Goal: Information Seeking & Learning: Learn about a topic

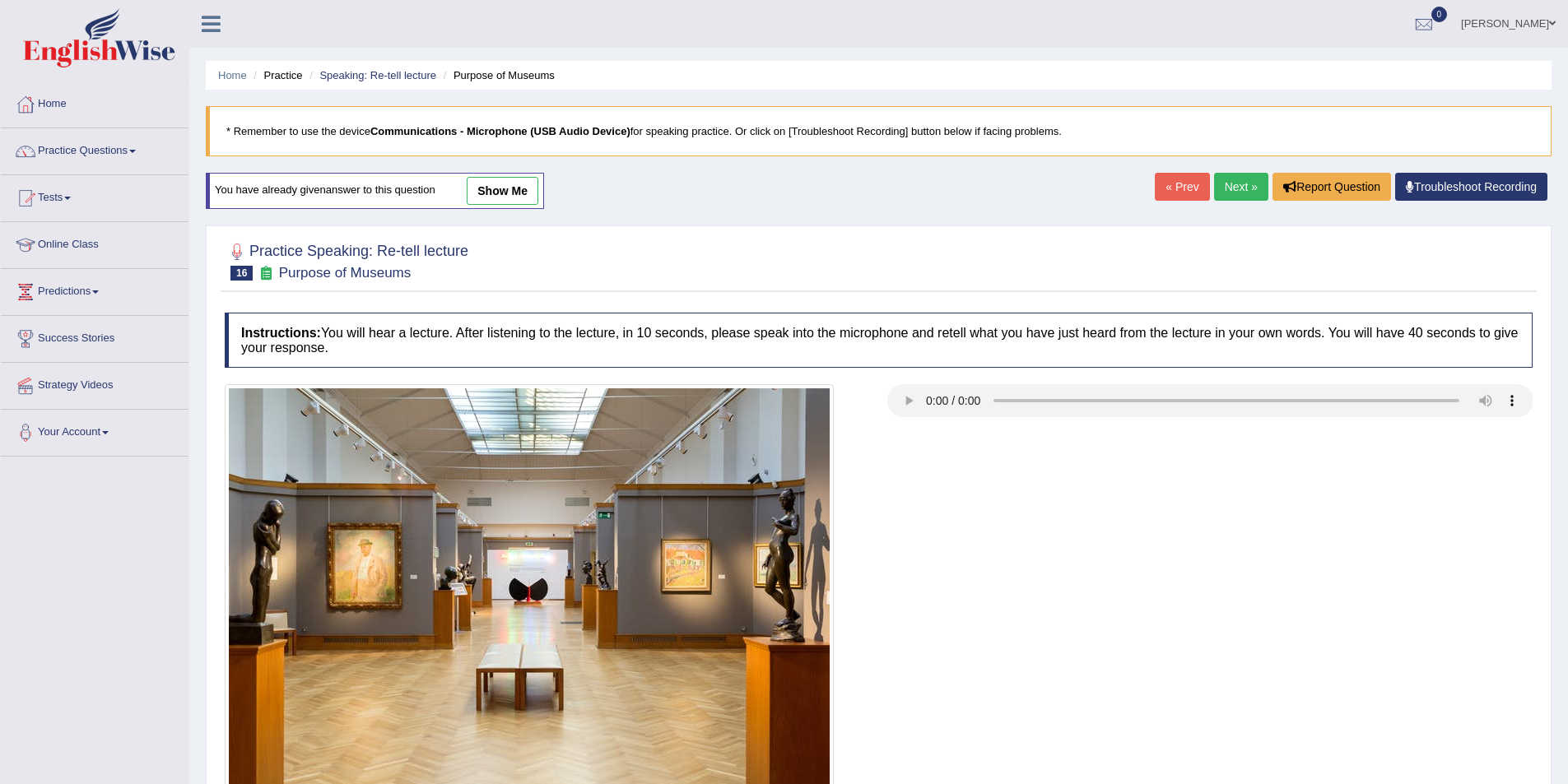
click at [1221, 194] on link "Next »" at bounding box center [1241, 187] width 55 height 28
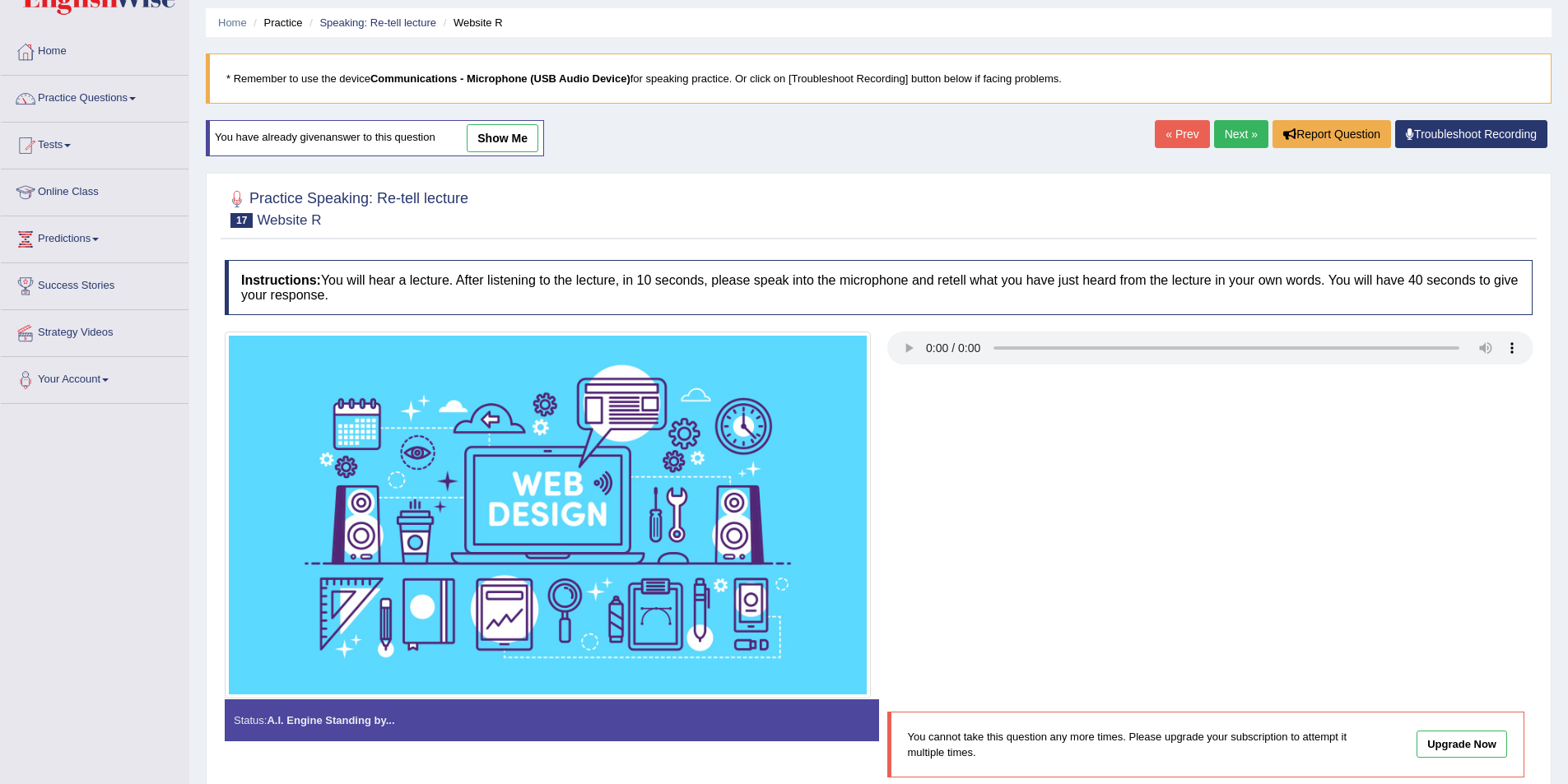
scroll to position [82, 0]
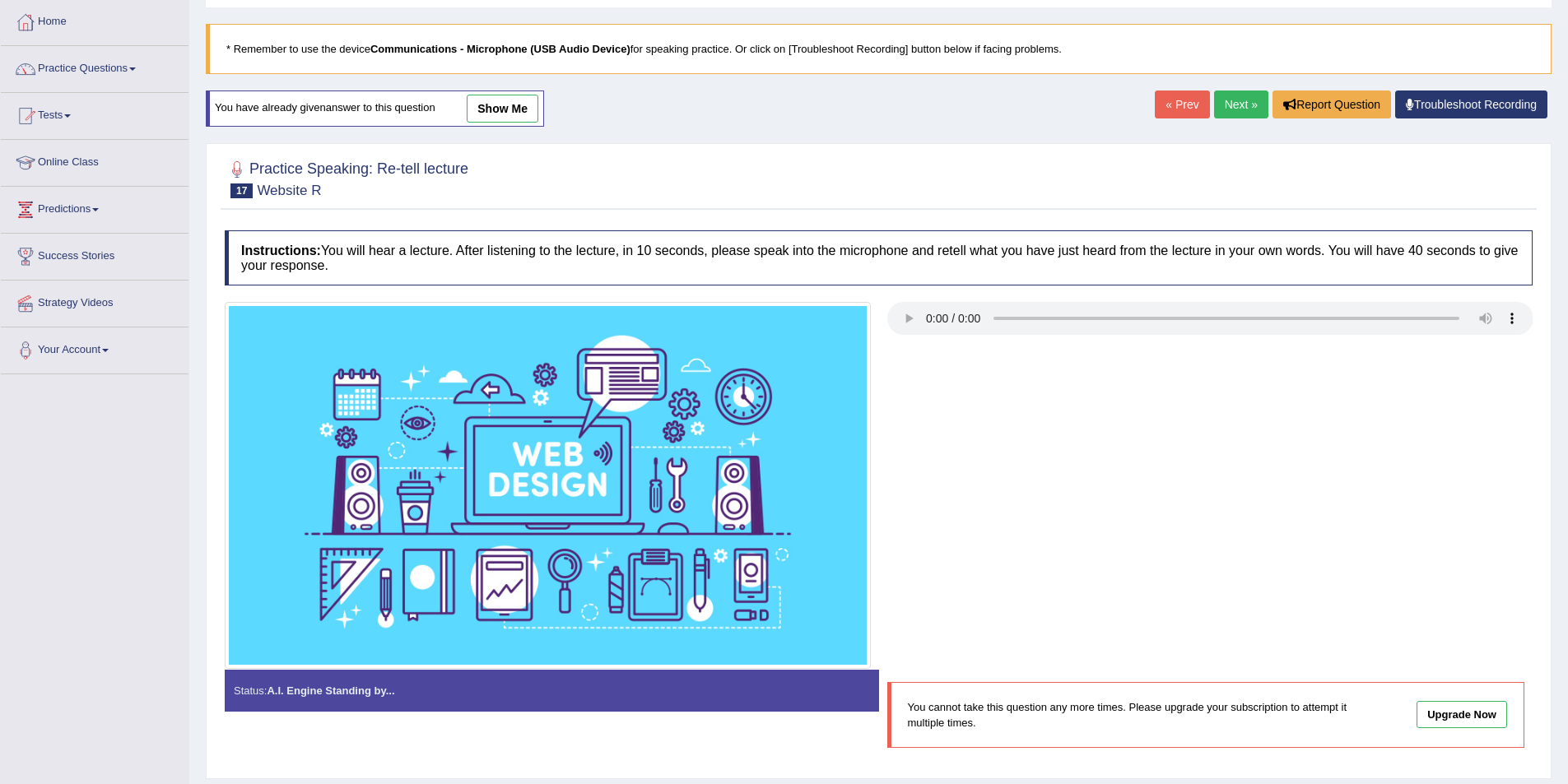
click at [1237, 106] on link "Next »" at bounding box center [1241, 104] width 55 height 28
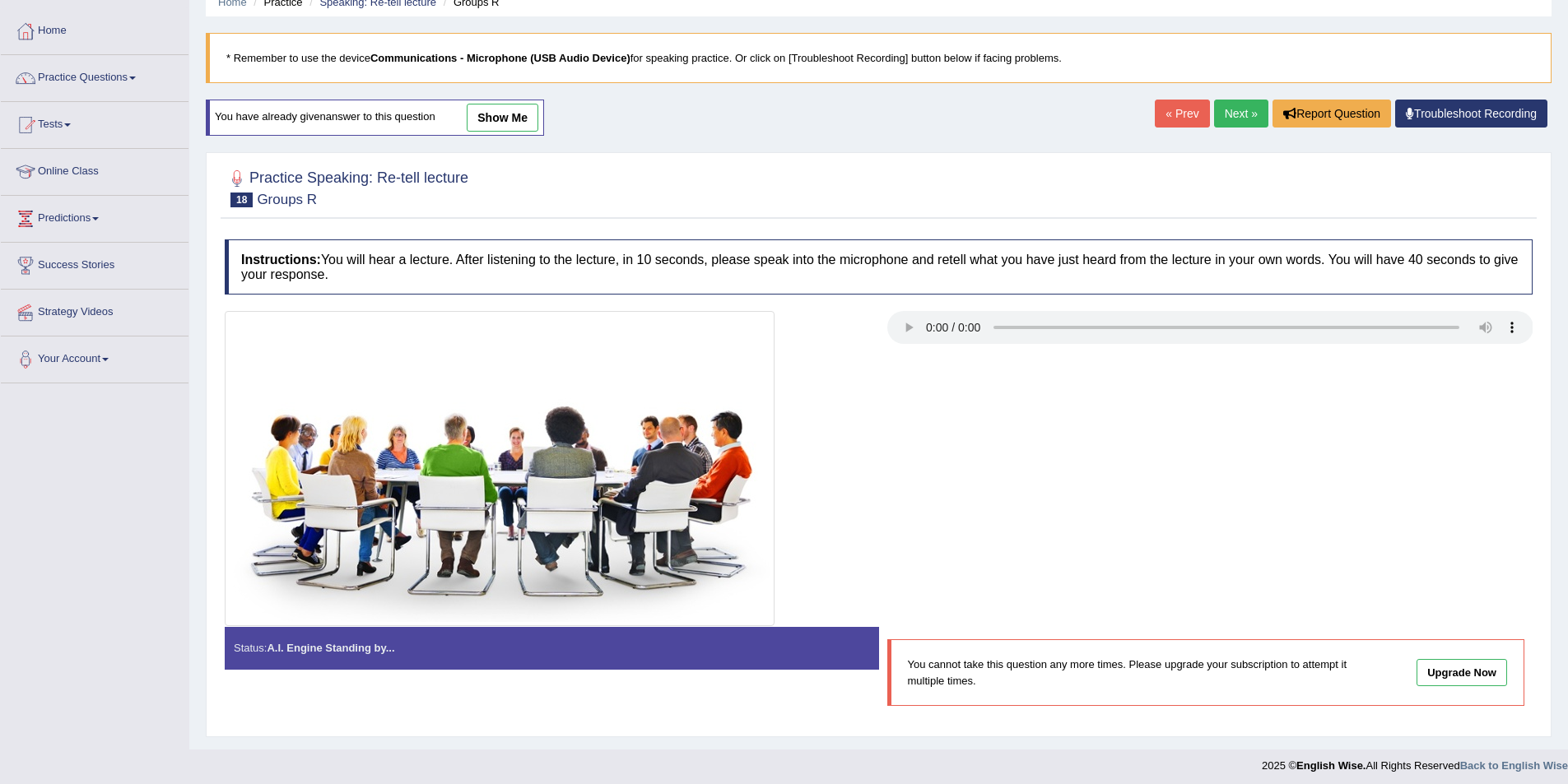
scroll to position [80, 0]
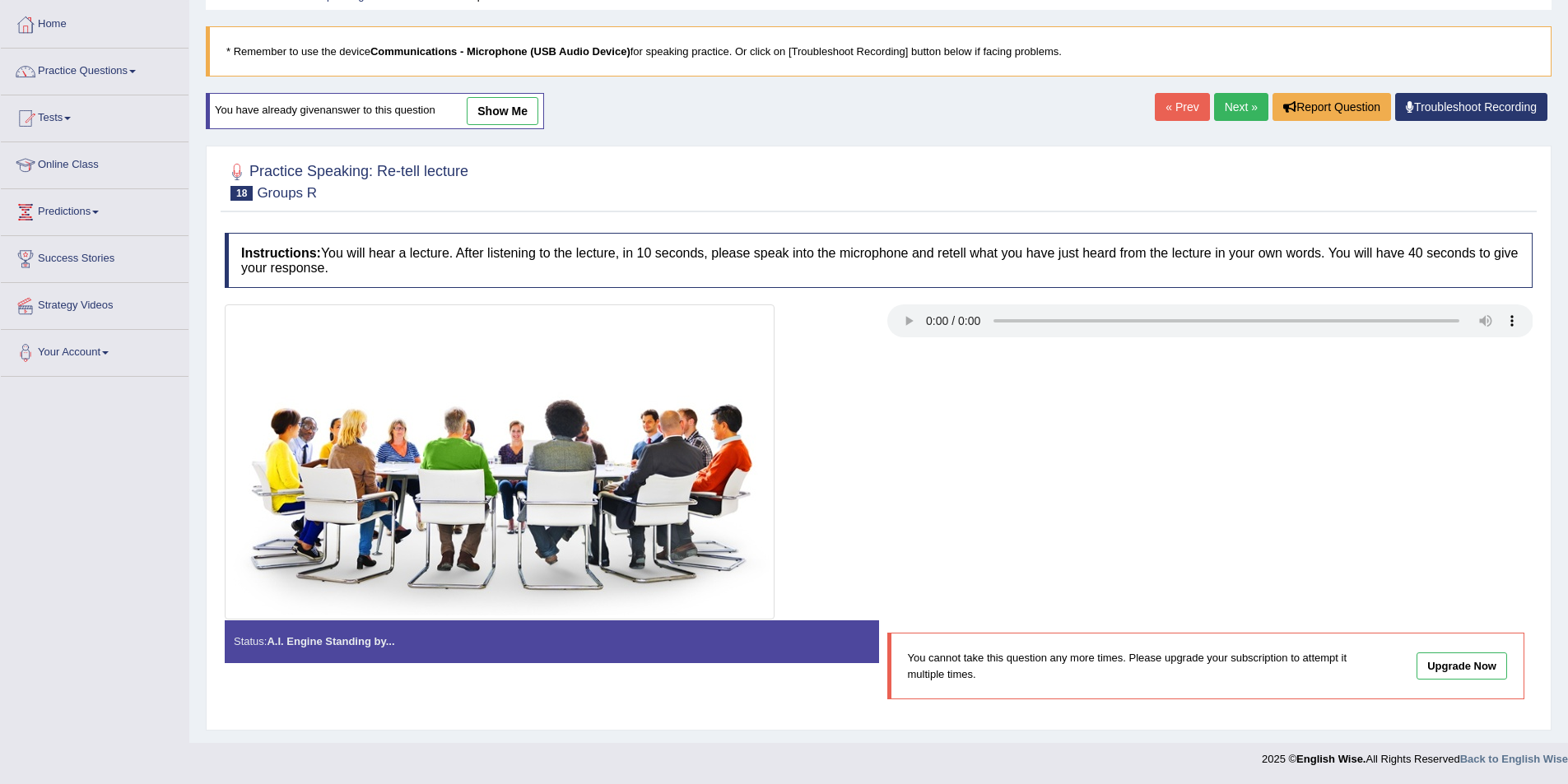
click at [1232, 110] on link "Next »" at bounding box center [1241, 107] width 55 height 28
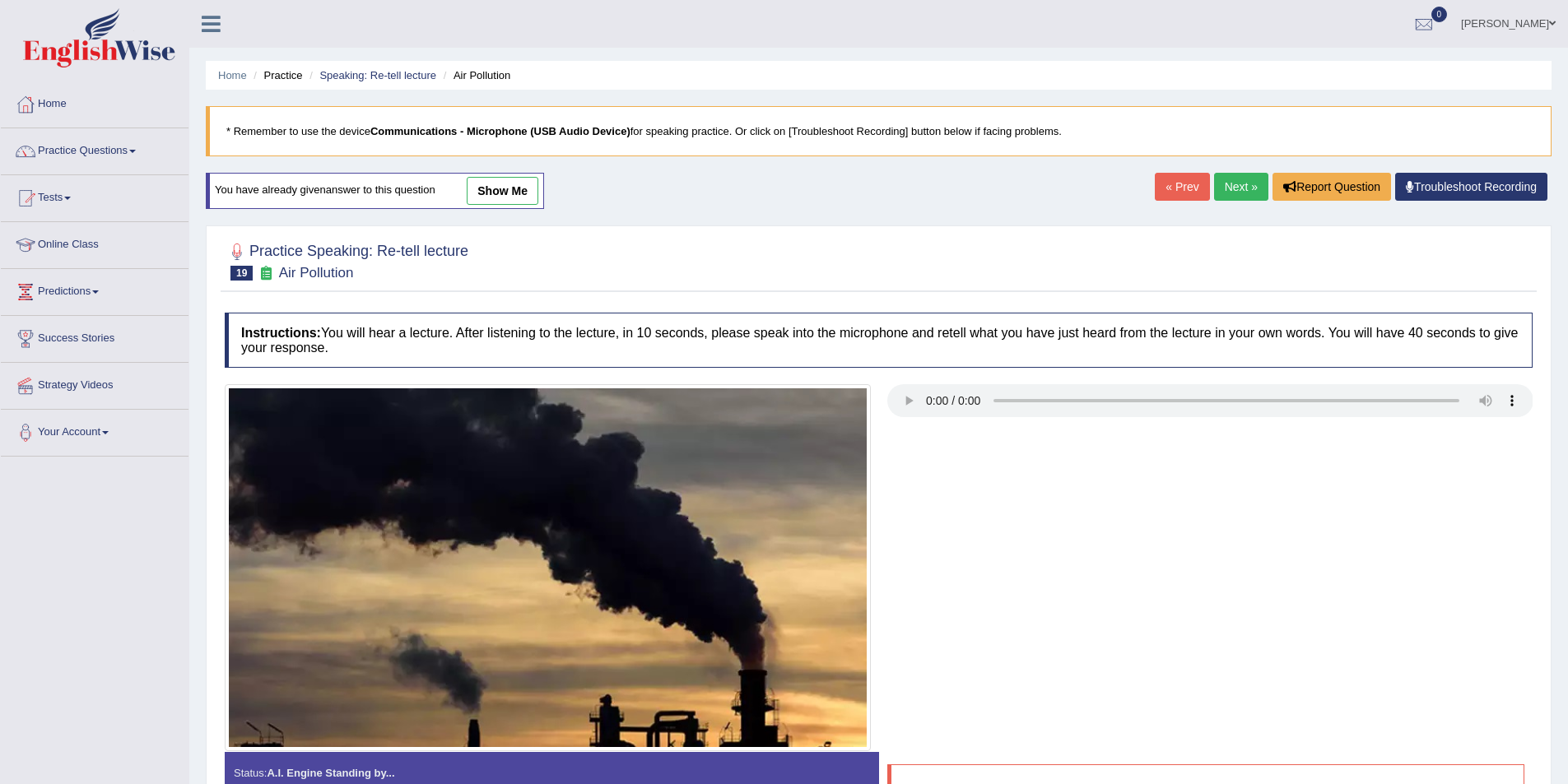
click at [1242, 189] on link "Next »" at bounding box center [1241, 187] width 55 height 28
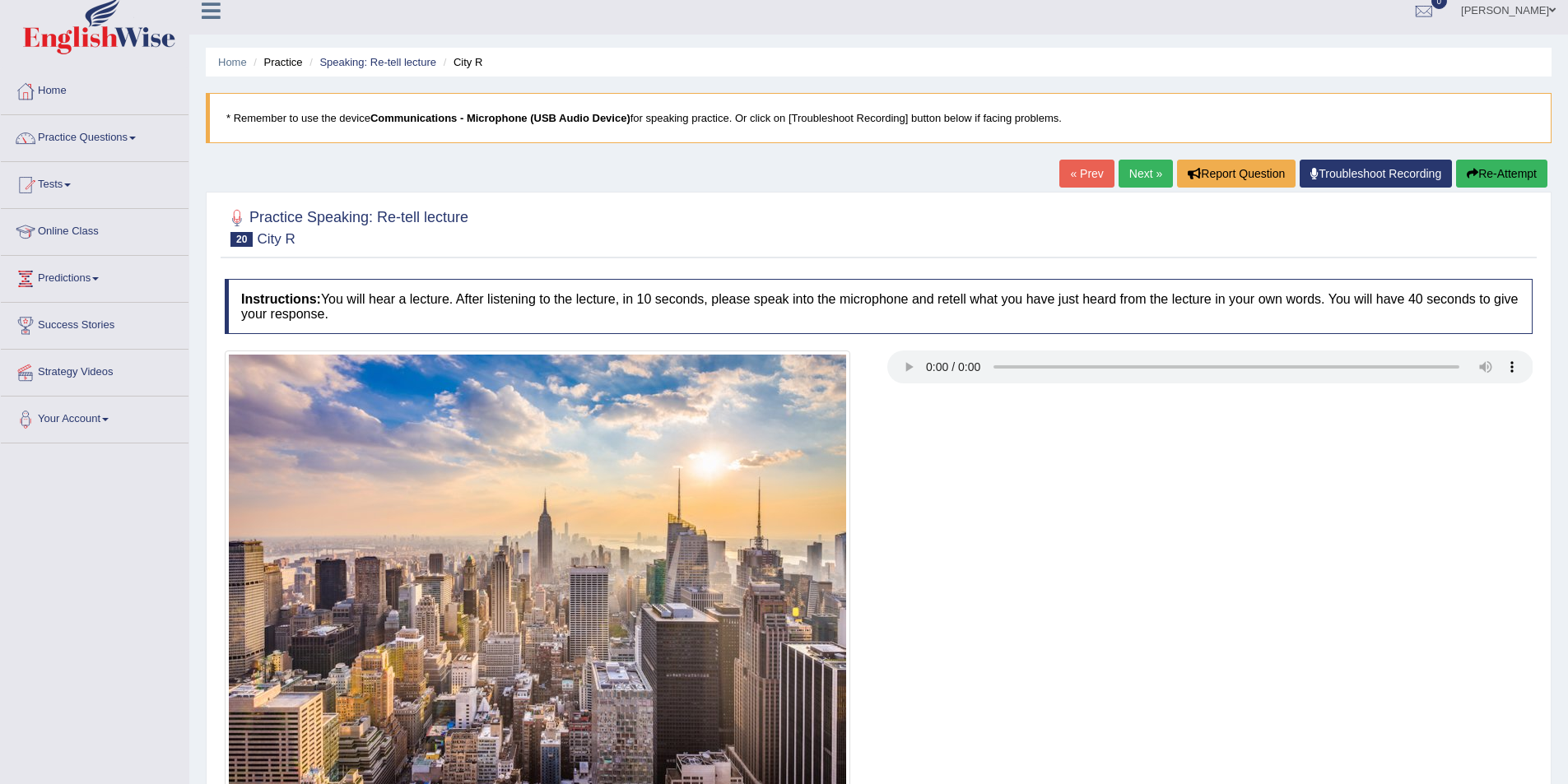
scroll to position [178, 0]
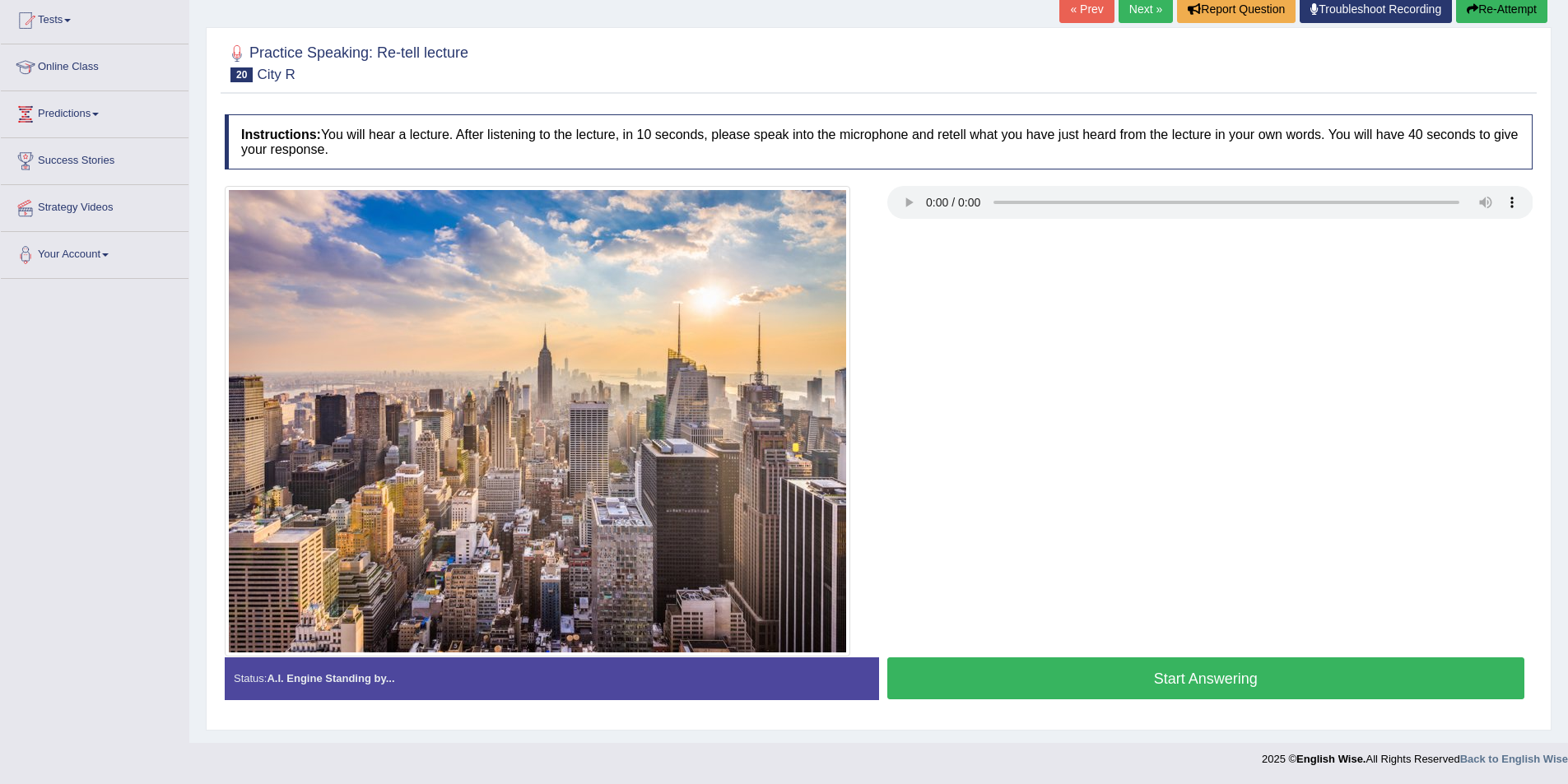
click at [1068, 683] on button "Start Answering" at bounding box center [1207, 678] width 639 height 42
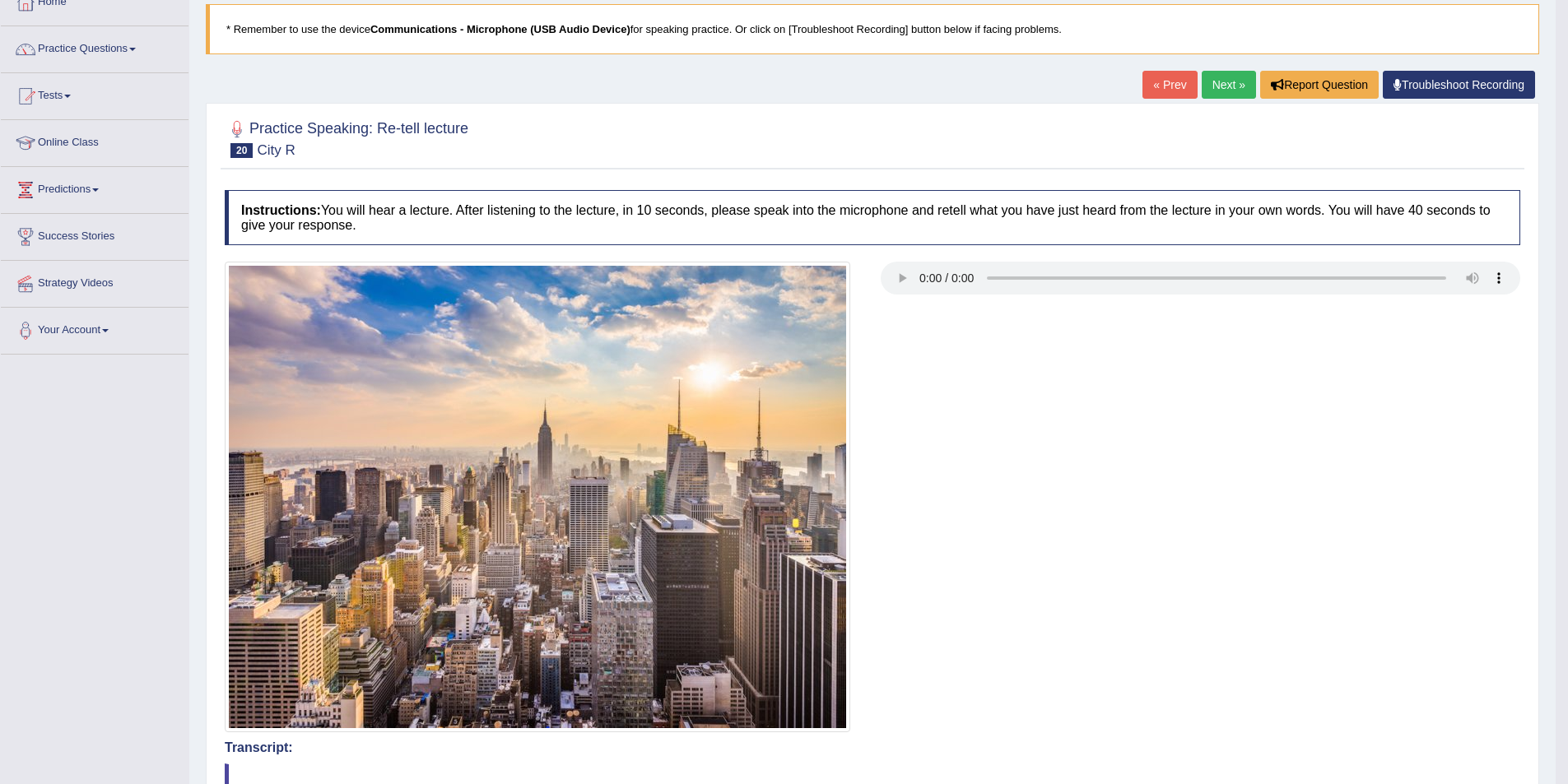
scroll to position [0, 0]
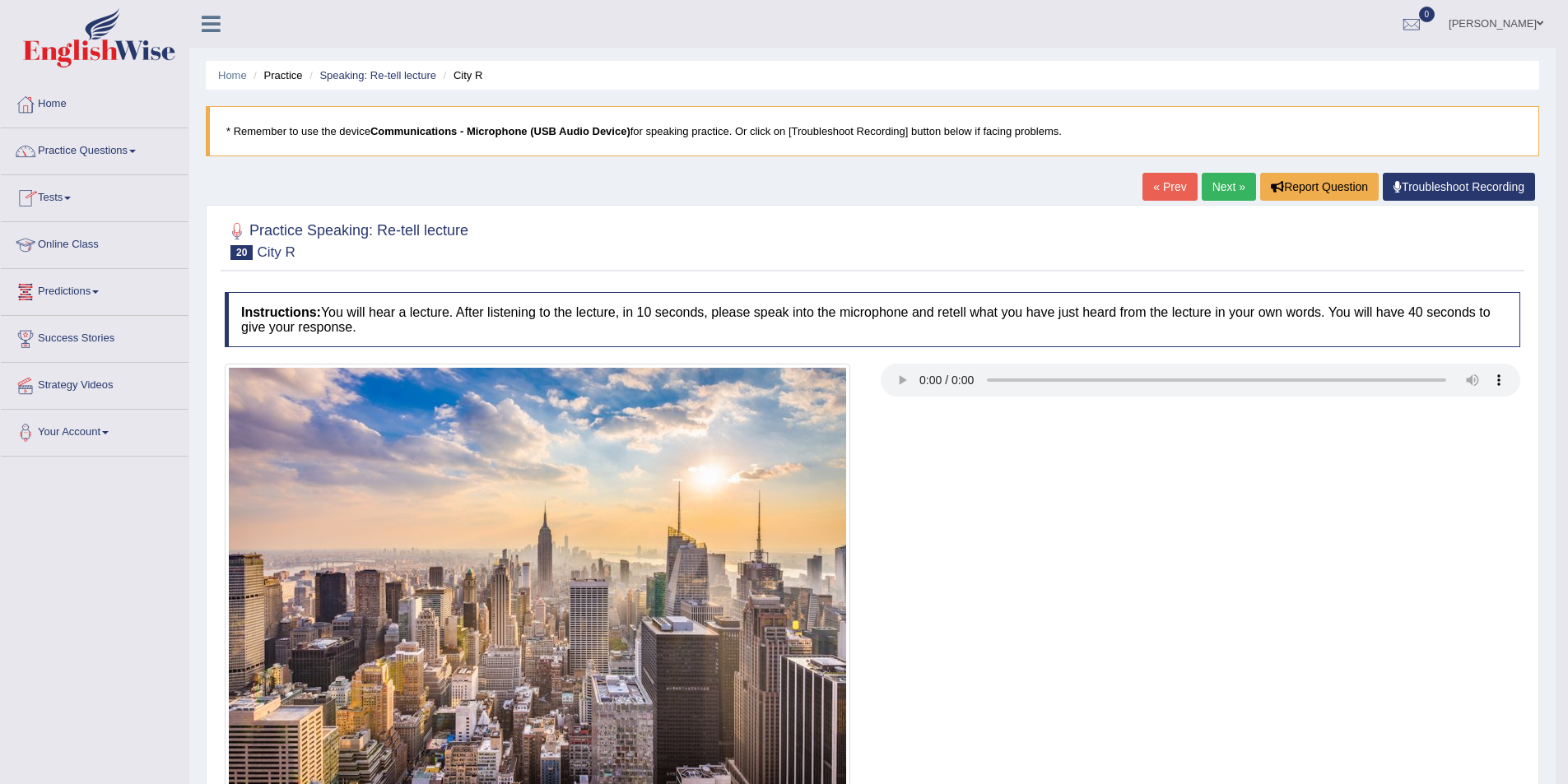
click at [1211, 179] on link "Next »" at bounding box center [1230, 187] width 55 height 28
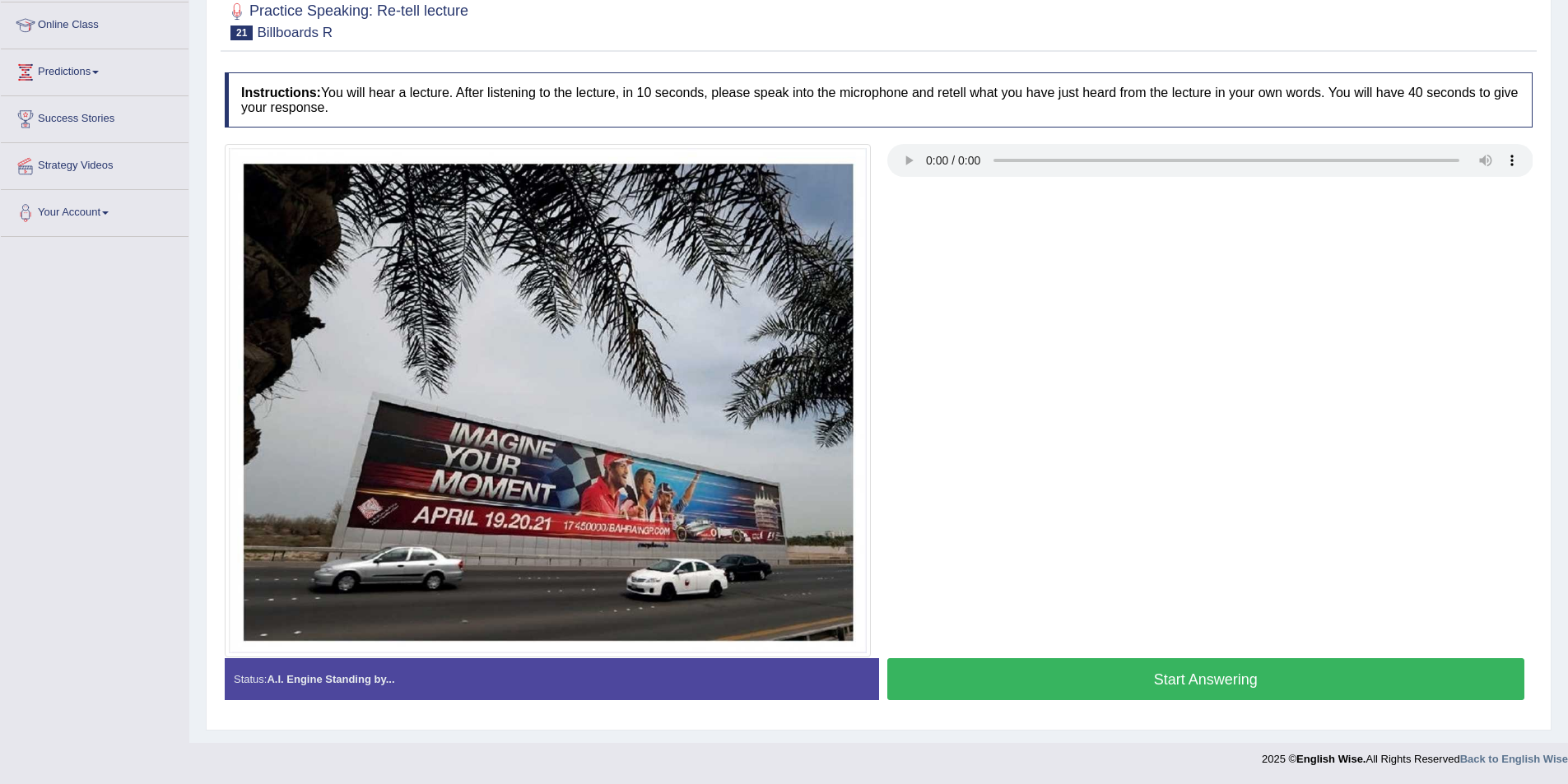
scroll to position [138, 0]
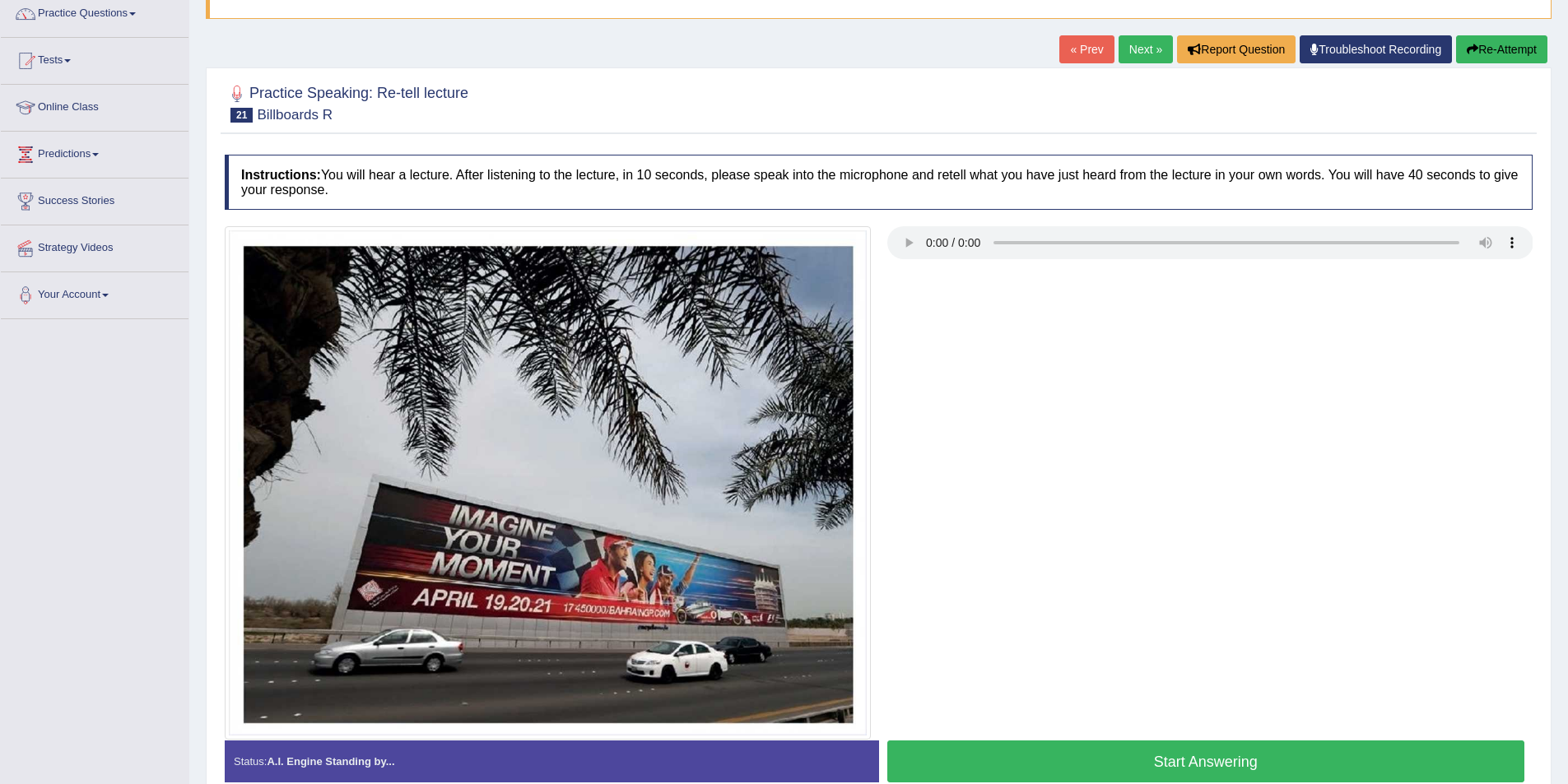
click at [1242, 753] on button "Start Answering" at bounding box center [1207, 761] width 639 height 42
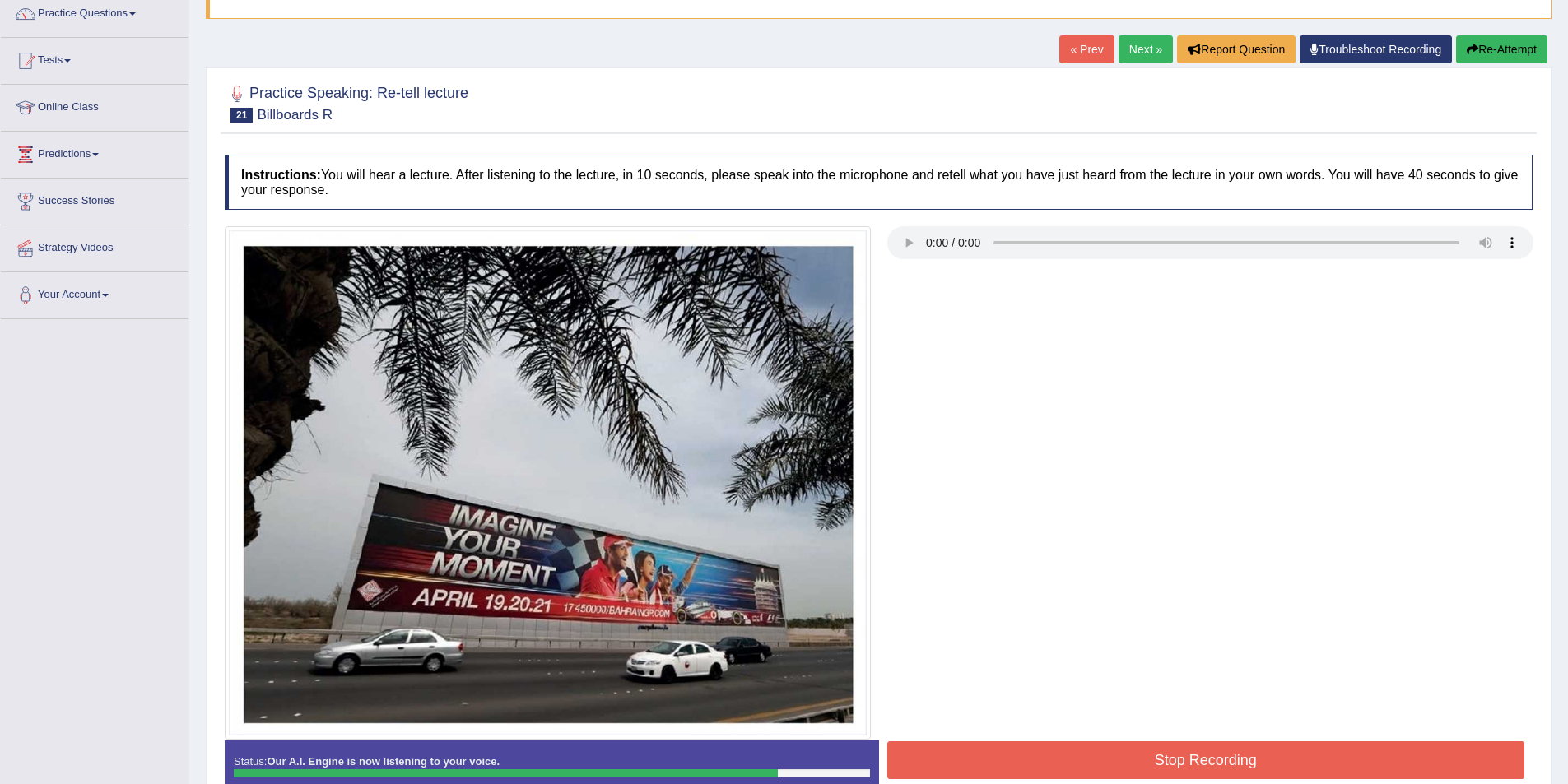
click at [1113, 762] on button "Stop Recording" at bounding box center [1207, 760] width 639 height 38
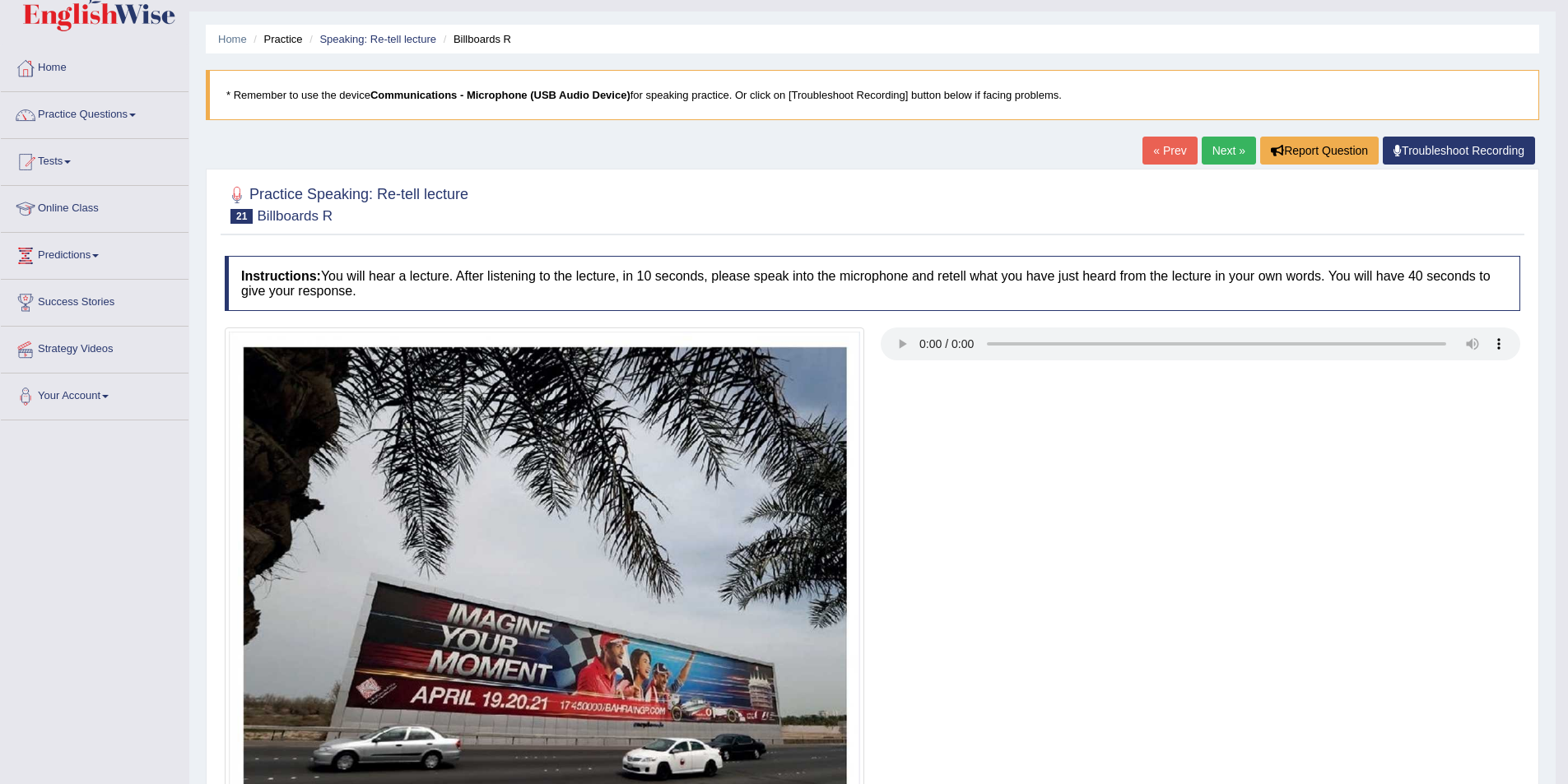
scroll to position [33, 0]
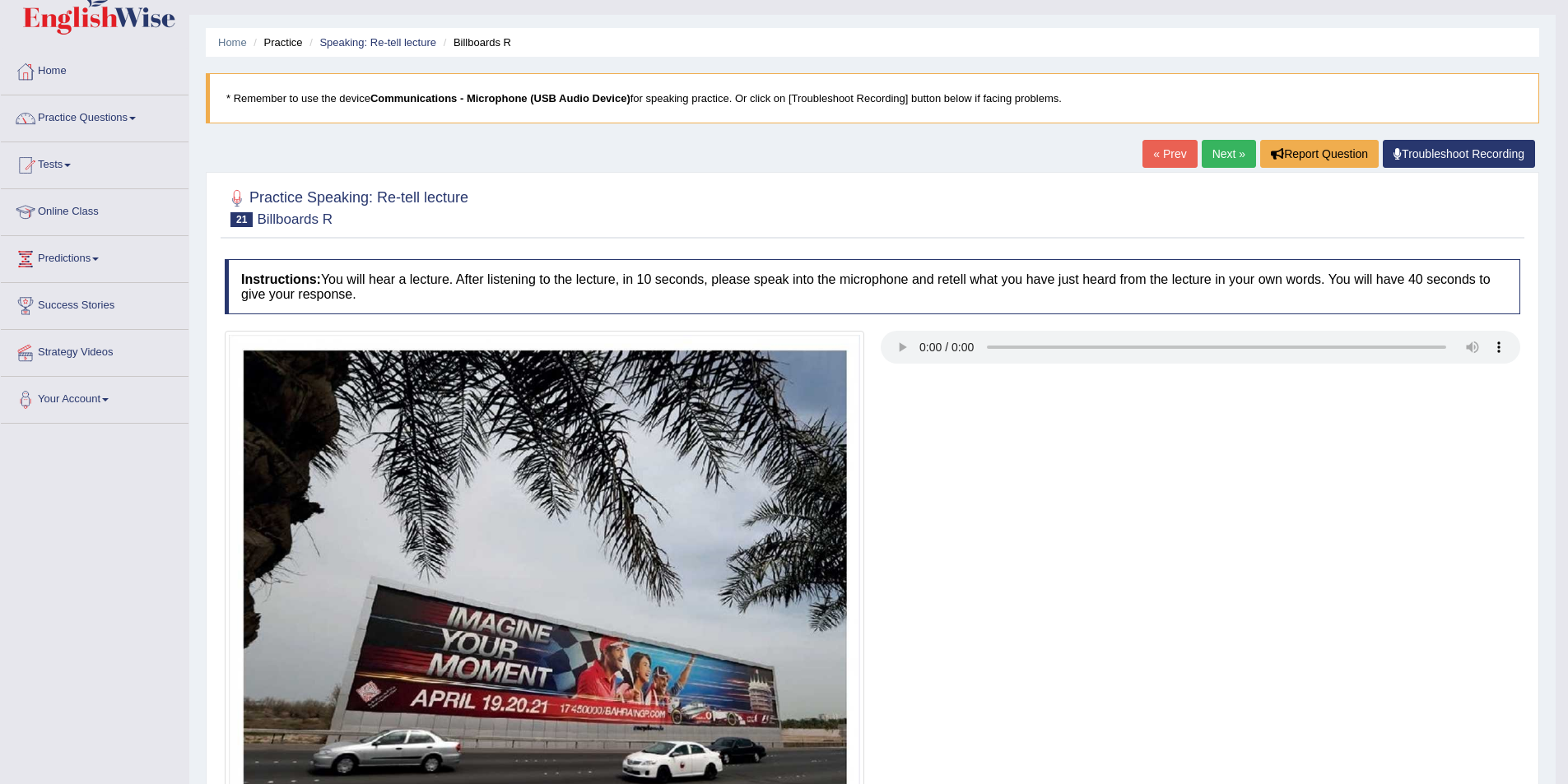
click at [1232, 156] on link "Next »" at bounding box center [1230, 153] width 55 height 28
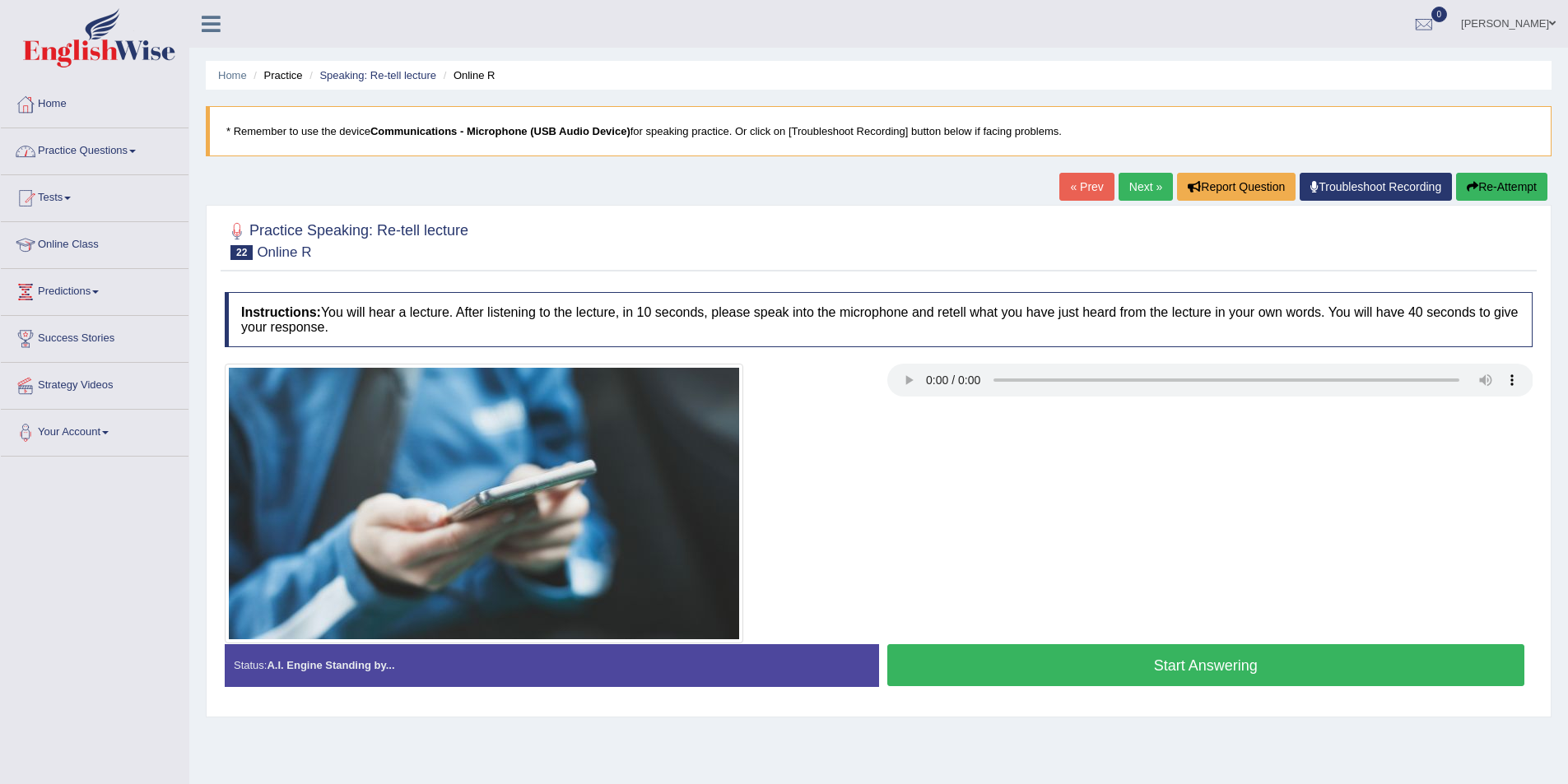
click at [84, 162] on link "Practice Questions" at bounding box center [95, 149] width 188 height 41
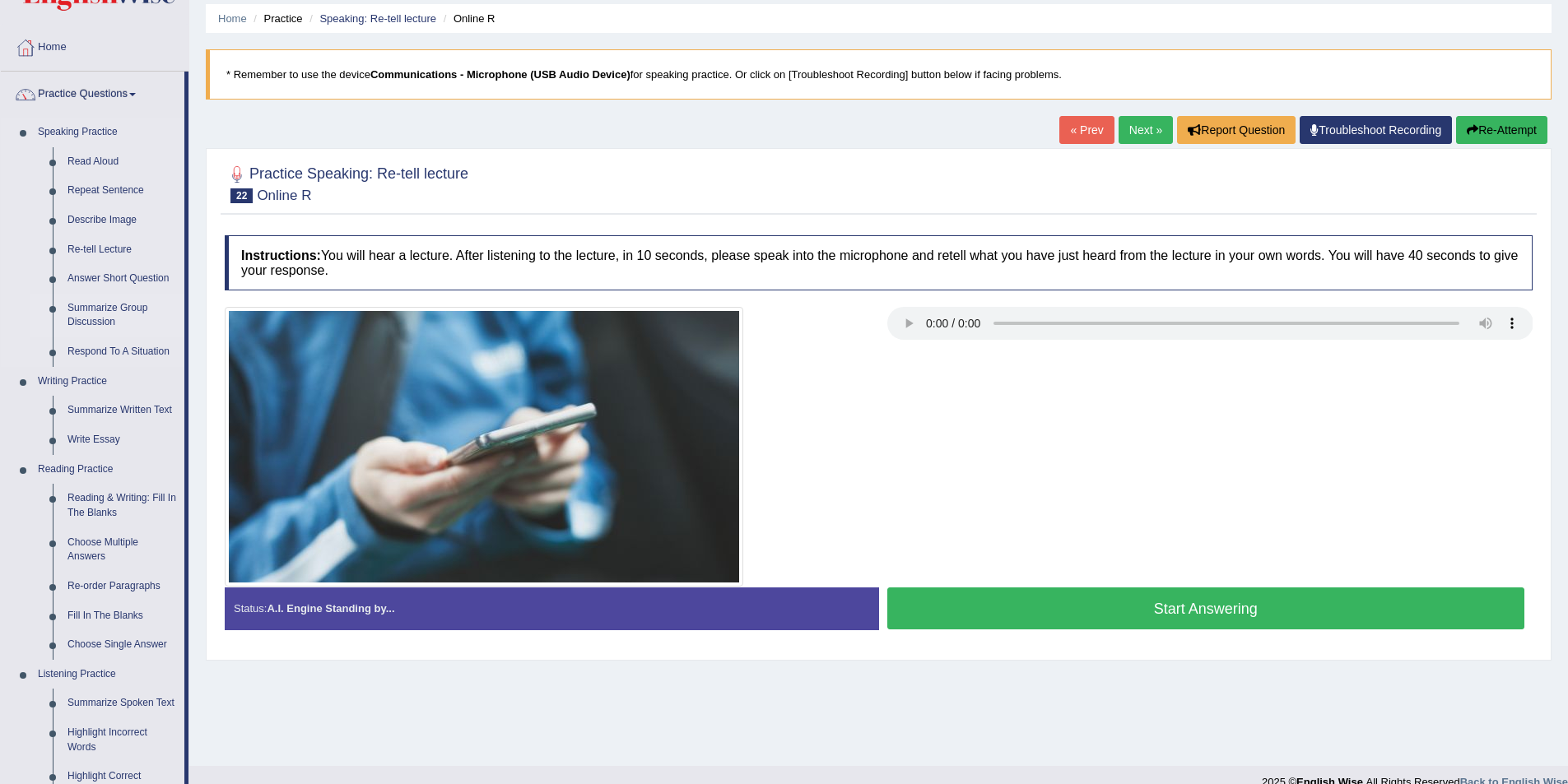
scroll to position [82, 0]
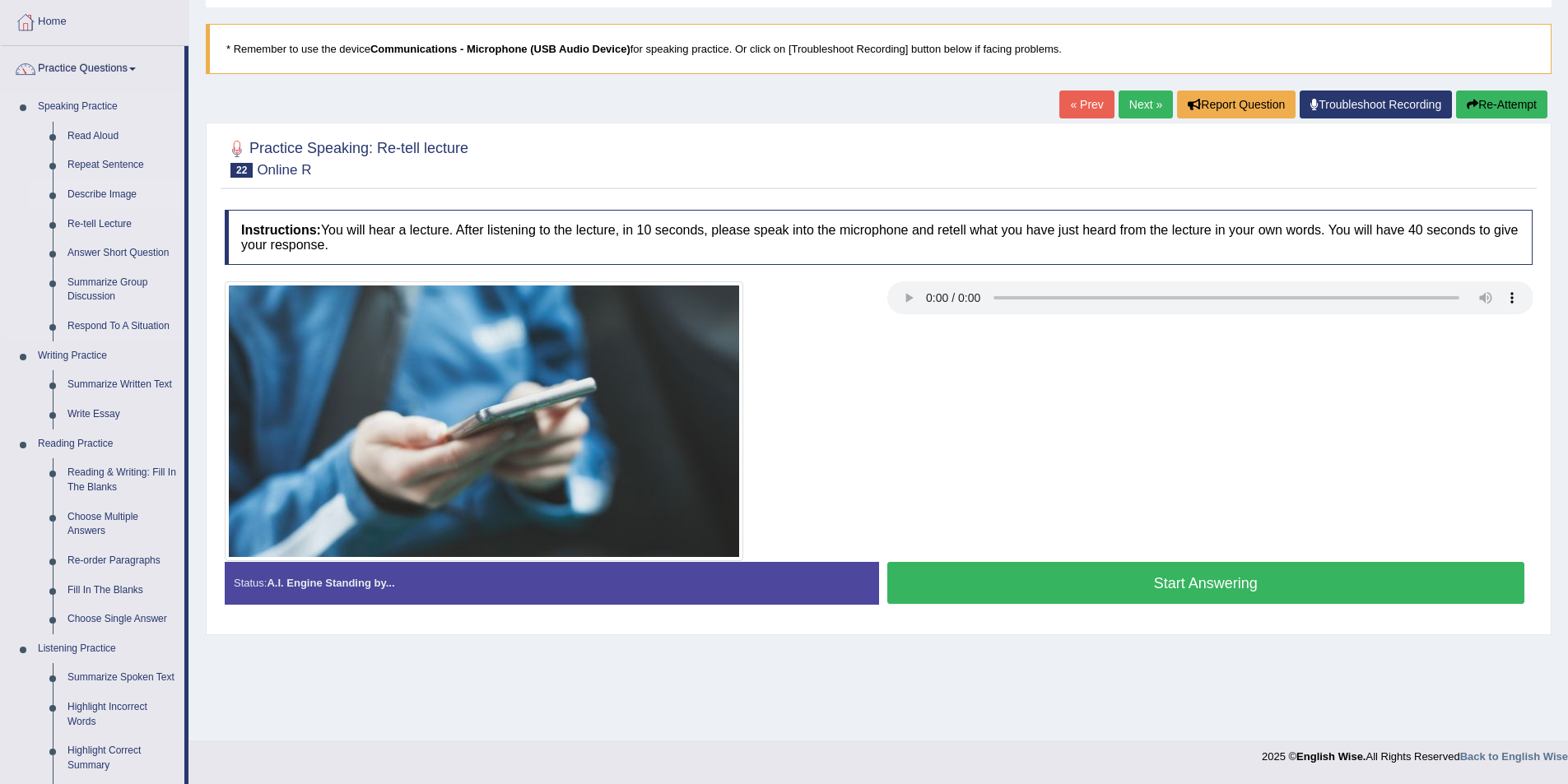
click at [120, 200] on link "Describe Image" at bounding box center [122, 195] width 124 height 29
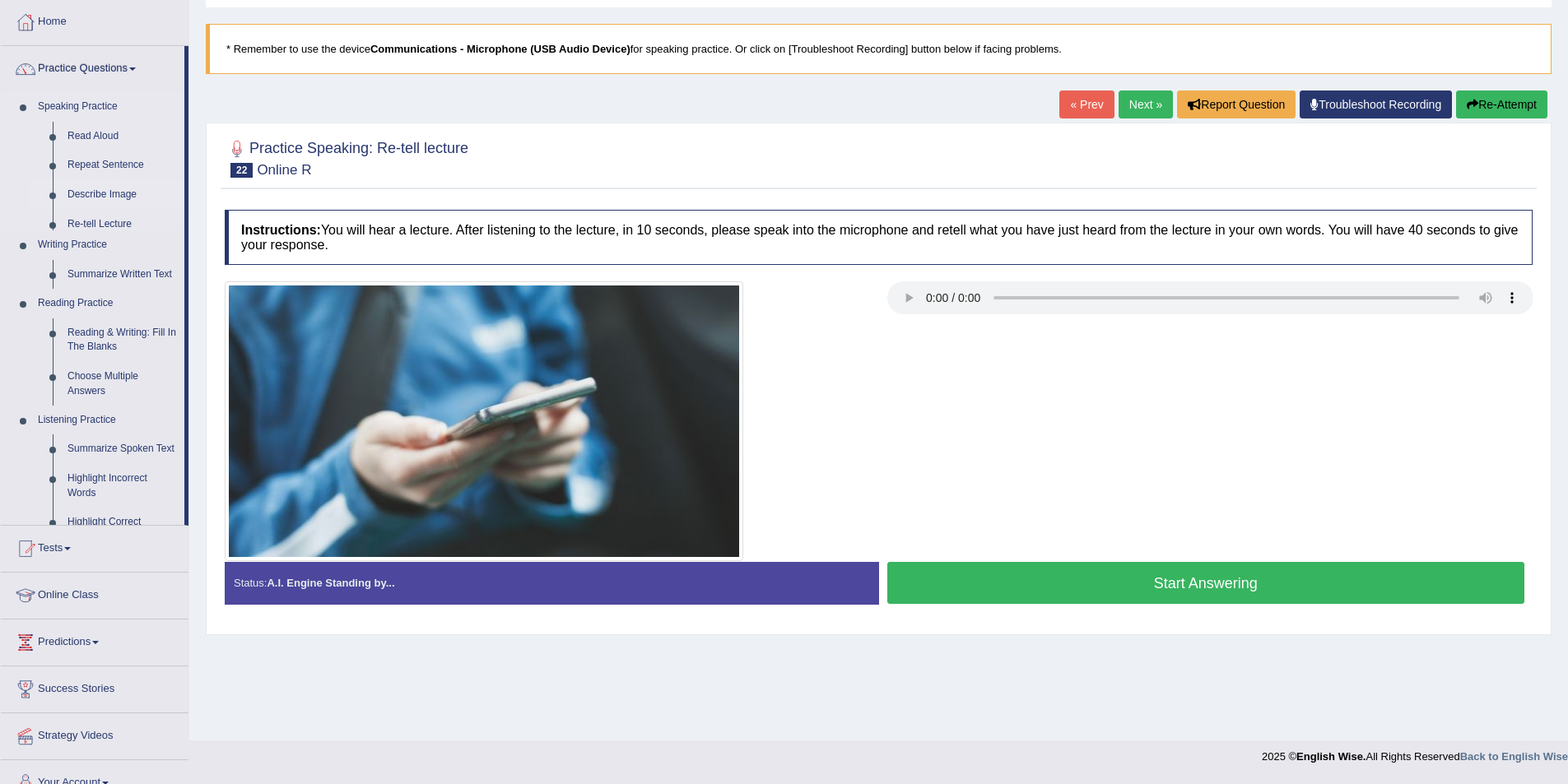
scroll to position [80, 0]
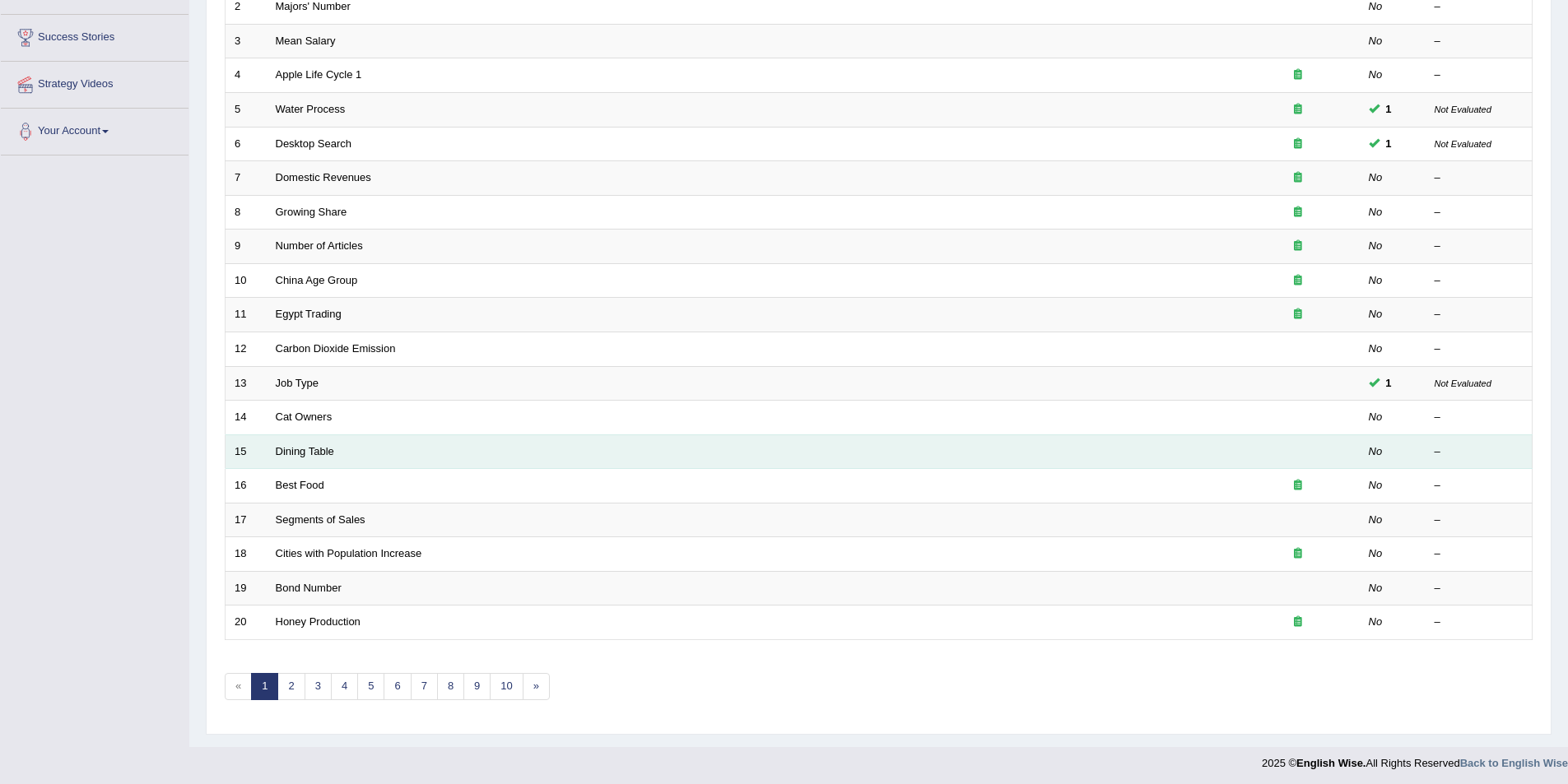
scroll to position [305, 0]
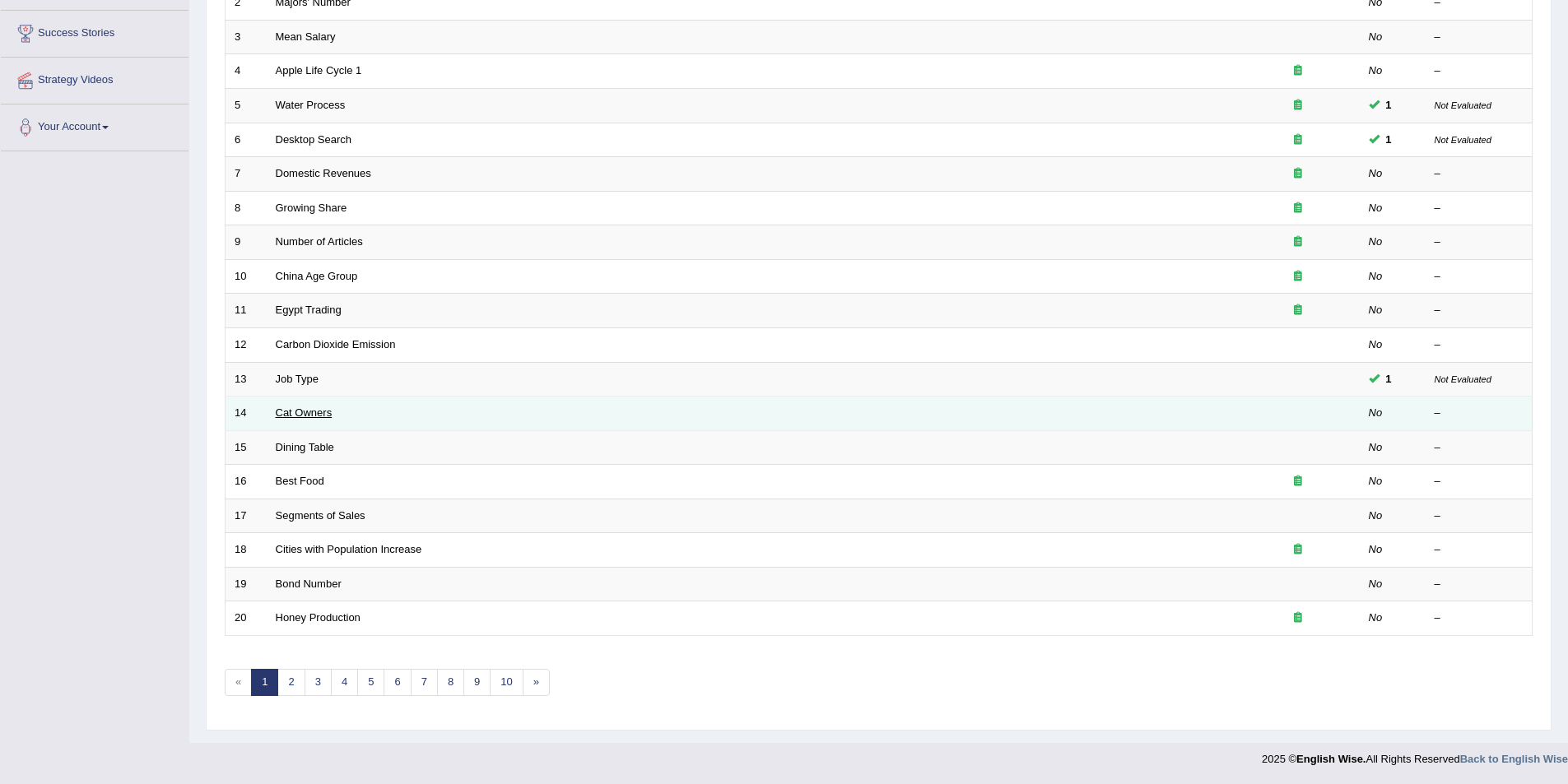
click at [287, 411] on link "Cat Owners" at bounding box center [304, 413] width 57 height 13
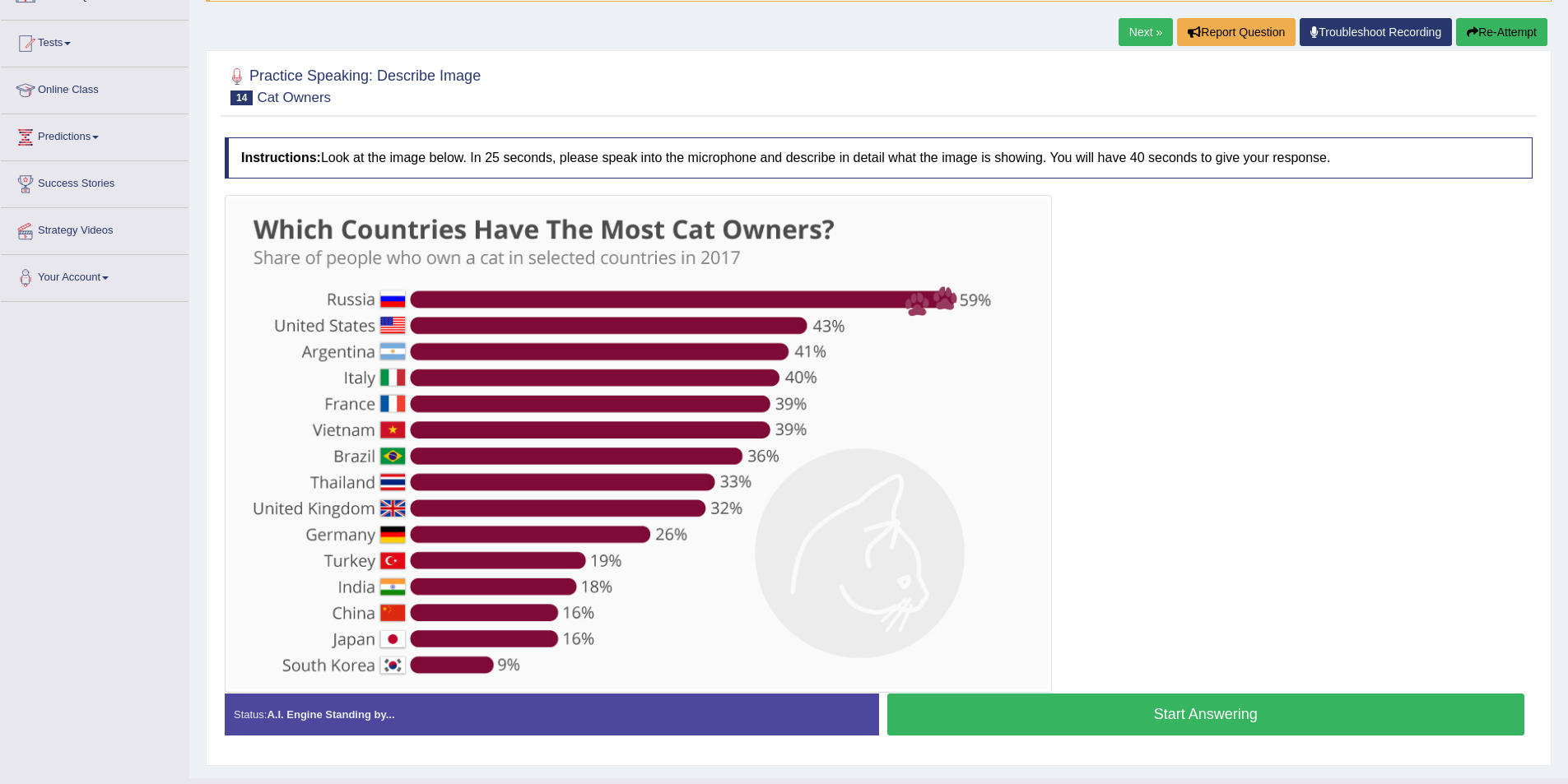
scroll to position [190, 0]
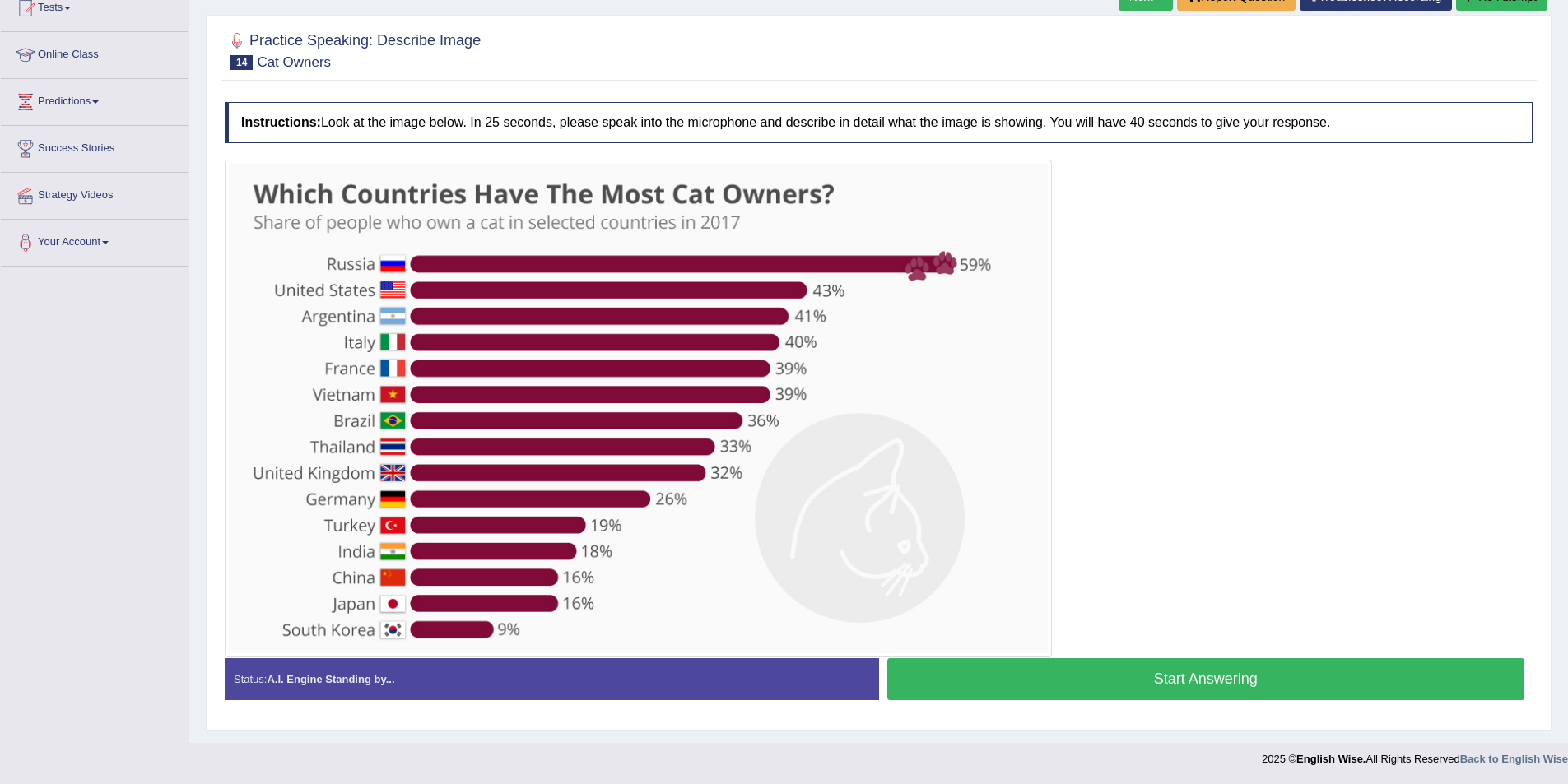
click at [1033, 696] on button "Start Answering" at bounding box center [1207, 679] width 639 height 42
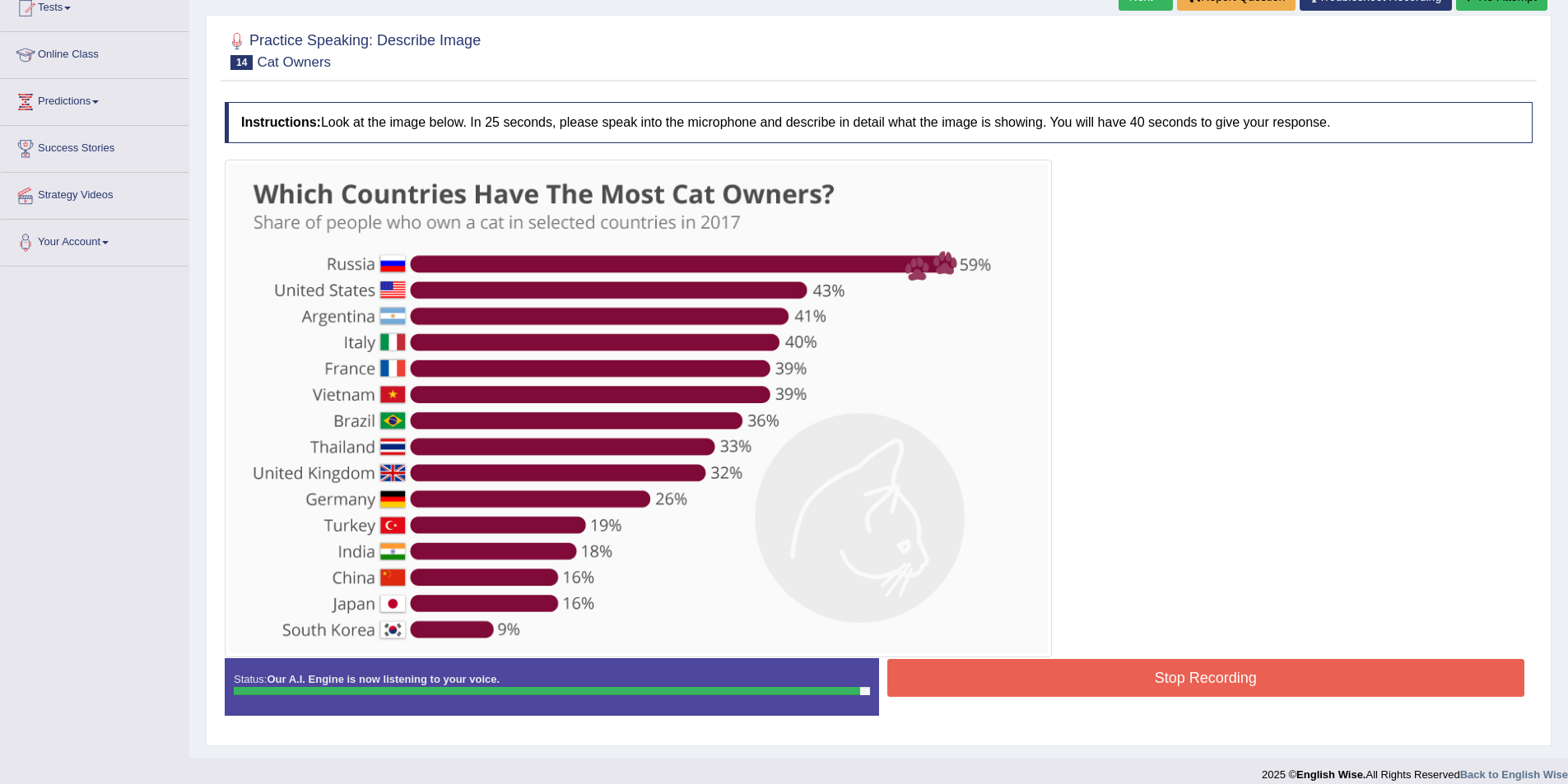
click at [1142, 681] on button "Stop Recording" at bounding box center [1207, 678] width 639 height 38
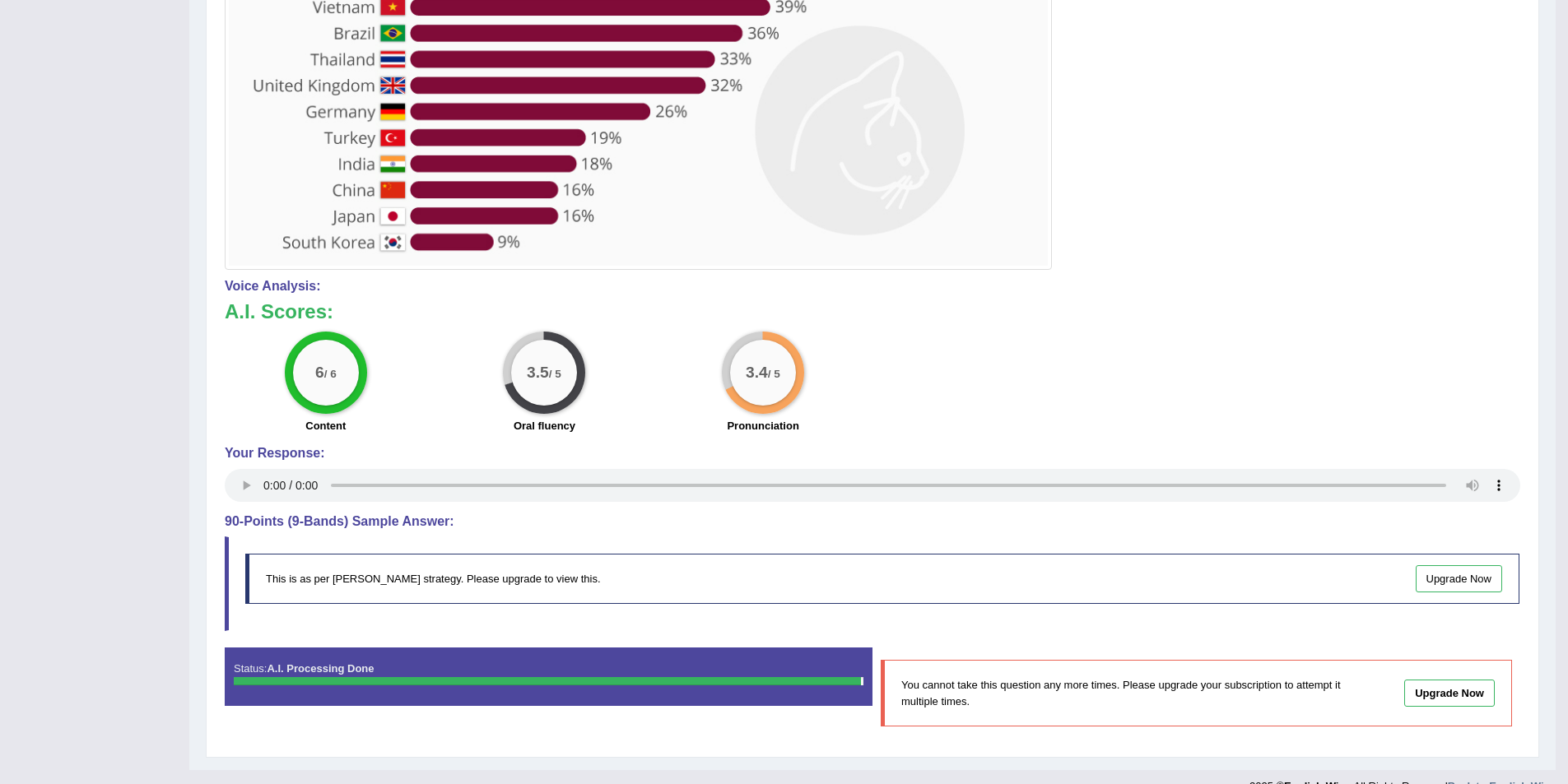
scroll to position [602, 0]
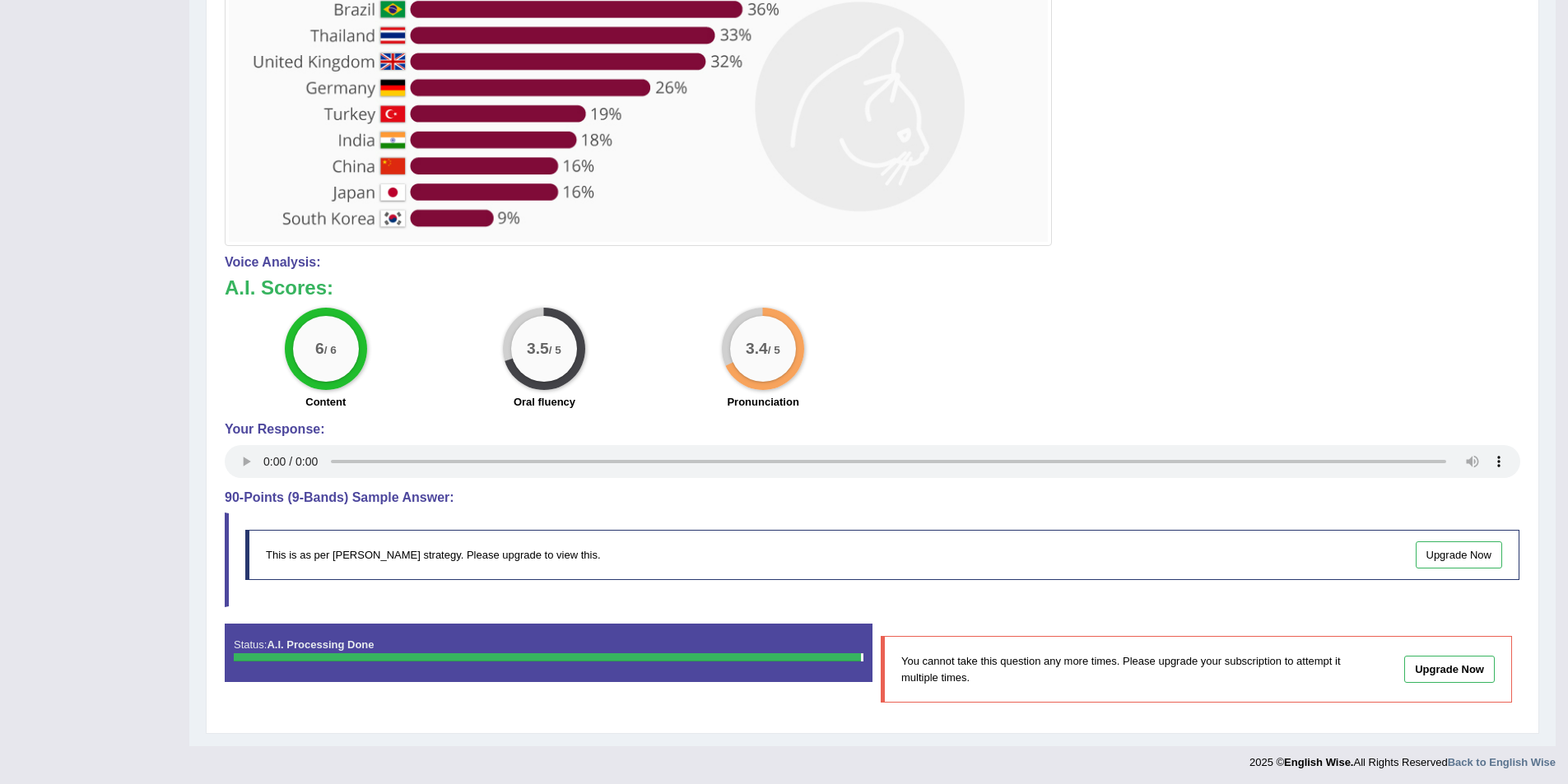
click at [560, 376] on div "3.5 / 5" at bounding box center [545, 349] width 66 height 66
click at [560, 374] on div "3.5 / 5" at bounding box center [545, 349] width 66 height 66
click at [556, 342] on div "3.5 / 5" at bounding box center [545, 349] width 66 height 66
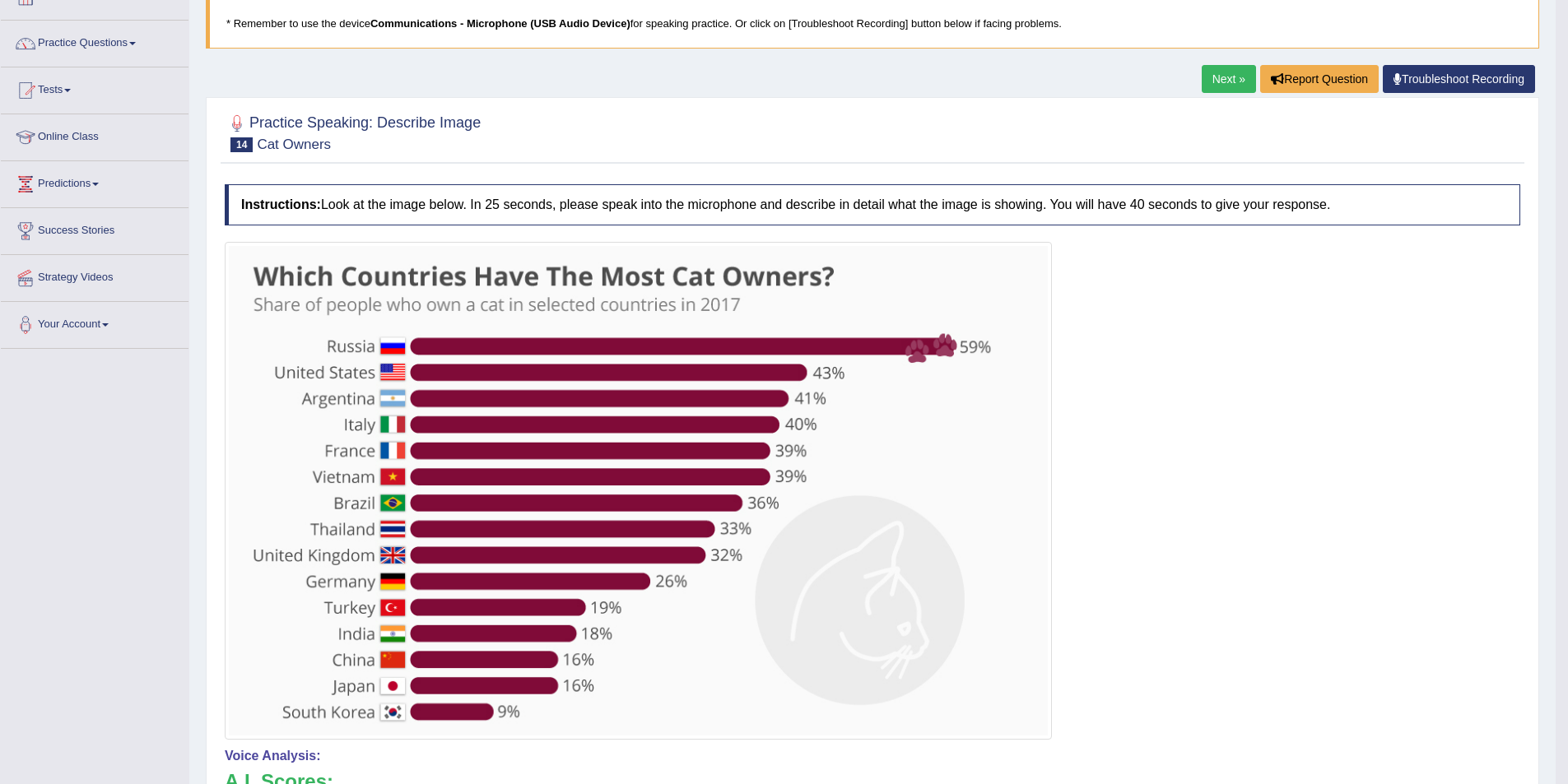
scroll to position [26, 0]
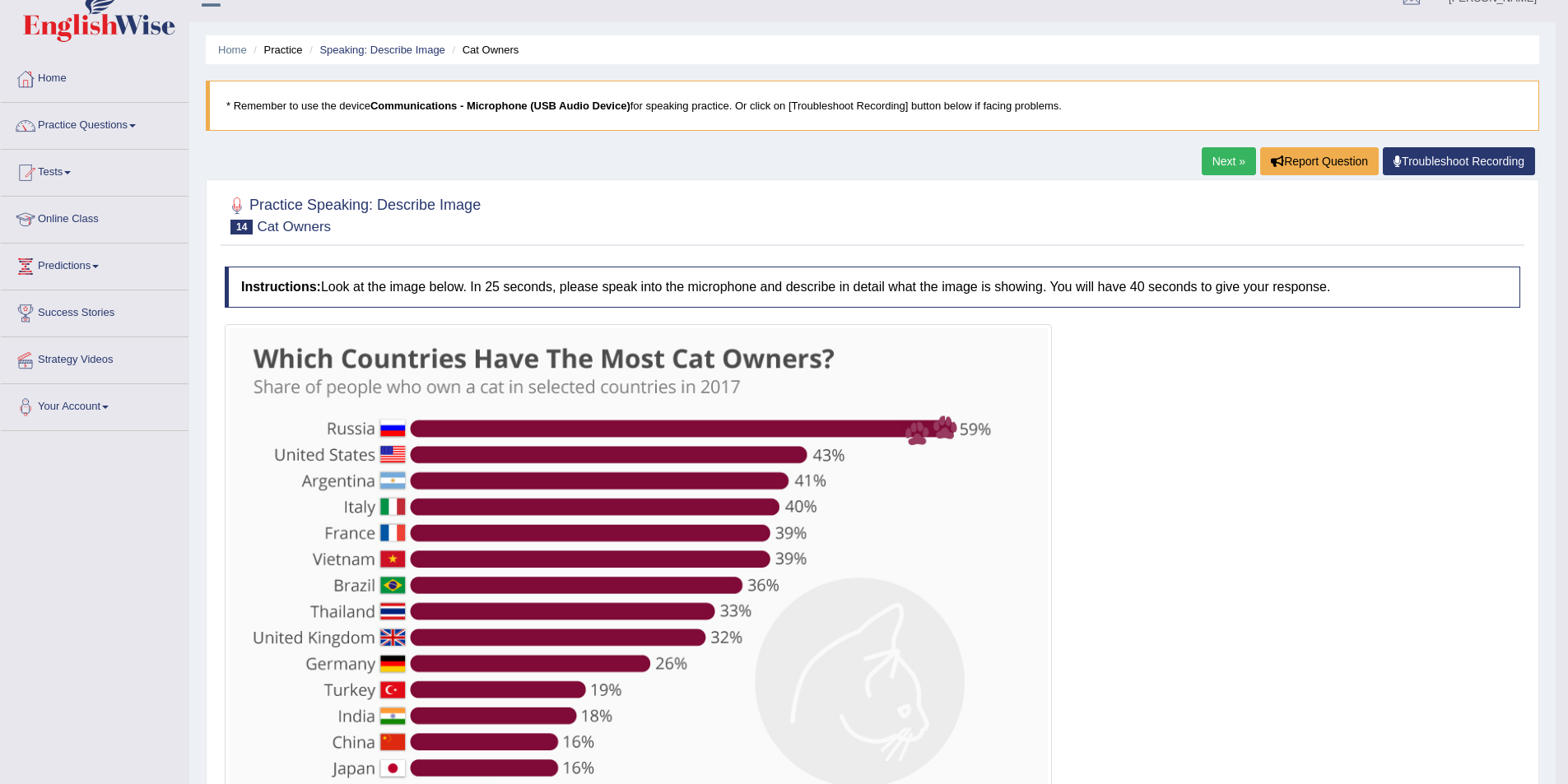
click at [1206, 168] on link "Next »" at bounding box center [1230, 161] width 55 height 28
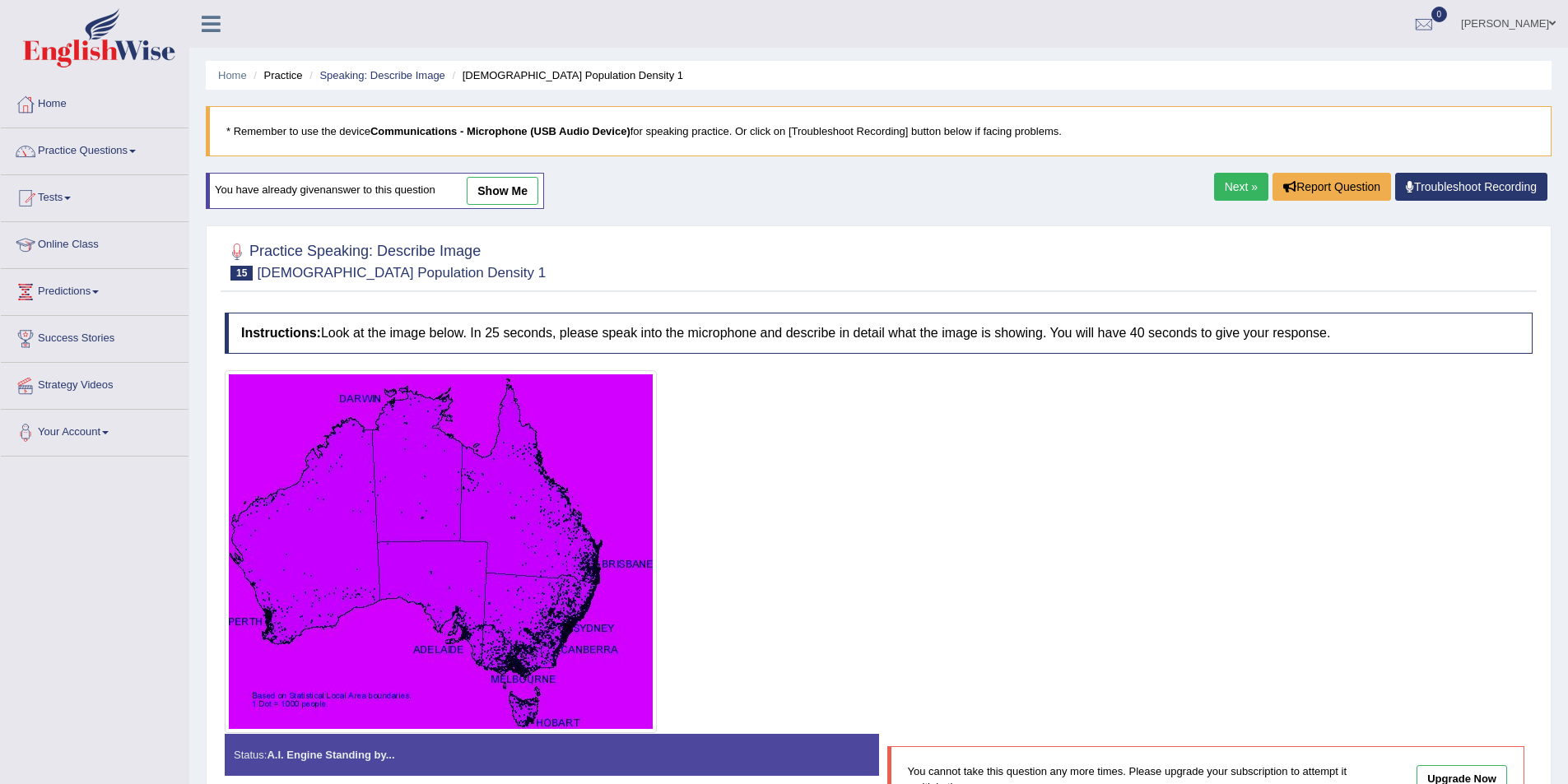
click at [1232, 180] on link "Next »" at bounding box center [1241, 187] width 55 height 28
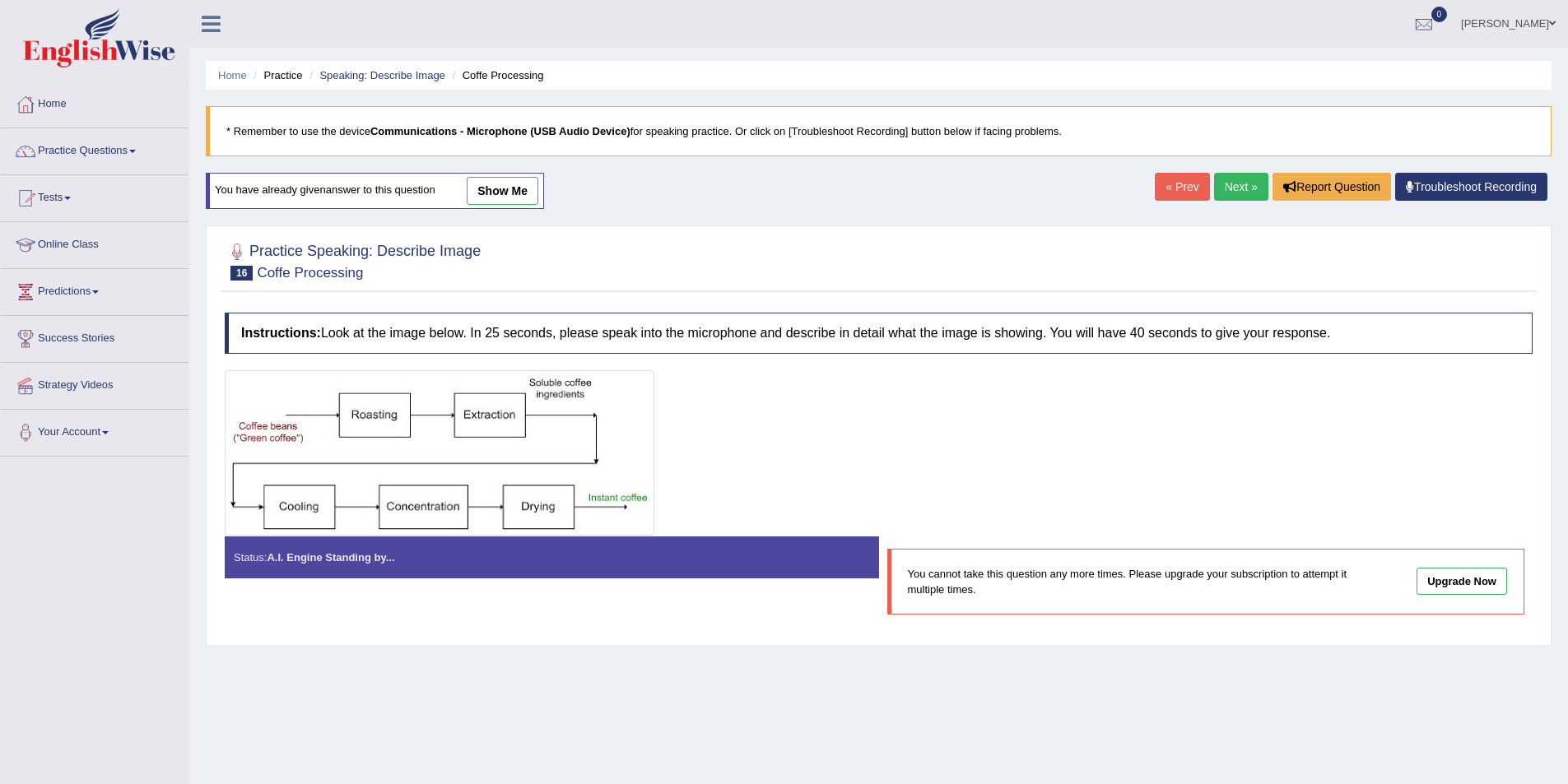
click at [1234, 178] on link "Next »" at bounding box center [1241, 187] width 55 height 28
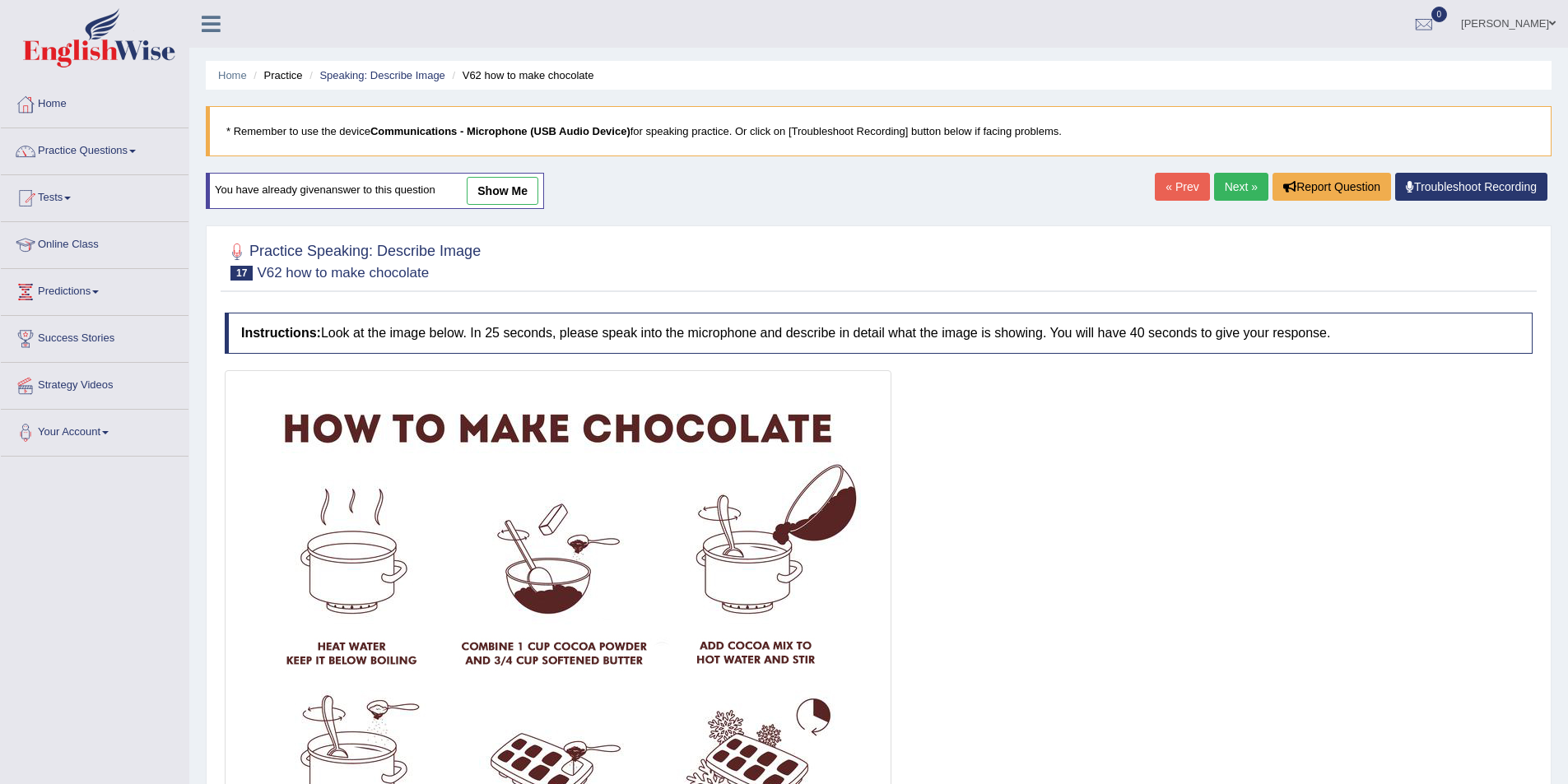
click at [1253, 191] on link "Next »" at bounding box center [1241, 187] width 55 height 28
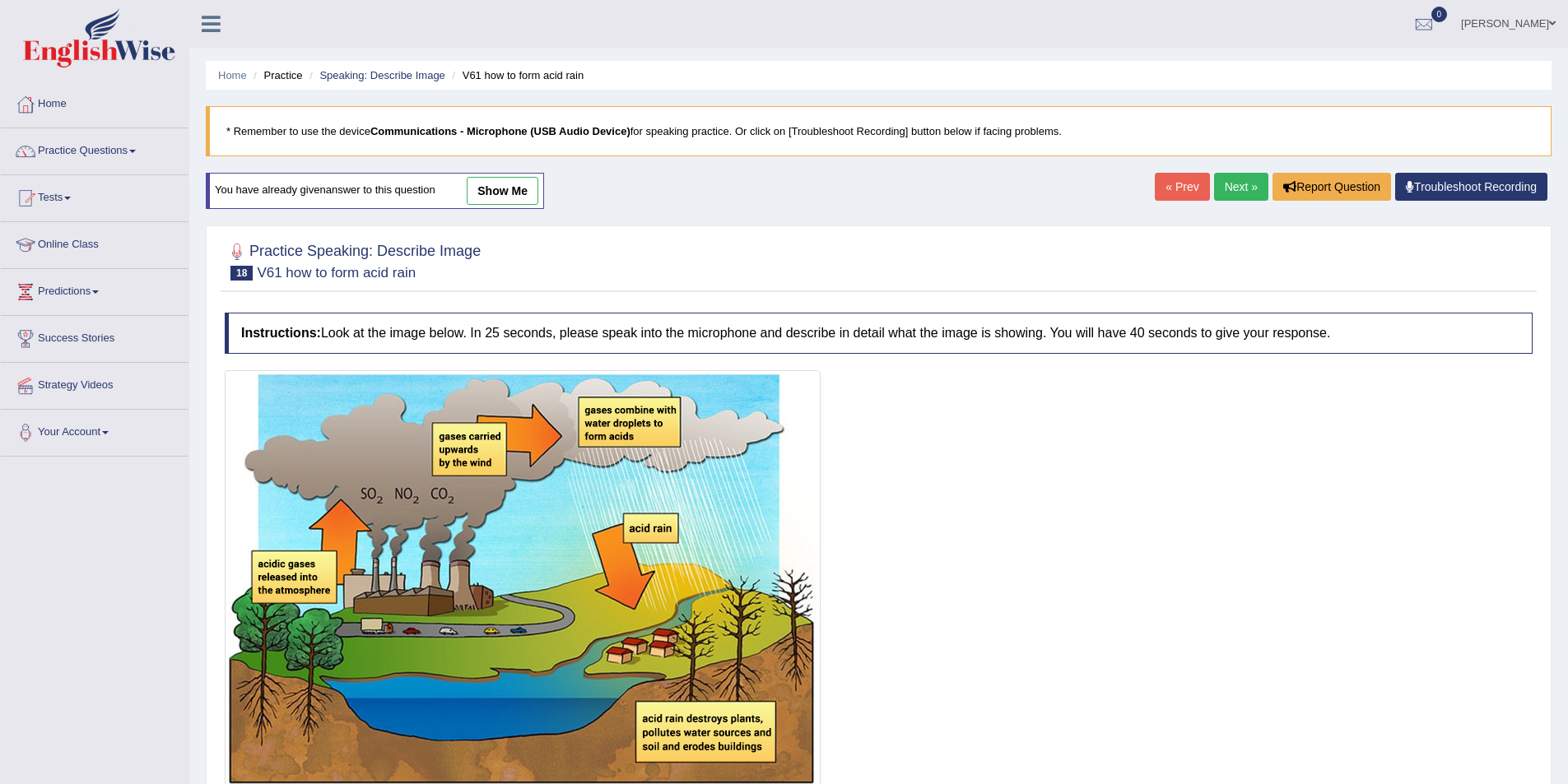
click at [1239, 191] on link "Next »" at bounding box center [1241, 187] width 55 height 28
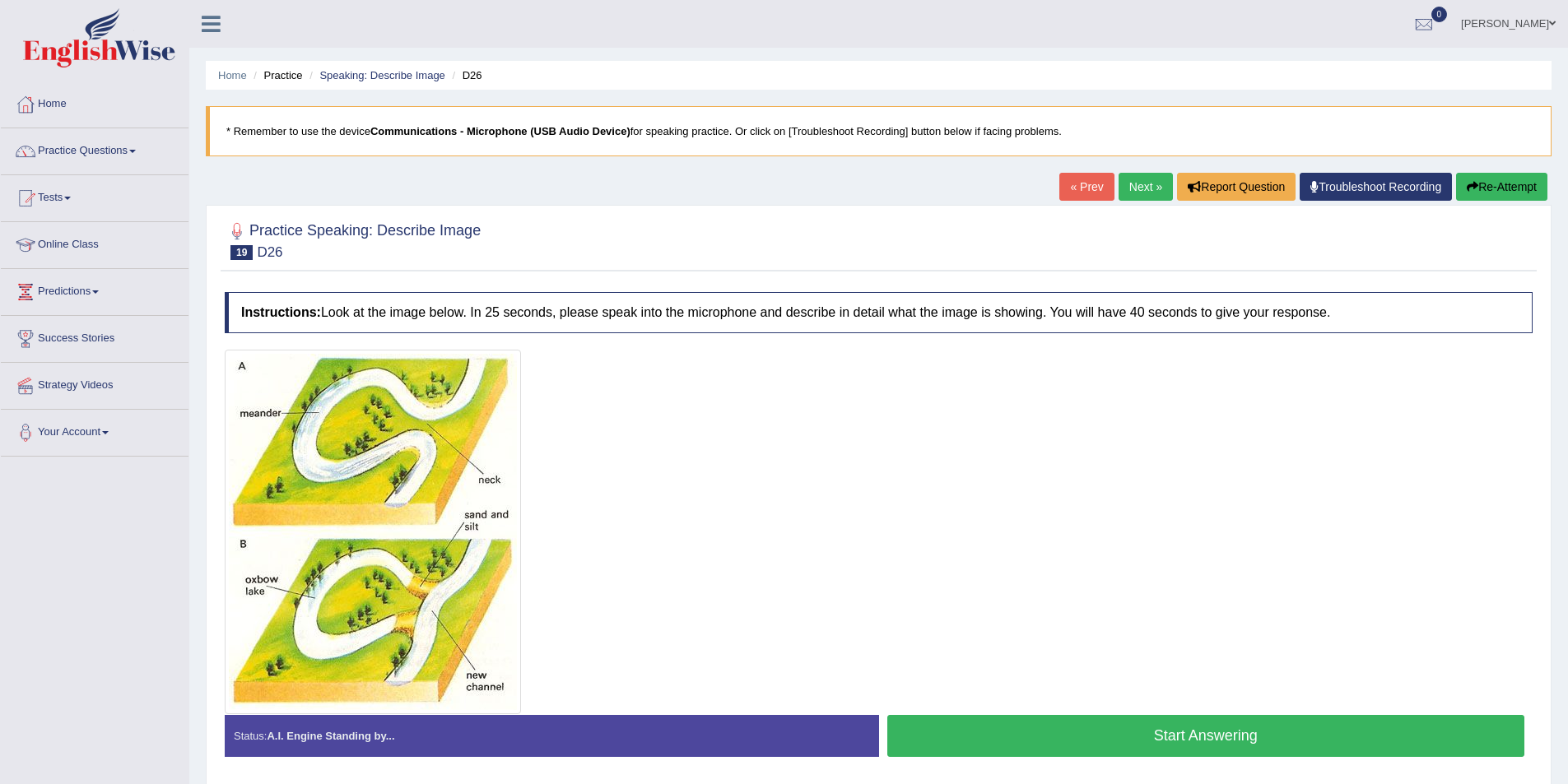
click at [1150, 188] on link "Next »" at bounding box center [1147, 187] width 55 height 28
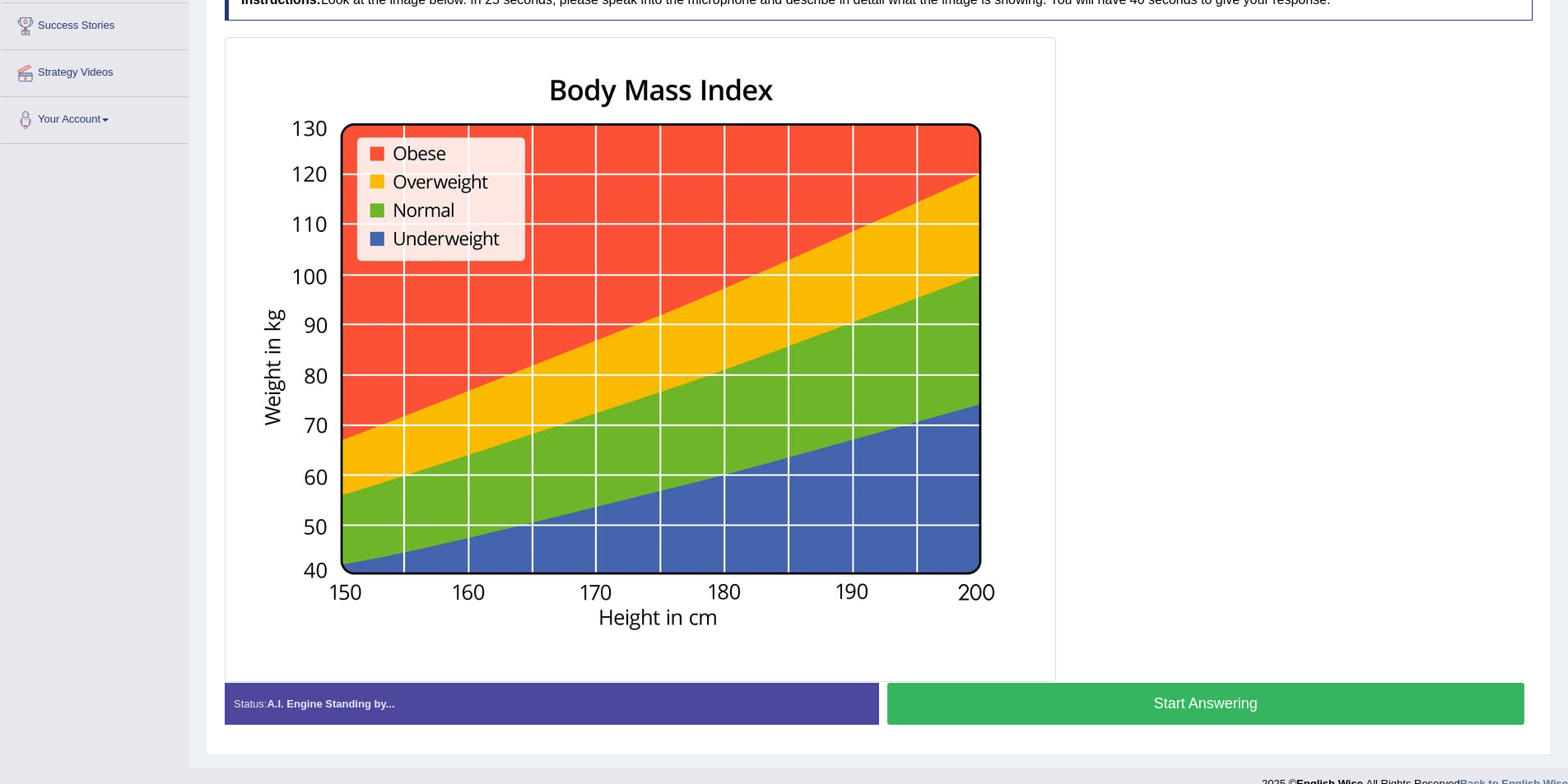
scroll to position [329, 0]
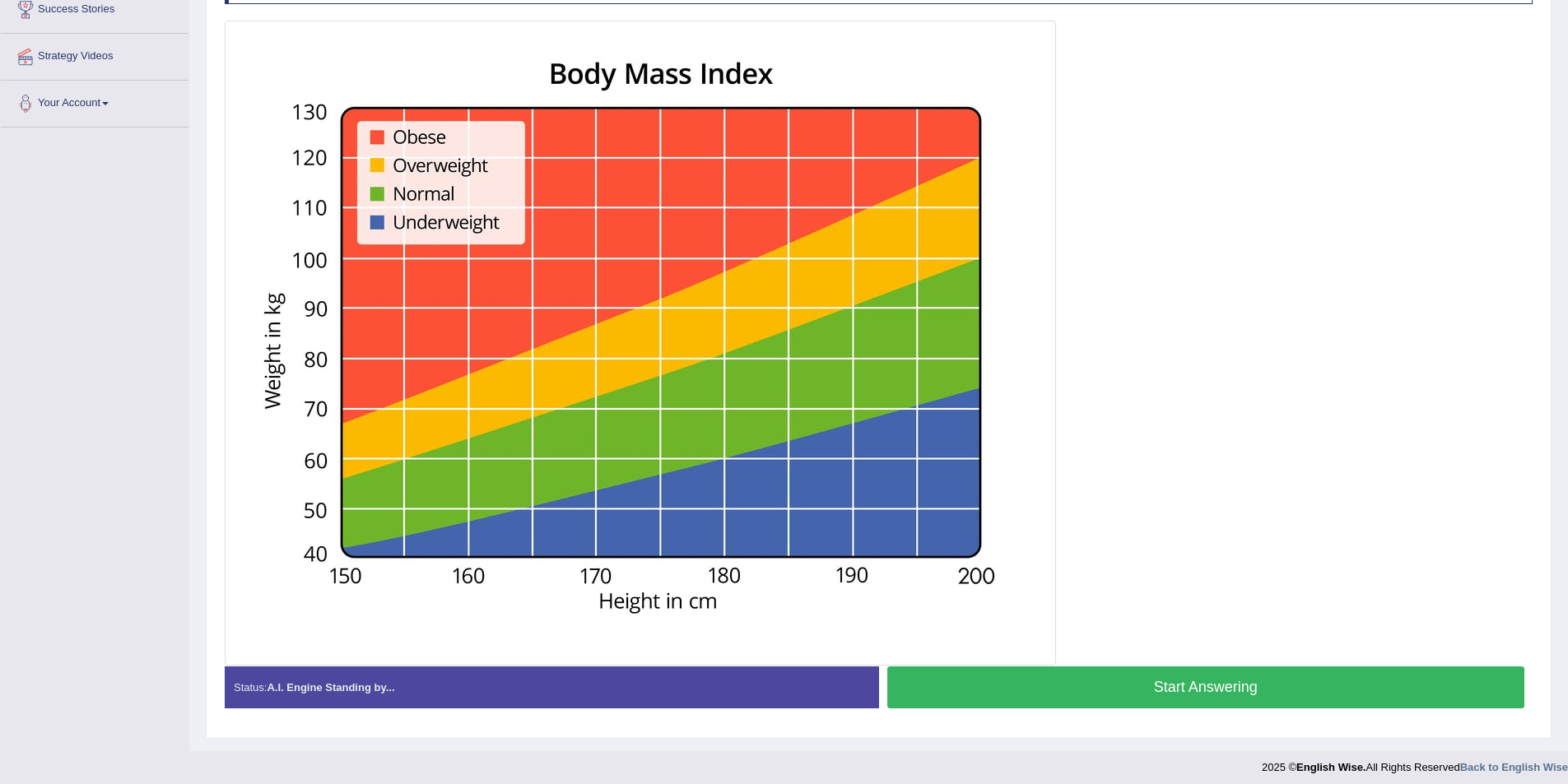
click at [1033, 690] on button "Start Answering" at bounding box center [1207, 687] width 639 height 42
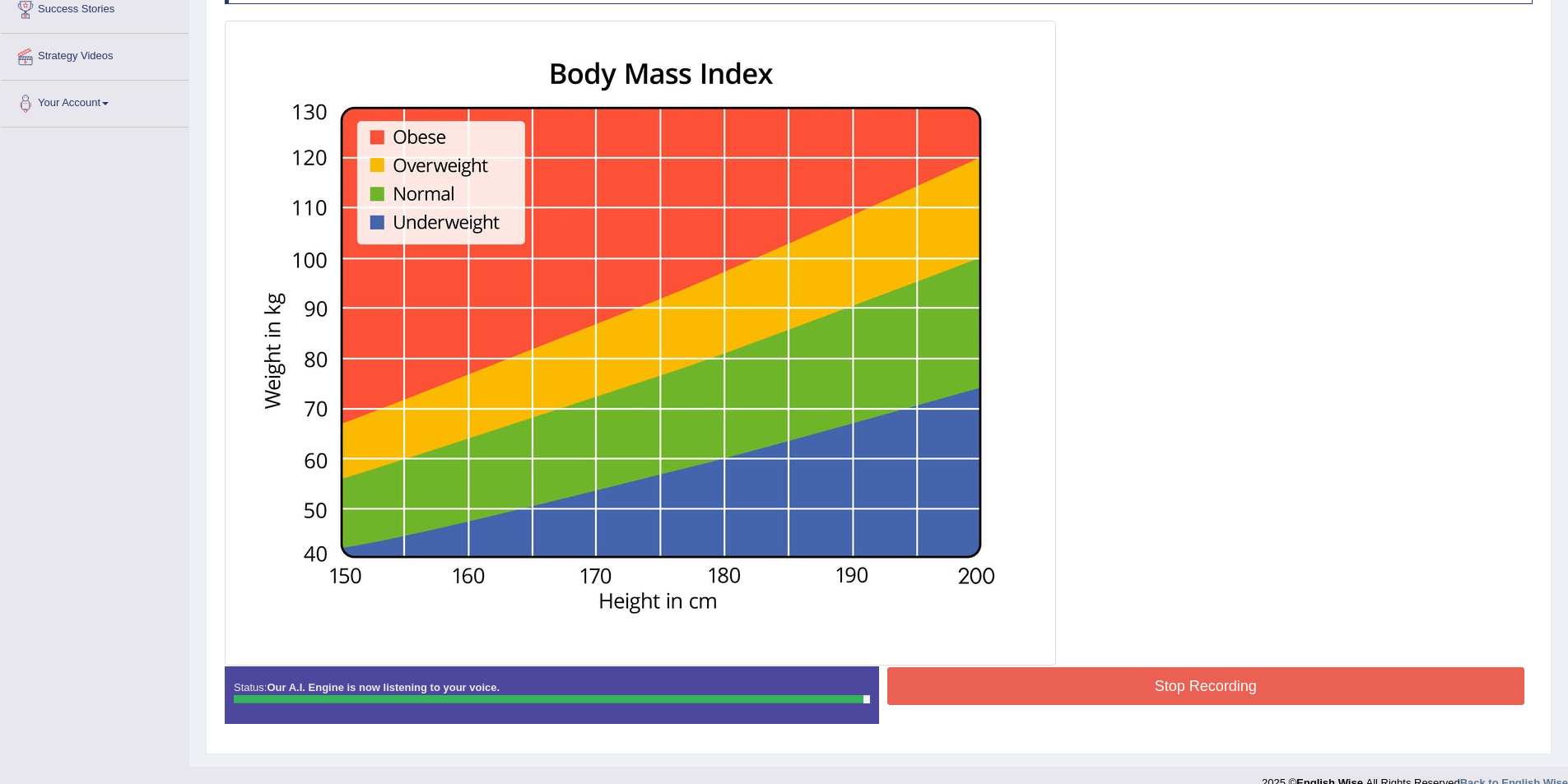
click at [1069, 676] on button "Stop Recording" at bounding box center [1207, 686] width 639 height 38
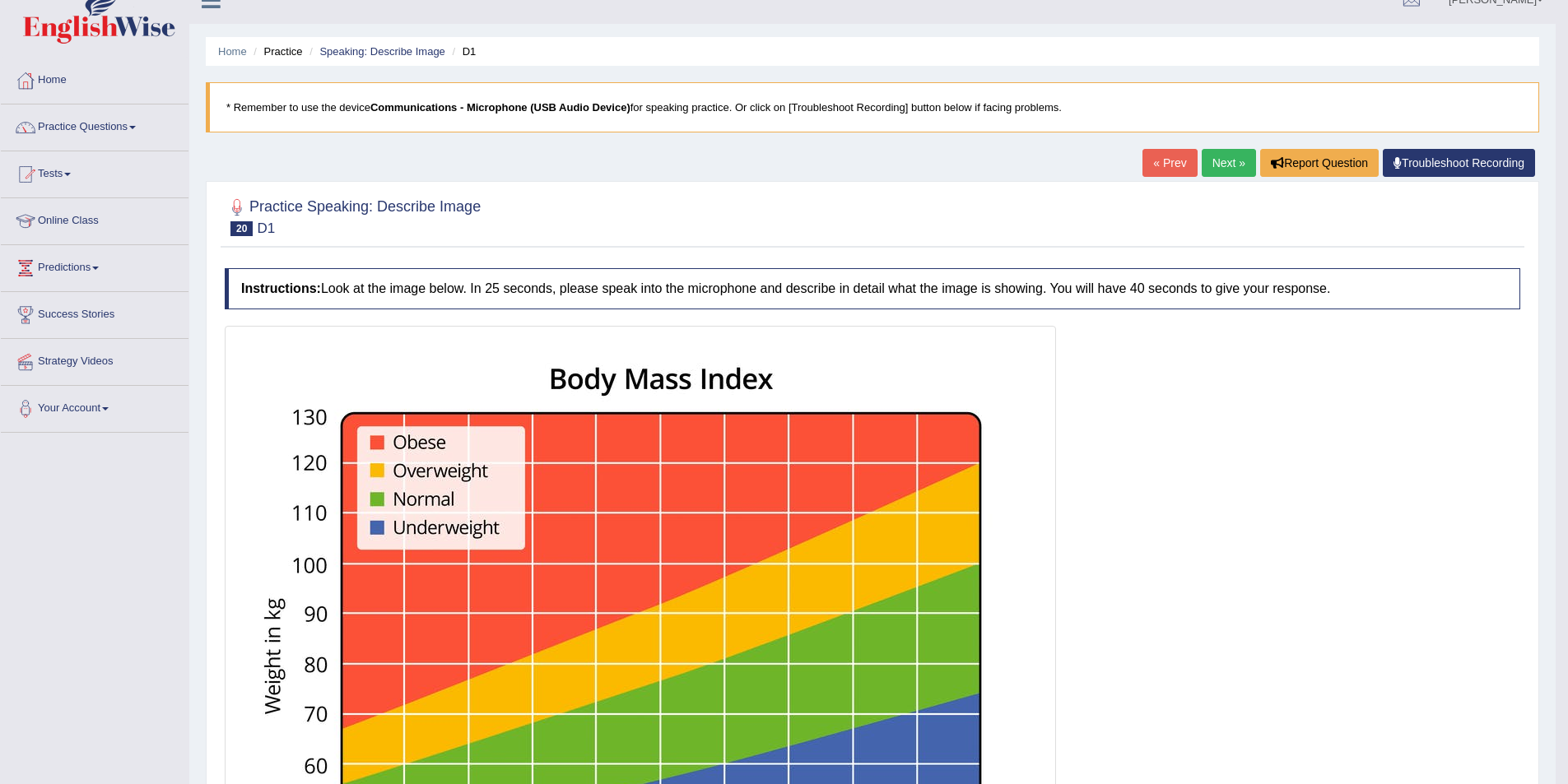
scroll to position [0, 0]
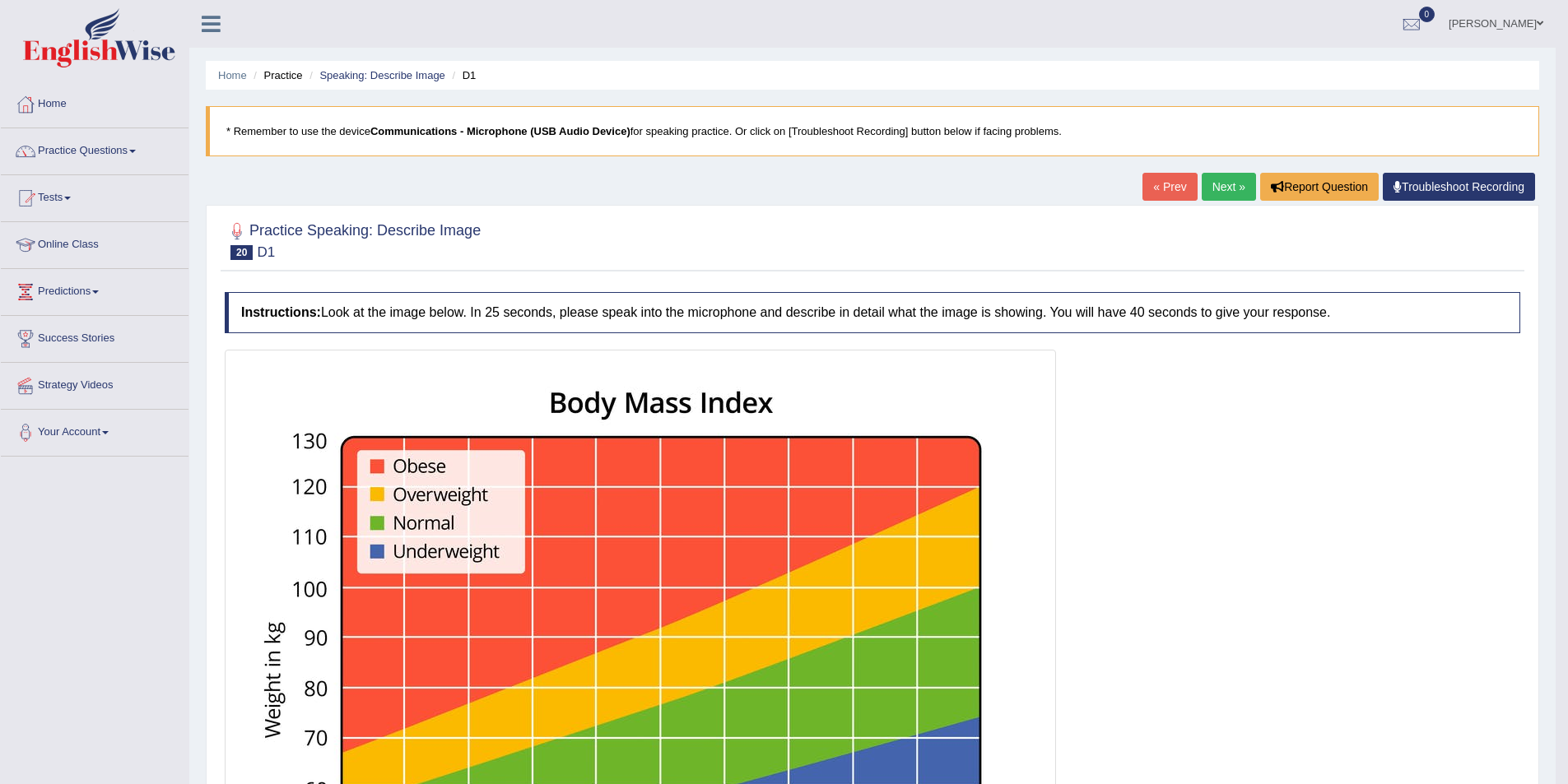
click at [1212, 191] on link "Next »" at bounding box center [1230, 187] width 55 height 28
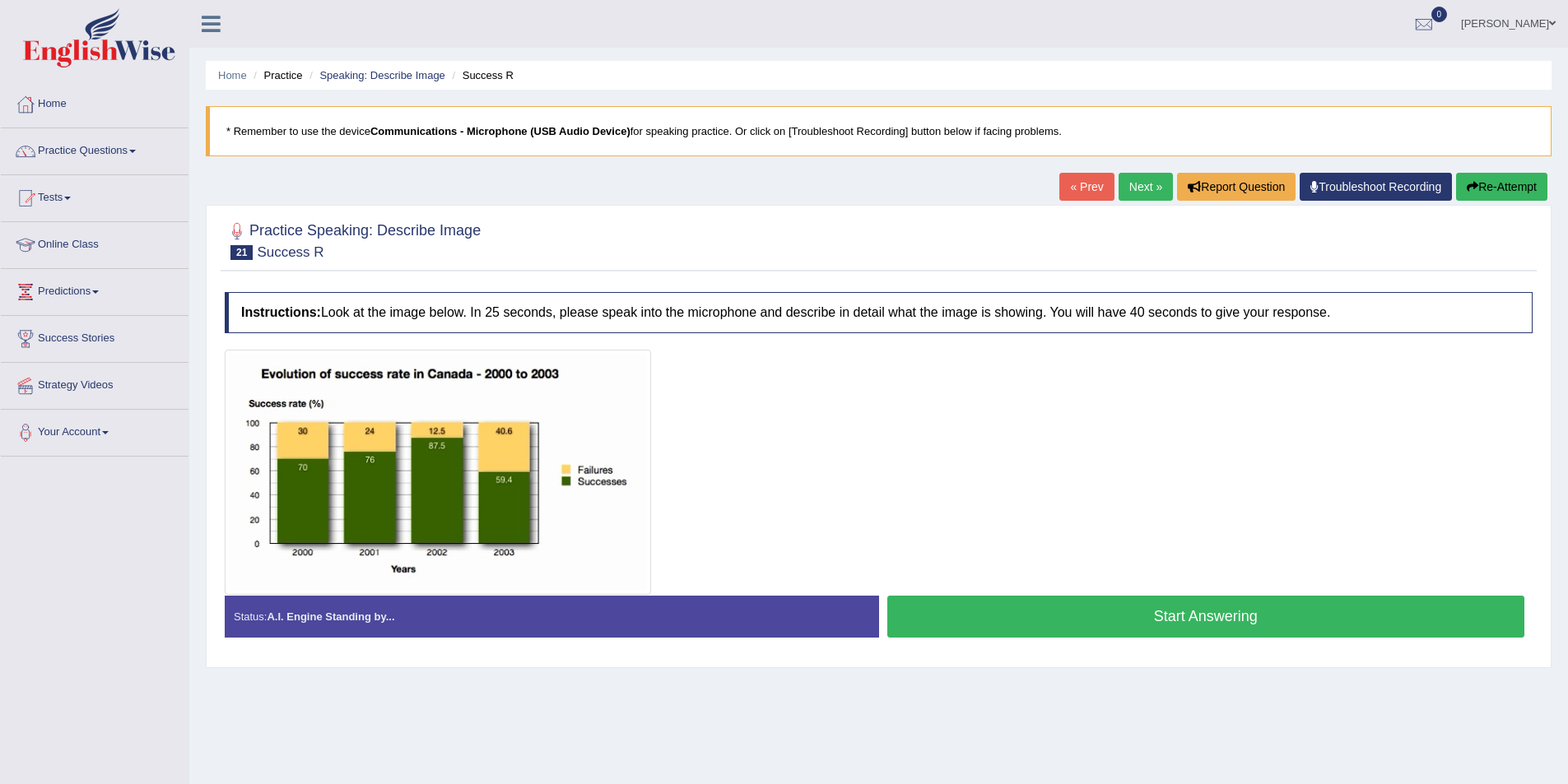
click at [1205, 625] on button "Start Answering" at bounding box center [1207, 616] width 639 height 42
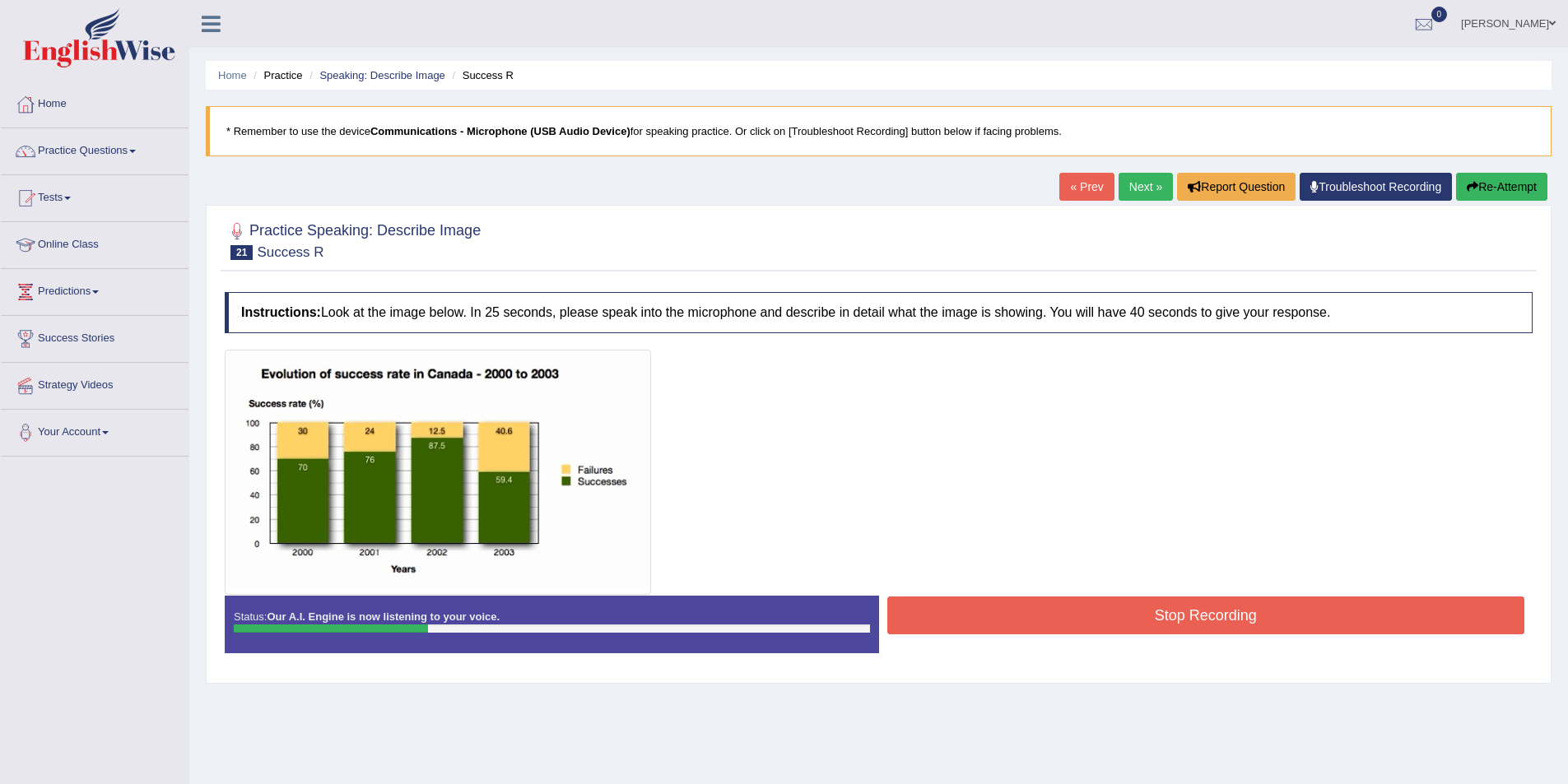
click at [1481, 187] on button "Re-Attempt" at bounding box center [1502, 187] width 91 height 28
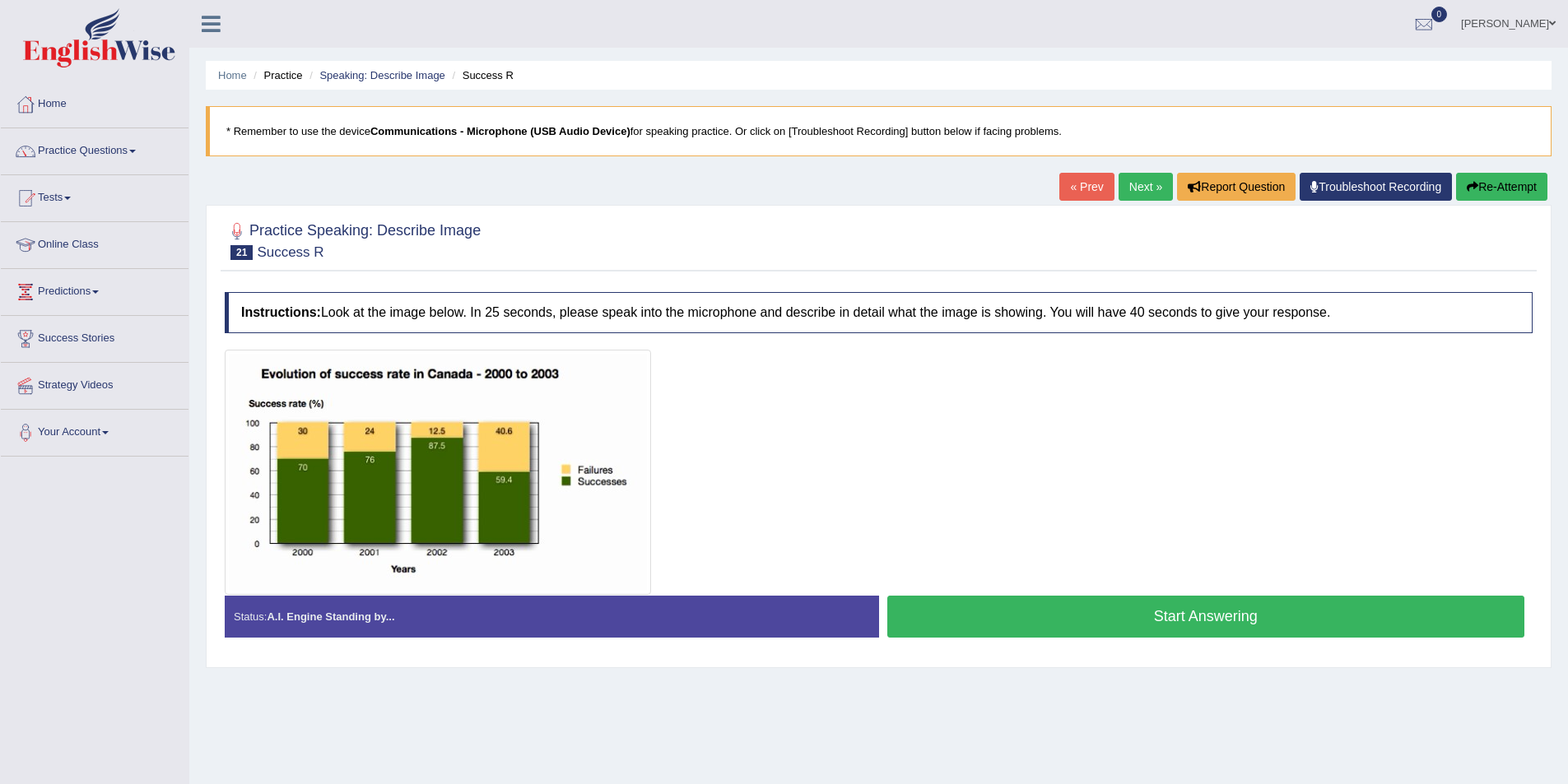
click at [1256, 629] on button "Start Answering" at bounding box center [1207, 616] width 639 height 42
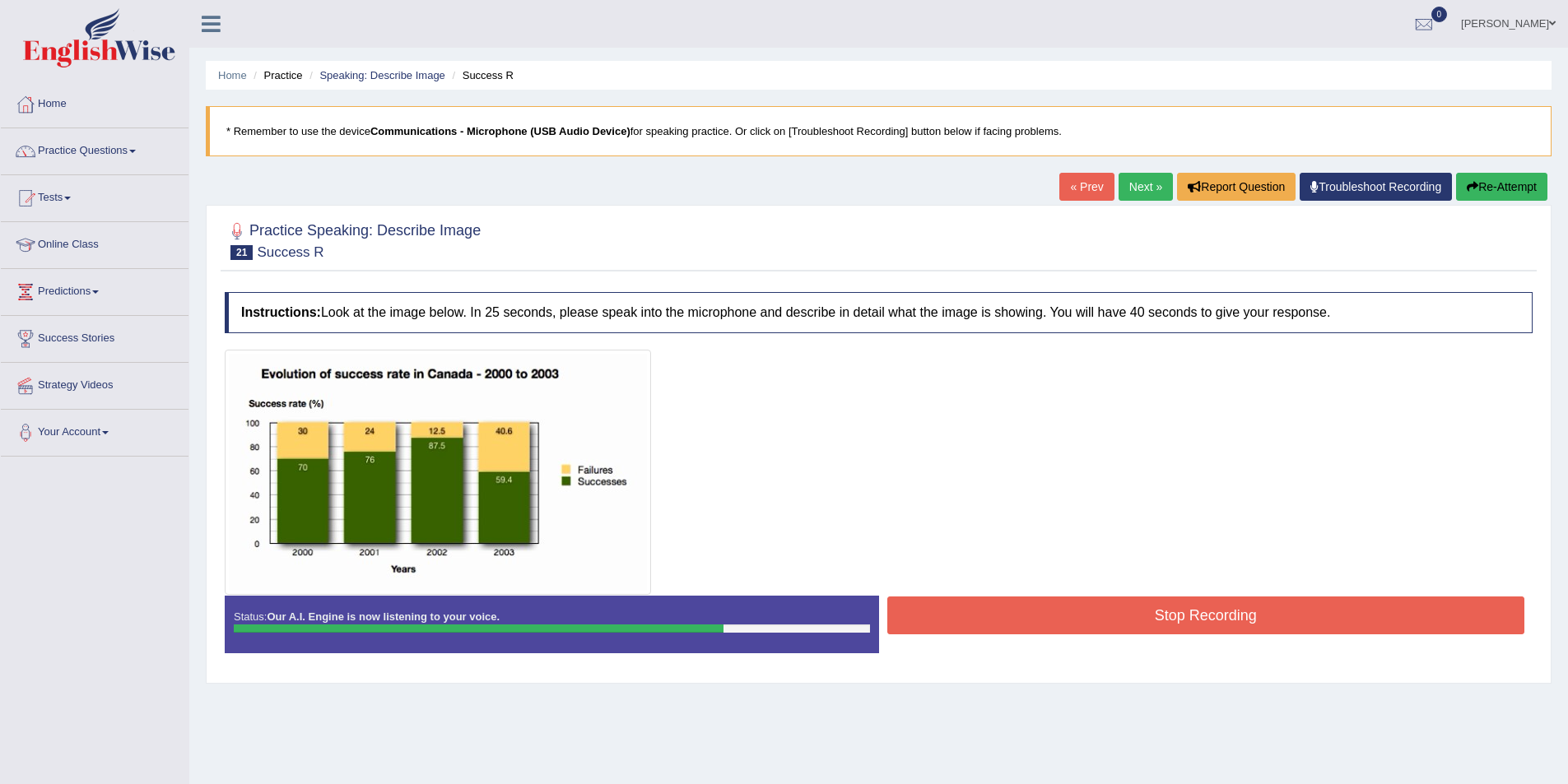
click at [1130, 623] on button "Stop Recording" at bounding box center [1207, 615] width 639 height 38
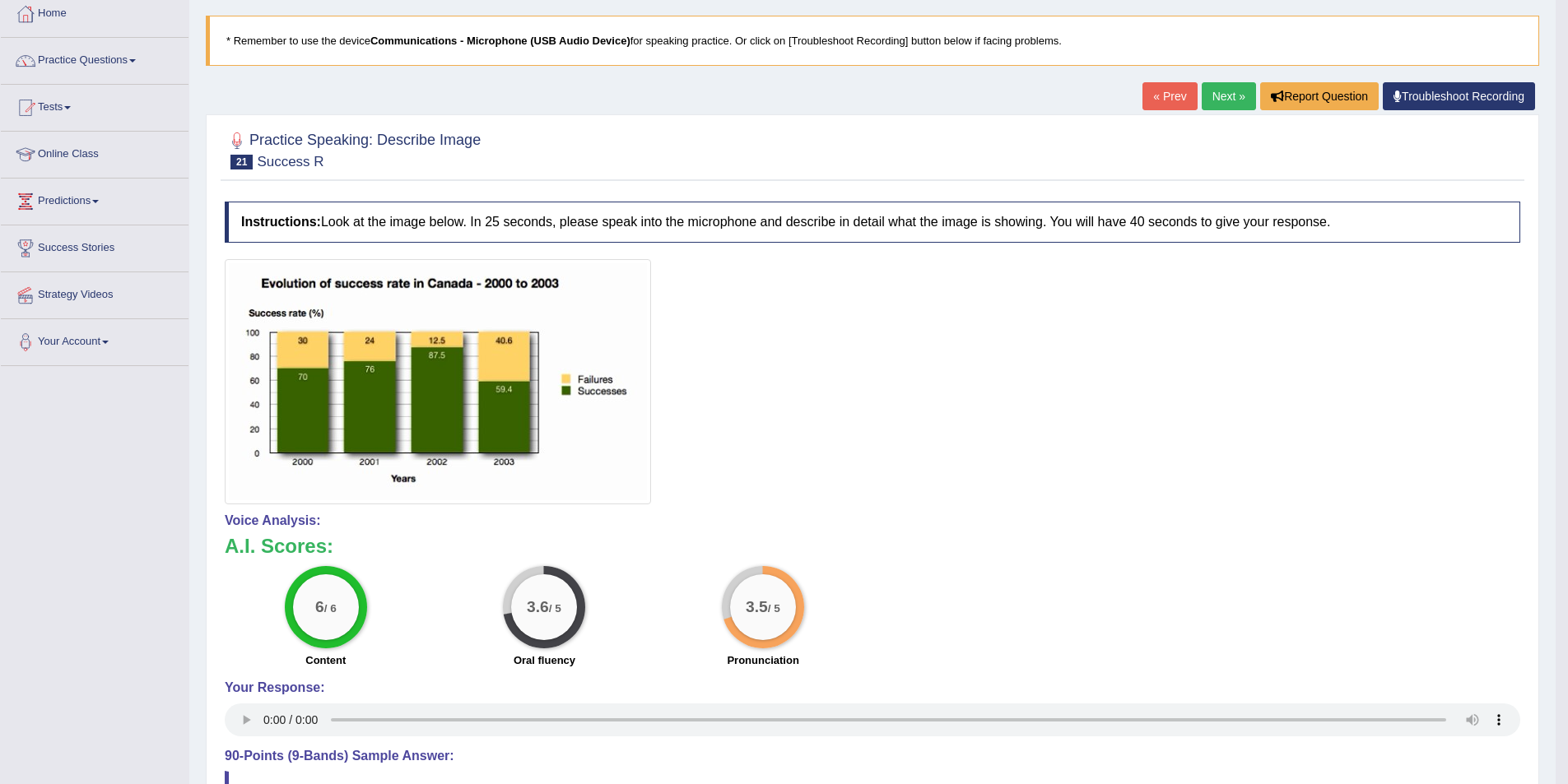
scroll to position [82, 0]
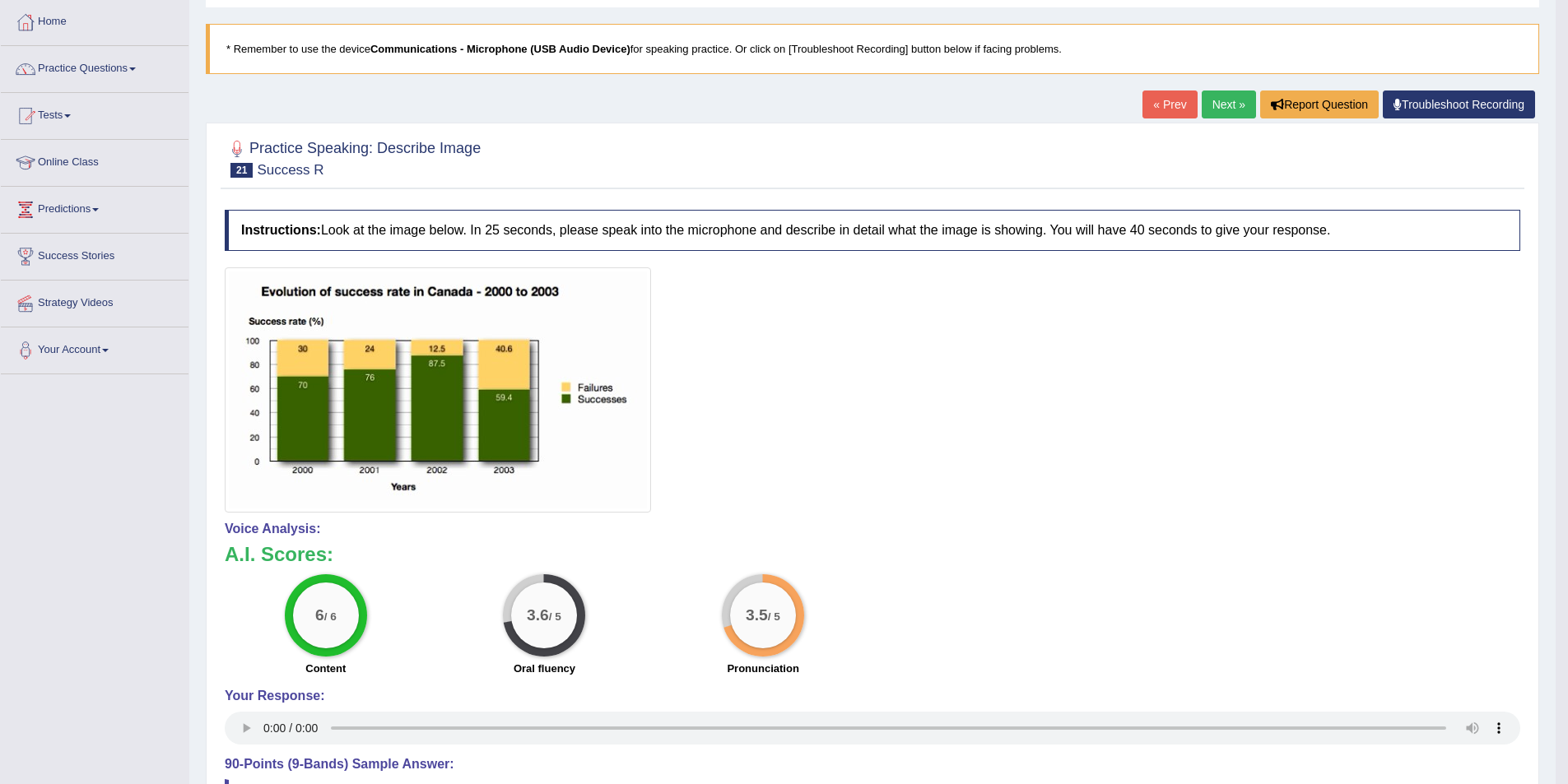
click at [1210, 92] on link "Next »" at bounding box center [1230, 104] width 55 height 28
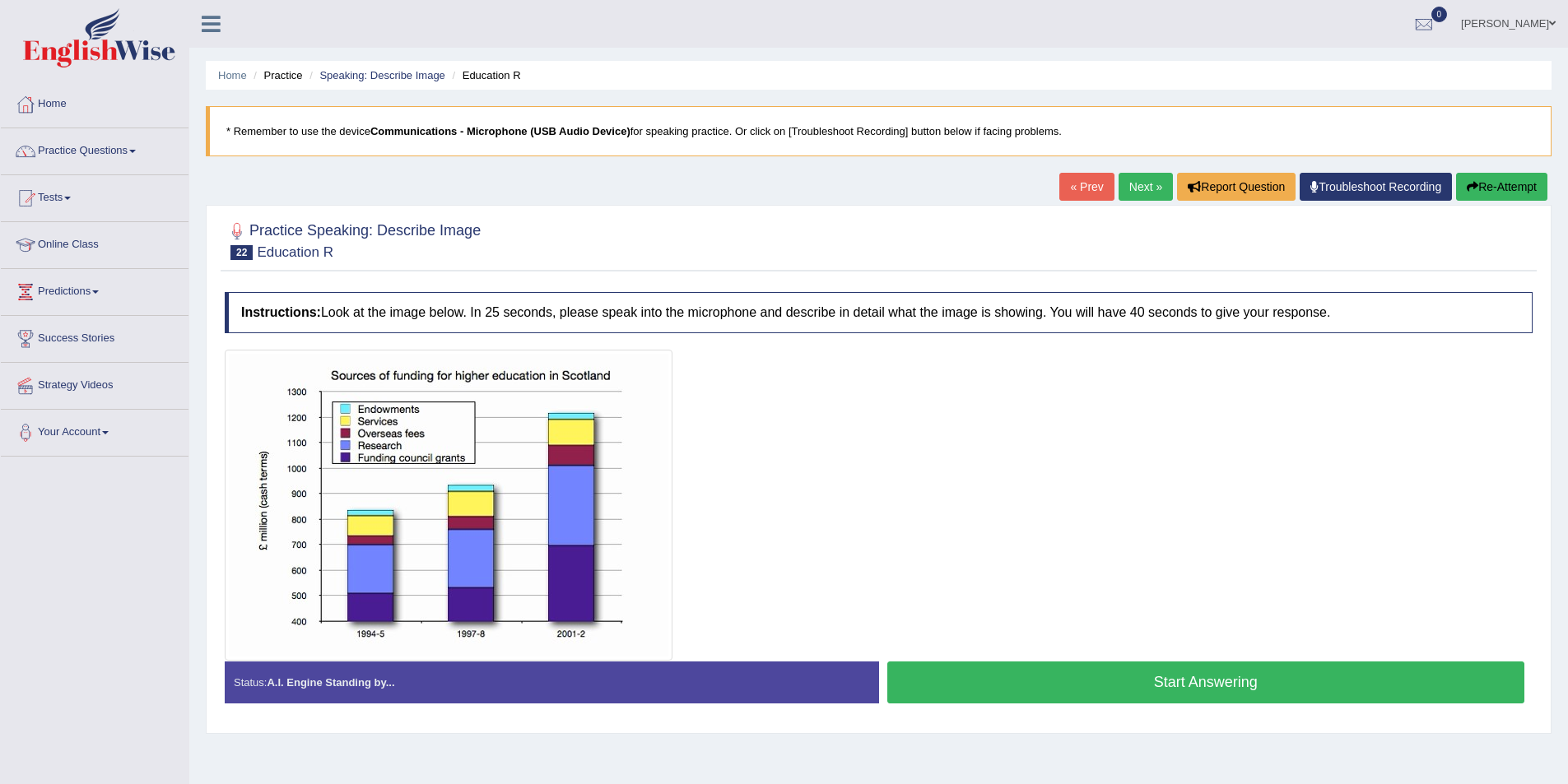
click at [1137, 687] on button "Start Answering" at bounding box center [1207, 683] width 639 height 42
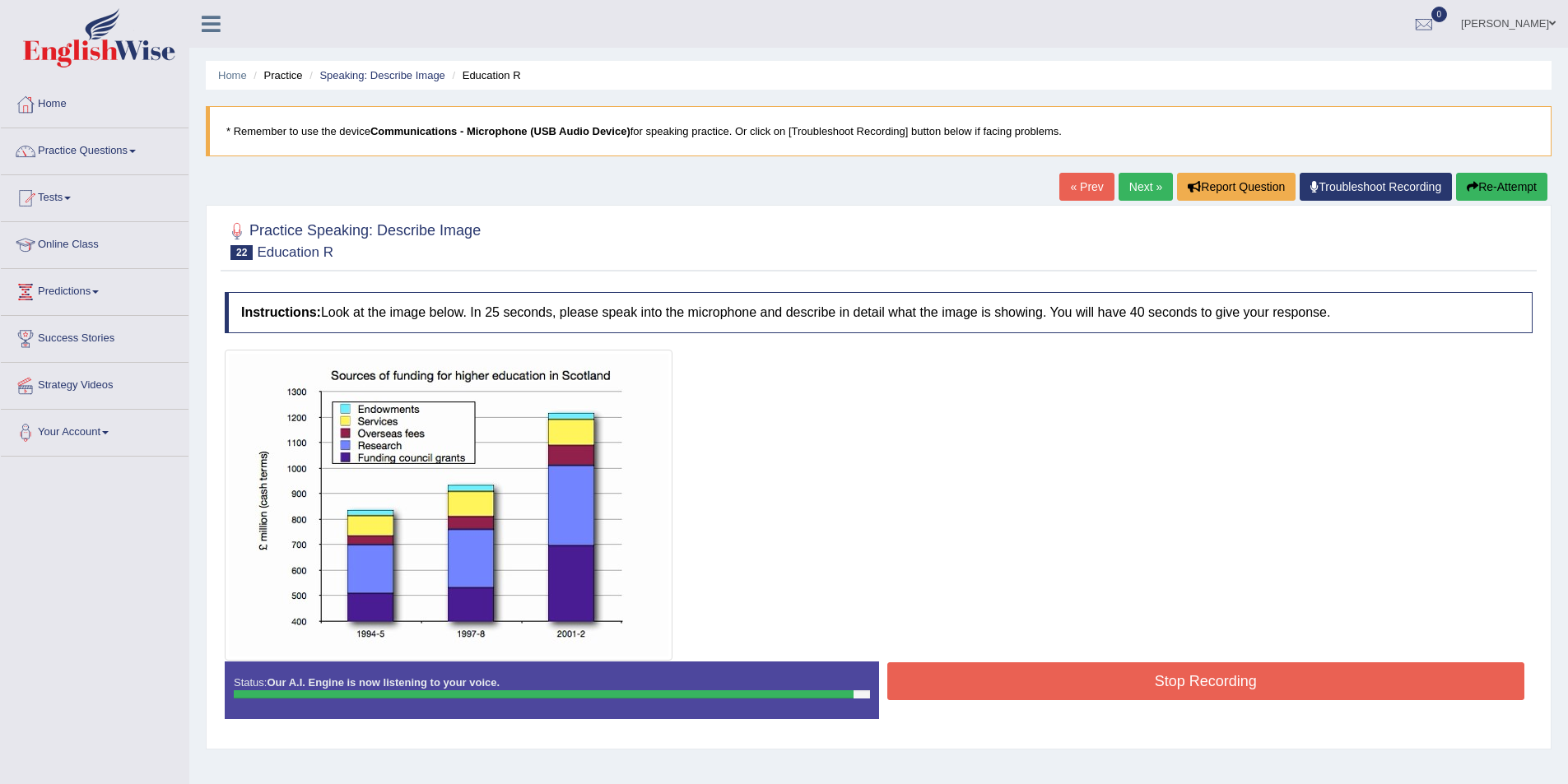
click at [998, 673] on button "Stop Recording" at bounding box center [1207, 682] width 639 height 38
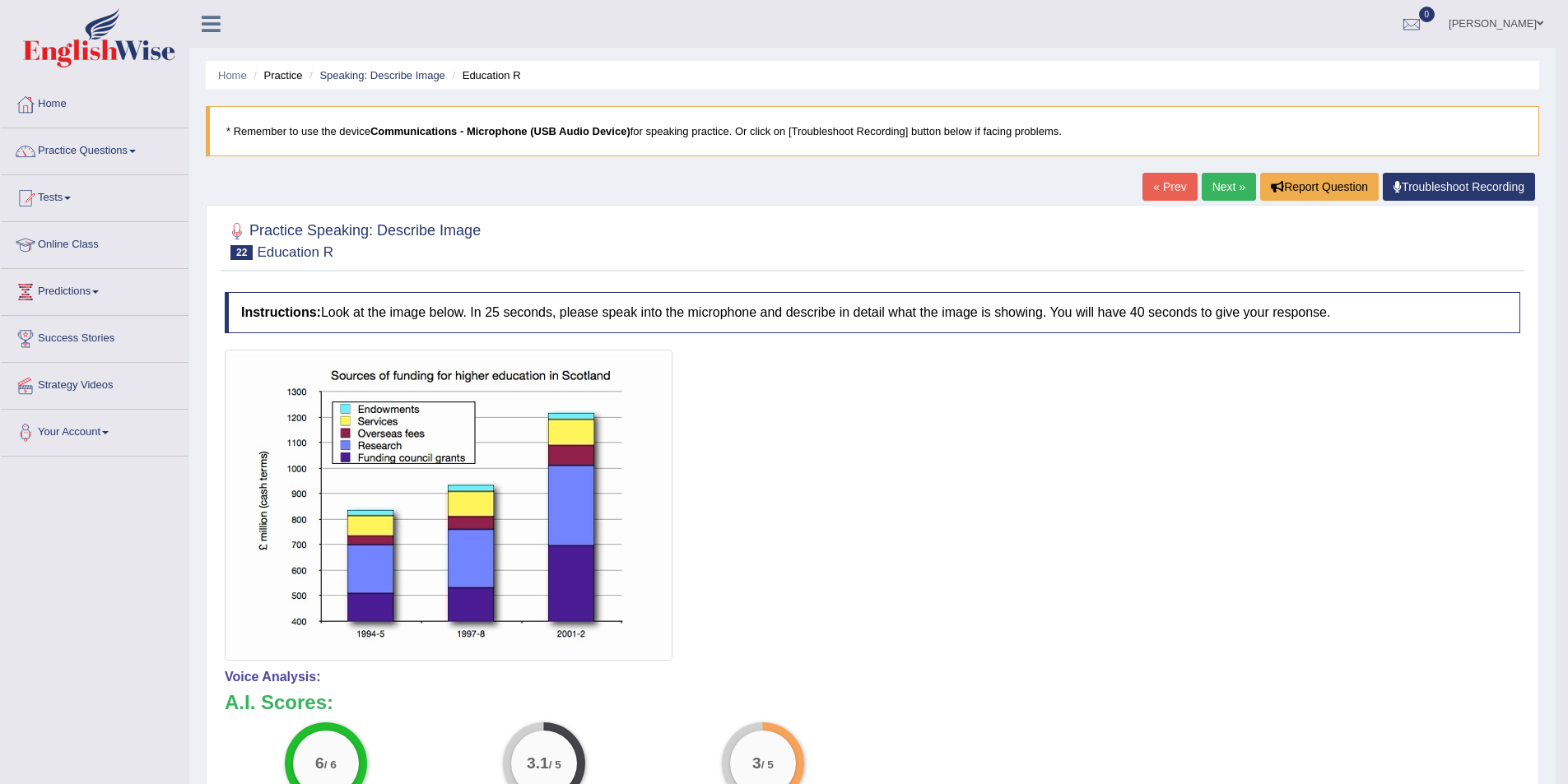
click at [1228, 182] on link "Next »" at bounding box center [1230, 187] width 55 height 28
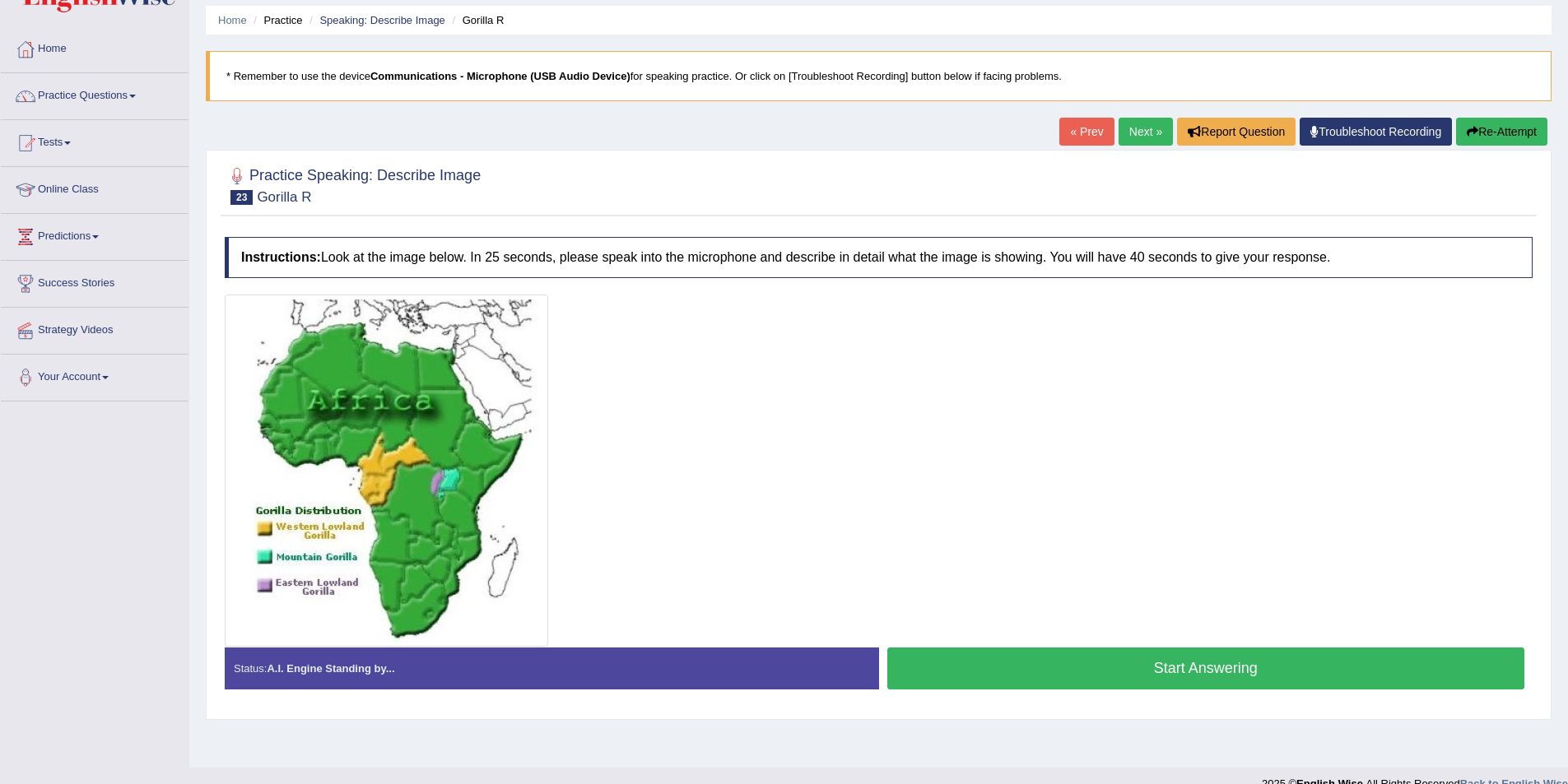
scroll to position [80, 0]
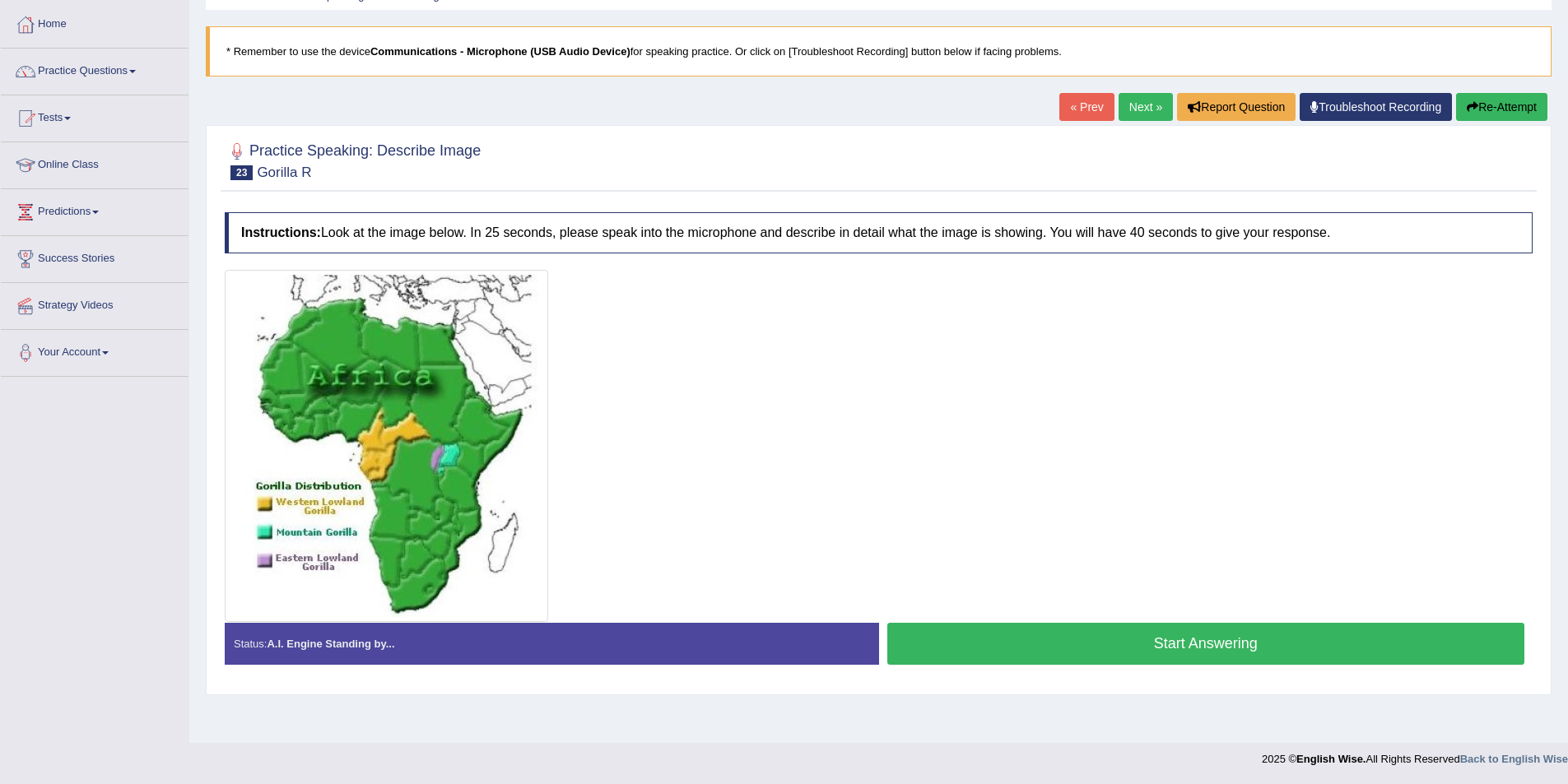
click at [1255, 650] on button "Start Answering" at bounding box center [1207, 644] width 639 height 42
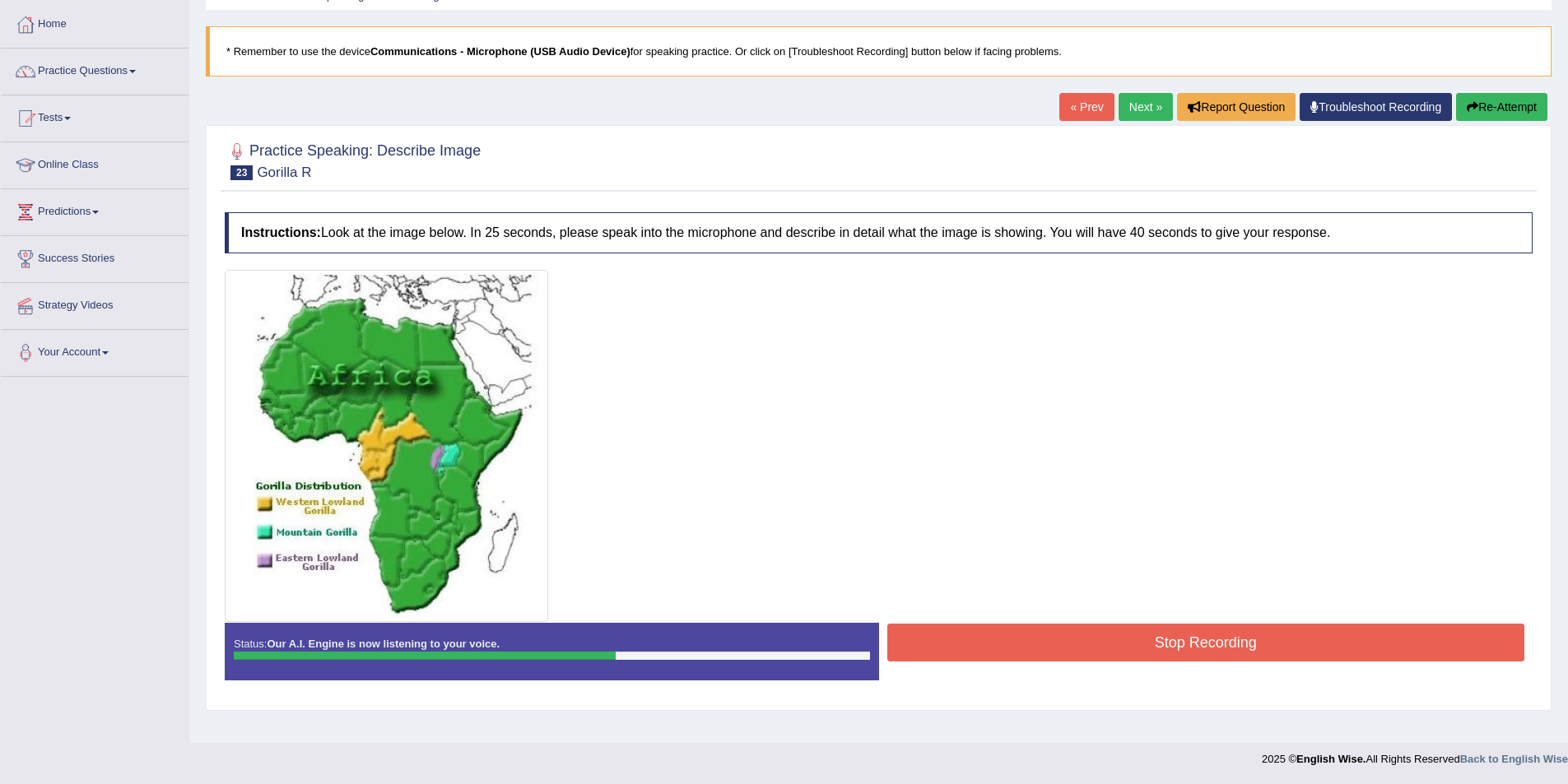
click at [1140, 642] on button "Stop Recording" at bounding box center [1207, 643] width 639 height 38
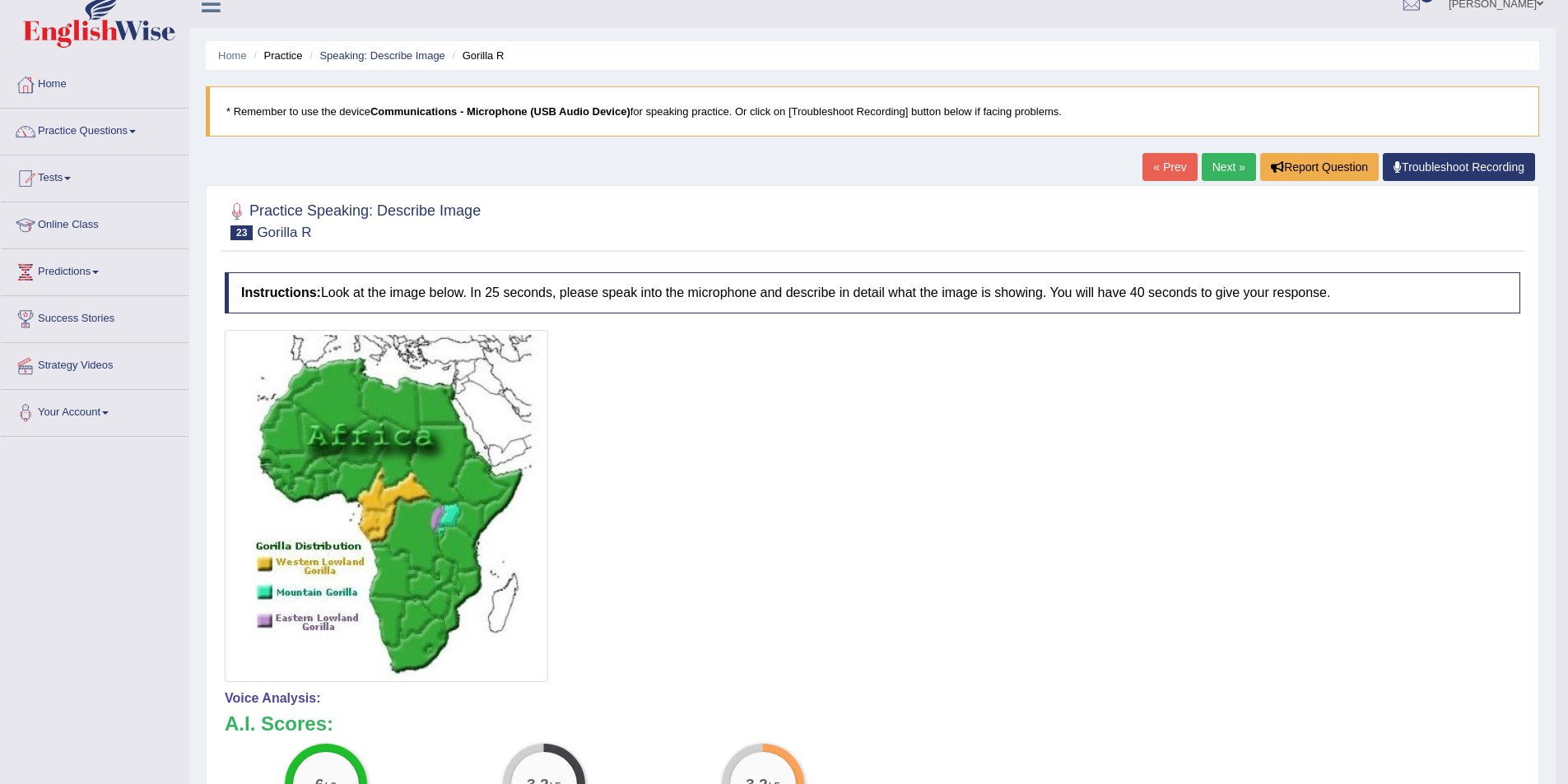
scroll to position [0, 0]
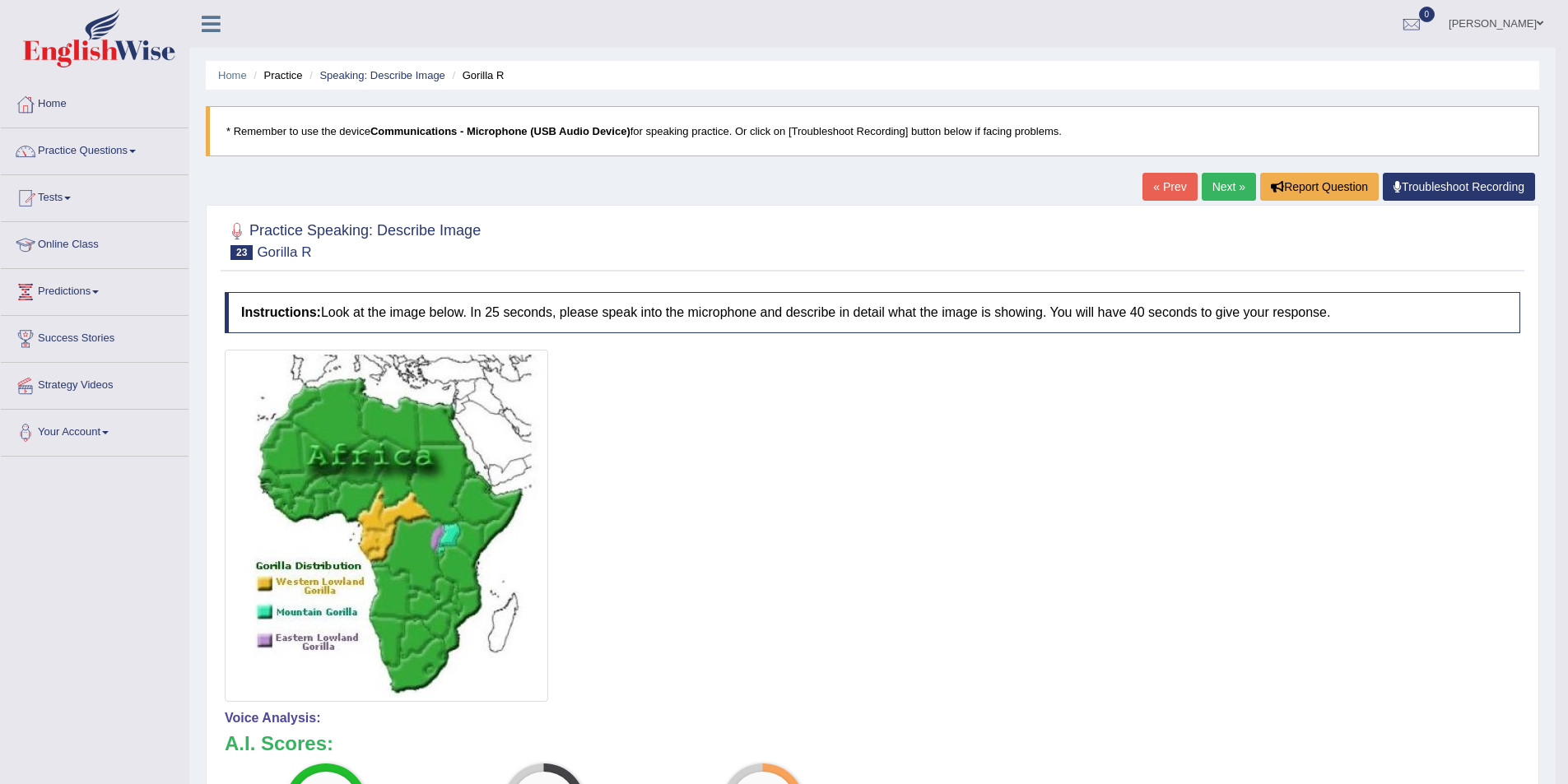
click at [1216, 192] on link "Next »" at bounding box center [1230, 187] width 55 height 28
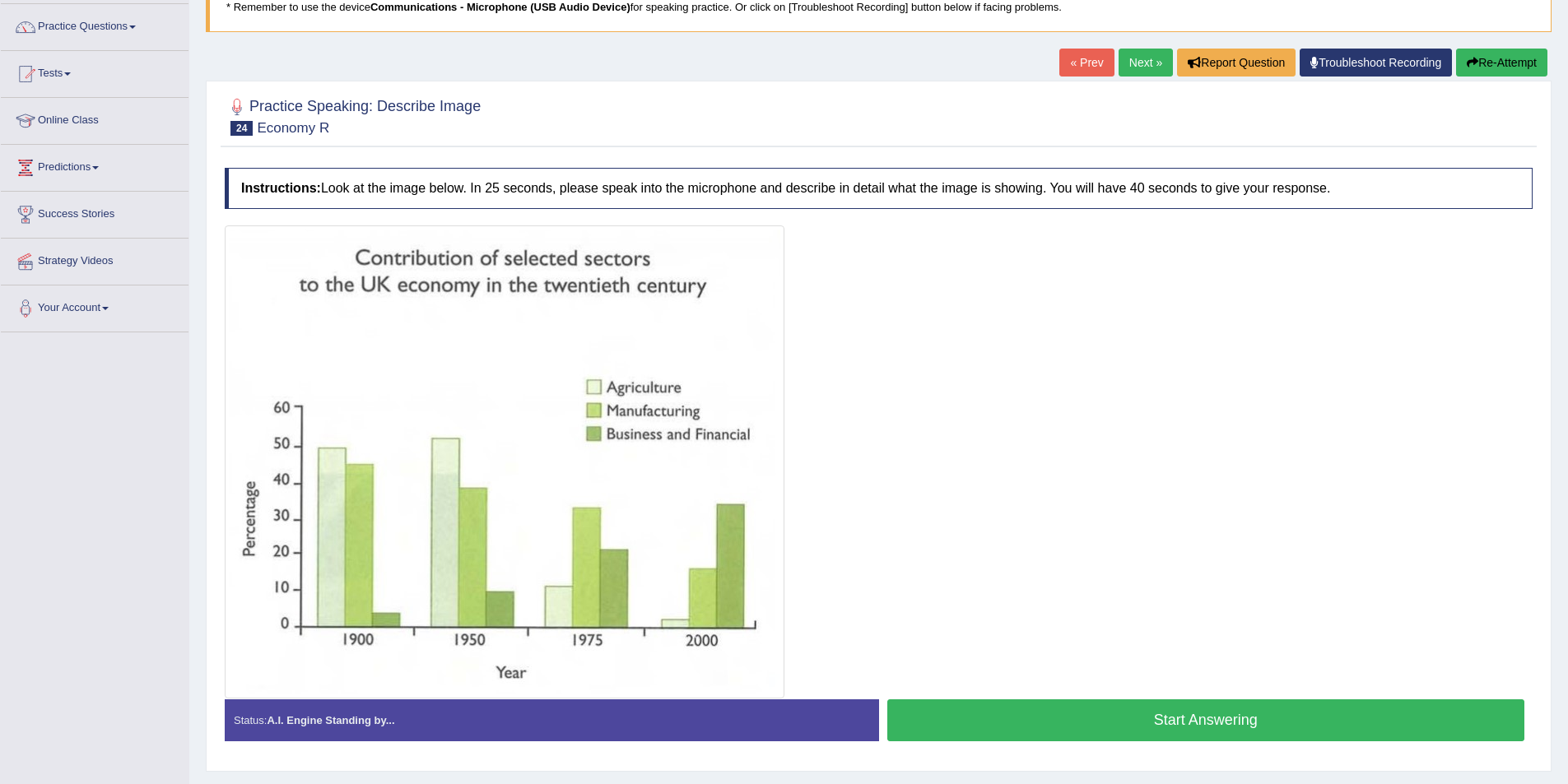
scroll to position [165, 0]
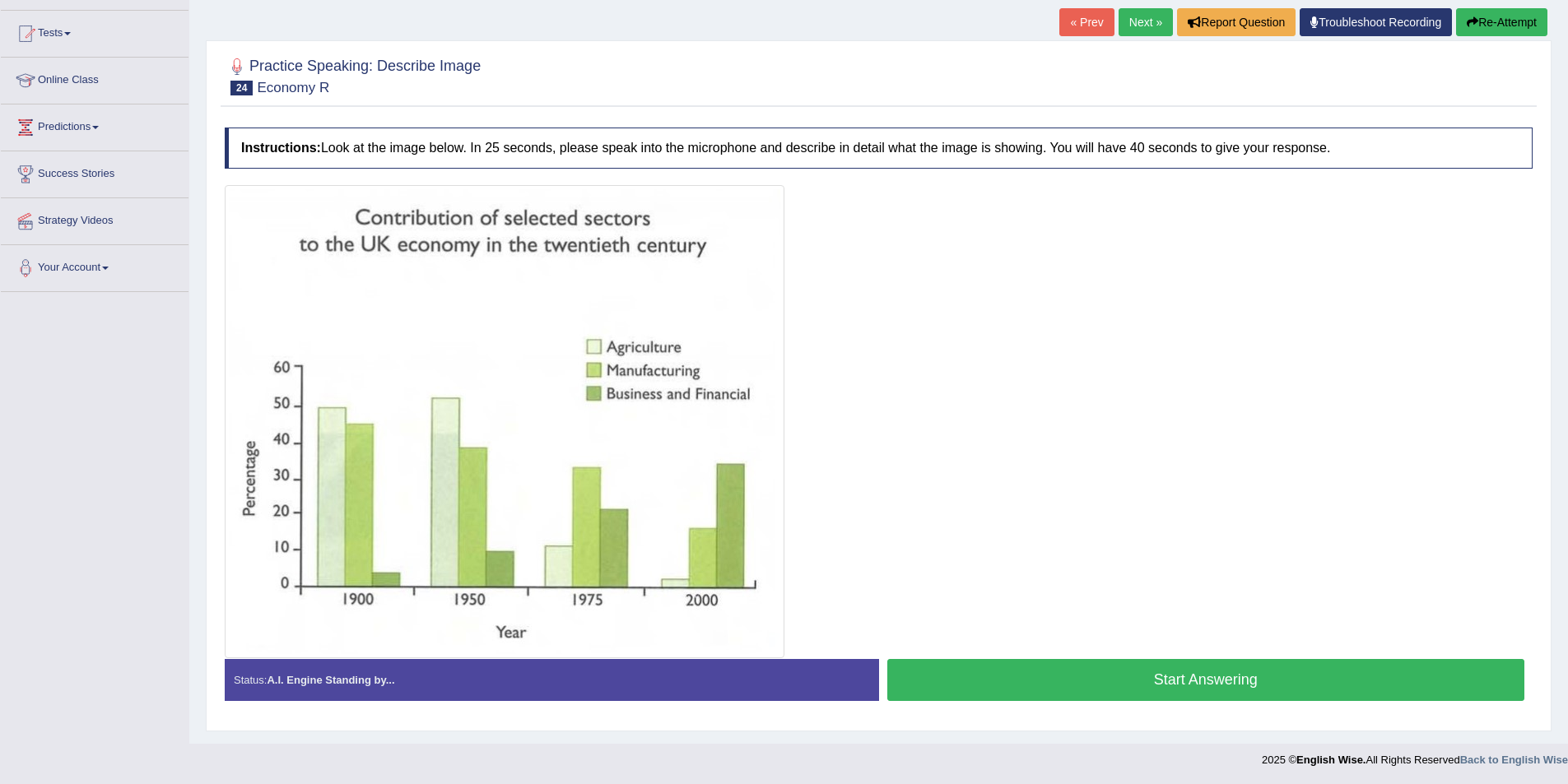
click at [1111, 678] on button "Start Answering" at bounding box center [1207, 680] width 639 height 42
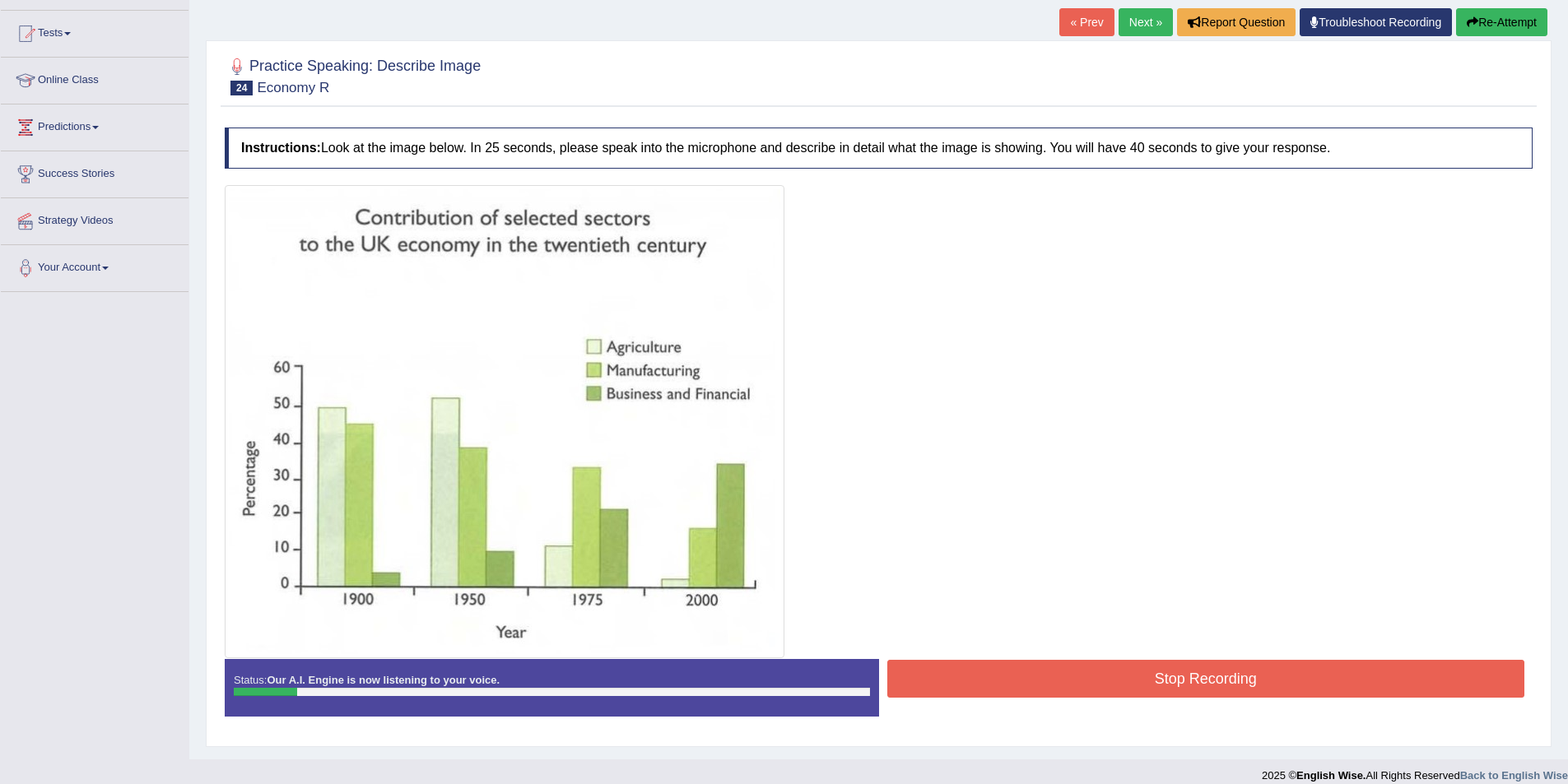
click at [1497, 27] on button "Re-Attempt" at bounding box center [1502, 22] width 91 height 28
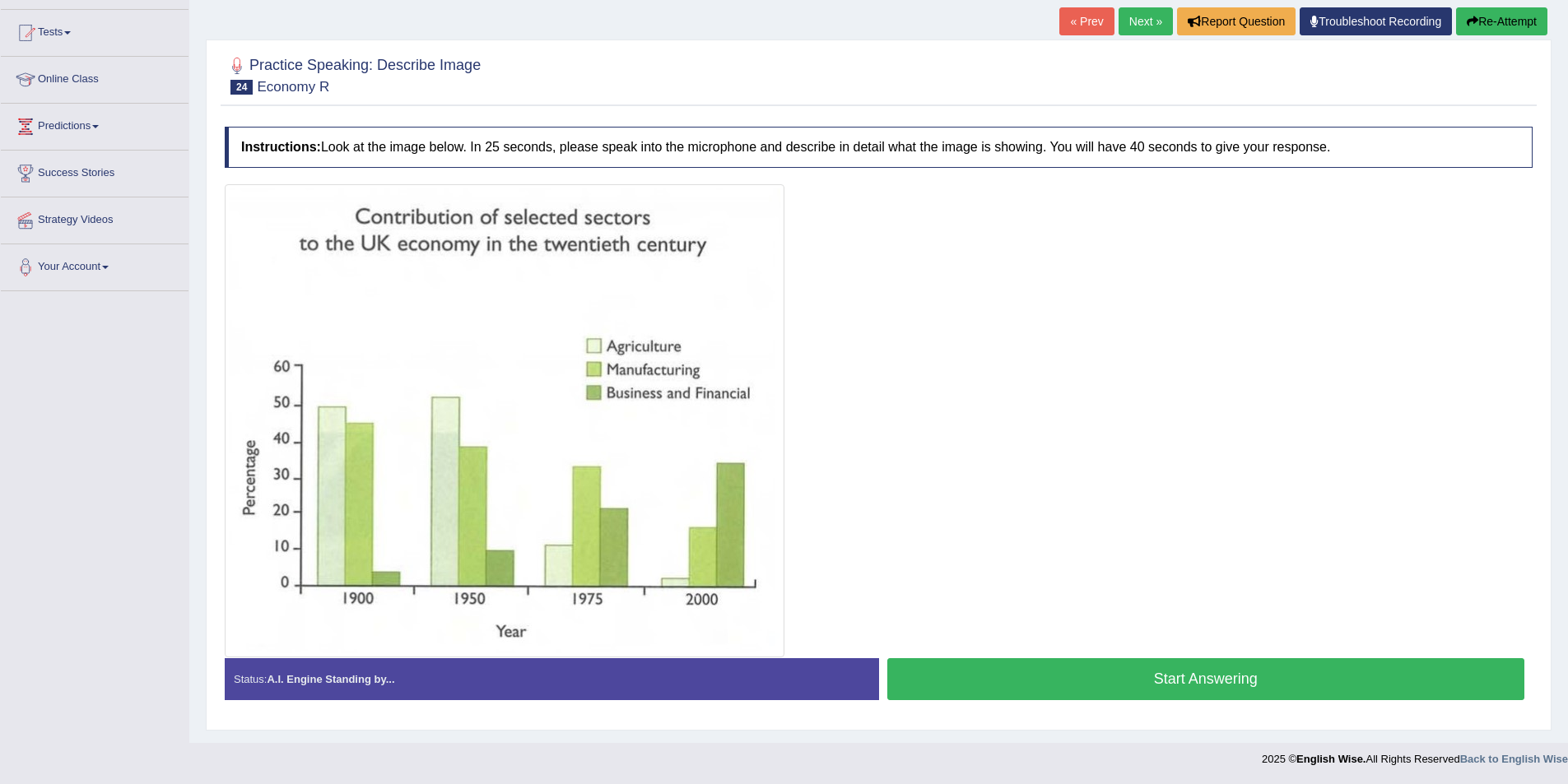
click at [1039, 694] on button "Start Answering" at bounding box center [1207, 679] width 639 height 42
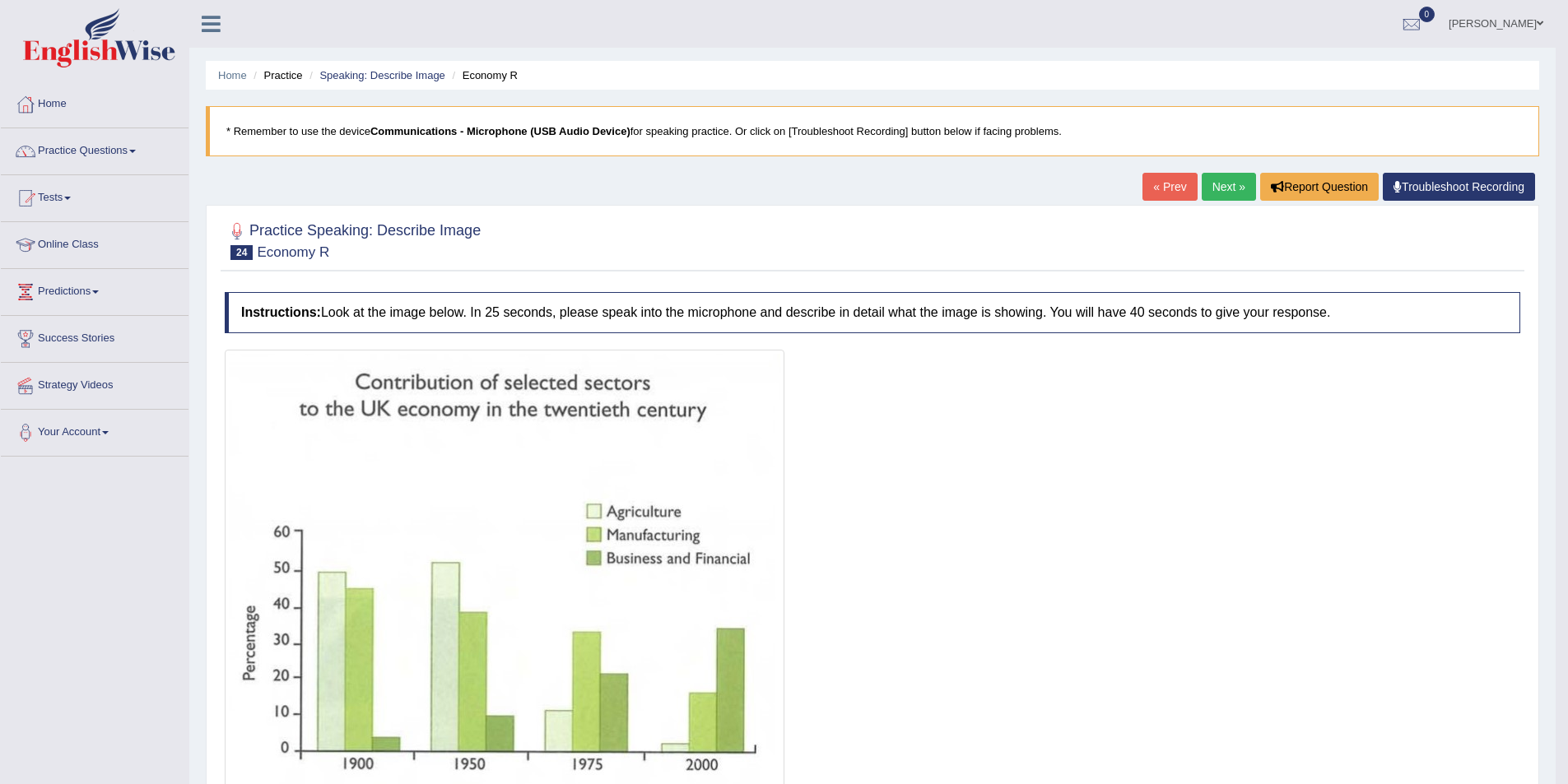
click at [1223, 186] on link "Next »" at bounding box center [1230, 187] width 55 height 28
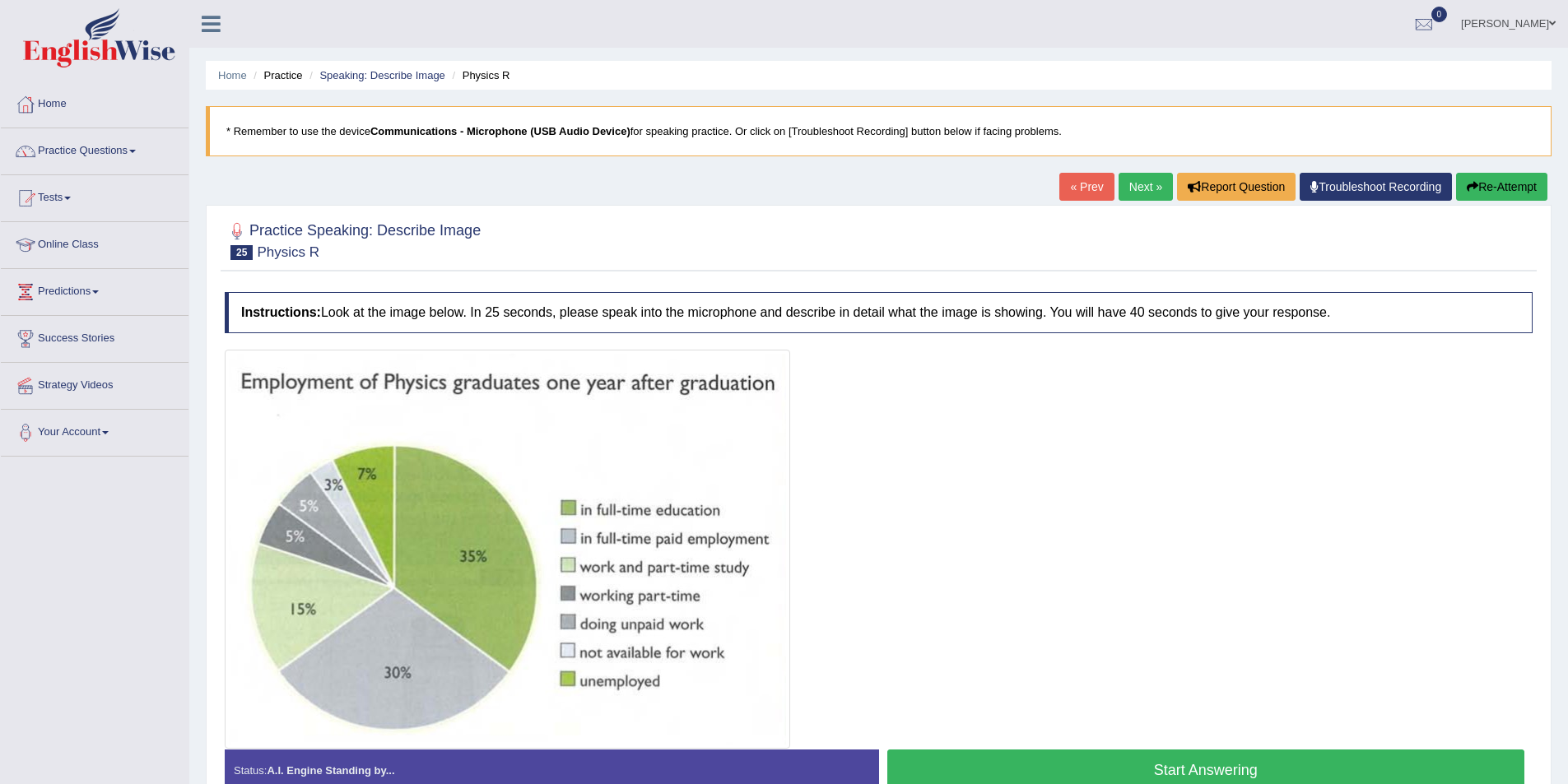
click at [1078, 768] on button "Start Answering" at bounding box center [1207, 770] width 639 height 42
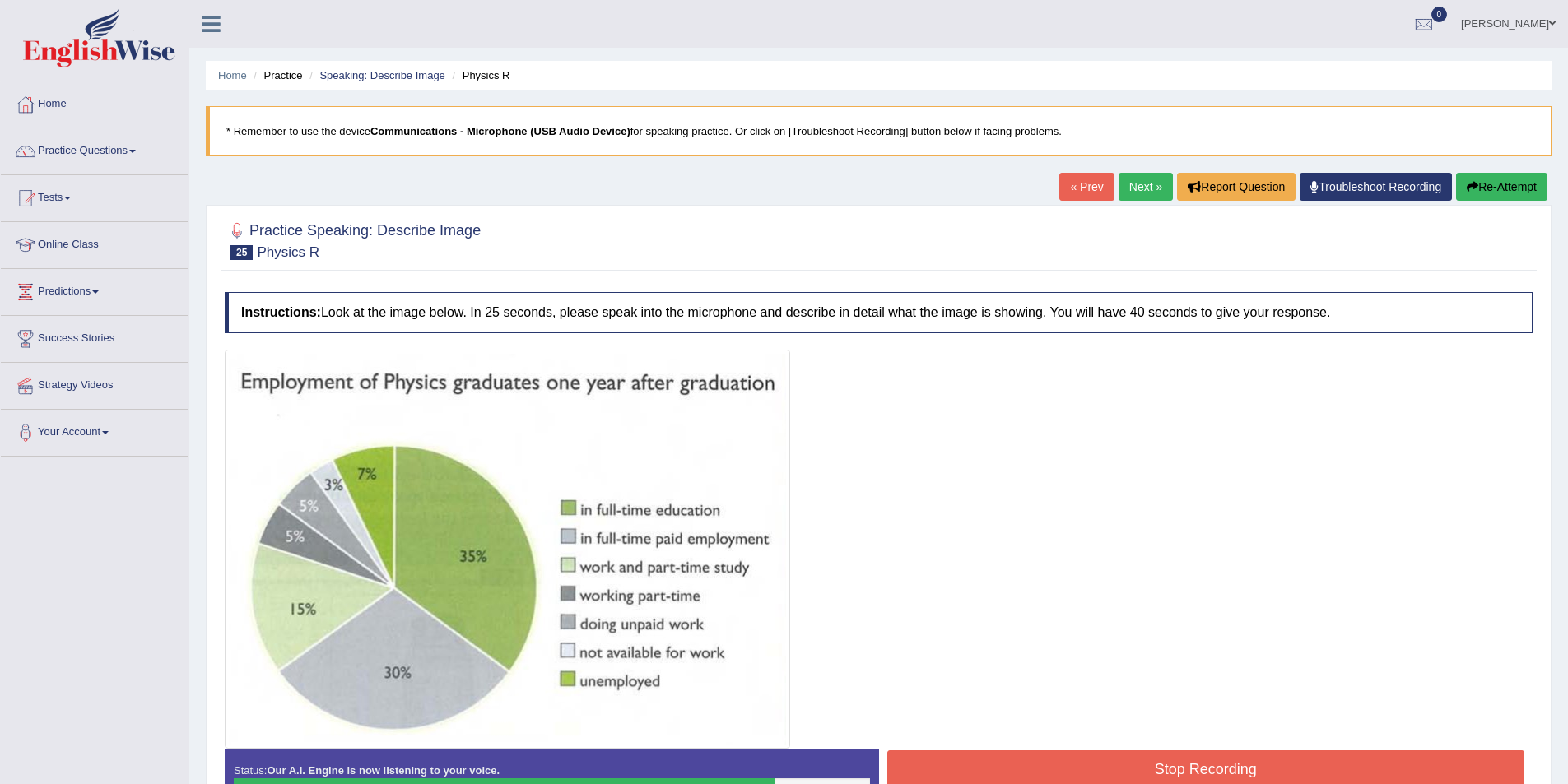
scroll to position [82, 0]
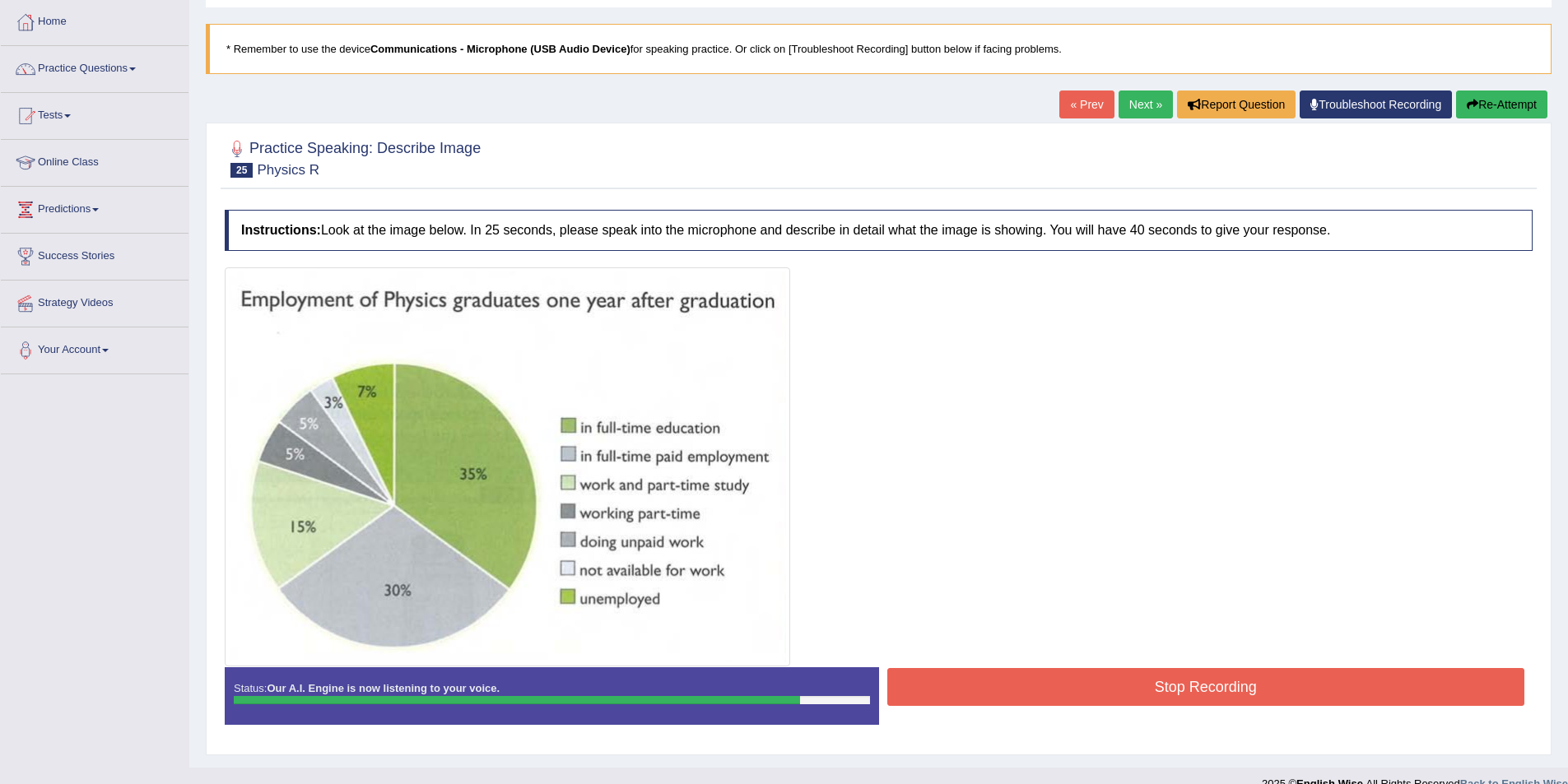
click at [974, 682] on button "Stop Recording" at bounding box center [1207, 687] width 639 height 38
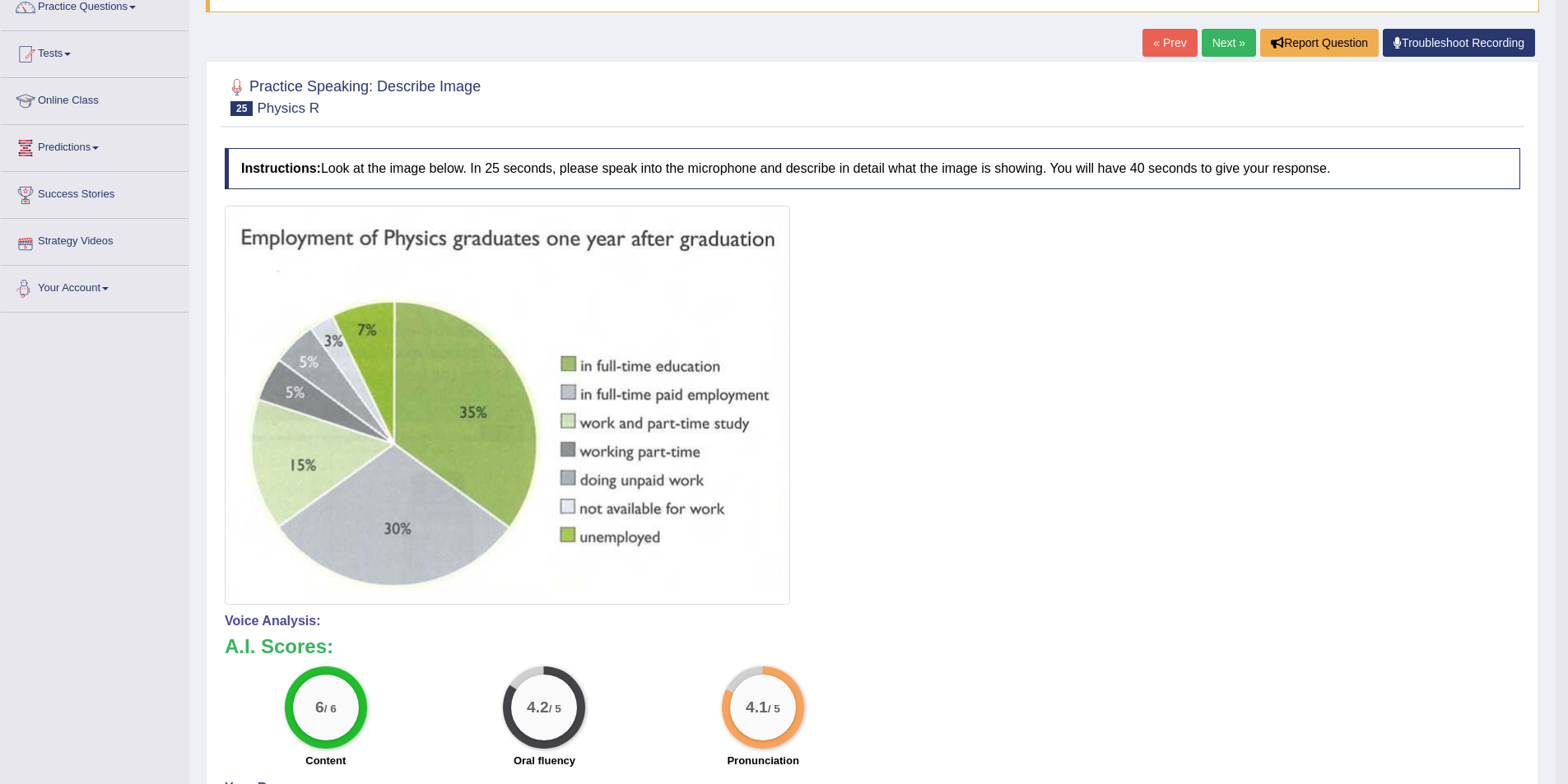
scroll to position [0, 0]
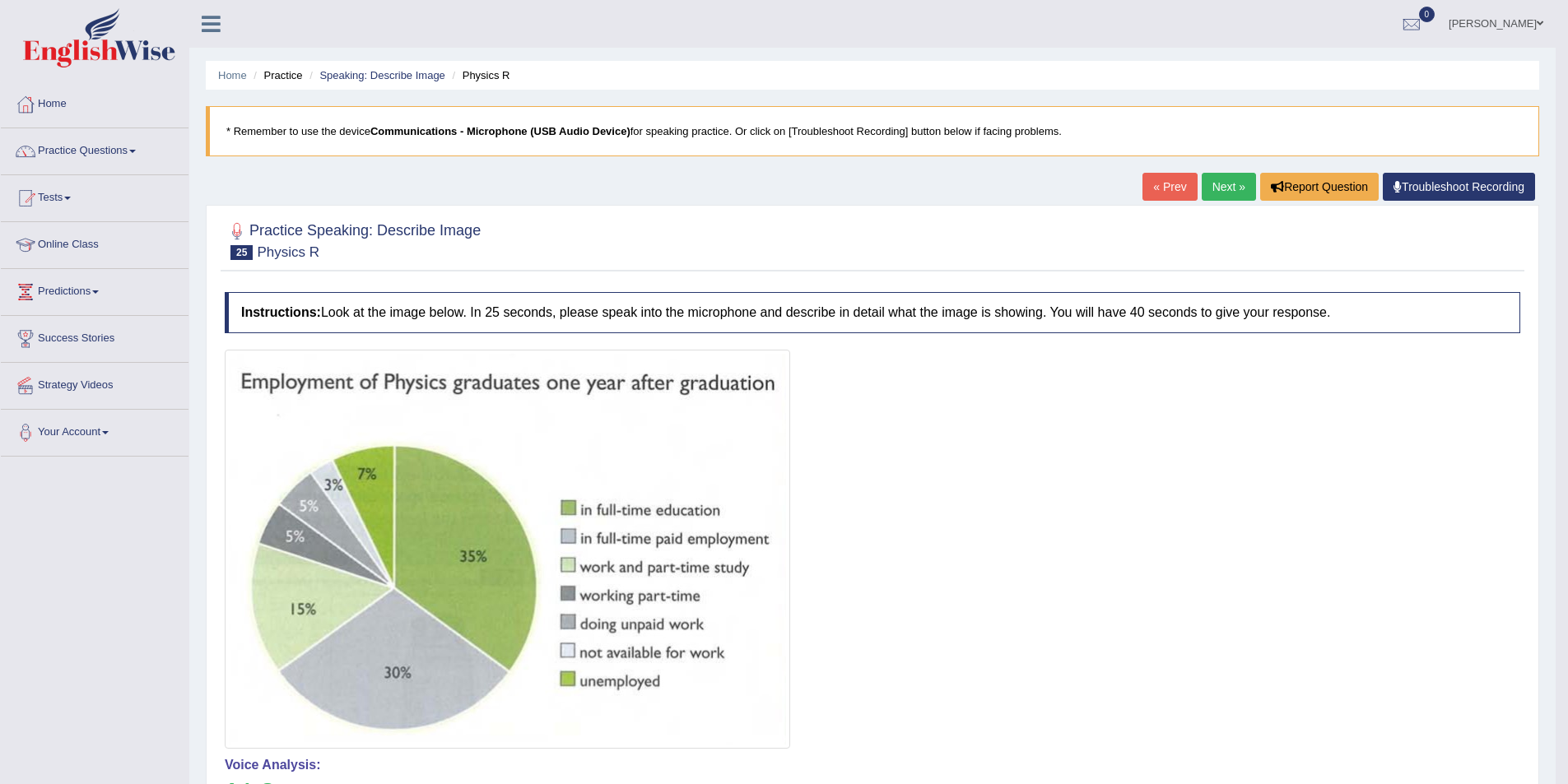
click at [1224, 190] on link "Next »" at bounding box center [1230, 187] width 55 height 28
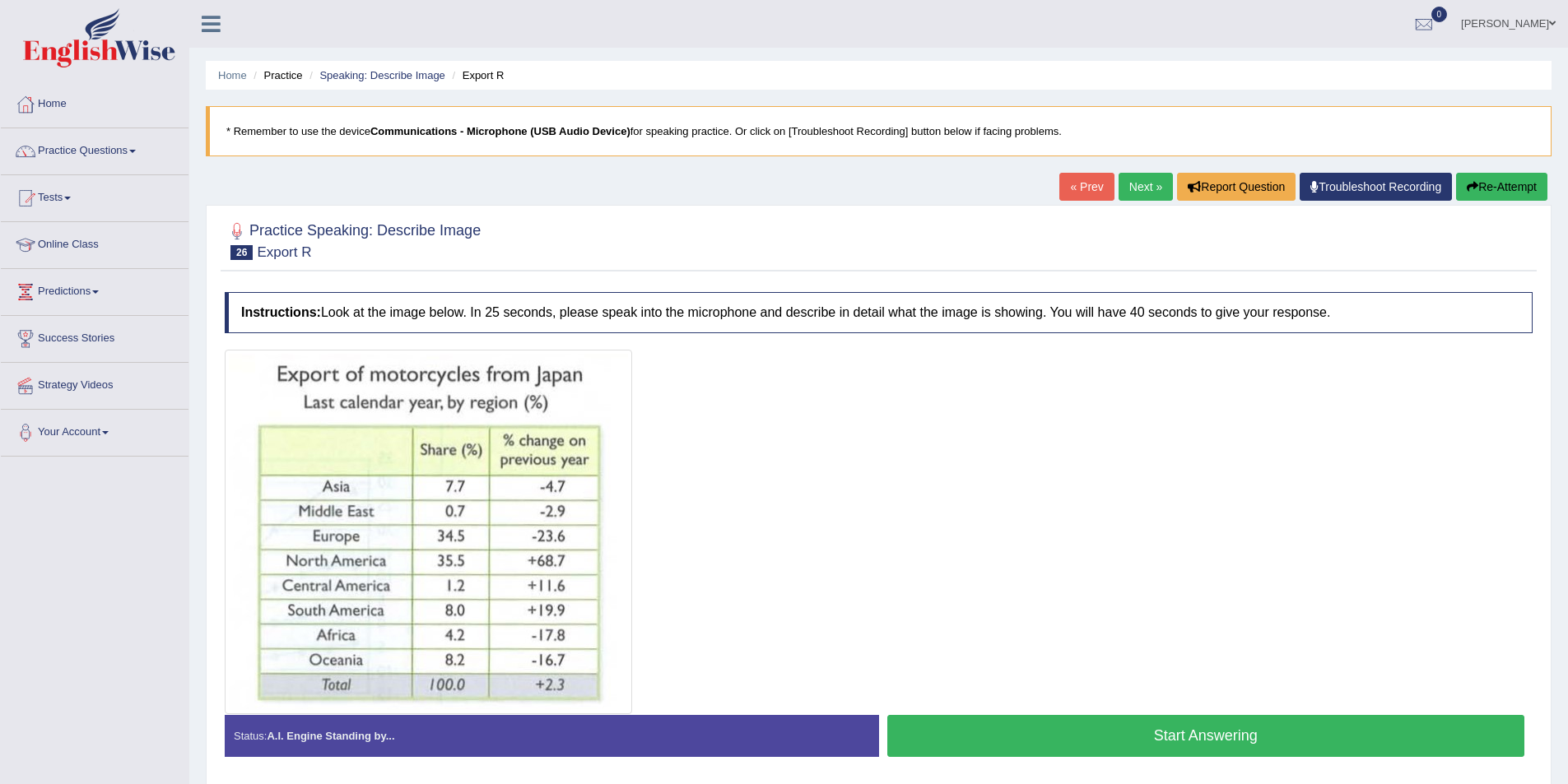
click at [1205, 738] on button "Start Answering" at bounding box center [1207, 736] width 639 height 42
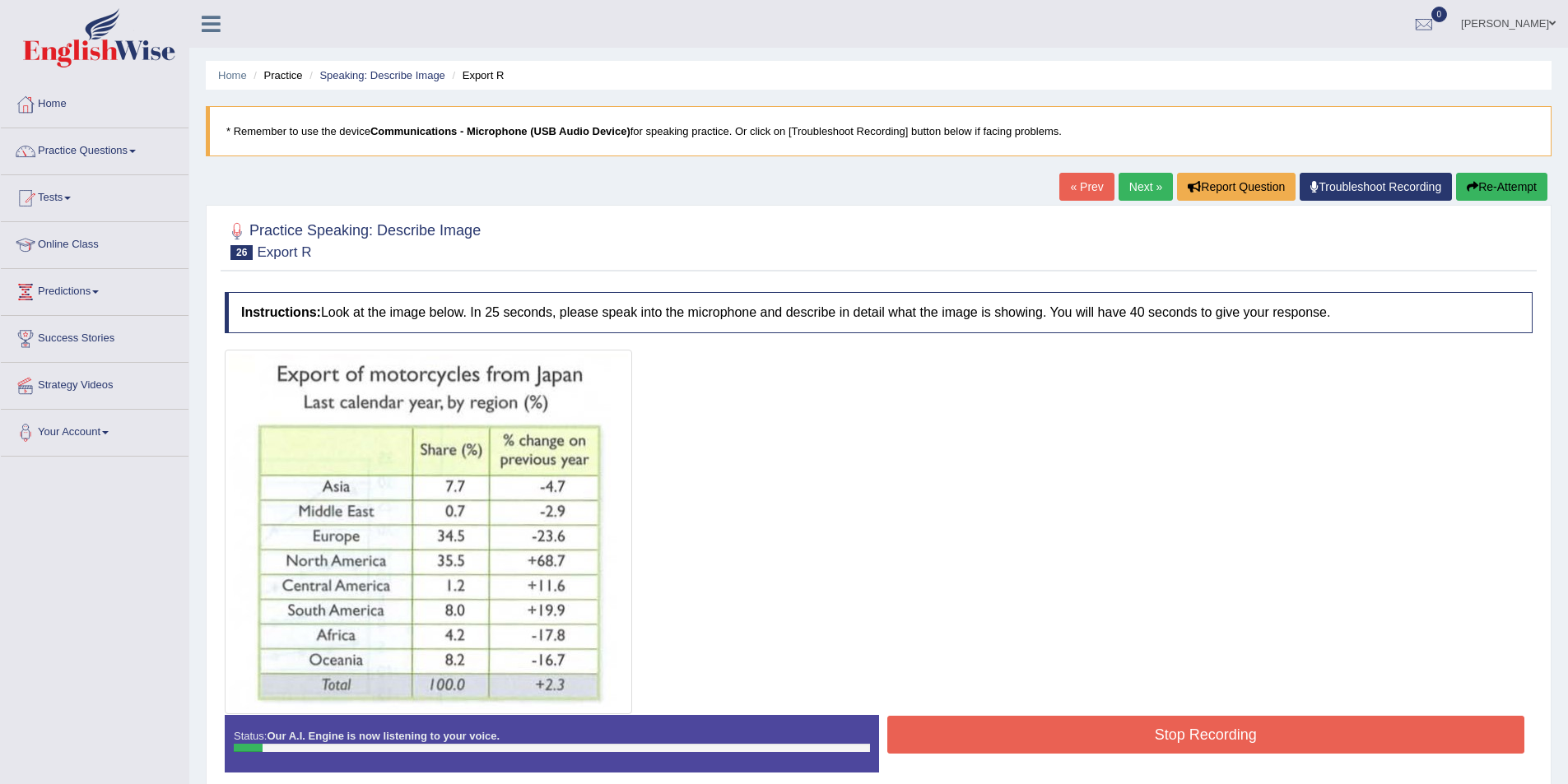
click at [1499, 188] on button "Re-Attempt" at bounding box center [1502, 187] width 91 height 28
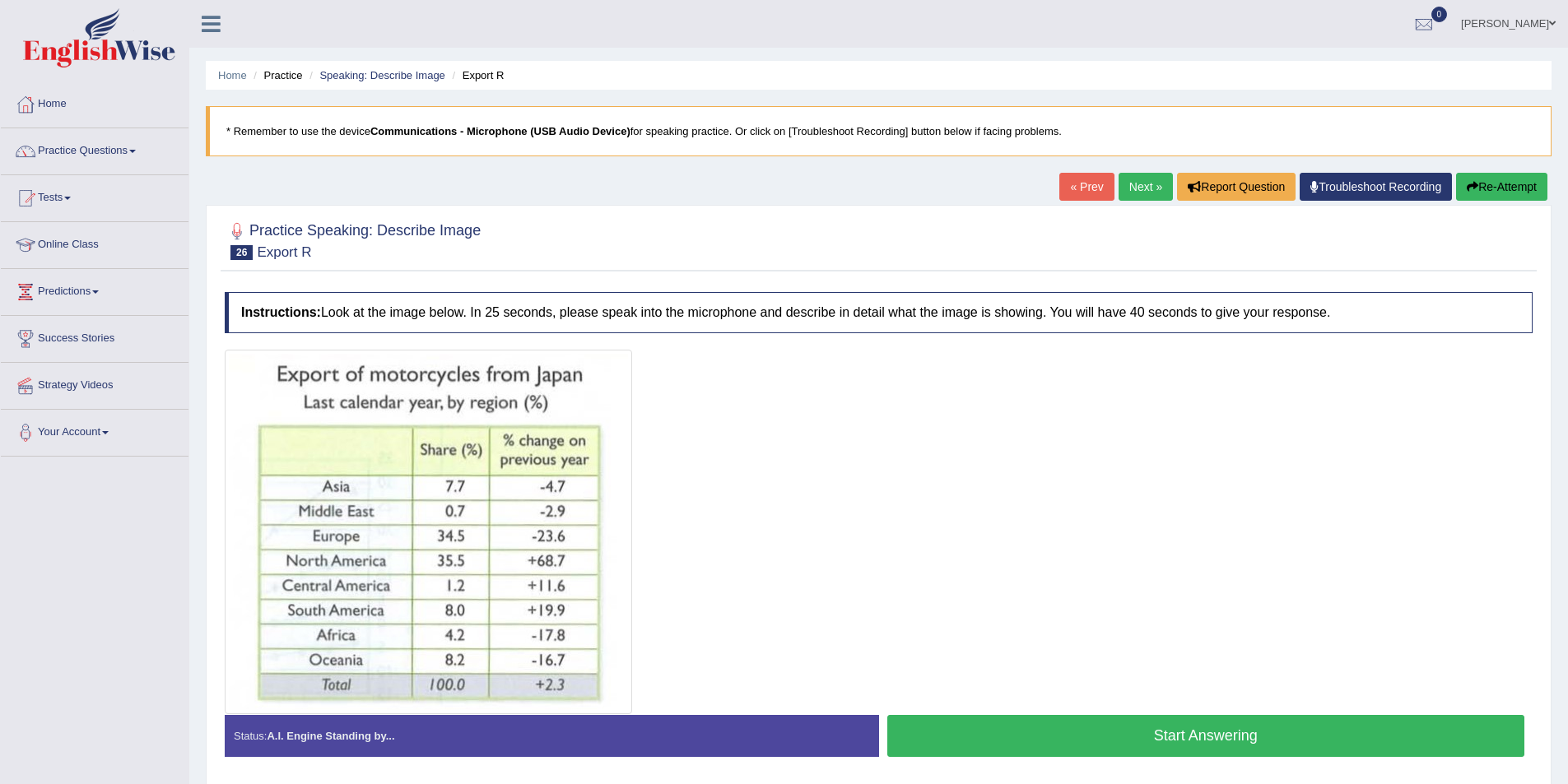
click at [1180, 741] on button "Start Answering" at bounding box center [1207, 736] width 639 height 42
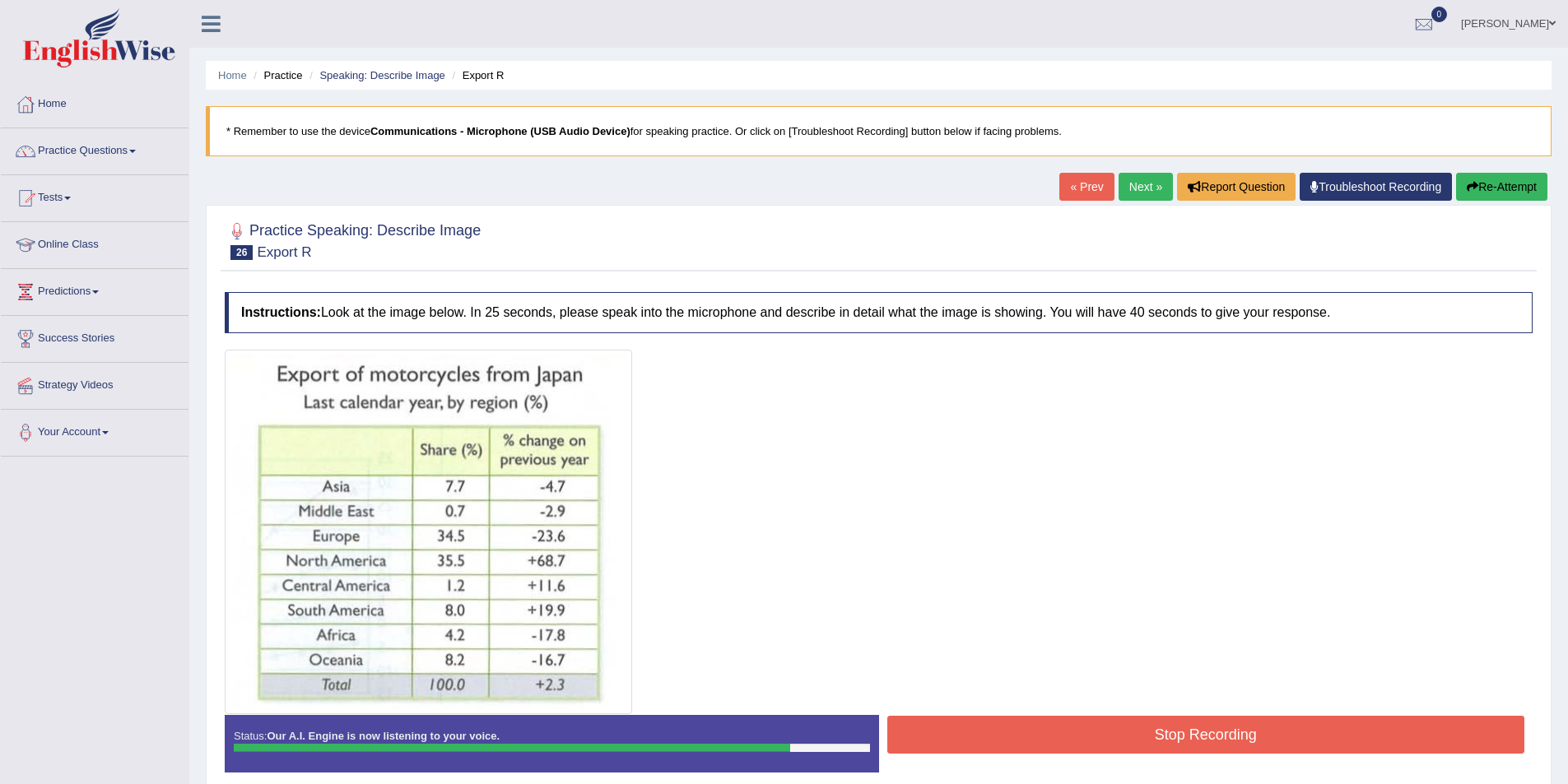
click at [1093, 727] on button "Stop Recording" at bounding box center [1207, 735] width 639 height 38
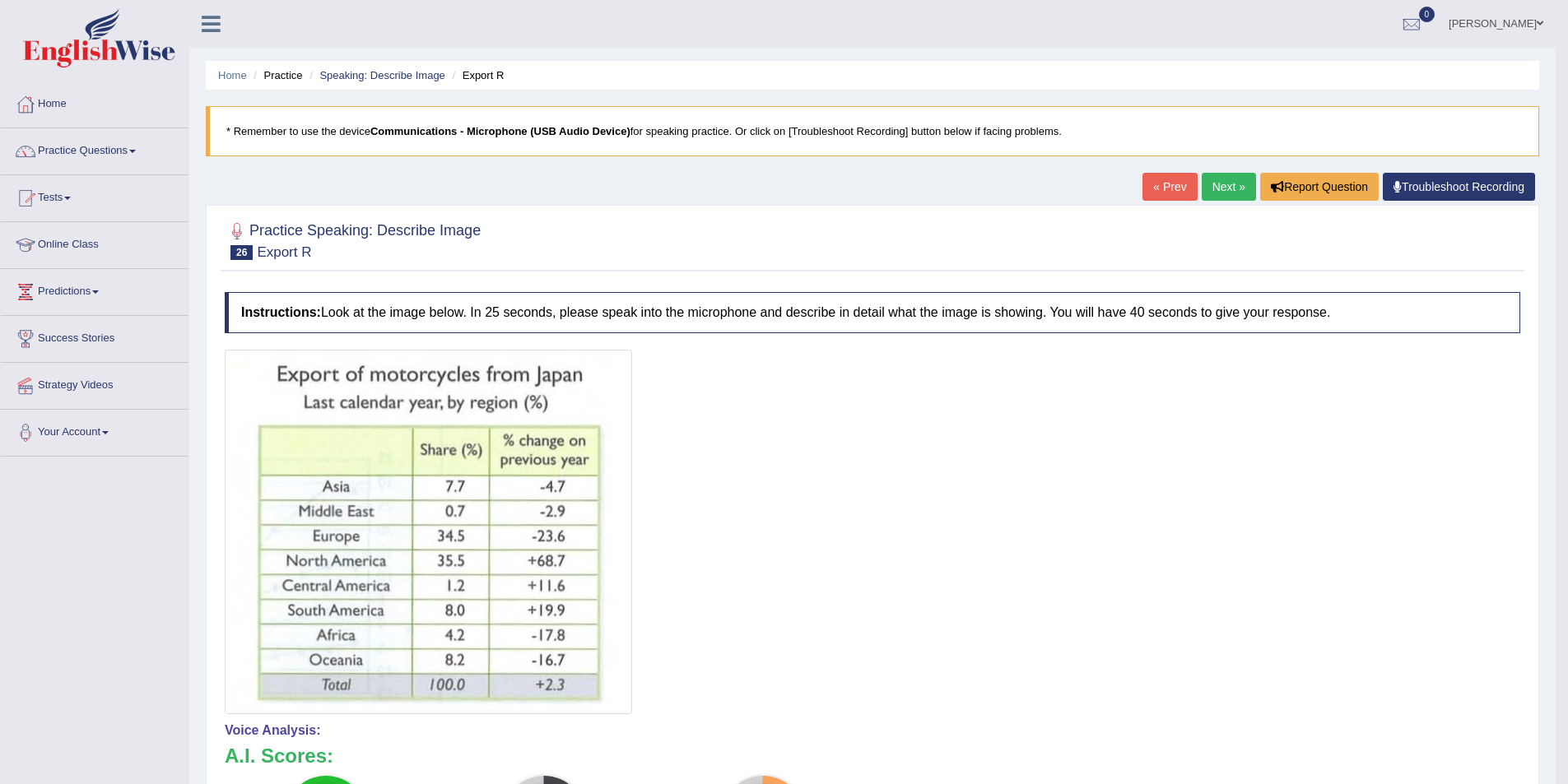
click at [1222, 196] on link "Next »" at bounding box center [1230, 187] width 55 height 28
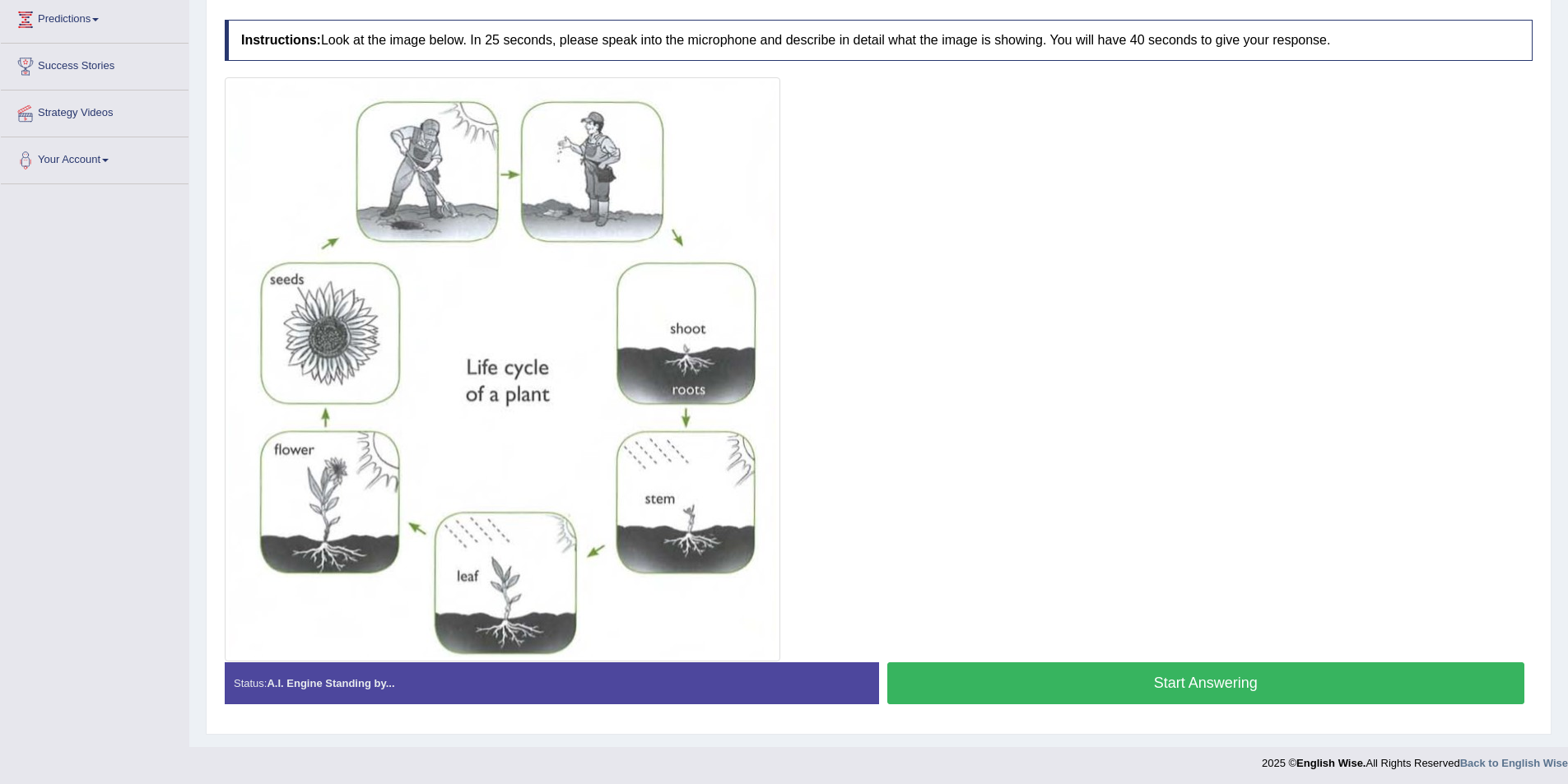
scroll to position [276, 0]
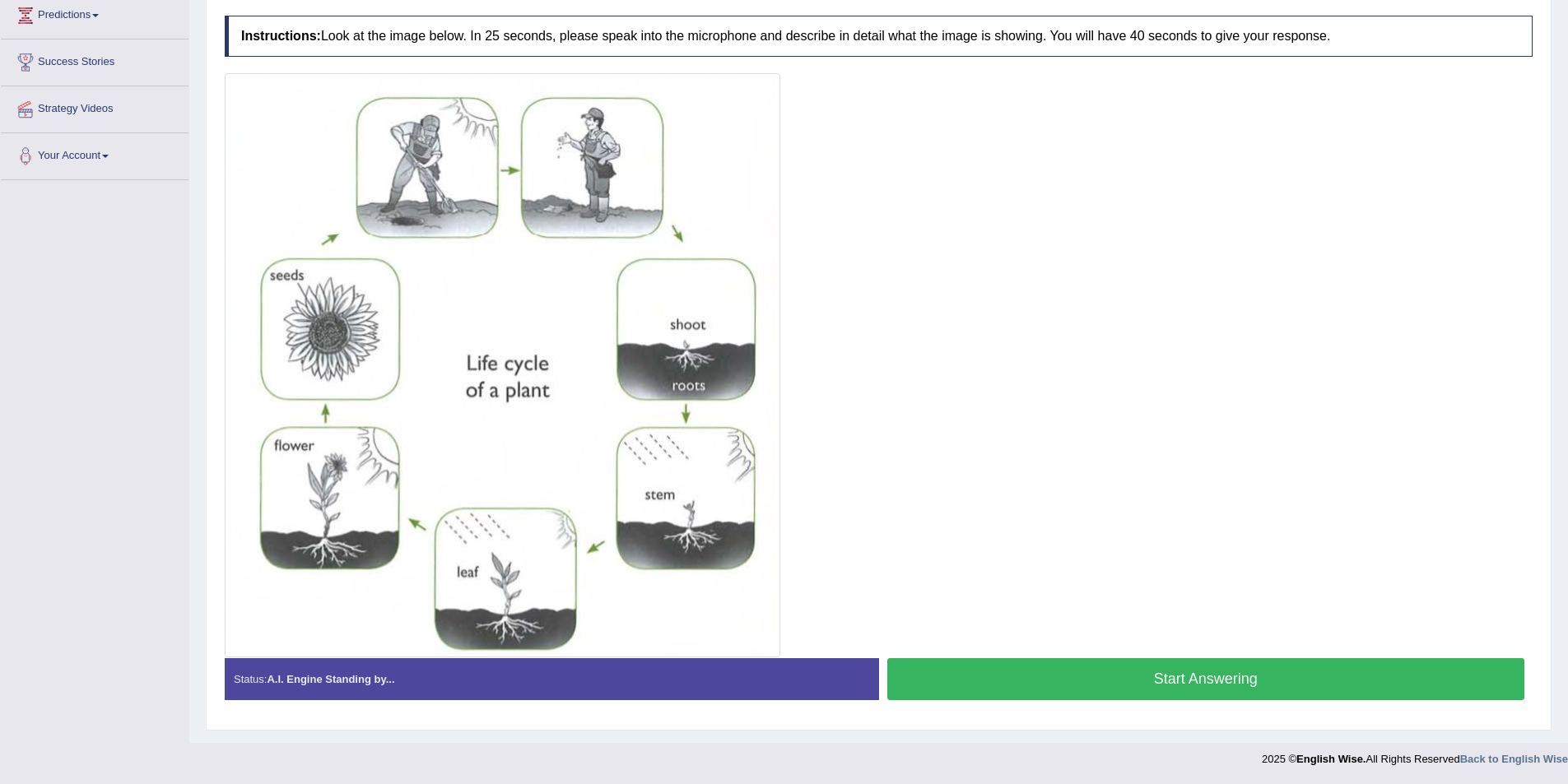
click at [1207, 687] on button "Start Answering" at bounding box center [1207, 679] width 639 height 42
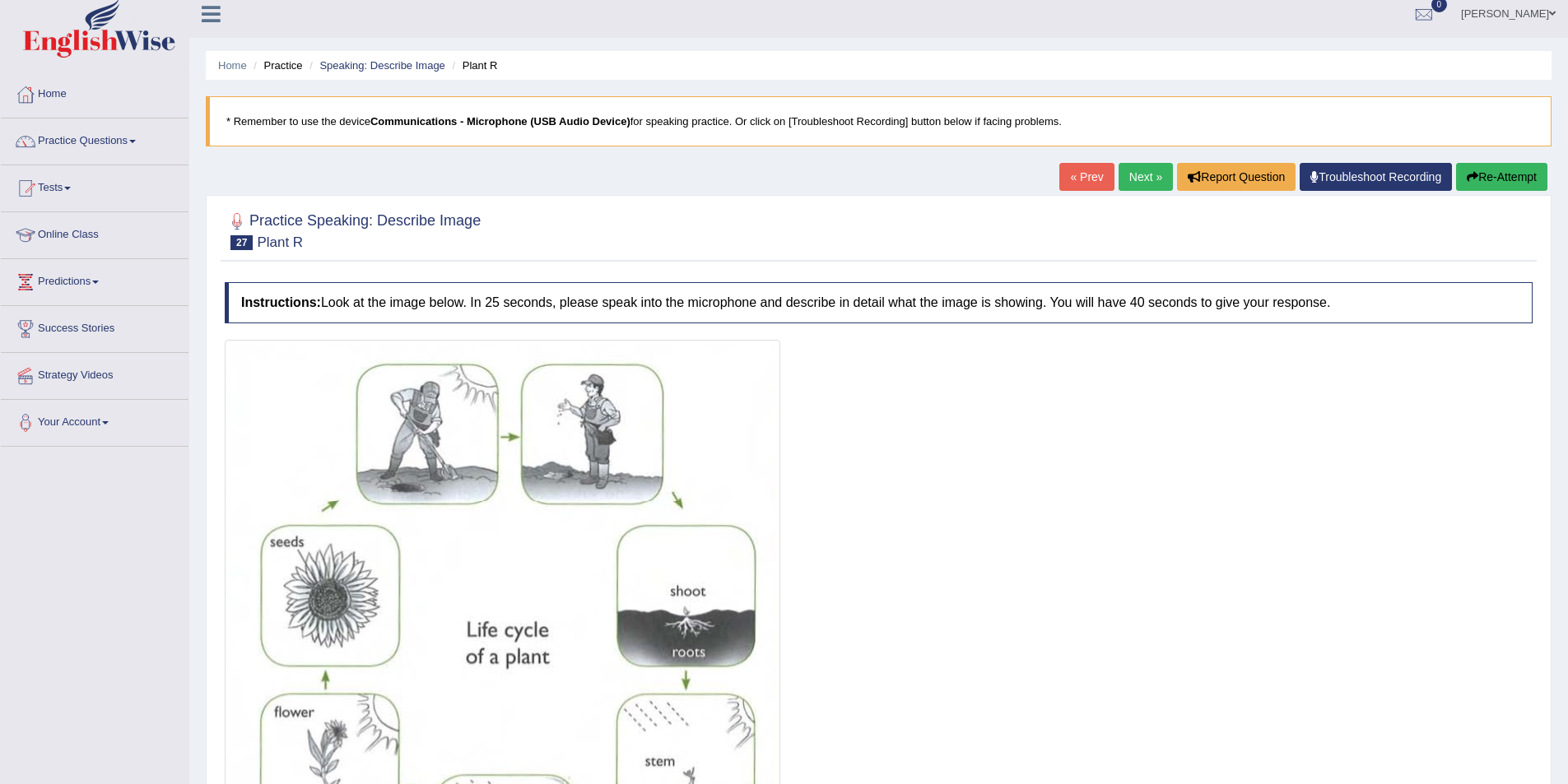
scroll to position [0, 0]
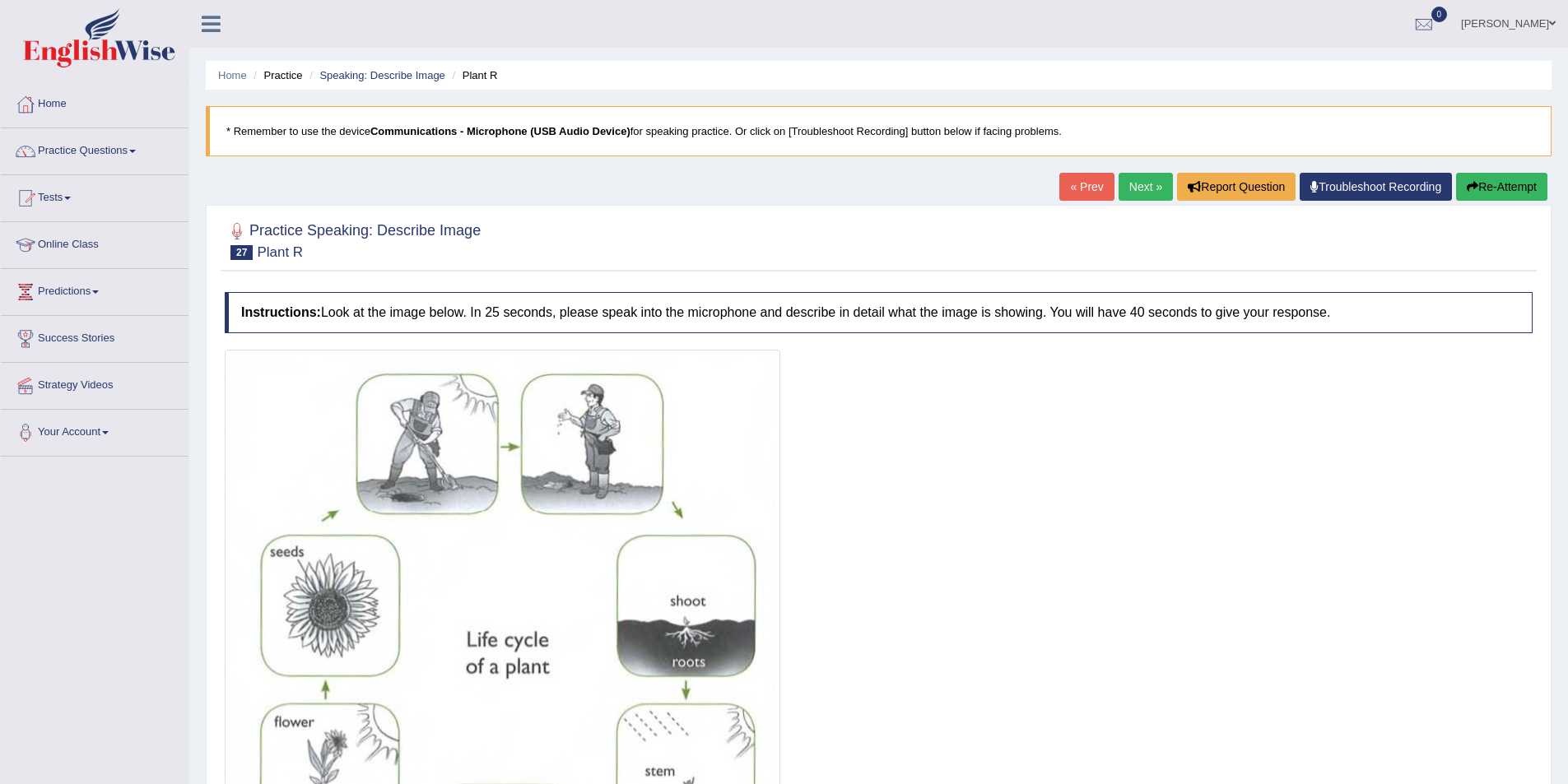
click at [1478, 181] on button "Re-Attempt" at bounding box center [1502, 187] width 91 height 28
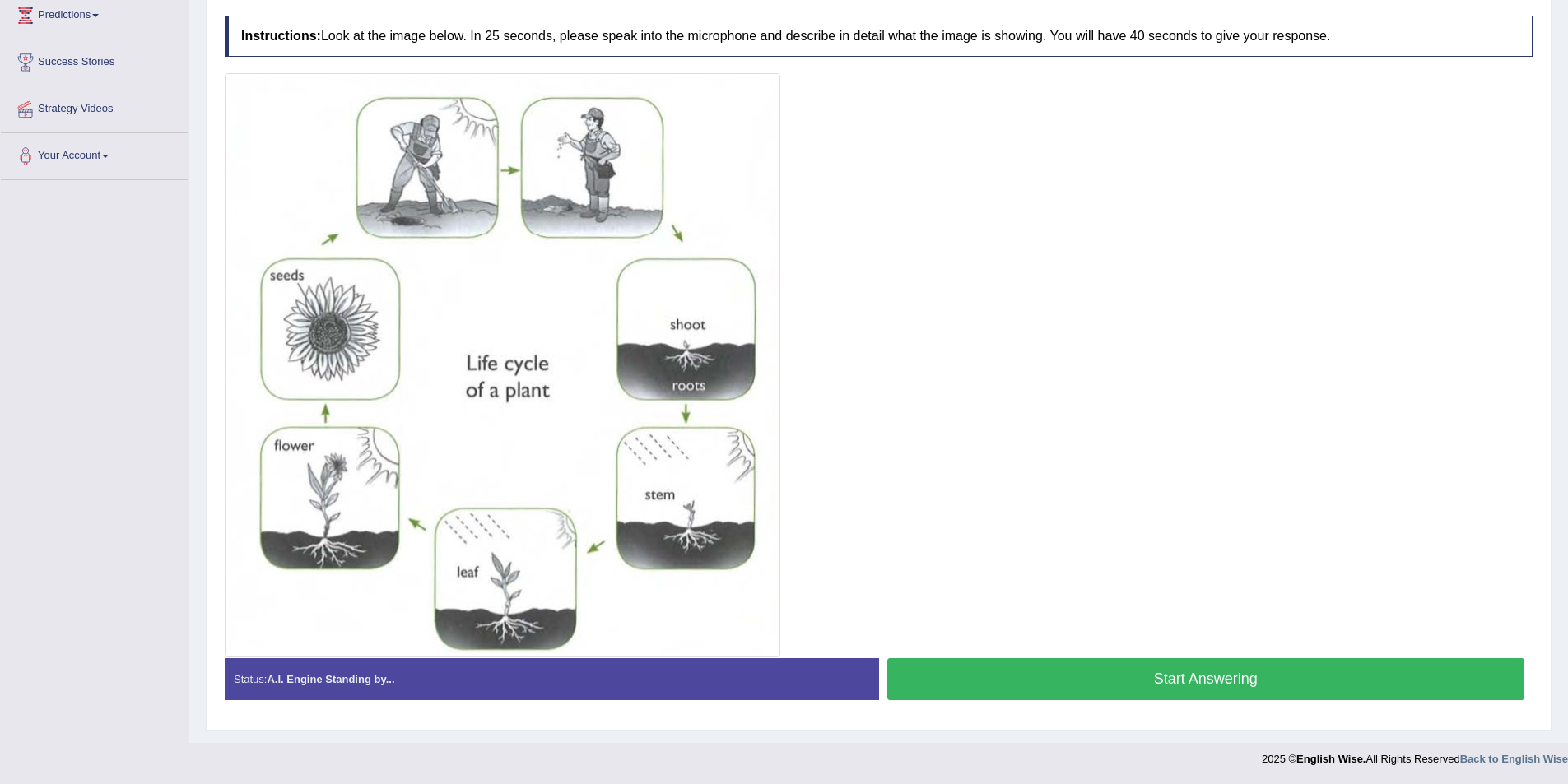
click at [1202, 671] on button "Start Answering" at bounding box center [1207, 679] width 639 height 42
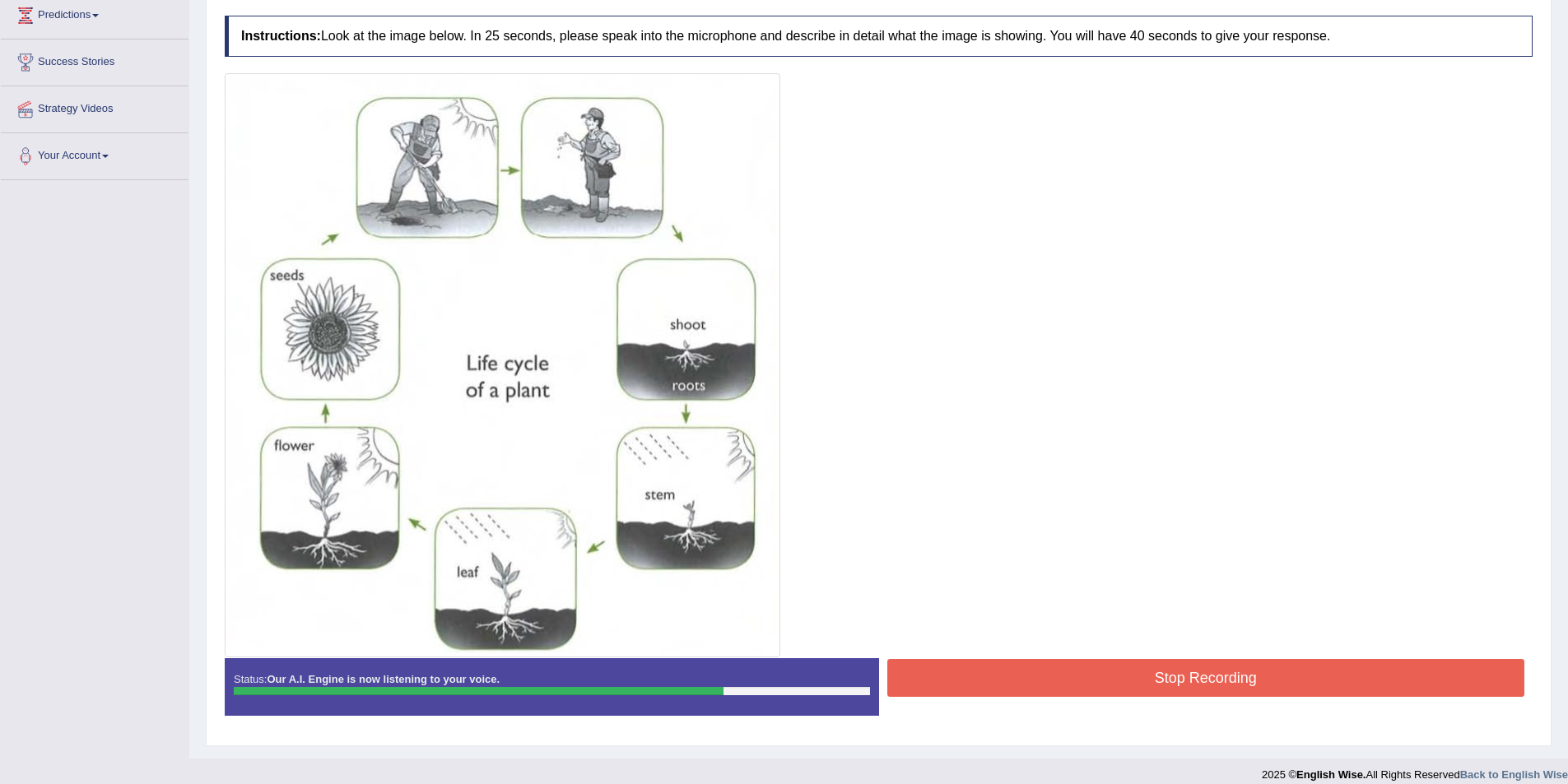
click at [1247, 685] on button "Stop Recording" at bounding box center [1207, 678] width 639 height 38
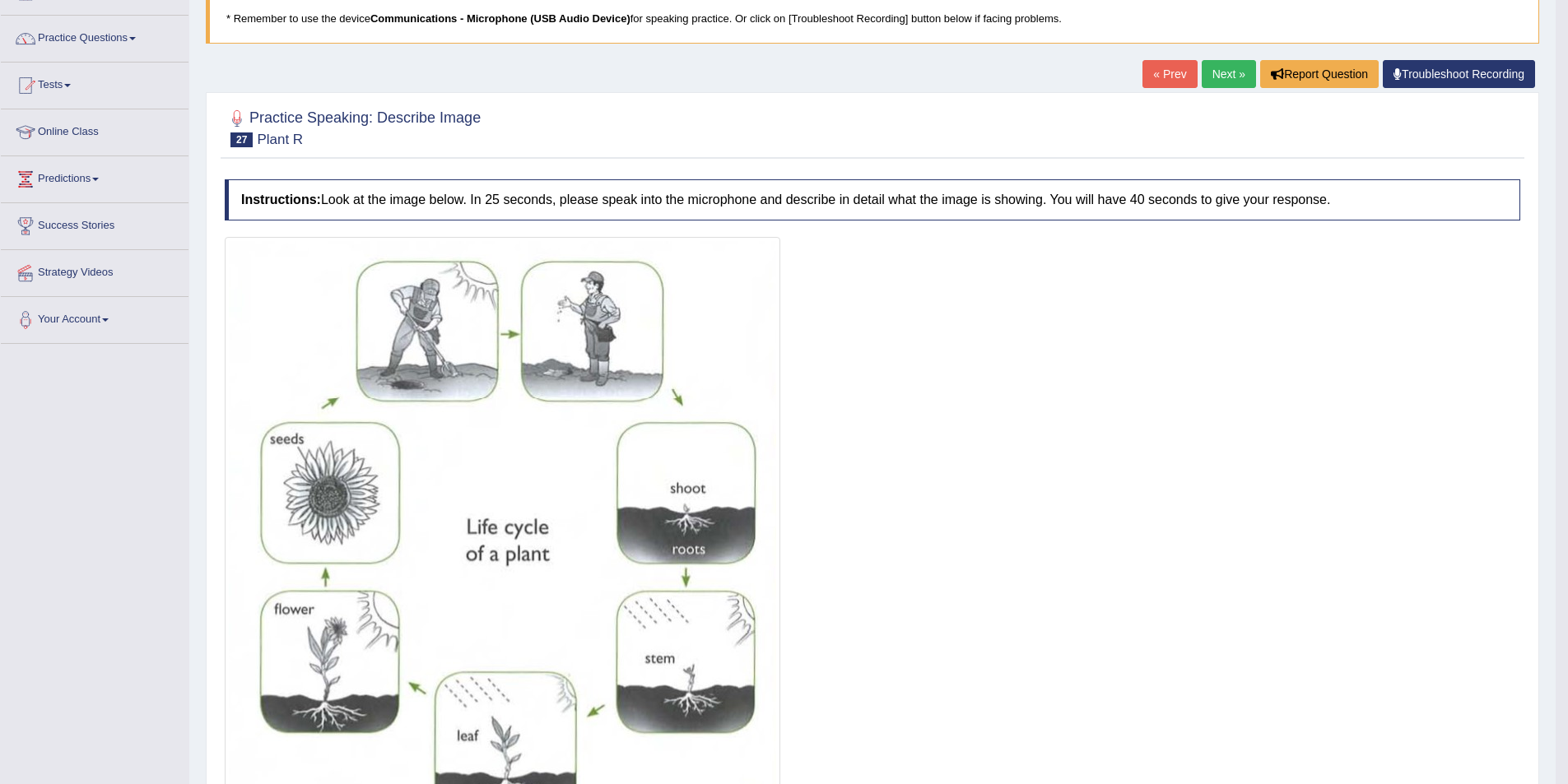
scroll to position [112, 0]
click at [1230, 78] on link "Next »" at bounding box center [1230, 75] width 55 height 28
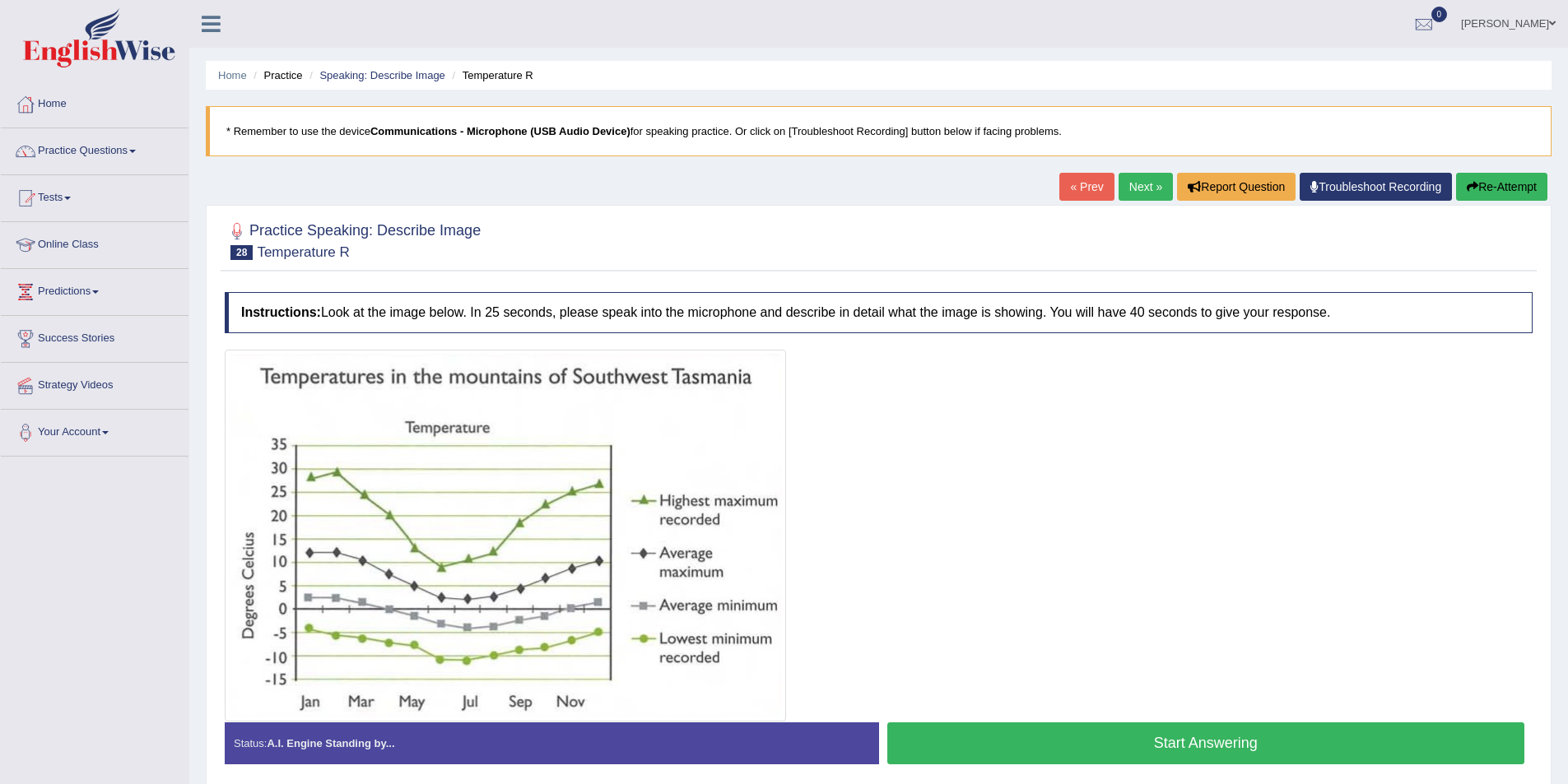
click at [972, 758] on button "Start Answering" at bounding box center [1207, 743] width 639 height 42
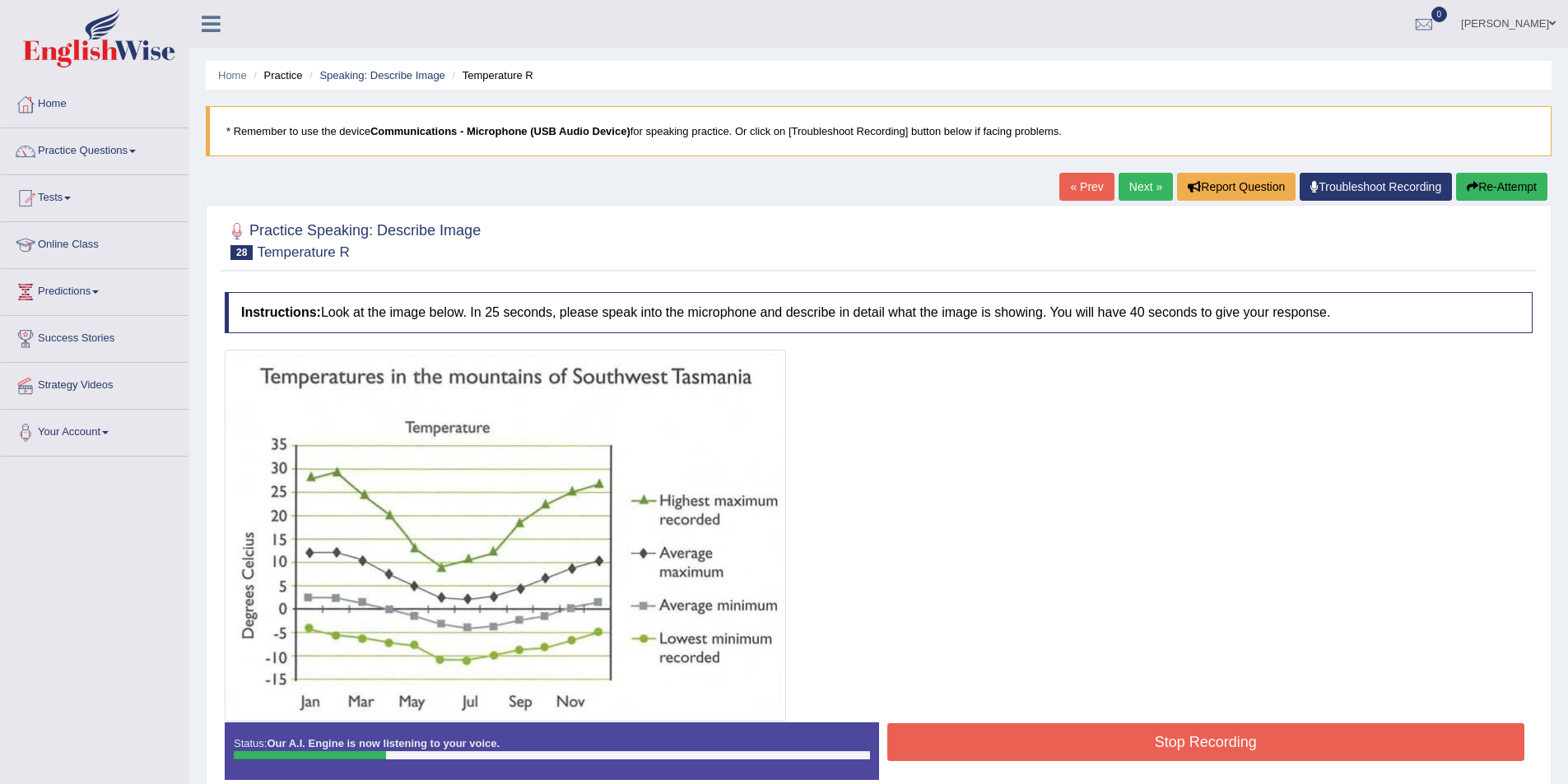
click at [1497, 190] on button "Re-Attempt" at bounding box center [1502, 187] width 91 height 28
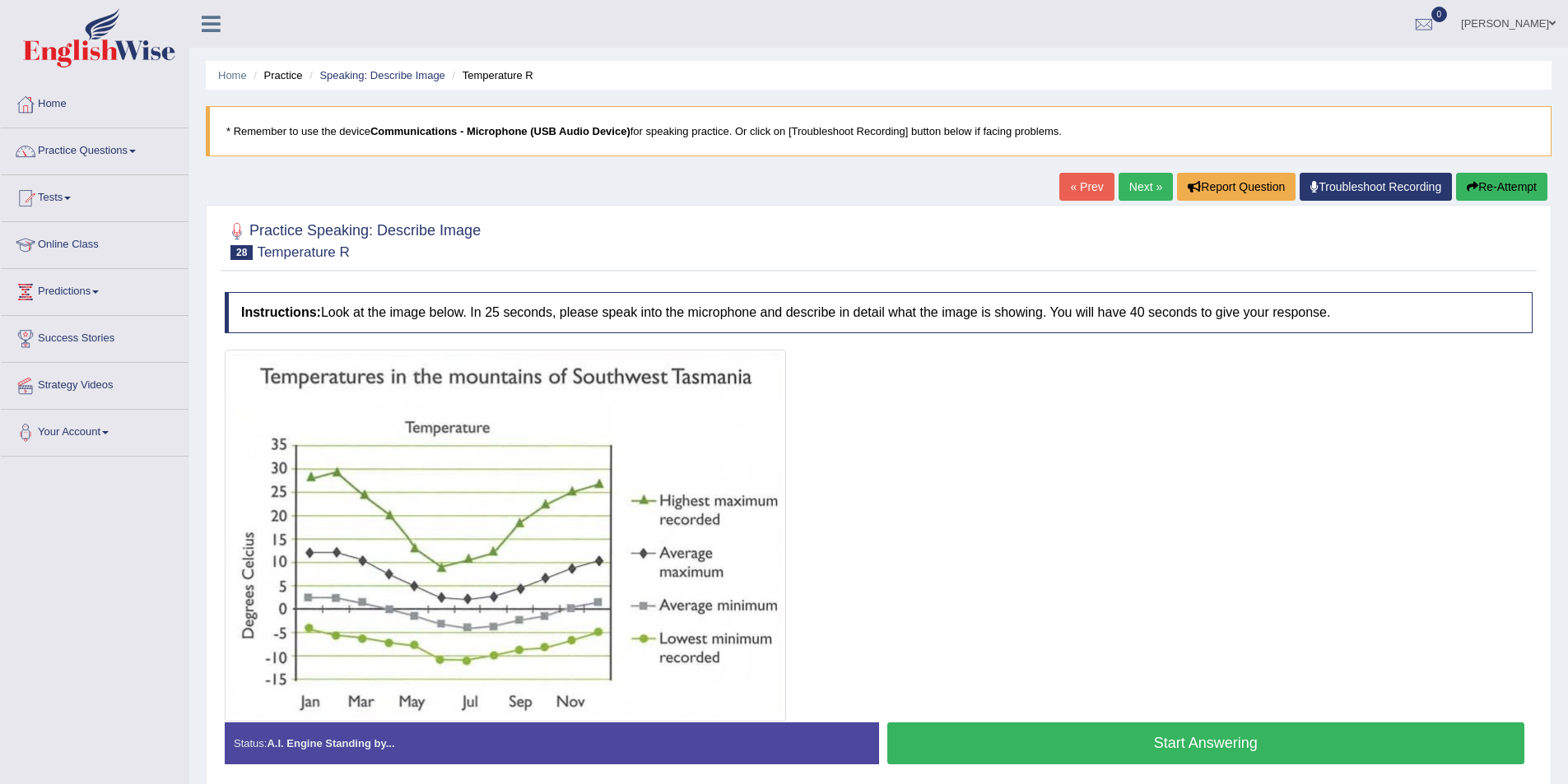
click at [1488, 189] on button "Re-Attempt" at bounding box center [1502, 187] width 91 height 28
click at [1077, 727] on button "Start Answering" at bounding box center [1207, 743] width 639 height 42
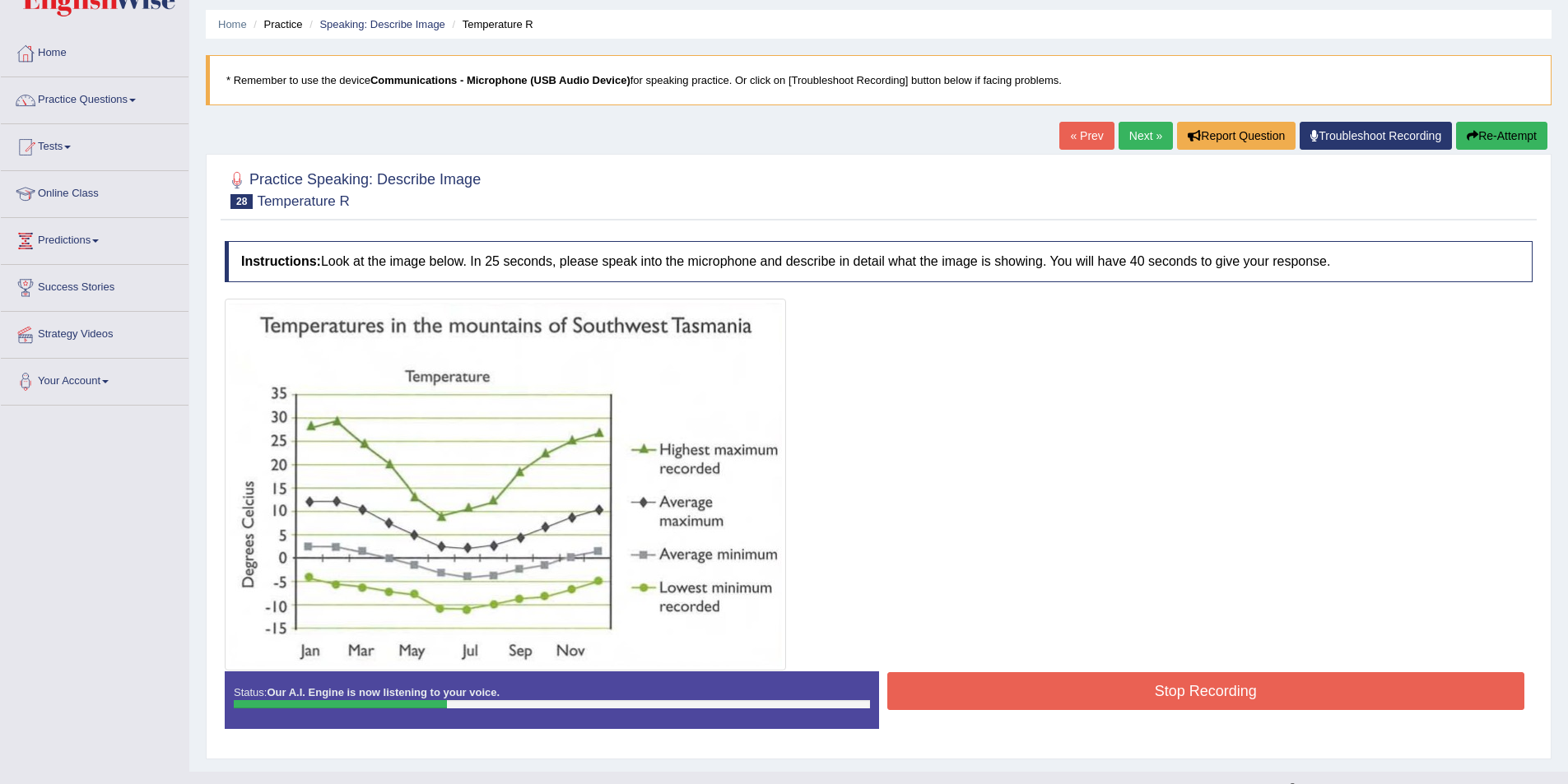
scroll to position [80, 0]
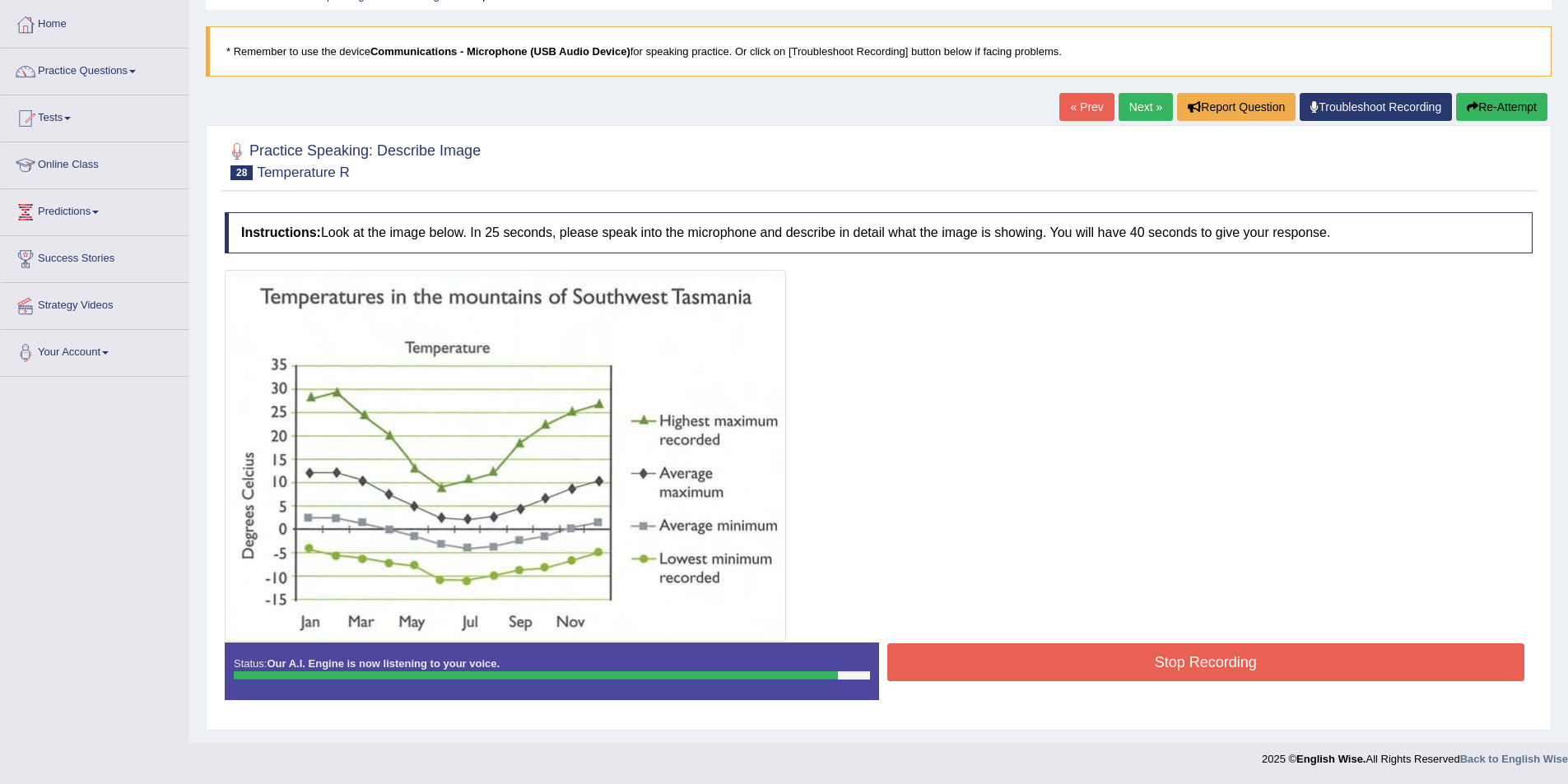
click at [1471, 97] on button "Re-Attempt" at bounding box center [1502, 107] width 91 height 28
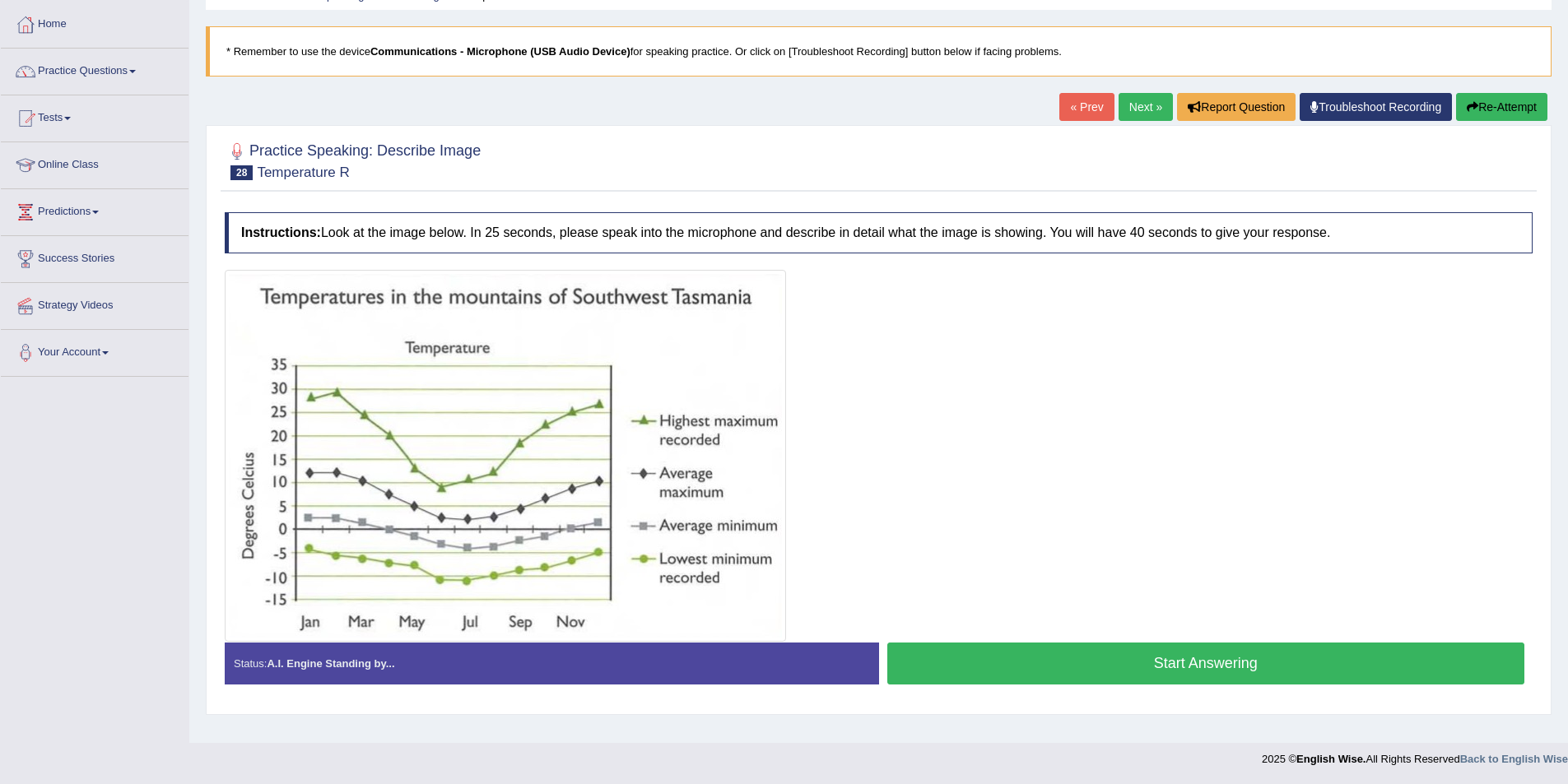
click at [1161, 655] on button "Start Answering" at bounding box center [1207, 664] width 639 height 42
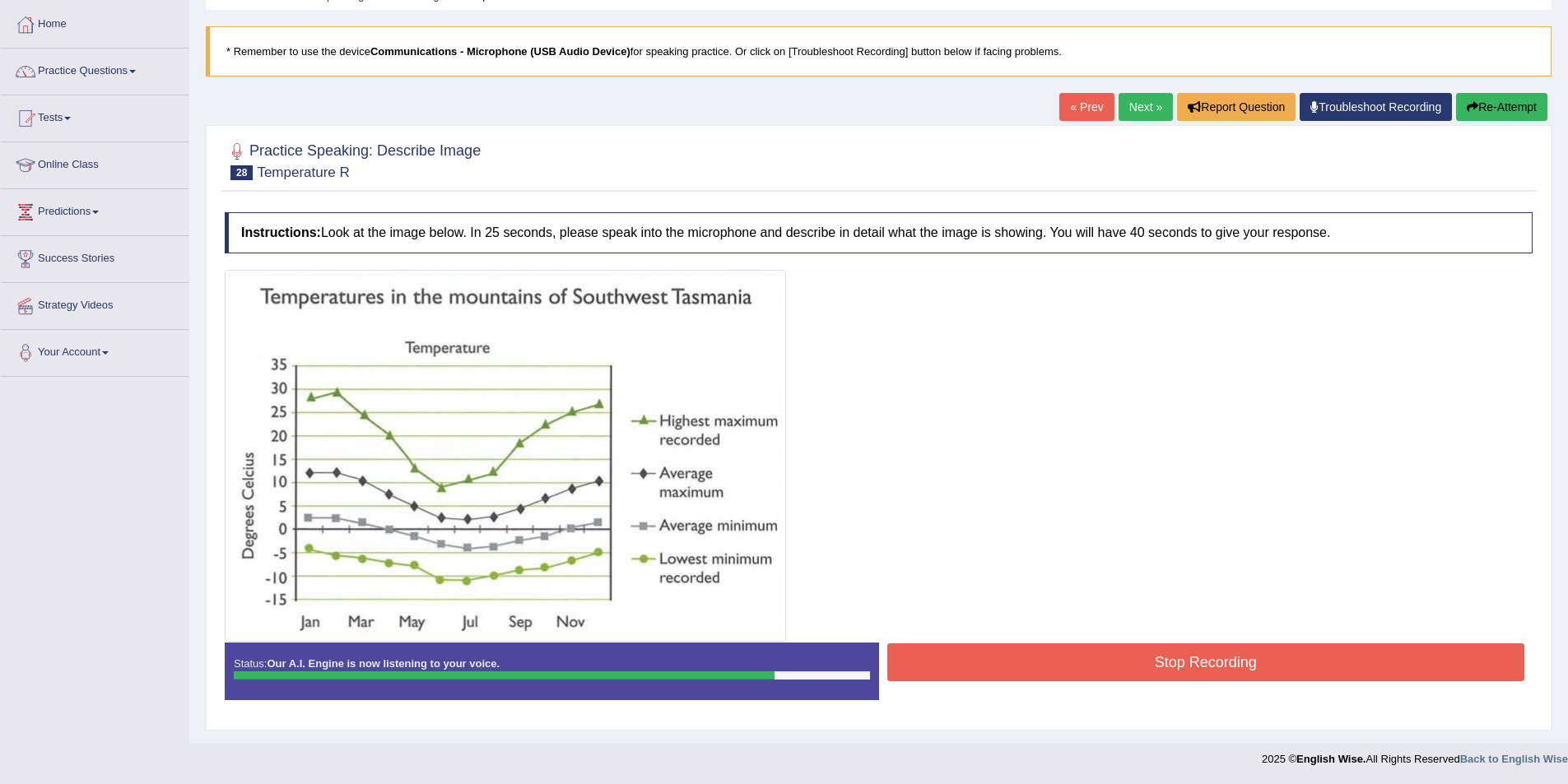
click at [1147, 663] on button "Stop Recording" at bounding box center [1207, 663] width 639 height 38
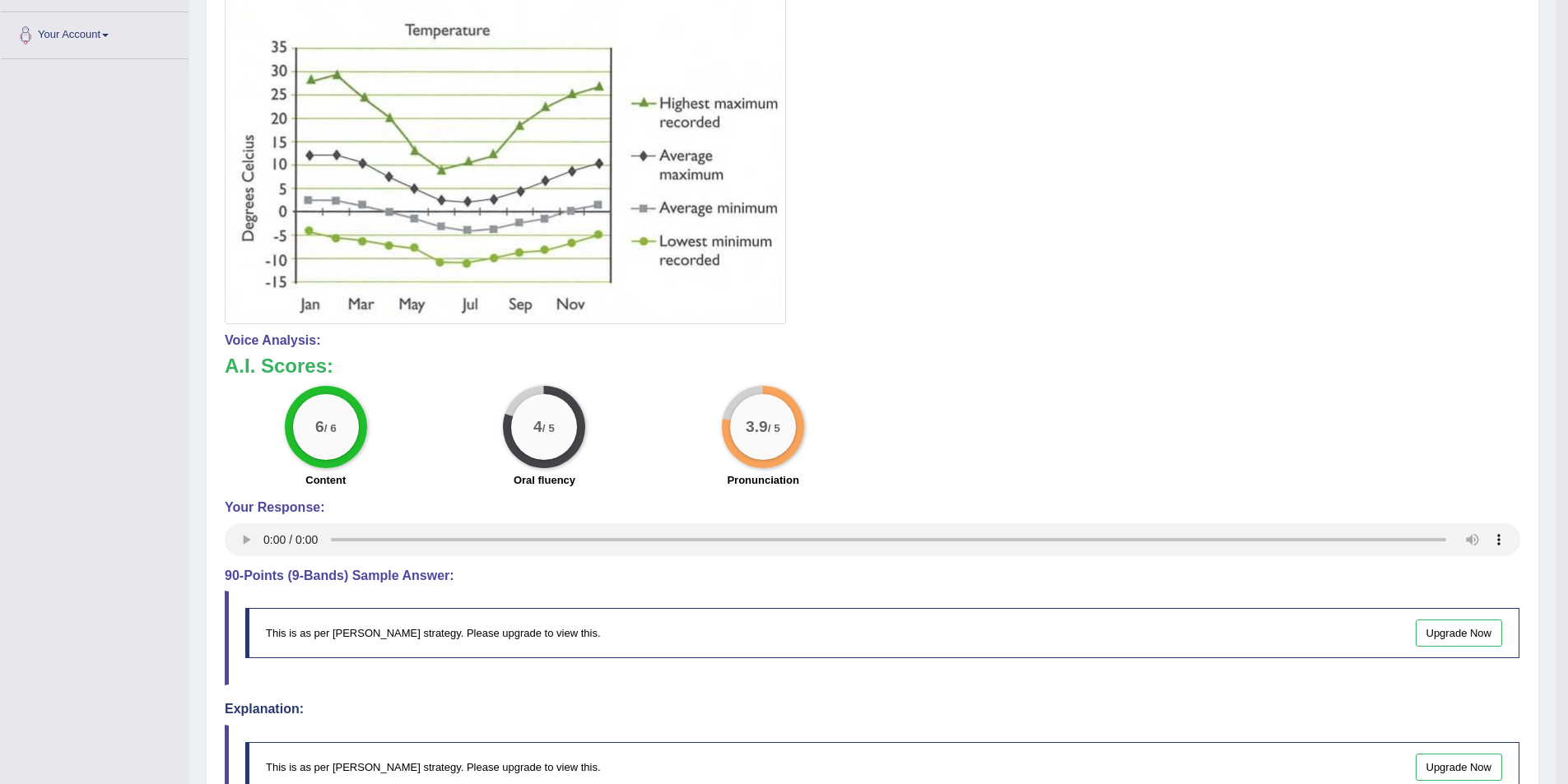
scroll to position [409, 0]
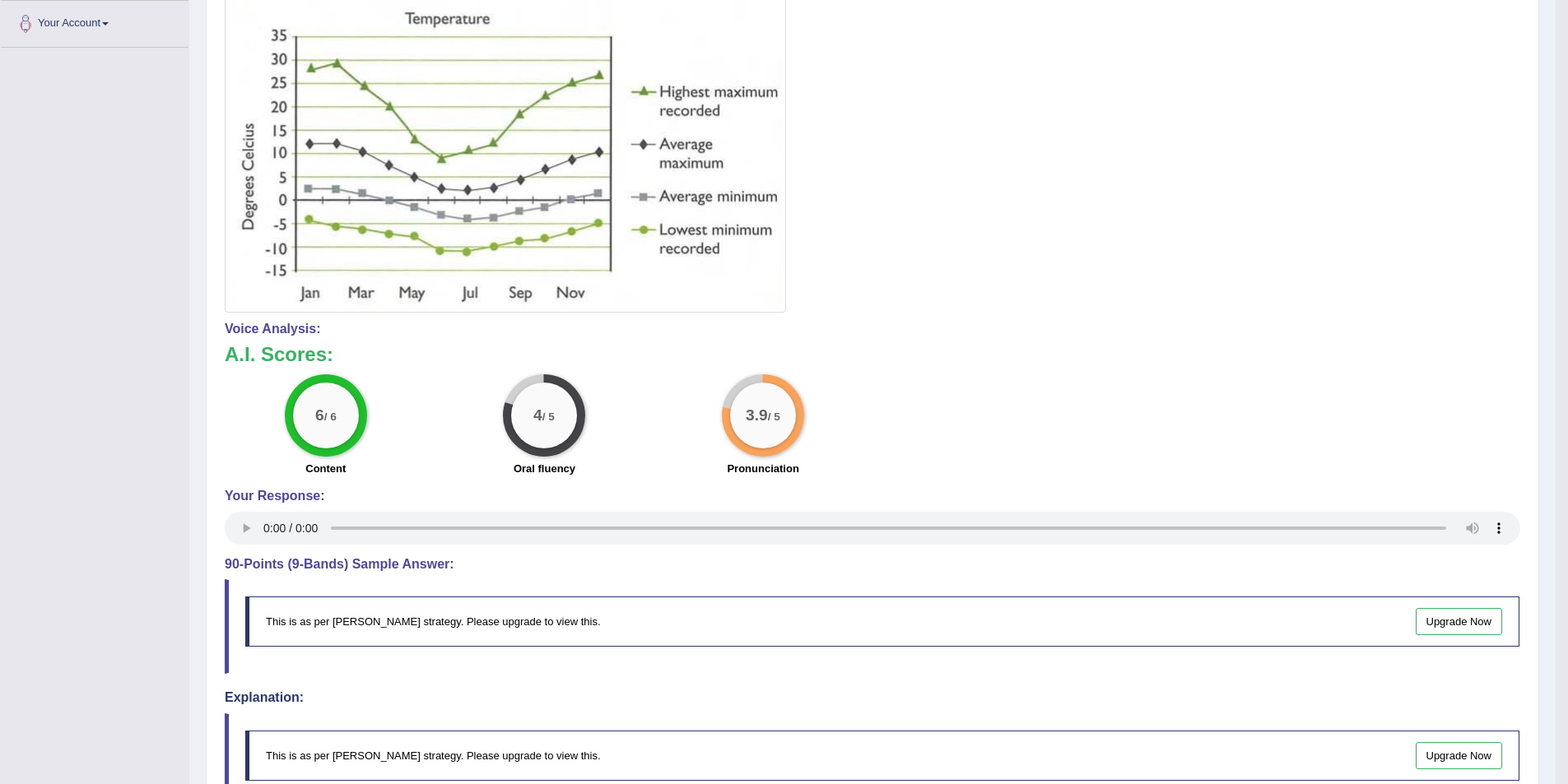
click at [746, 505] on div "Your Response:" at bounding box center [872, 519] width 1296 height 60
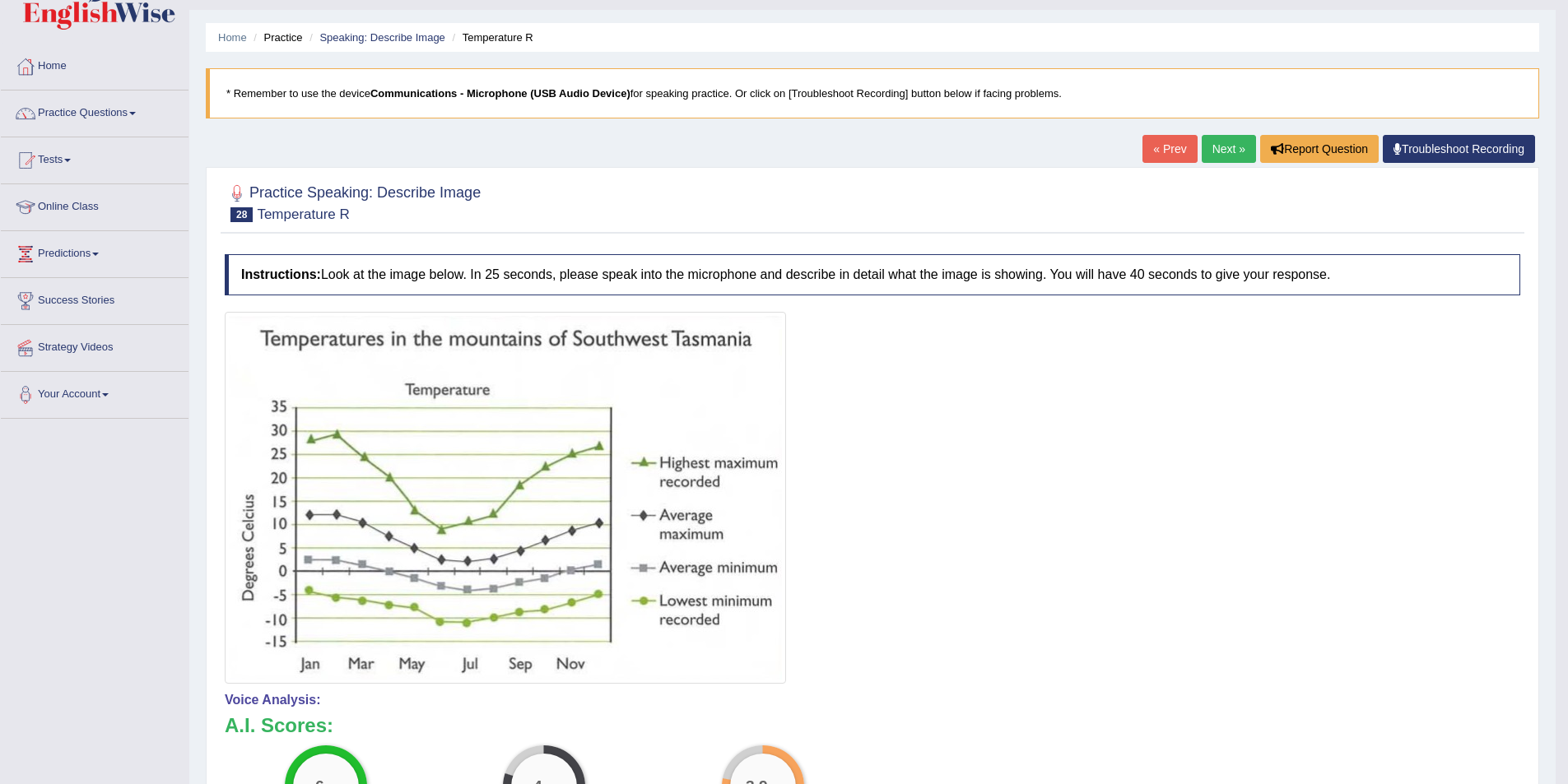
scroll to position [0, 0]
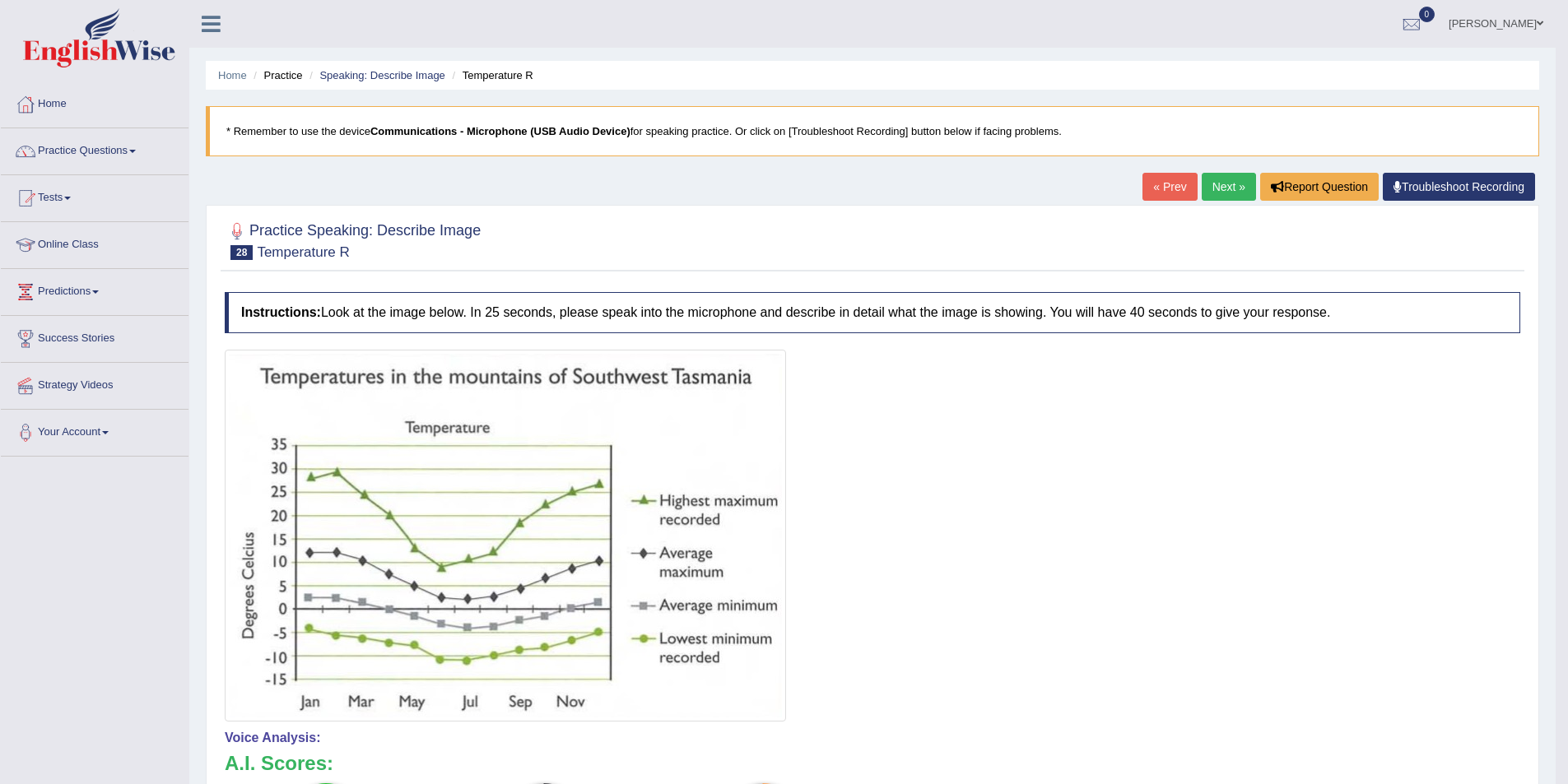
click at [1221, 188] on link "Next »" at bounding box center [1230, 187] width 55 height 28
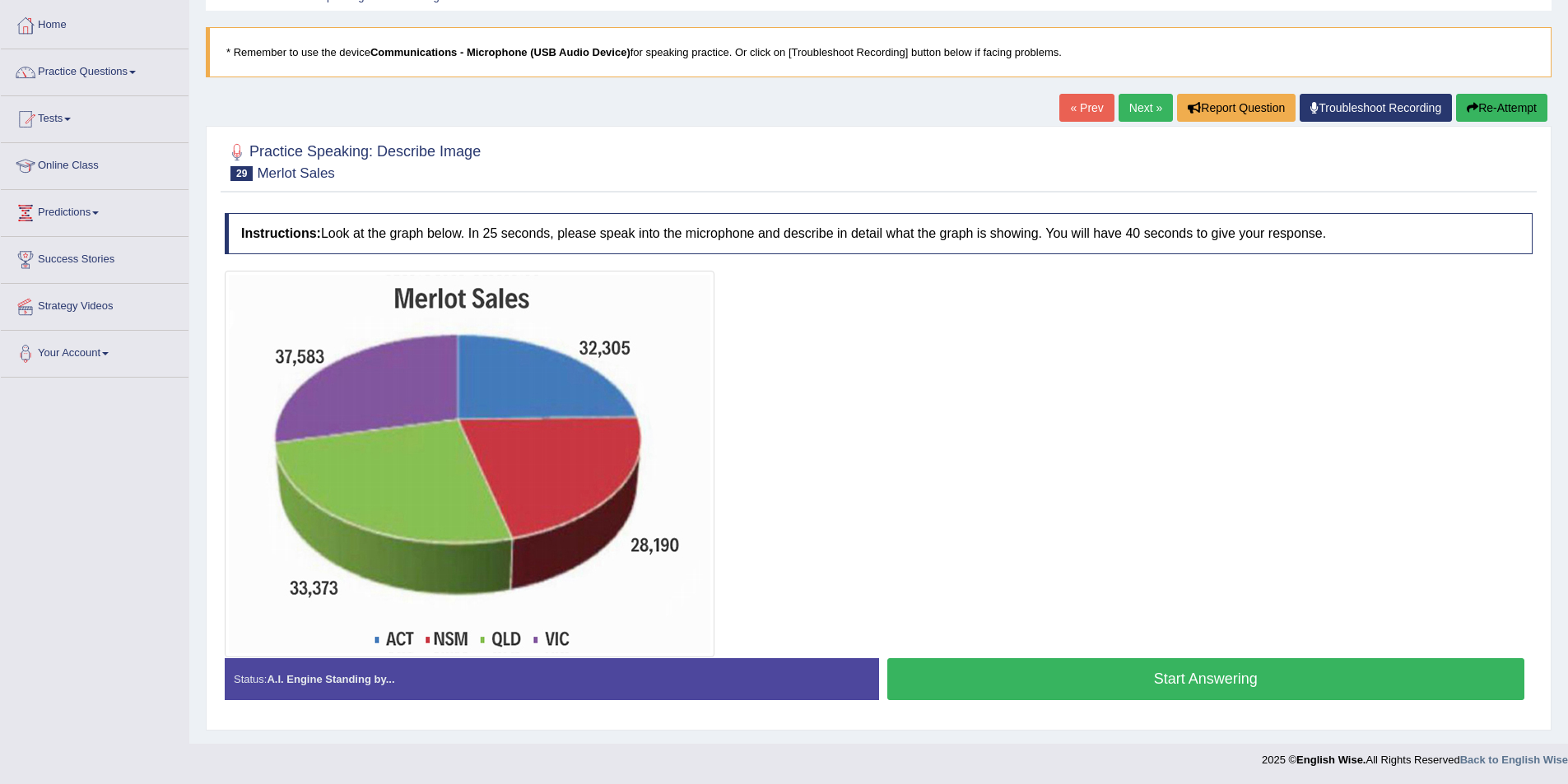
scroll to position [80, 0]
click at [1138, 108] on link "Next »" at bounding box center [1147, 107] width 55 height 28
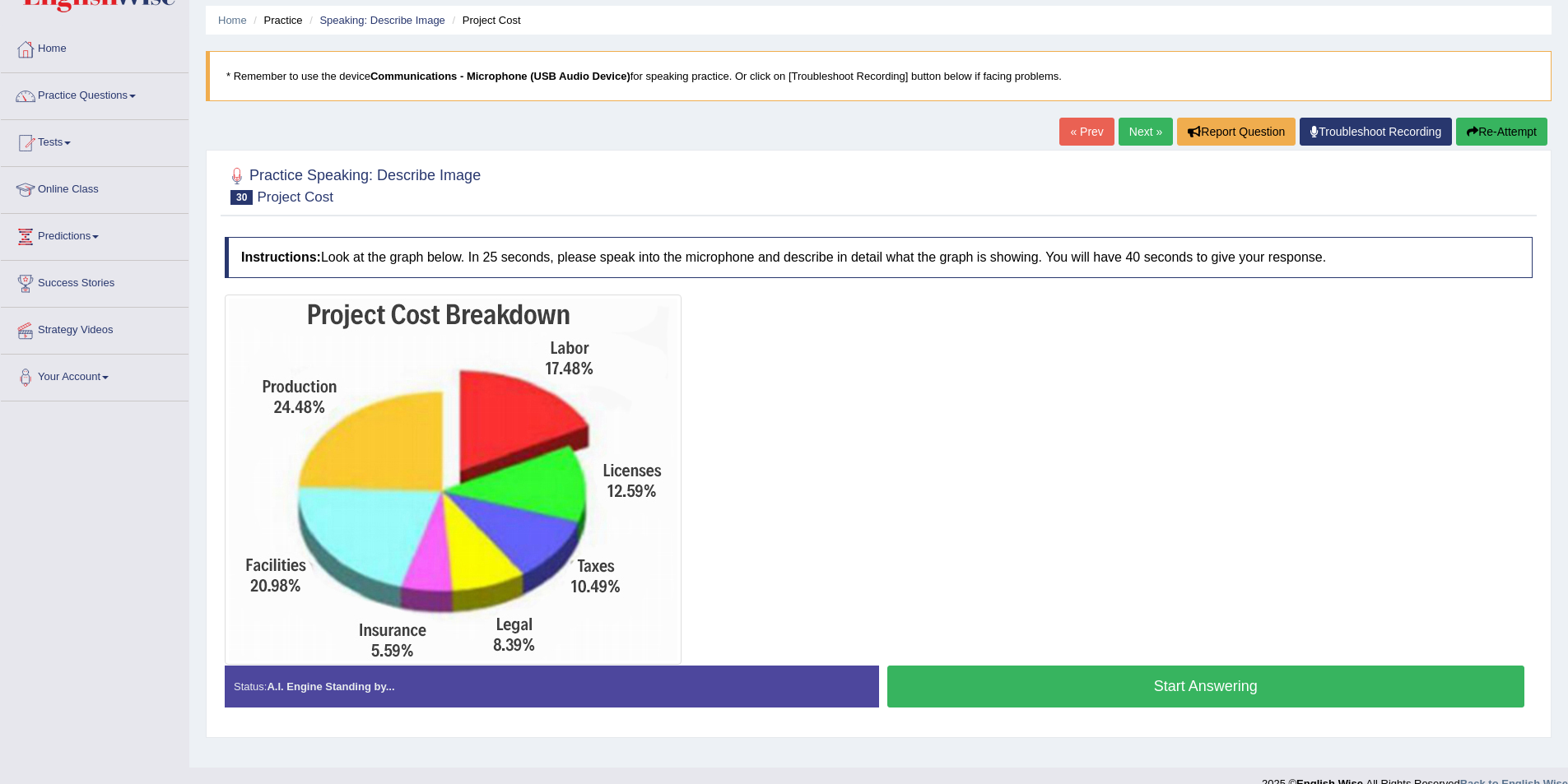
scroll to position [80, 0]
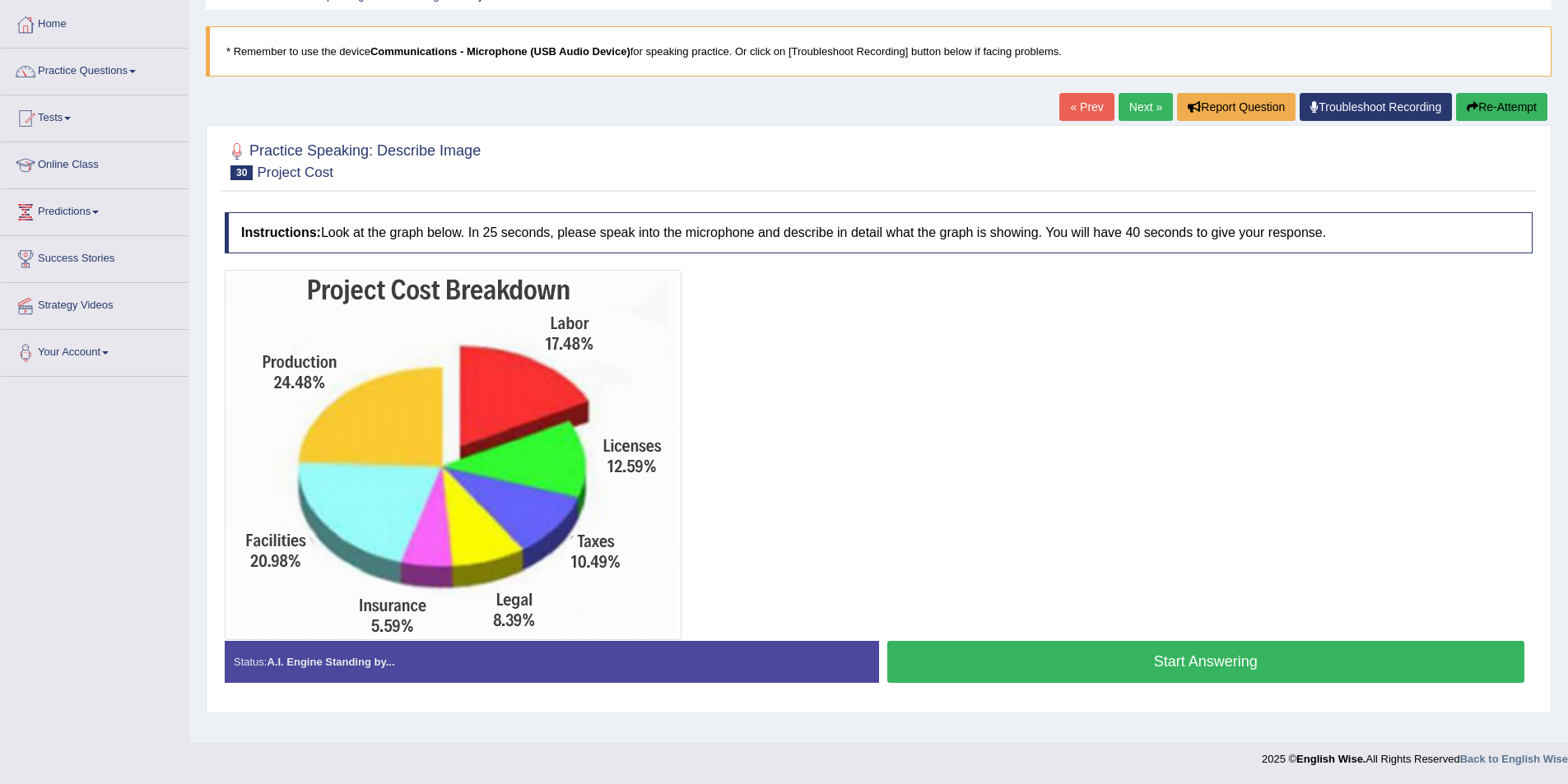
click at [992, 667] on button "Start Answering" at bounding box center [1207, 662] width 639 height 42
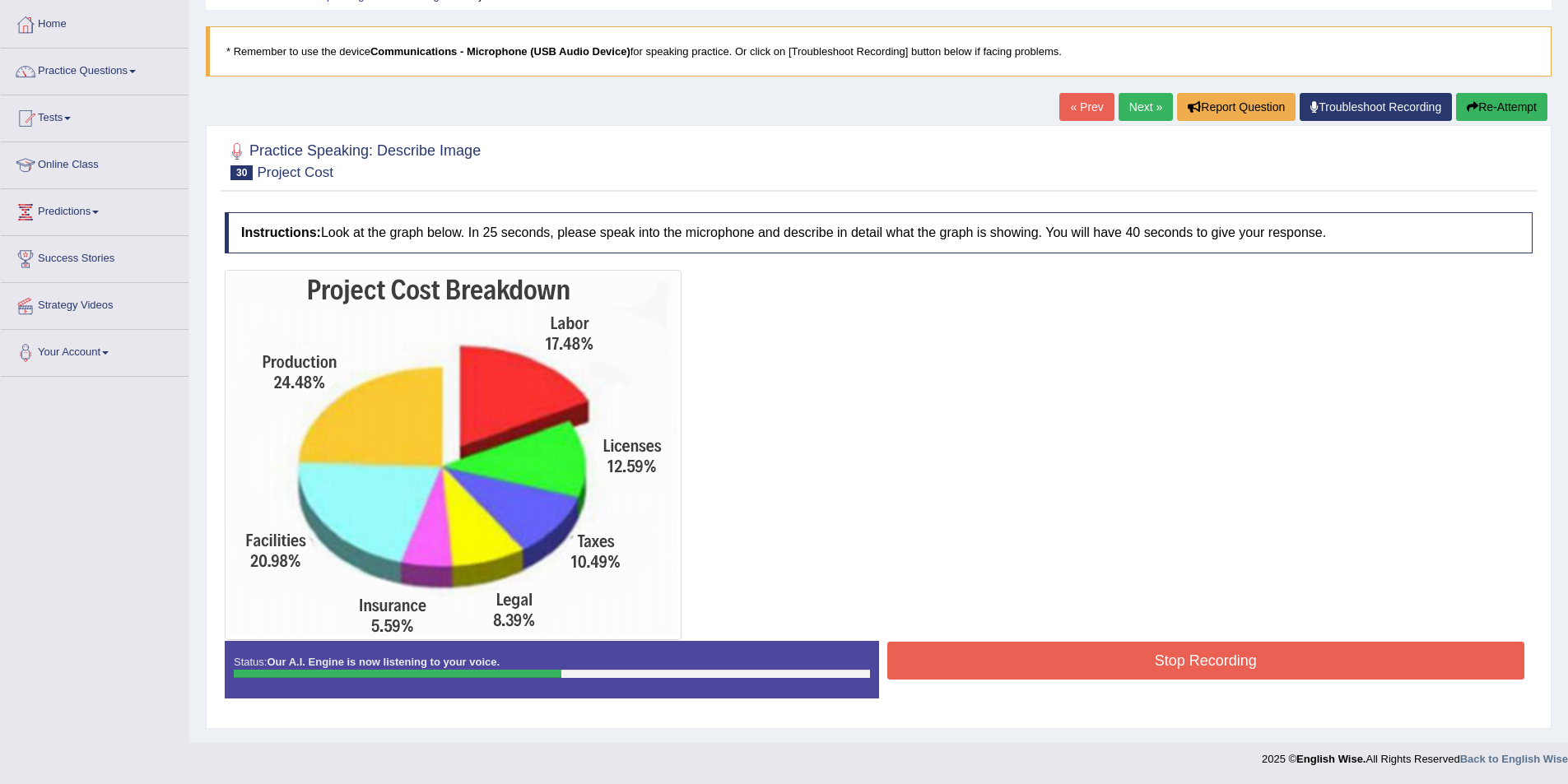
click at [1505, 107] on button "Re-Attempt" at bounding box center [1502, 107] width 91 height 28
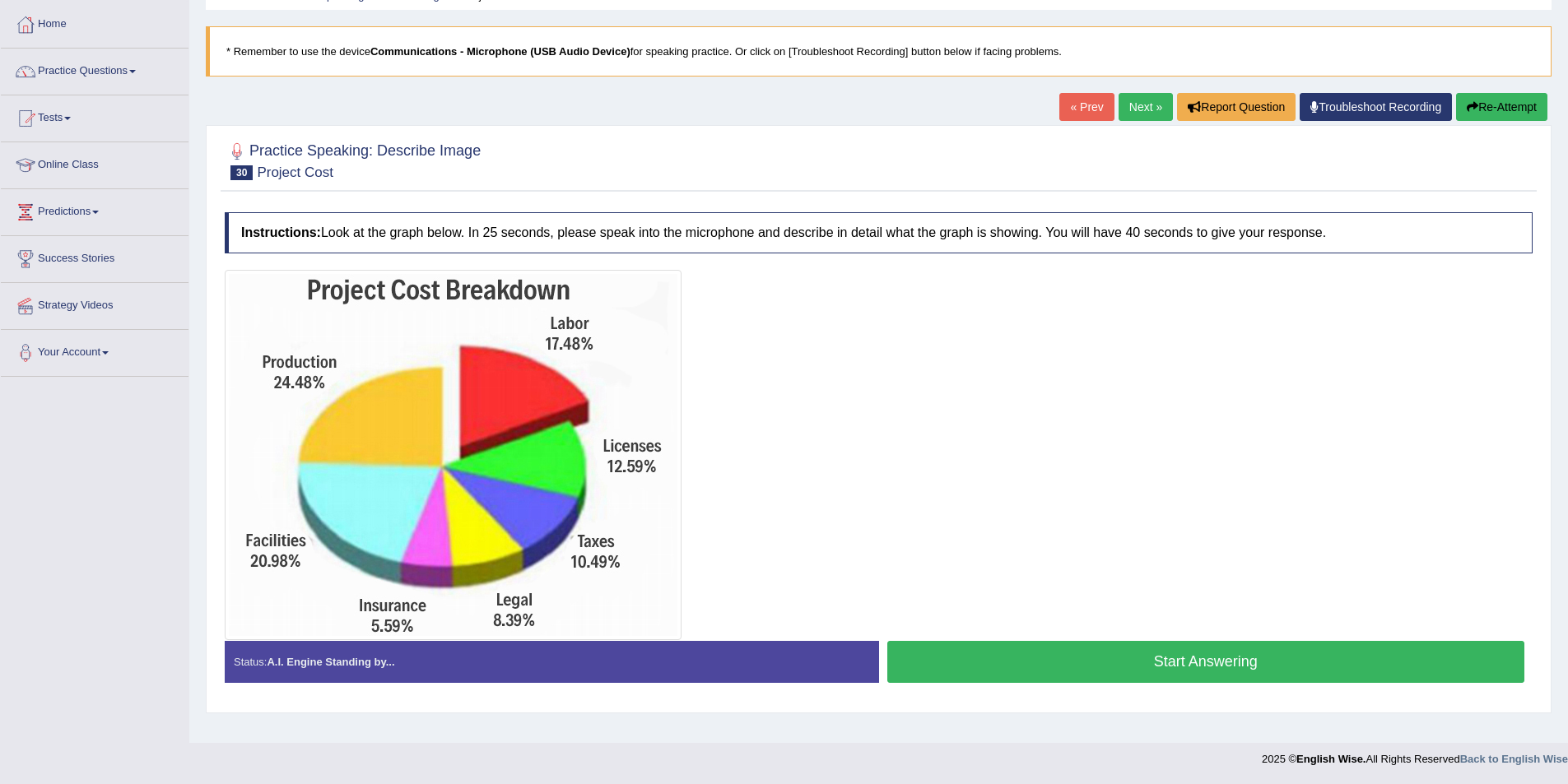
click at [1261, 650] on button "Start Answering" at bounding box center [1207, 662] width 639 height 42
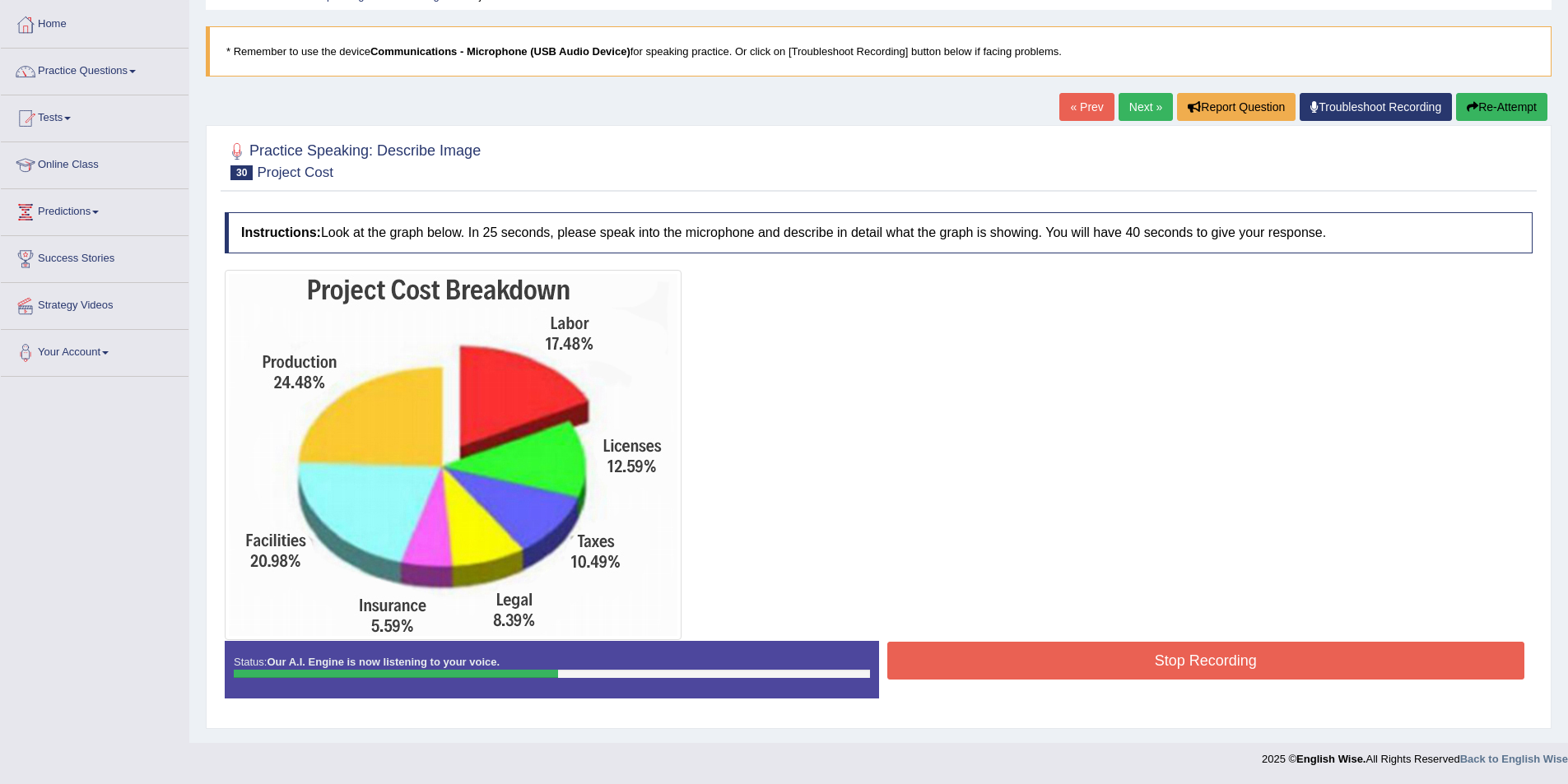
click at [1509, 101] on button "Re-Attempt" at bounding box center [1502, 107] width 91 height 28
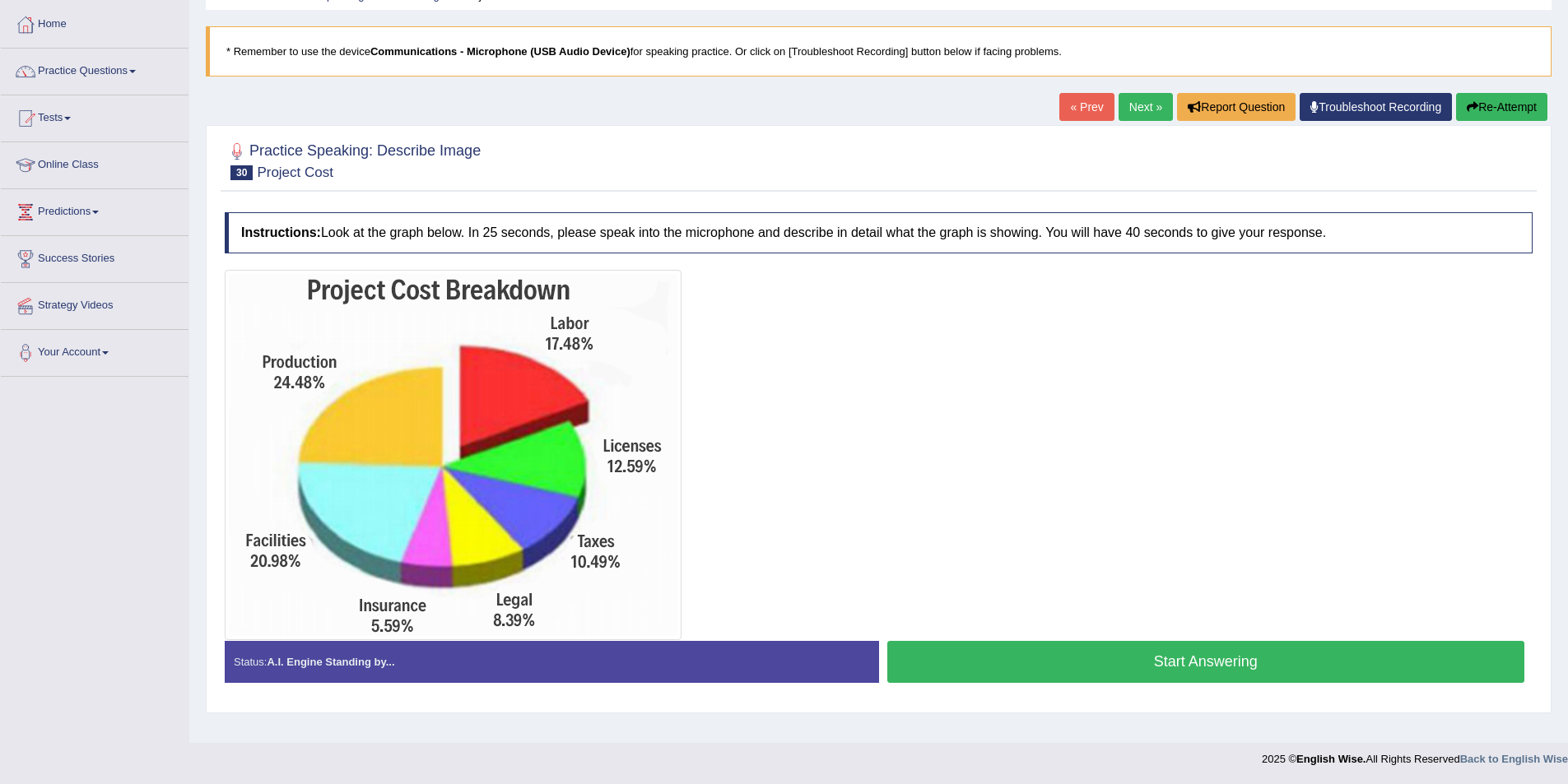
click at [1185, 655] on button "Start Answering" at bounding box center [1207, 662] width 639 height 42
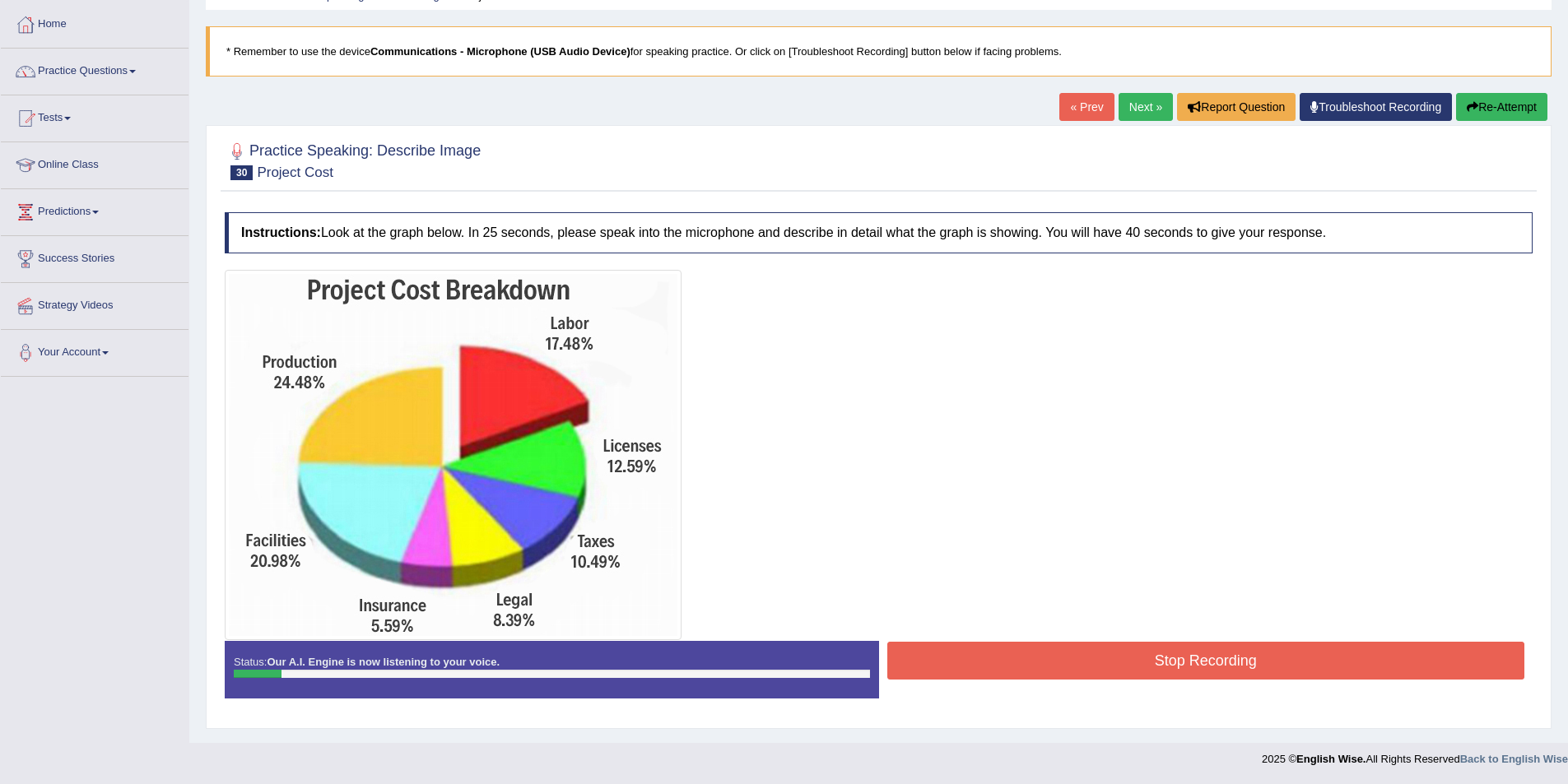
click at [1490, 107] on button "Re-Attempt" at bounding box center [1502, 107] width 91 height 28
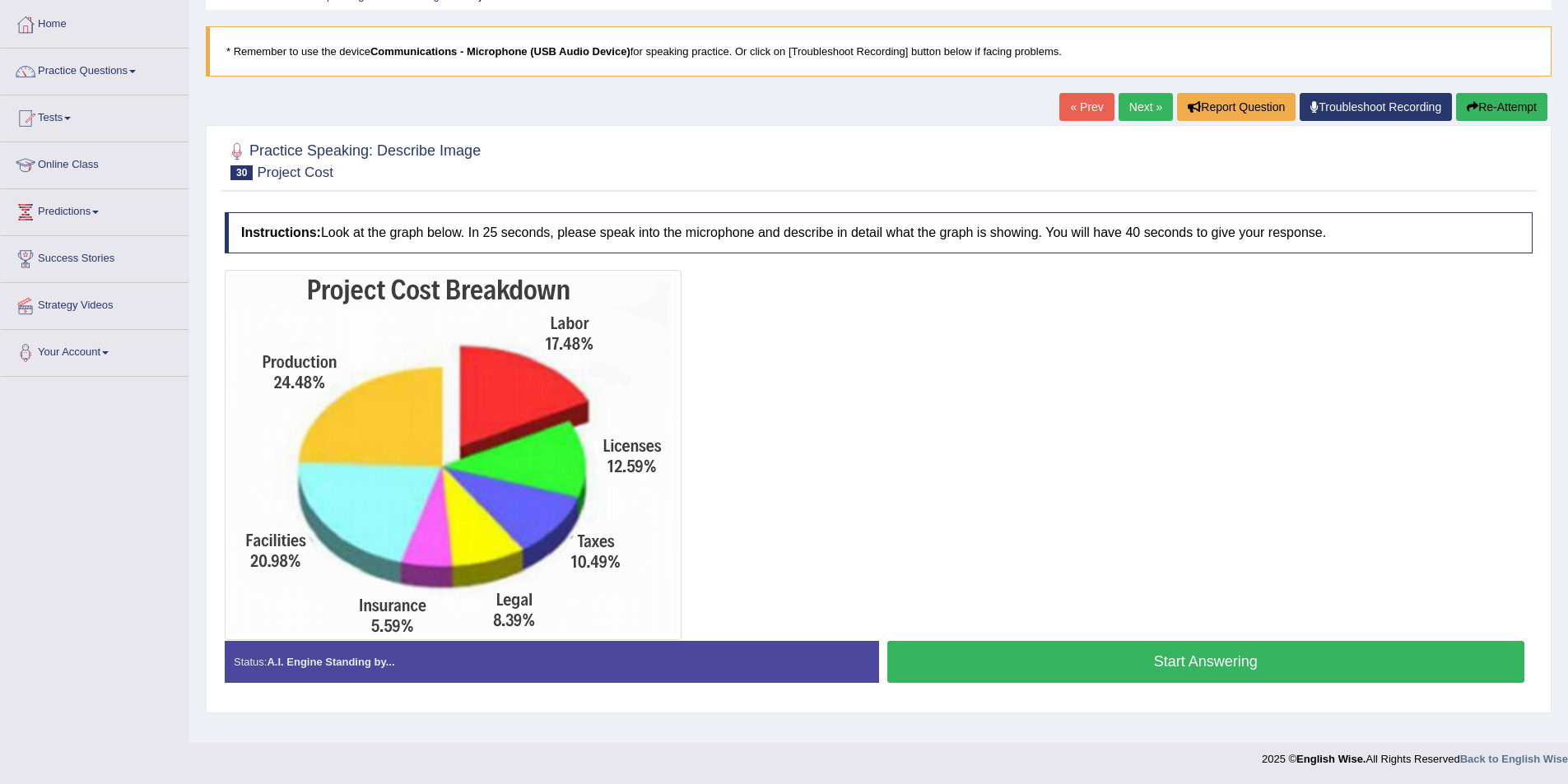
click at [1122, 670] on button "Start Answering" at bounding box center [1207, 662] width 639 height 42
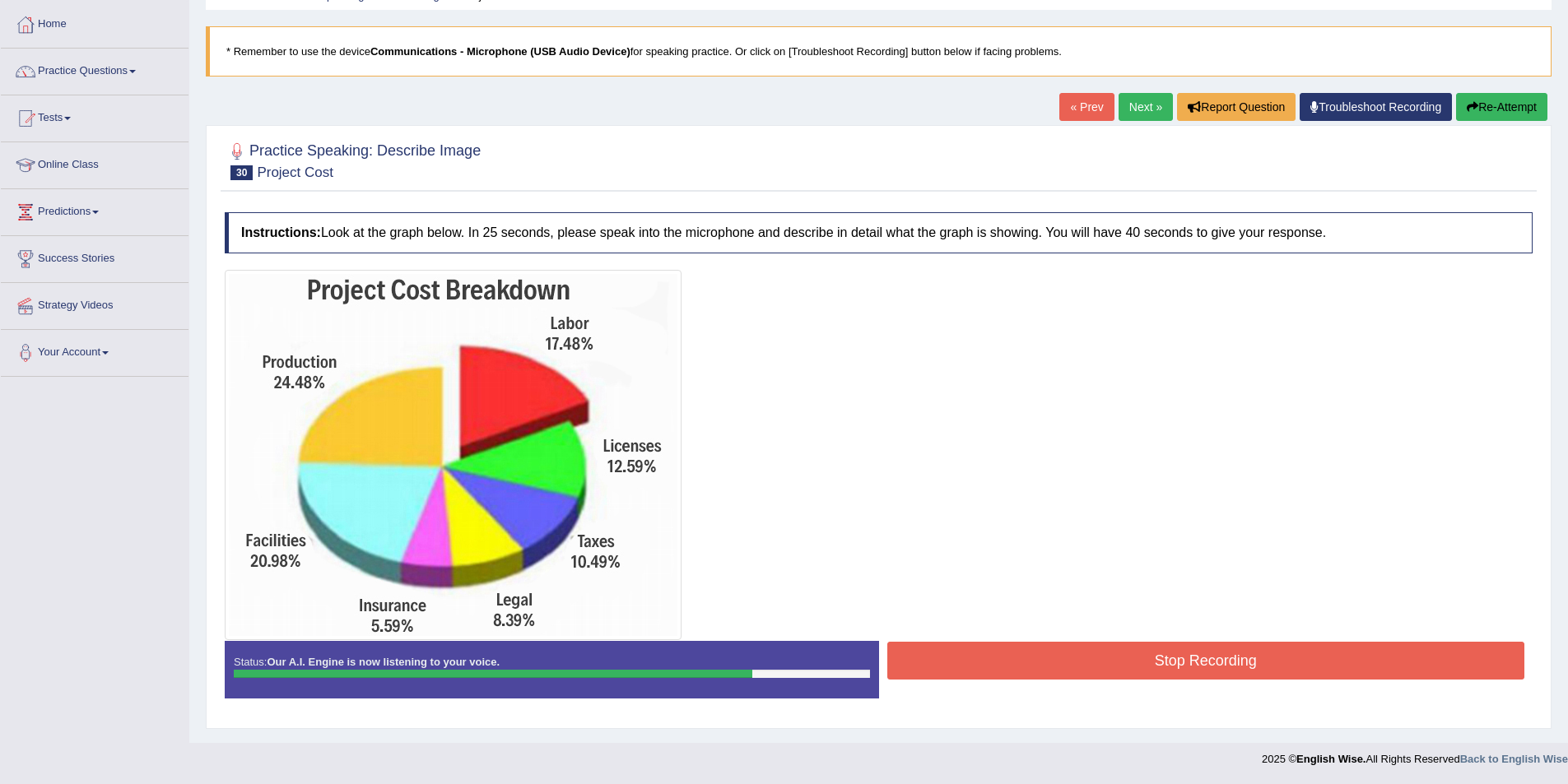
click at [1149, 648] on button "Stop Recording" at bounding box center [1207, 661] width 639 height 38
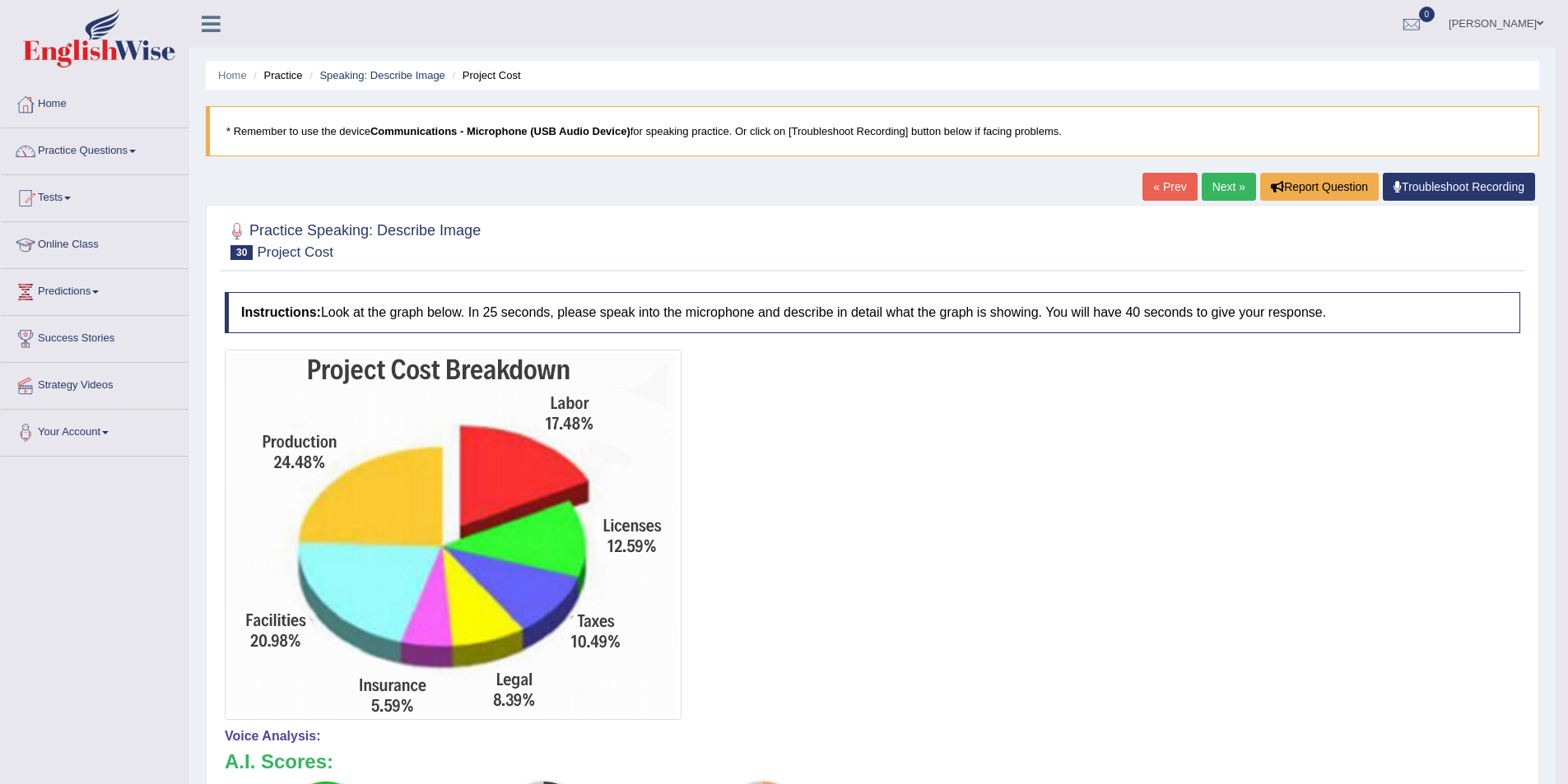
click at [1217, 182] on link "Next »" at bounding box center [1230, 187] width 55 height 28
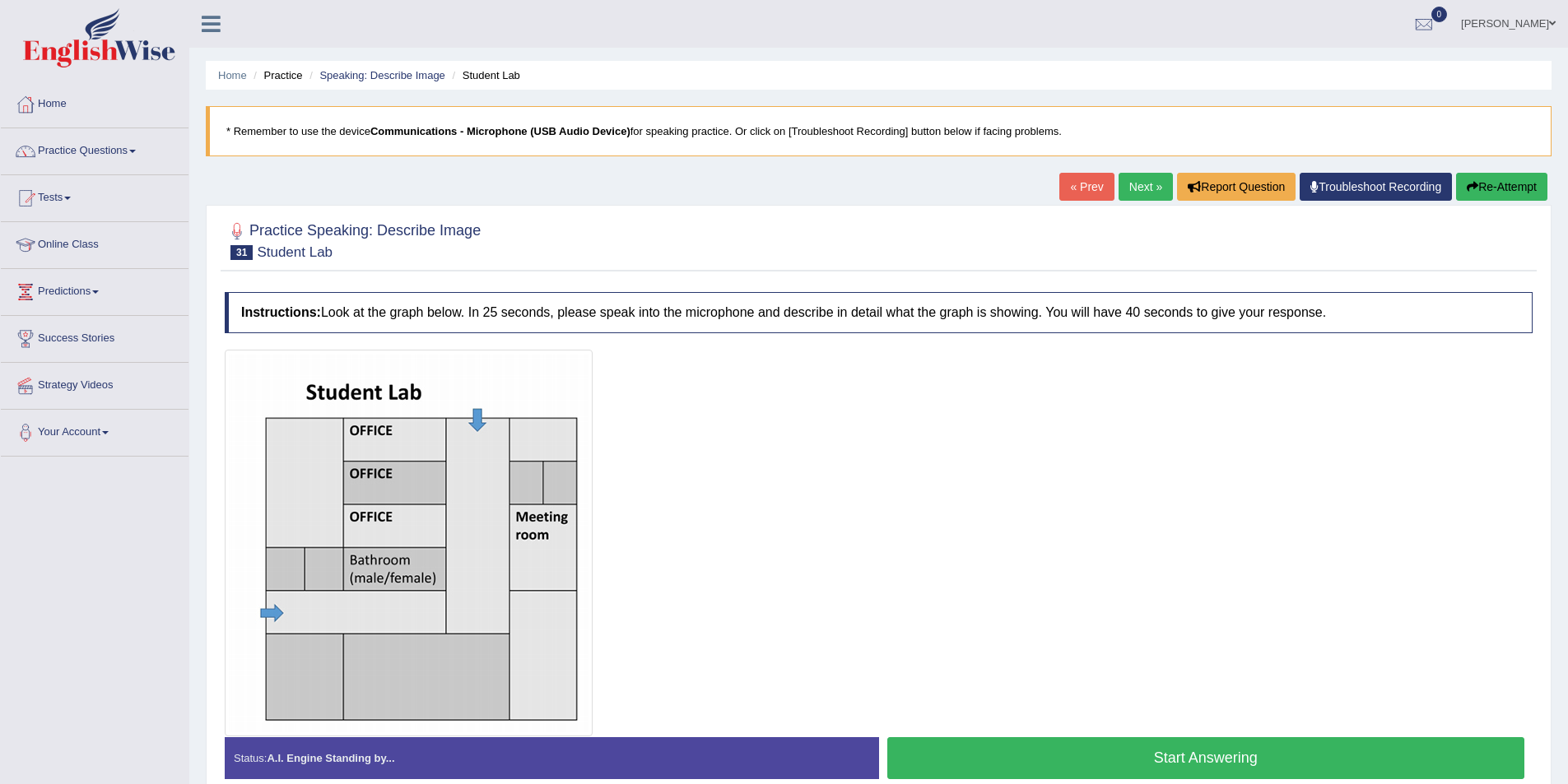
click at [1152, 195] on link "Next »" at bounding box center [1147, 187] width 55 height 28
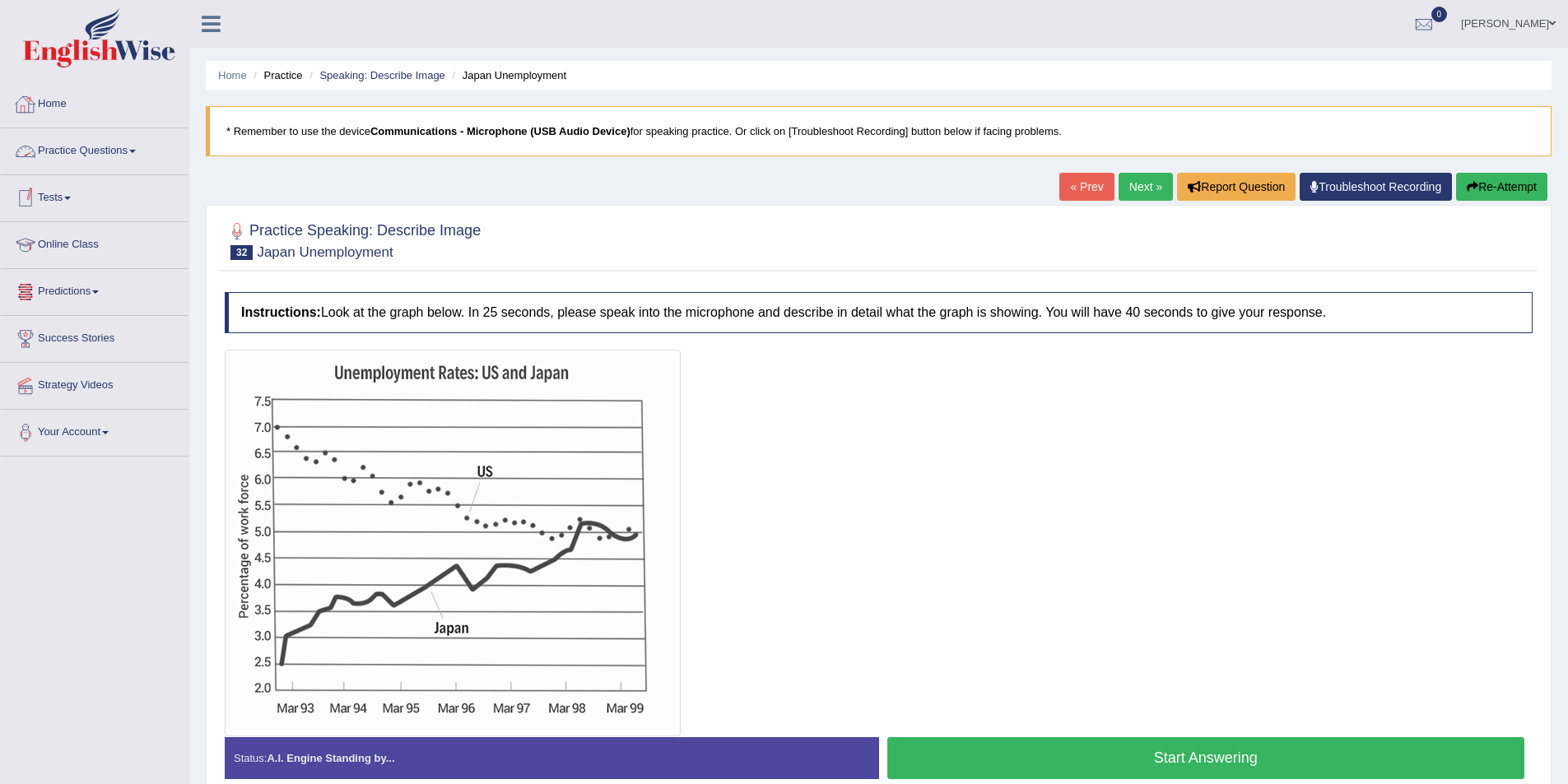
click at [136, 151] on span at bounding box center [132, 151] width 6 height 4
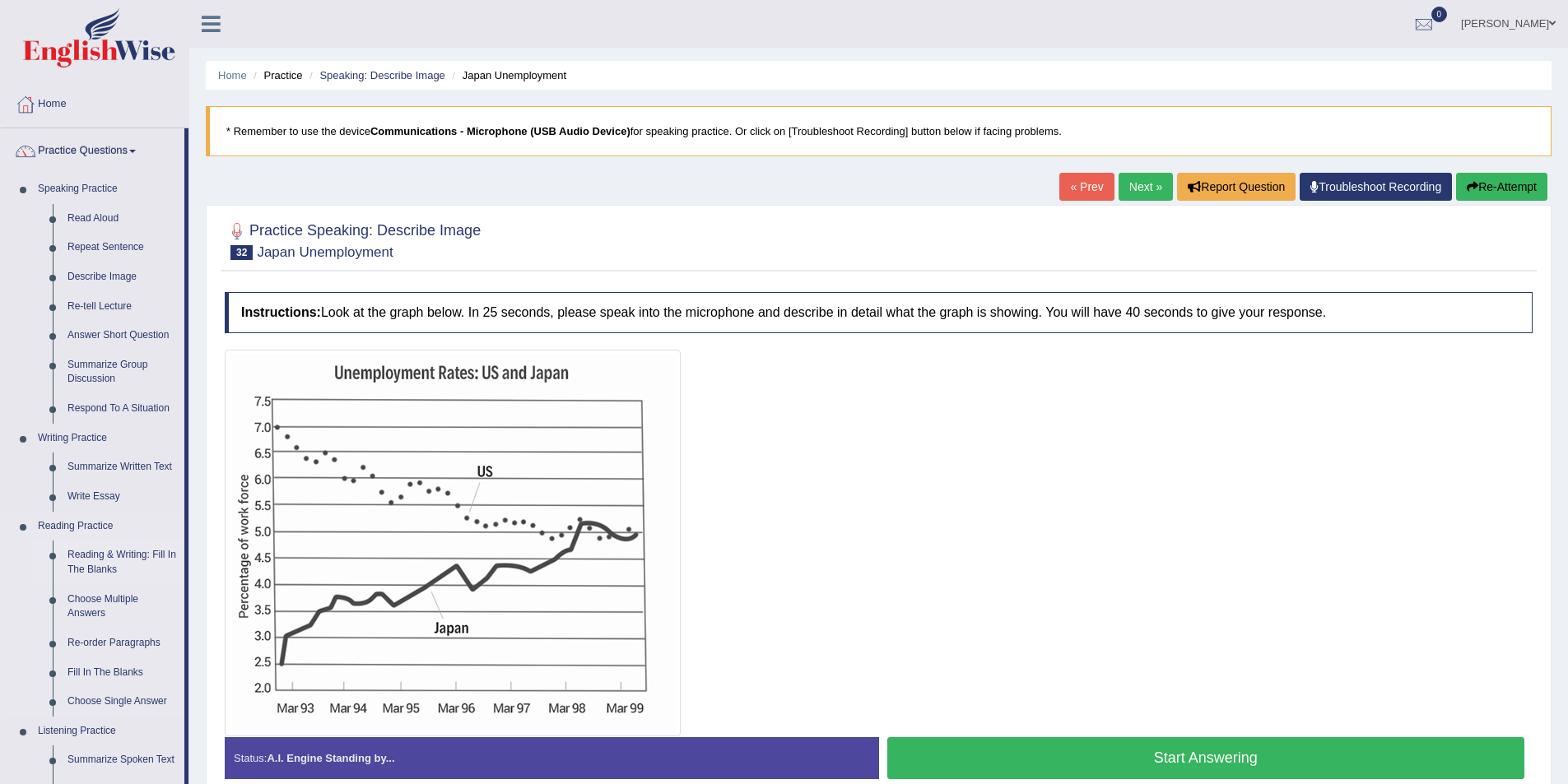
click at [142, 558] on link "Reading & Writing: Fill In The Blanks" at bounding box center [122, 562] width 124 height 44
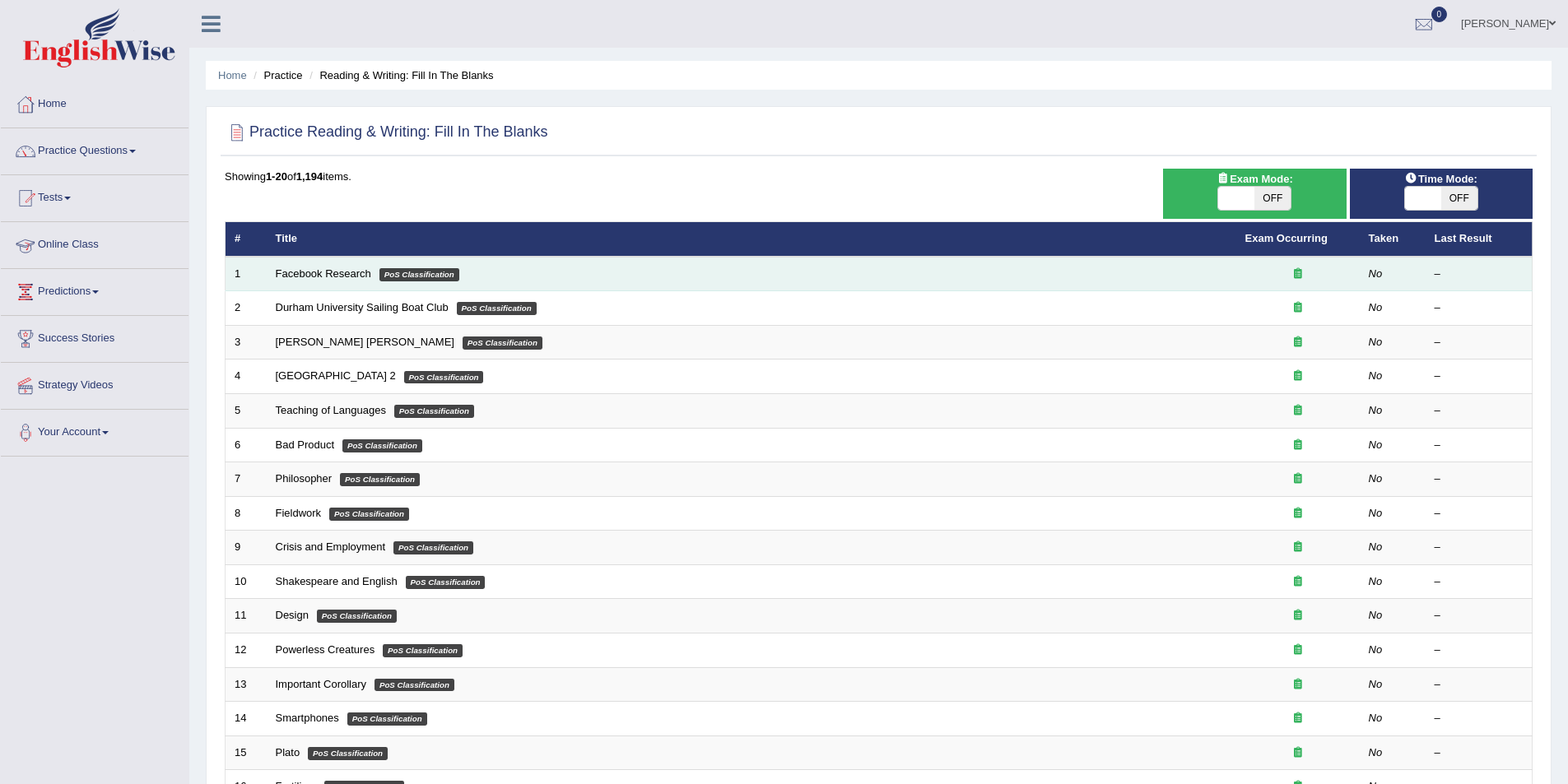
click at [312, 284] on td "Facebook Research PoS Classification" at bounding box center [751, 274] width 970 height 35
click at [315, 268] on link "Facebook Research" at bounding box center [323, 273] width 96 height 13
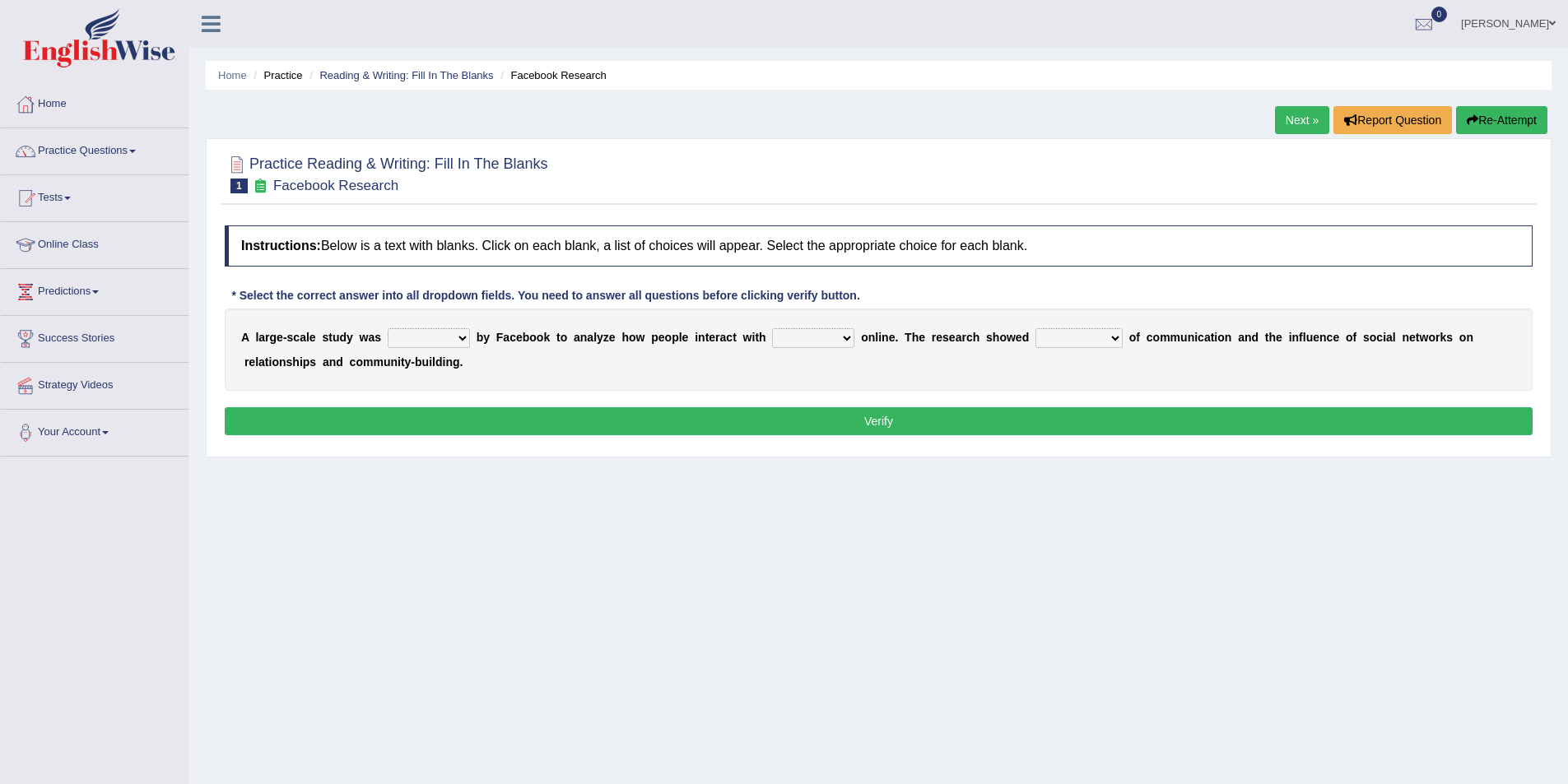
click at [463, 337] on select "surveyed had asked made" at bounding box center [429, 338] width 82 height 20
select select "surveyed"
click at [388, 328] on select "surveyed had asked made" at bounding box center [429, 338] width 82 height 20
click at [841, 335] on select "together all each other another" at bounding box center [814, 338] width 82 height 20
select select "each other"
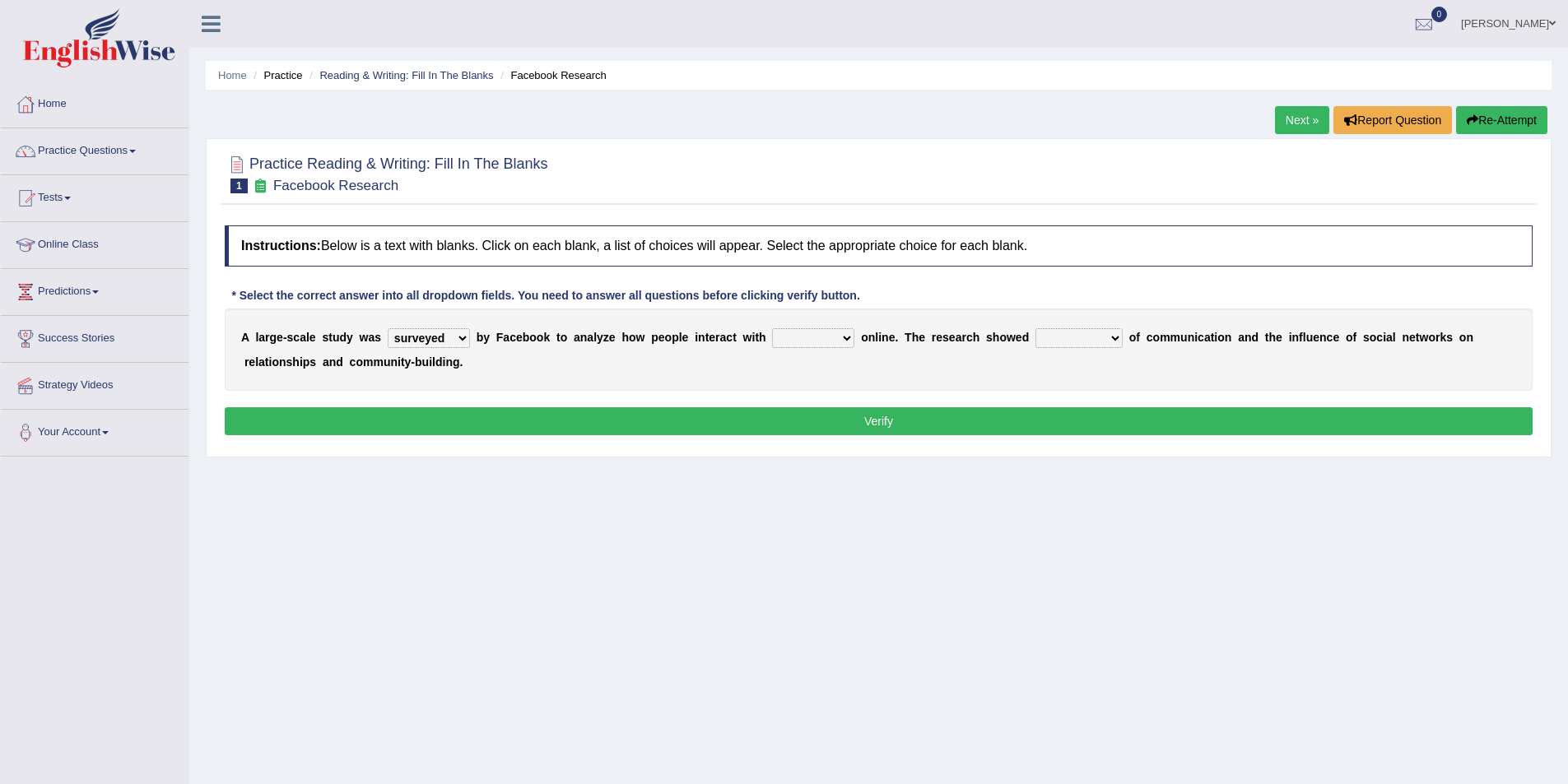
click at [773, 328] on select "together all each other another" at bounding box center [814, 338] width 82 height 20
click at [1109, 336] on select "advantages standards fellowships patterns" at bounding box center [1079, 338] width 88 height 20
select select "advantages"
click at [1035, 328] on select "advantages standards fellowships patterns" at bounding box center [1079, 338] width 88 height 20
click at [470, 335] on b at bounding box center [472, 337] width 6 height 13
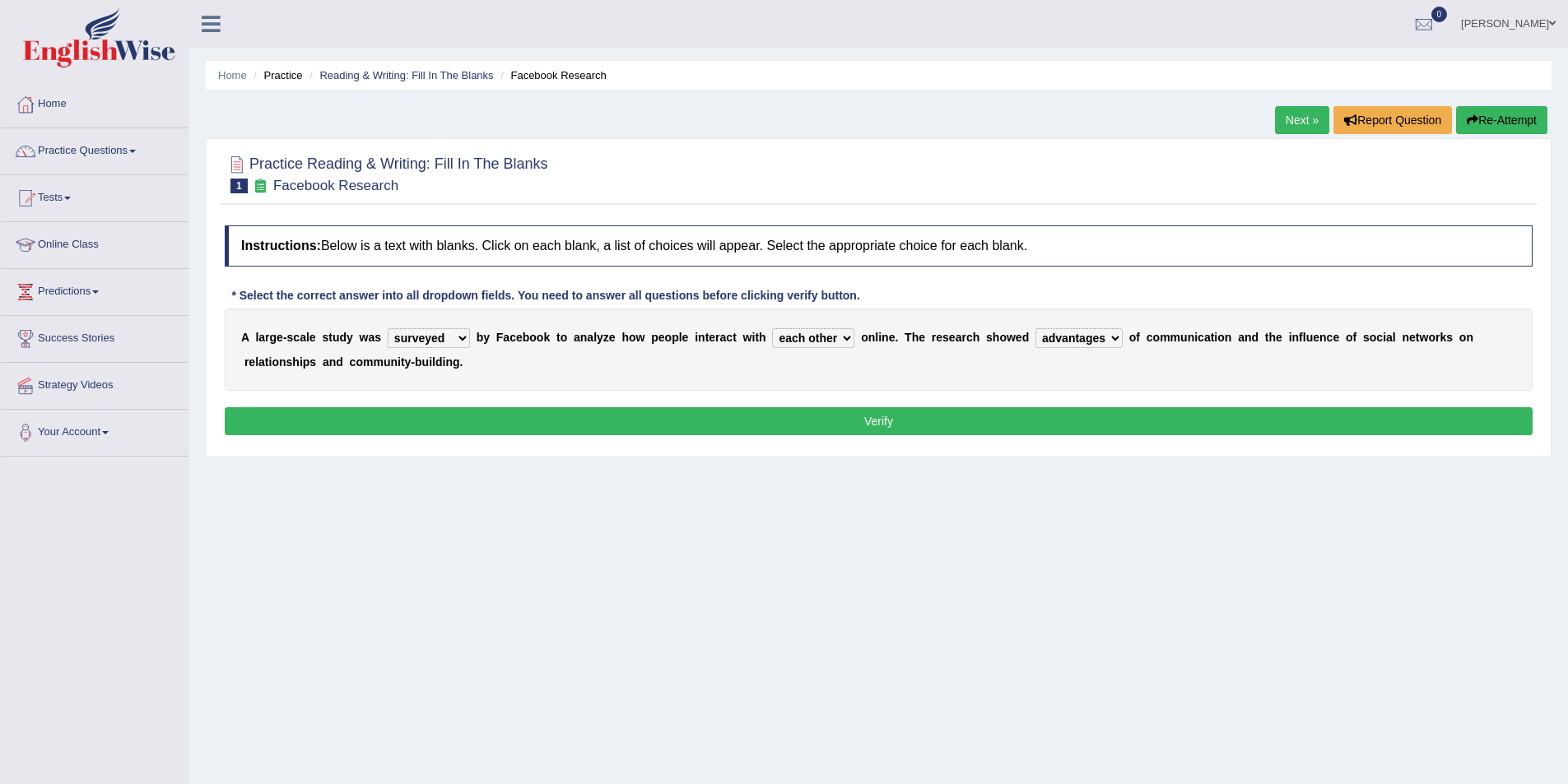
click at [462, 344] on select "surveyed had asked made" at bounding box center [429, 338] width 82 height 20
select select "made"
click at [388, 328] on select "surveyed had asked made" at bounding box center [429, 338] width 82 height 20
click at [844, 415] on button "Verify" at bounding box center [878, 421] width 1308 height 28
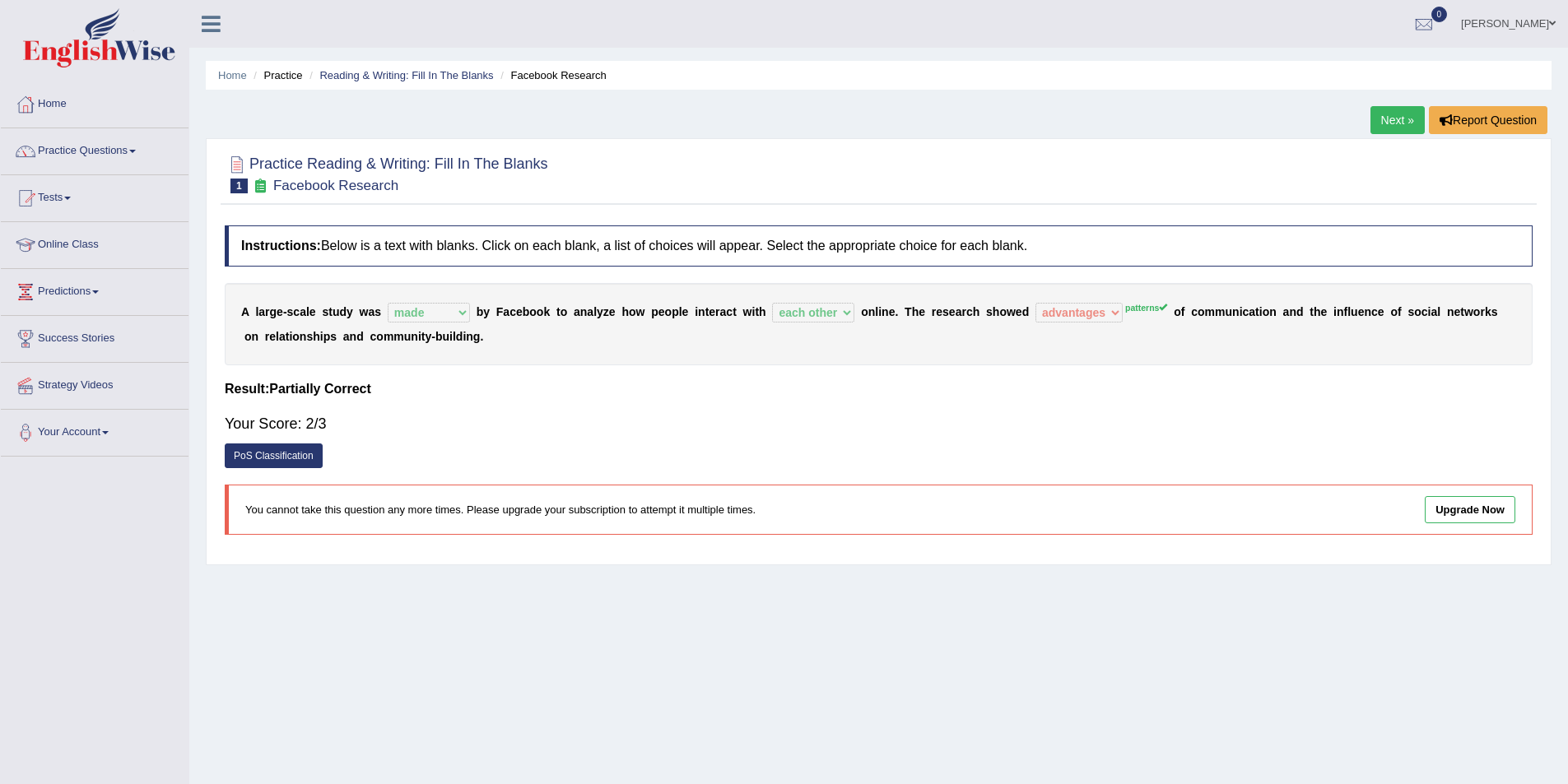
click at [1386, 131] on link "Next »" at bounding box center [1398, 119] width 55 height 28
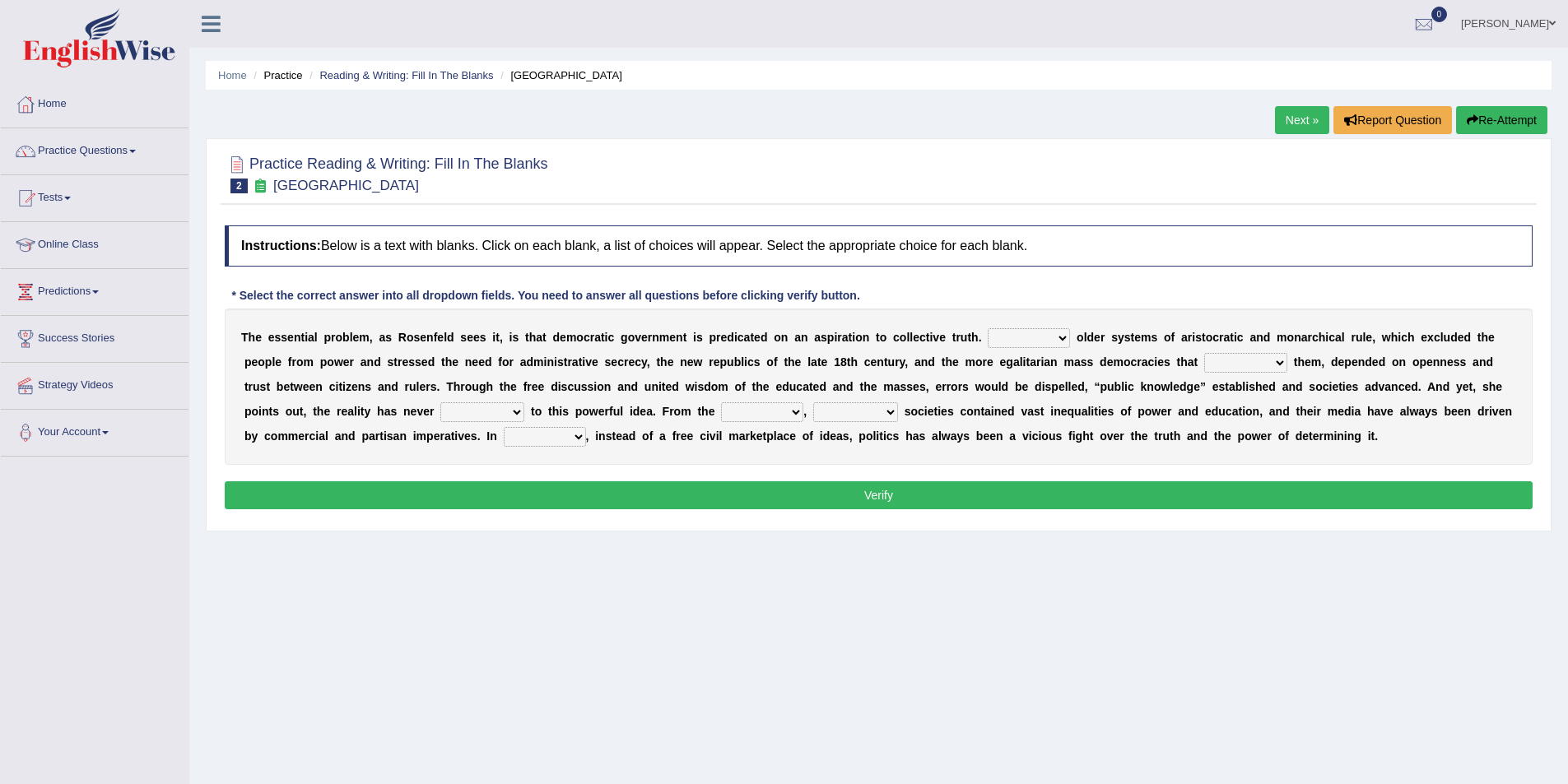
click at [1064, 340] on select "Like Unlike Likely Safely" at bounding box center [1029, 338] width 82 height 20
select select "Unlike"
click at [988, 328] on select "Like Unlike Likely Safely" at bounding box center [1029, 338] width 82 height 20
click at [1274, 359] on select "readed grated succeeded printed" at bounding box center [1245, 363] width 83 height 20
select select "succeeded"
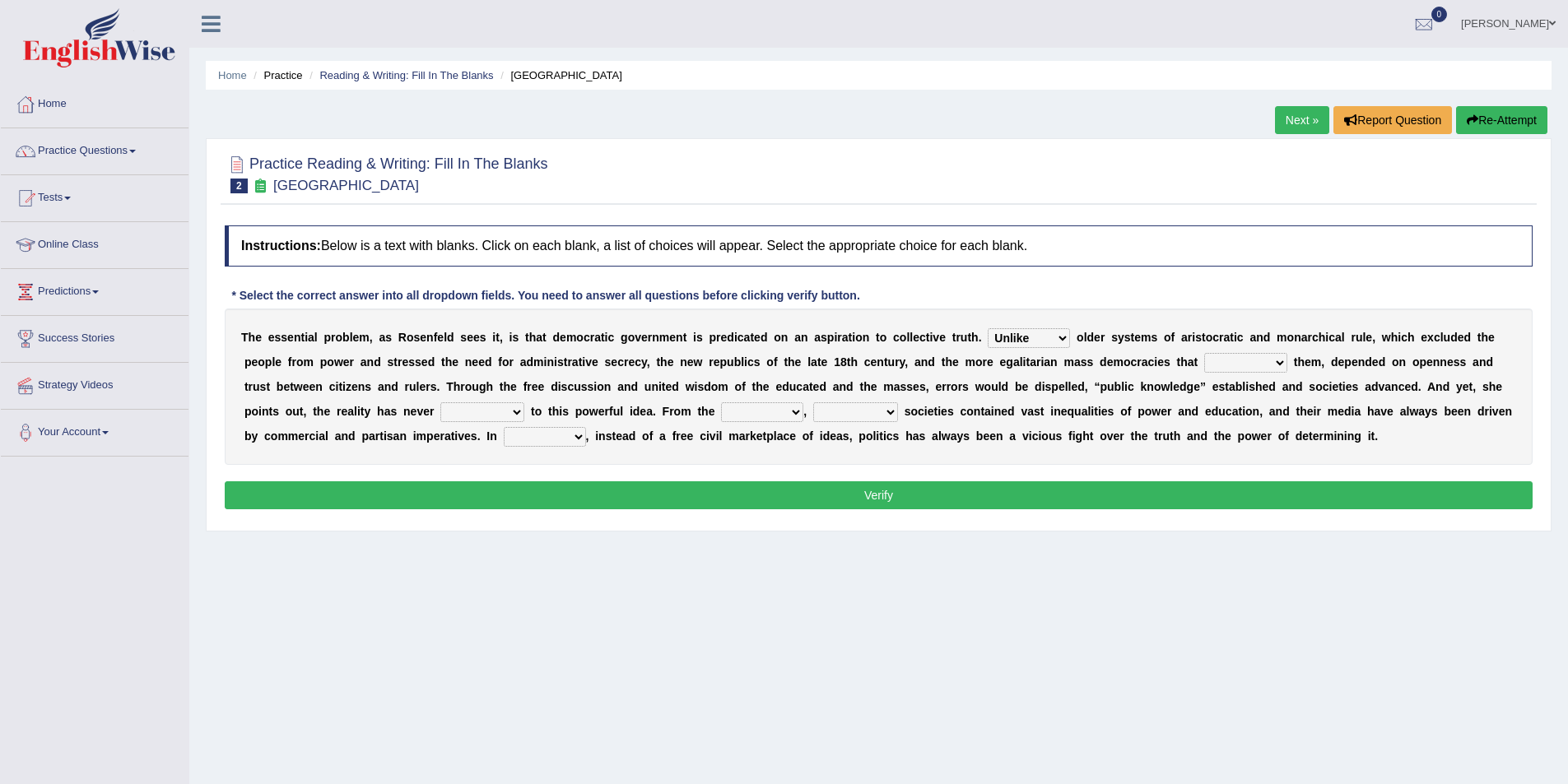
click at [1204, 353] on select "readed grated succeeded printed" at bounding box center [1245, 363] width 83 height 20
click at [504, 416] on select "saved up stood up brought up lived up" at bounding box center [483, 412] width 84 height 20
select select "stood up"
click at [441, 402] on select "saved up stood up brought up lived up" at bounding box center [483, 412] width 84 height 20
click at [799, 405] on select "outset ranged stood caught" at bounding box center [763, 412] width 82 height 20
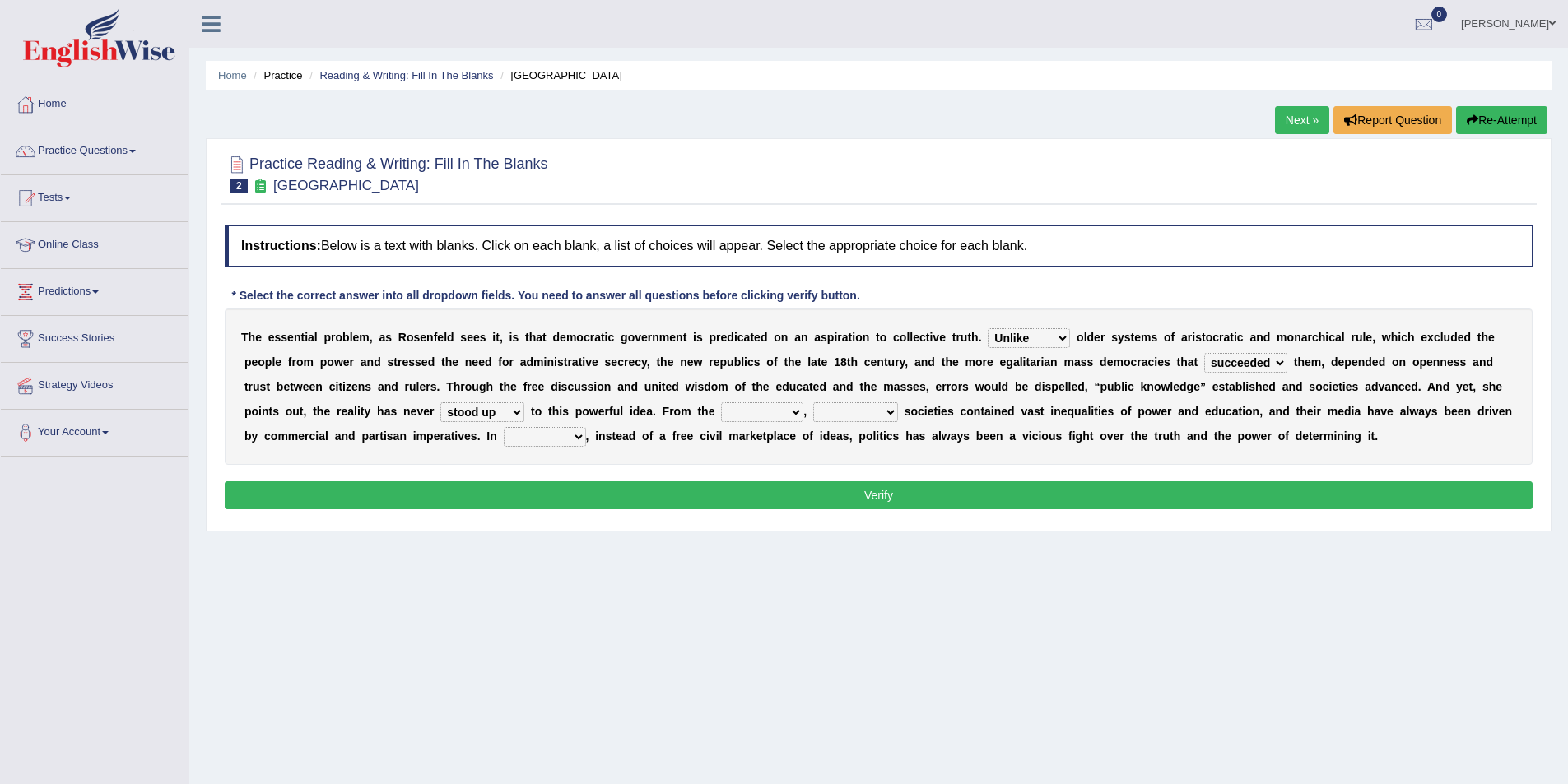
select select "ranged"
click at [722, 402] on select "outset ranged stood caught" at bounding box center [763, 412] width 82 height 20
click at [871, 413] on select "freedom democratic media stilled" at bounding box center [856, 412] width 85 height 20
select select "democratic"
click at [814, 402] on select "freedom democratic media stilled" at bounding box center [856, 412] width 85 height 20
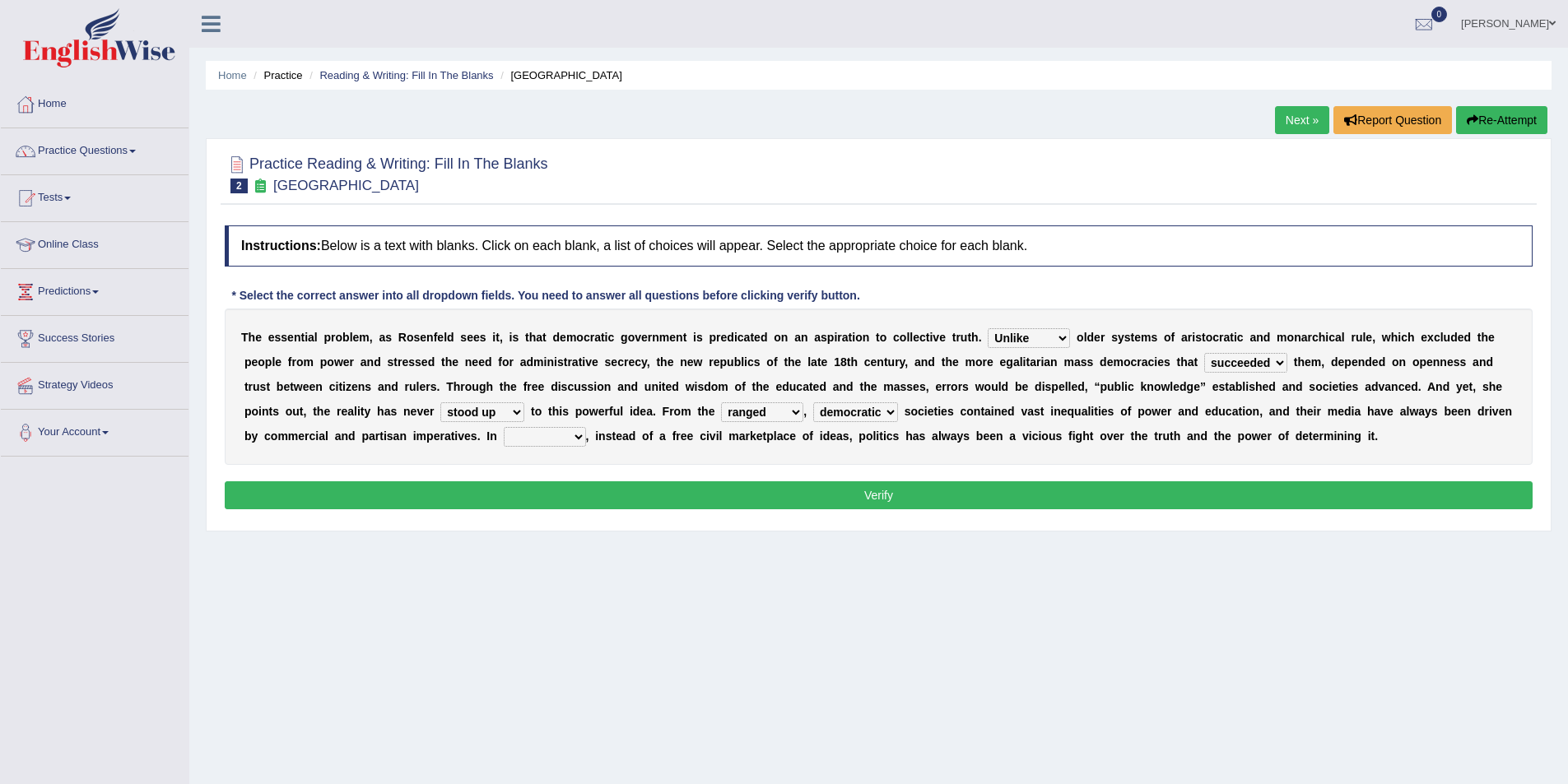
click at [793, 418] on select "outset ranged stood caught" at bounding box center [763, 412] width 82 height 20
click at [469, 472] on div "Instructions: Below is a text with blanks. Click on each blank, a list of choic…" at bounding box center [878, 369] width 1316 height 305
click at [579, 438] on select "power practice ideas fought" at bounding box center [545, 437] width 82 height 20
select select "practice"
click at [504, 427] on select "power practice ideas fought" at bounding box center [545, 437] width 82 height 20
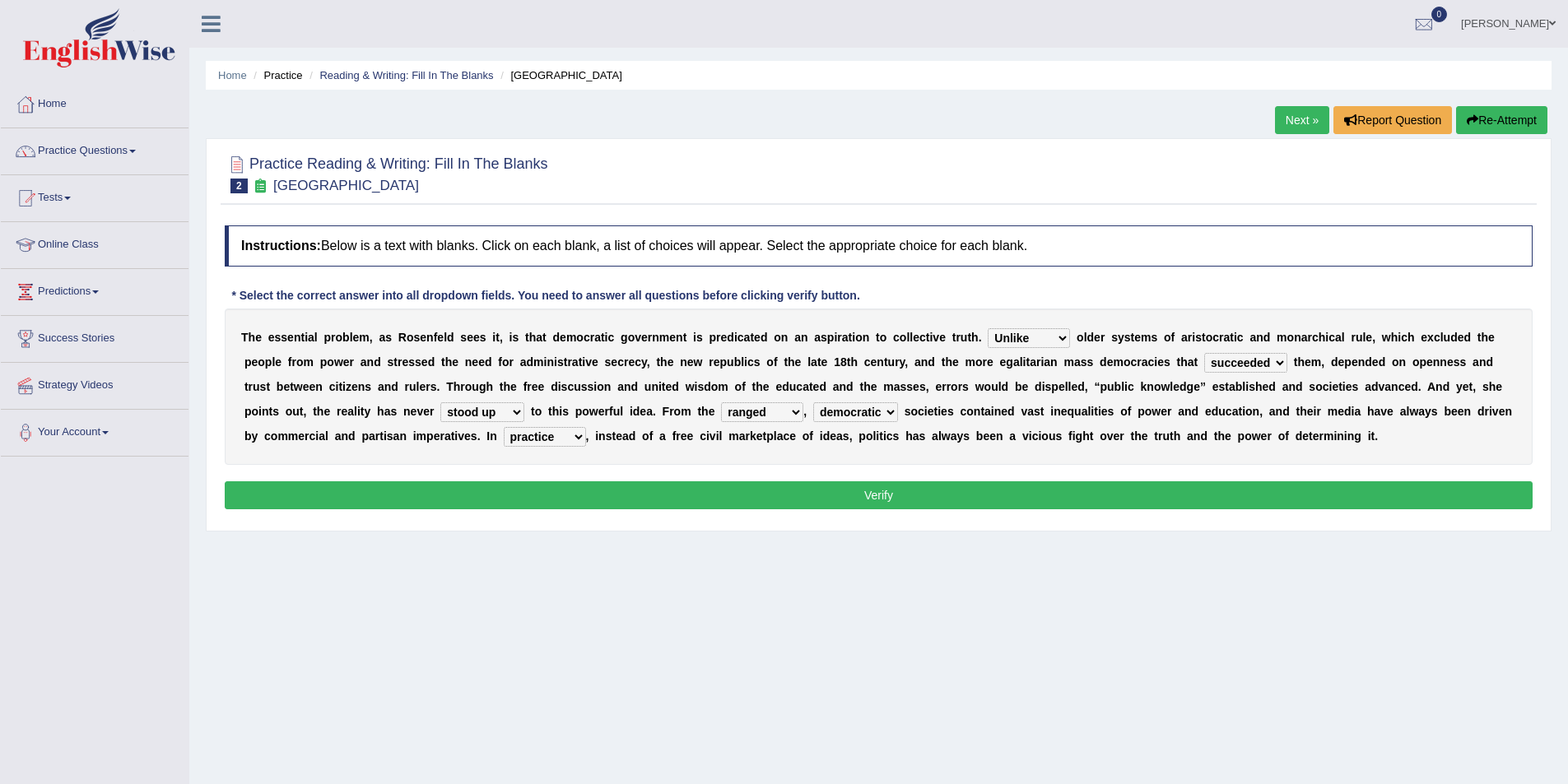
click at [915, 496] on button "Verify" at bounding box center [878, 495] width 1308 height 28
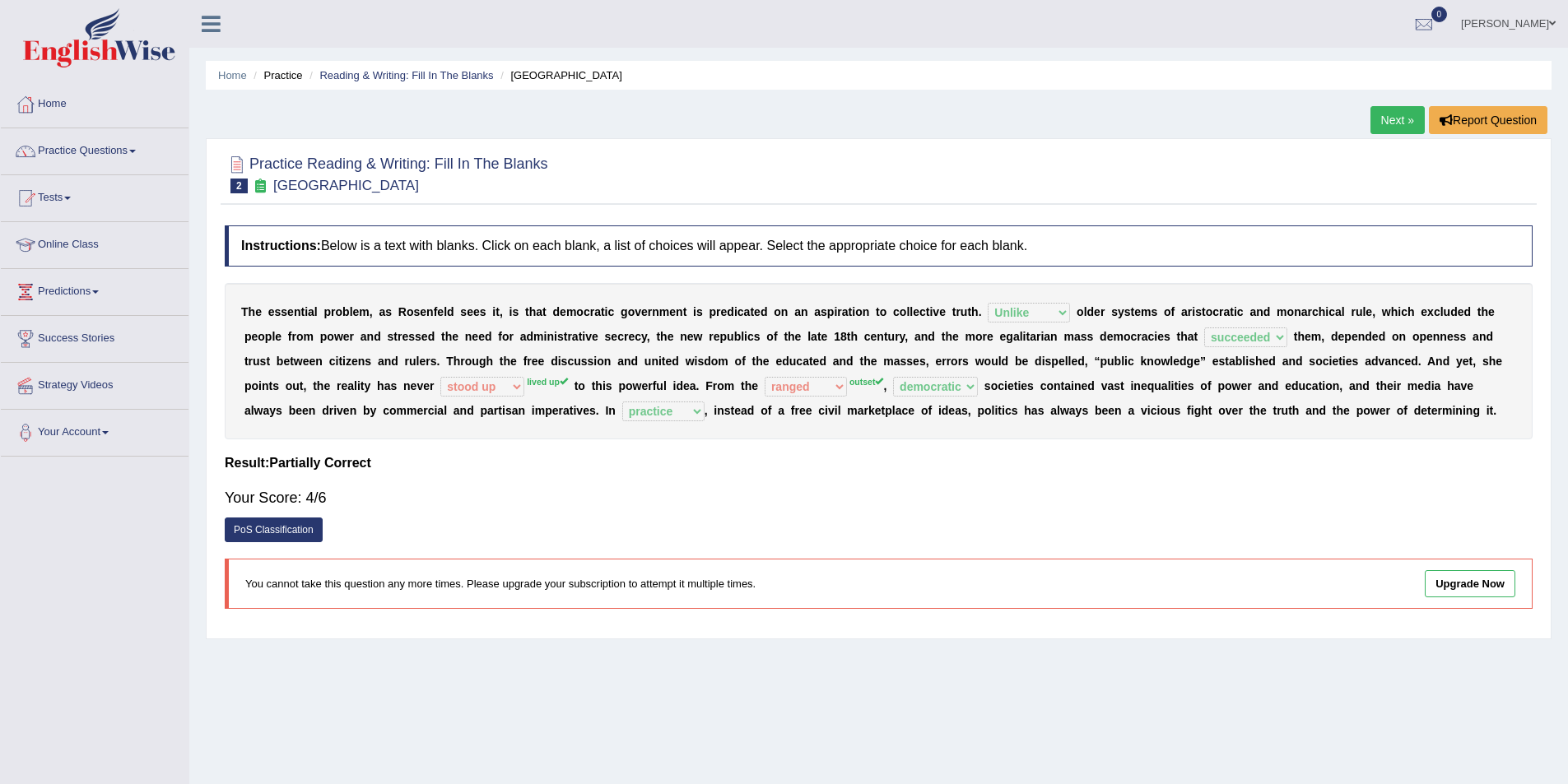
click at [1382, 125] on link "Next »" at bounding box center [1398, 119] width 55 height 28
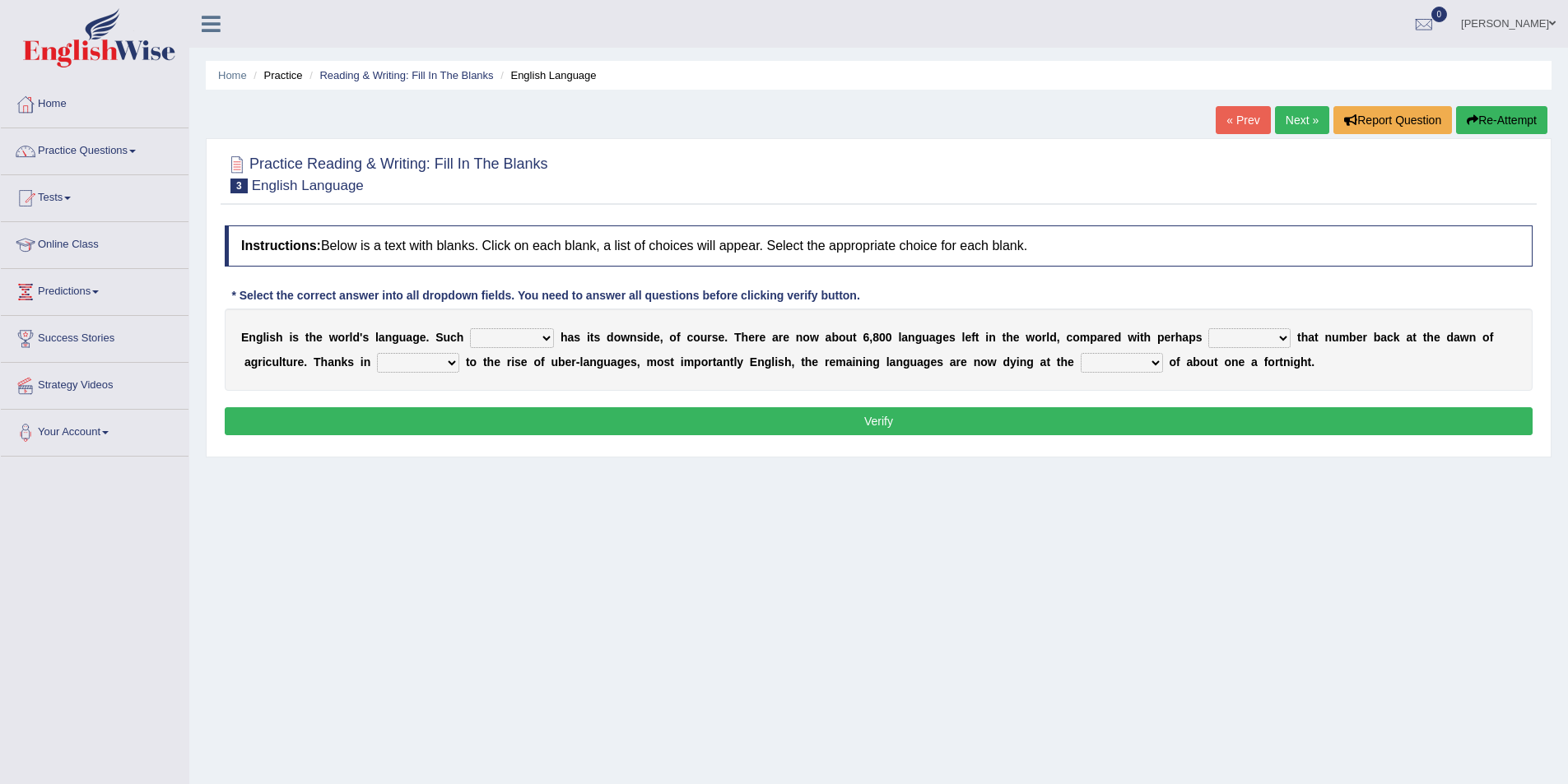
click at [535, 333] on select "power idea subject dominance" at bounding box center [512, 338] width 84 height 20
select select "subject"
click at [470, 328] on select "power idea subject dominance" at bounding box center [512, 338] width 84 height 20
click at [1283, 338] on select "rise twice firstly never" at bounding box center [1250, 338] width 82 height 20
click at [452, 368] on select "rare start part bother" at bounding box center [418, 363] width 82 height 20
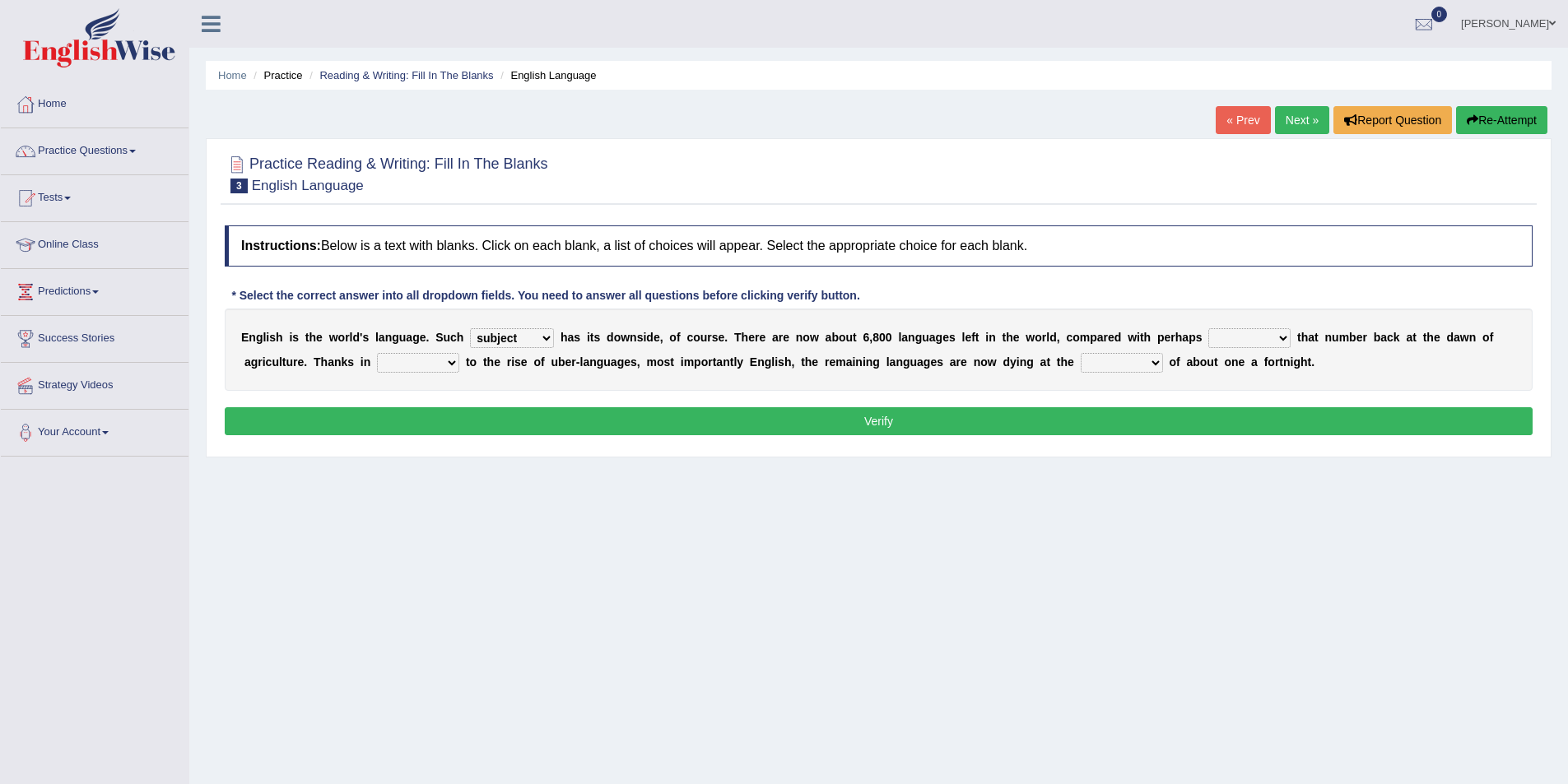
select select "start"
click at [377, 353] on select "rare start part bother" at bounding box center [418, 363] width 82 height 20
click at [1145, 361] on select "state rate wait great" at bounding box center [1122, 363] width 82 height 20
select select "rate"
click at [1081, 353] on select "state rate wait great" at bounding box center [1122, 363] width 82 height 20
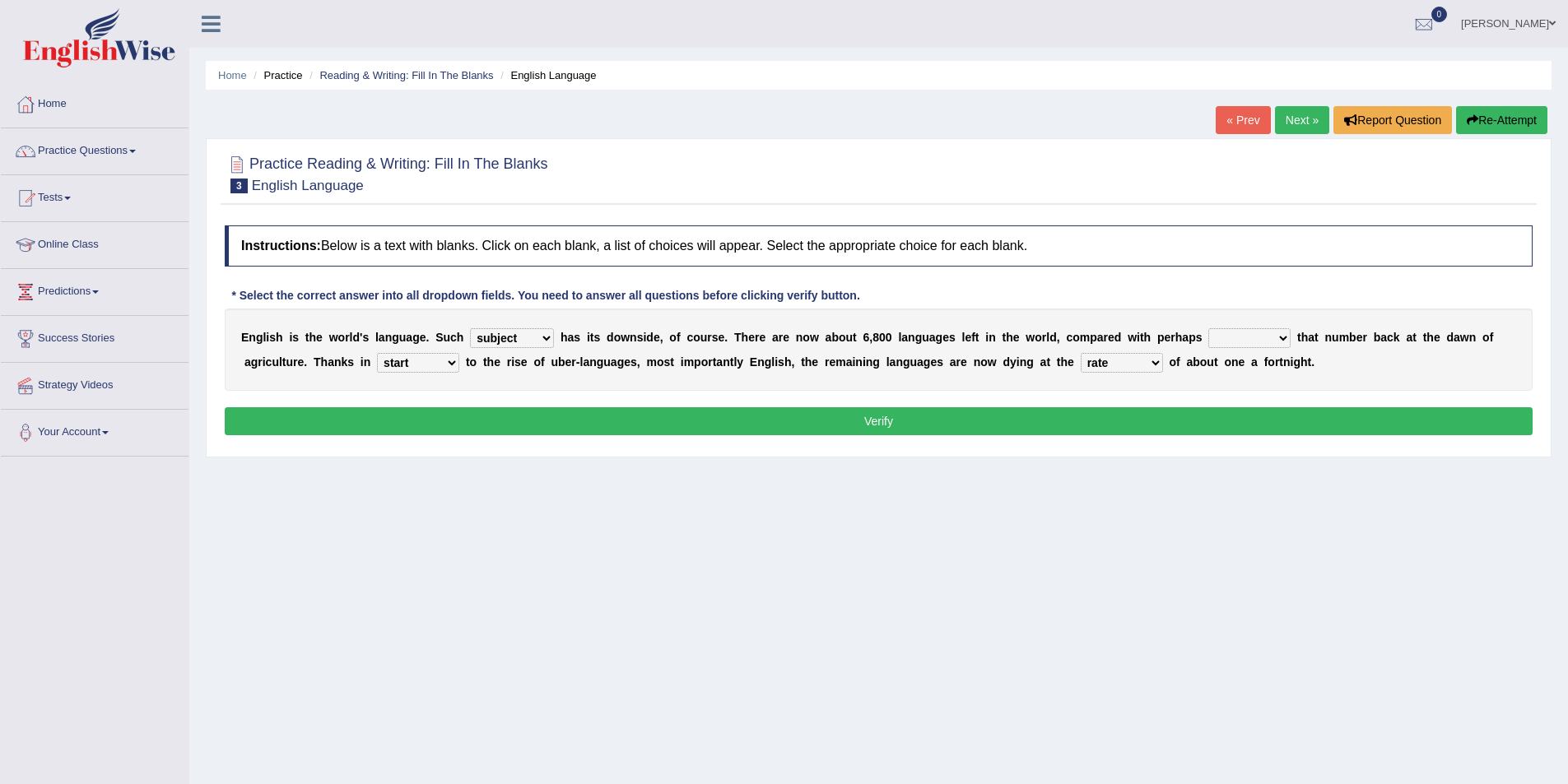
click at [451, 359] on select "rare start part bother" at bounding box center [418, 363] width 82 height 20
click at [564, 392] on div "Instructions: Below is a text with blanks. Click on each blank, a list of choic…" at bounding box center [878, 333] width 1316 height 232
click at [545, 338] on select "power idea subject dominance" at bounding box center [512, 338] width 84 height 20
click at [1267, 330] on select "rise twice firstly never" at bounding box center [1250, 338] width 82 height 20
select select "rise"
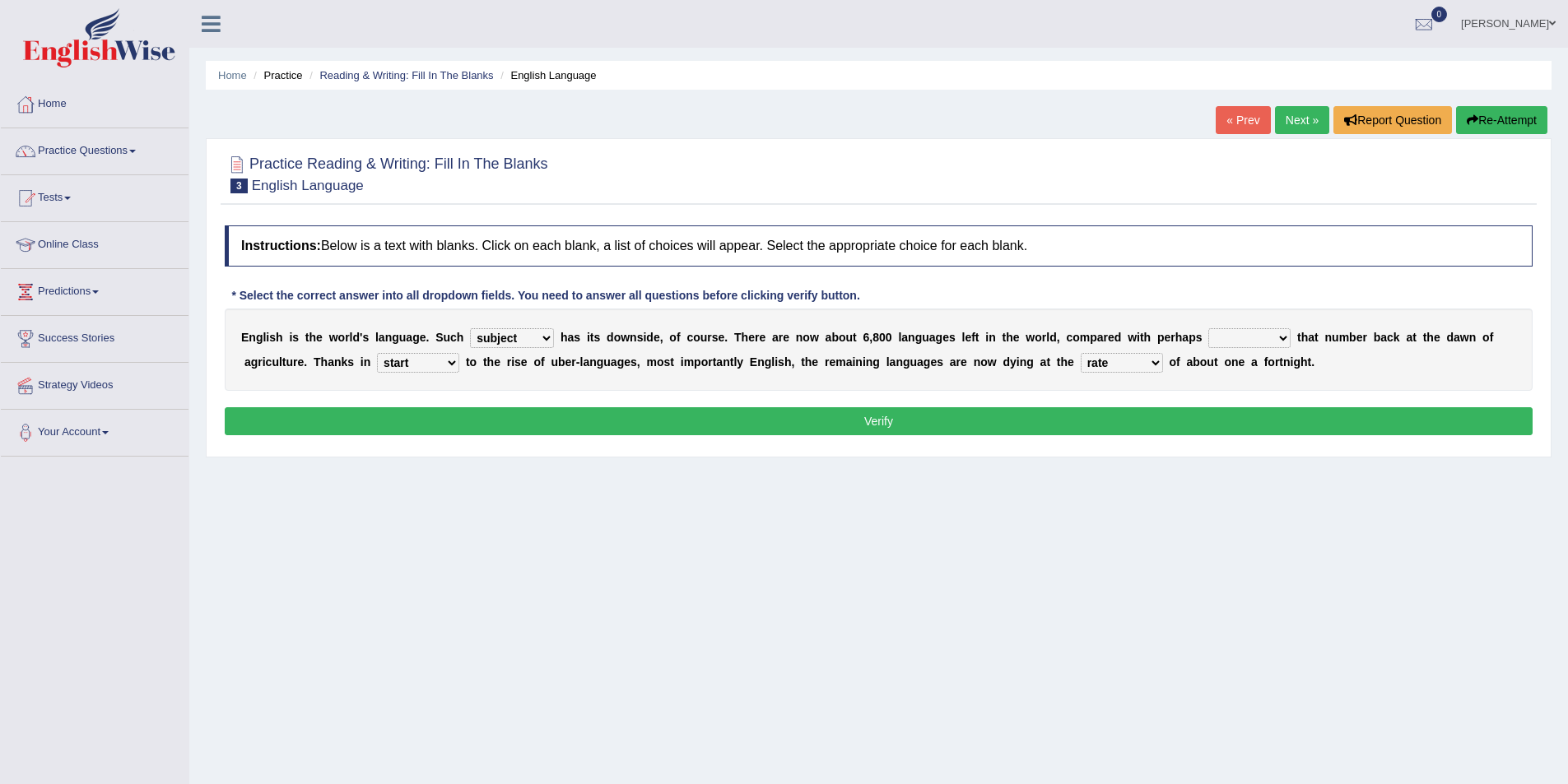
click at [1209, 328] on select "rise twice firstly never" at bounding box center [1250, 338] width 82 height 20
click at [1035, 415] on button "Verify" at bounding box center [878, 421] width 1308 height 28
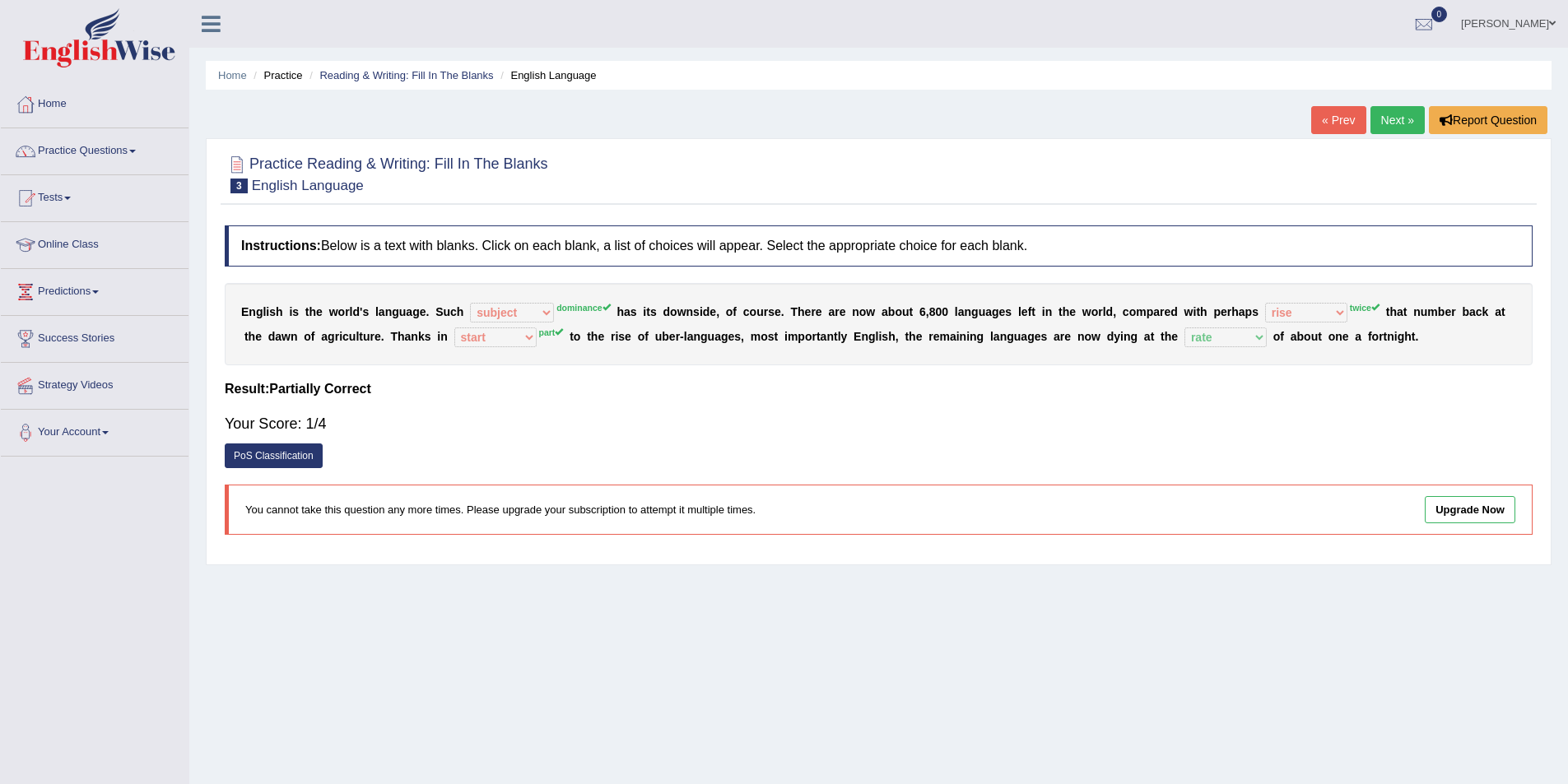
click at [1385, 128] on link "Next »" at bounding box center [1398, 119] width 55 height 28
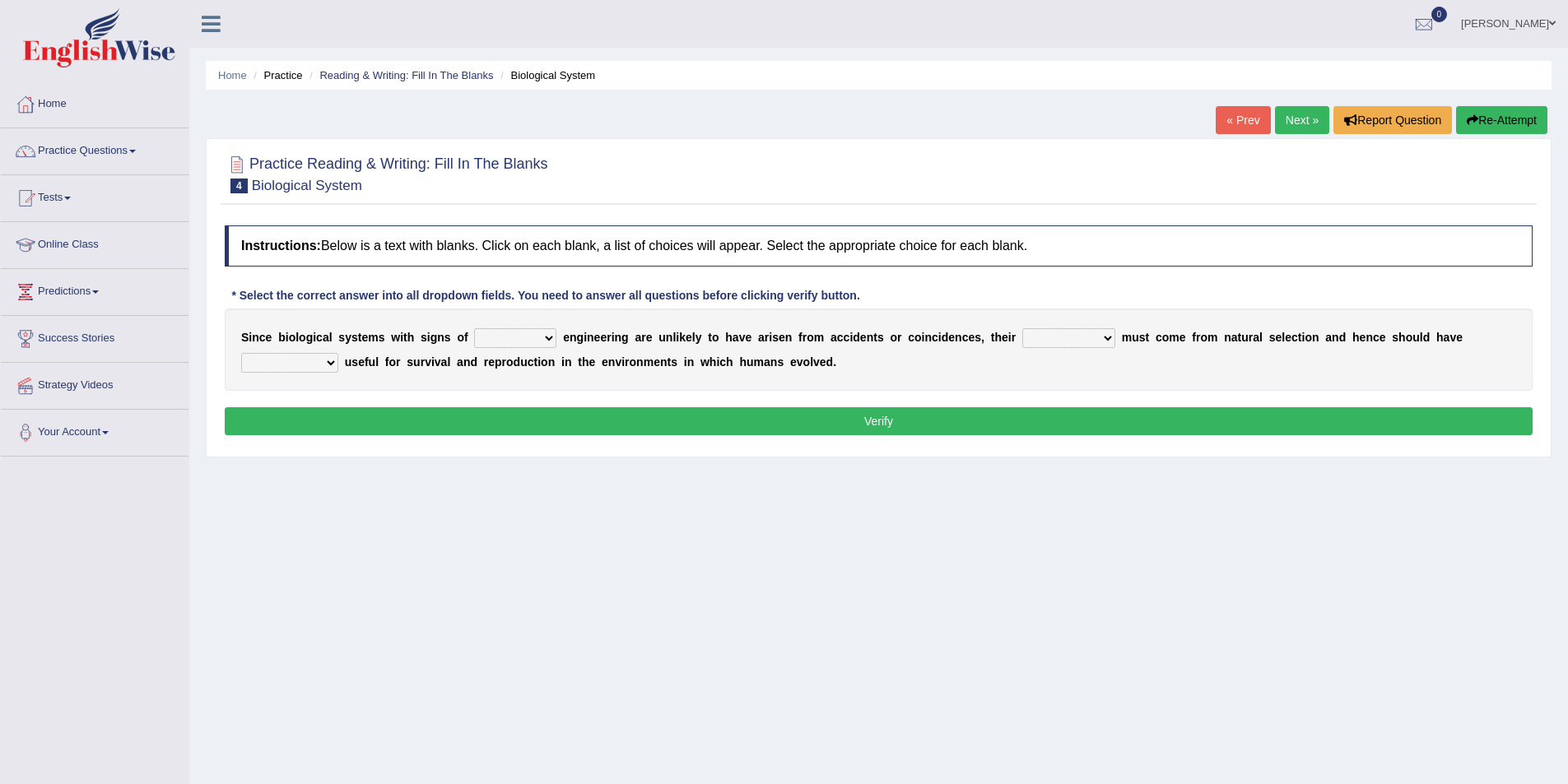
click at [550, 345] on select "system national extra complex" at bounding box center [515, 338] width 82 height 20
select select "complex"
click at [474, 328] on select "system national extra complex" at bounding box center [515, 338] width 82 height 20
click at [1105, 335] on select "presence organisation registration structures" at bounding box center [1069, 338] width 93 height 20
select select "structures"
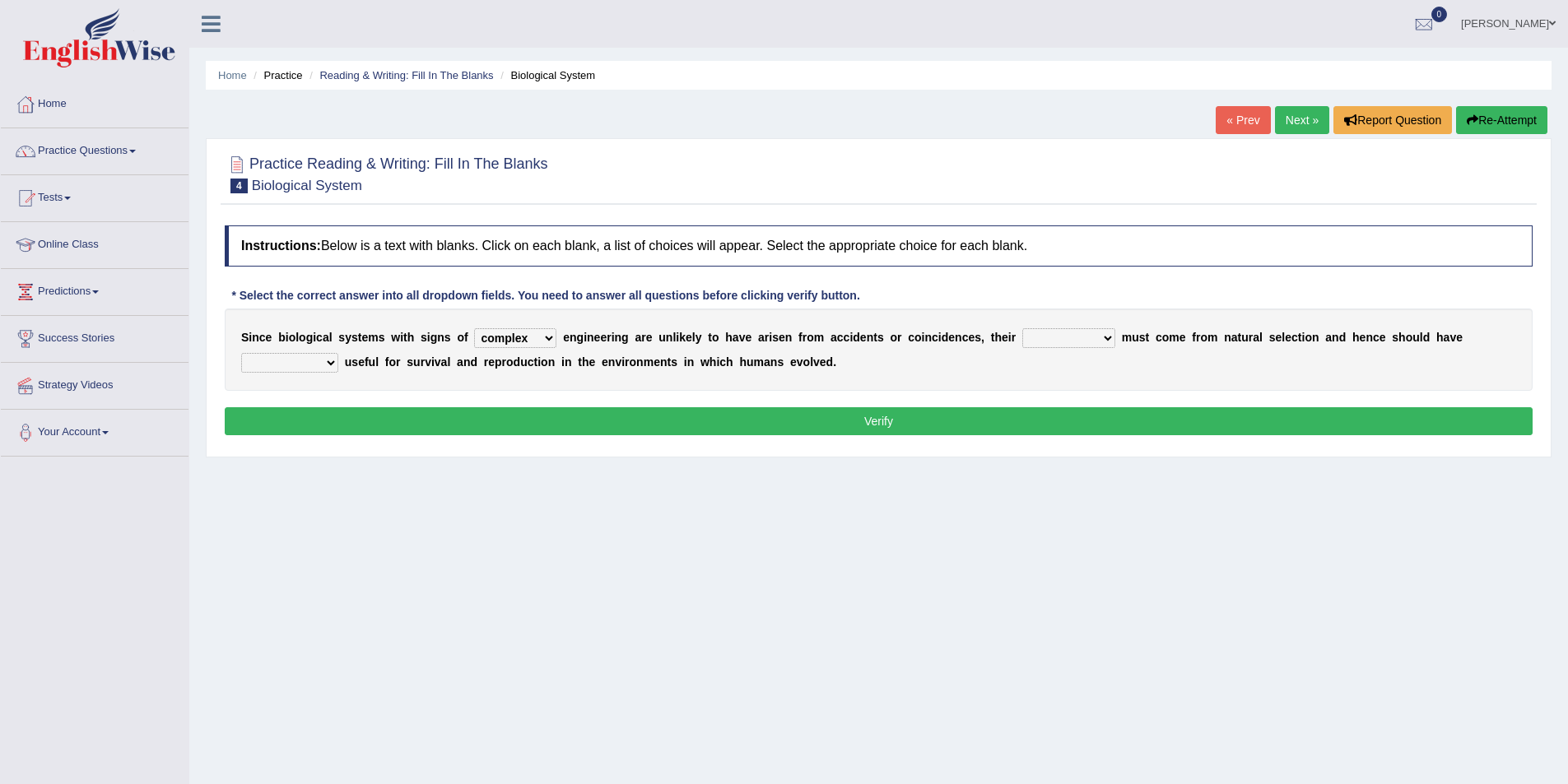
click at [1023, 328] on select "presence organisation registration structures" at bounding box center [1069, 338] width 93 height 20
click at [318, 370] on select "functions cultures samples introductions" at bounding box center [289, 363] width 98 height 20
click at [241, 353] on select "functions cultures samples introductions" at bounding box center [289, 363] width 98 height 20
click at [334, 359] on select "functions cultures samples introductions" at bounding box center [289, 363] width 98 height 20
click at [537, 336] on select "system national extra complex" at bounding box center [515, 338] width 82 height 20
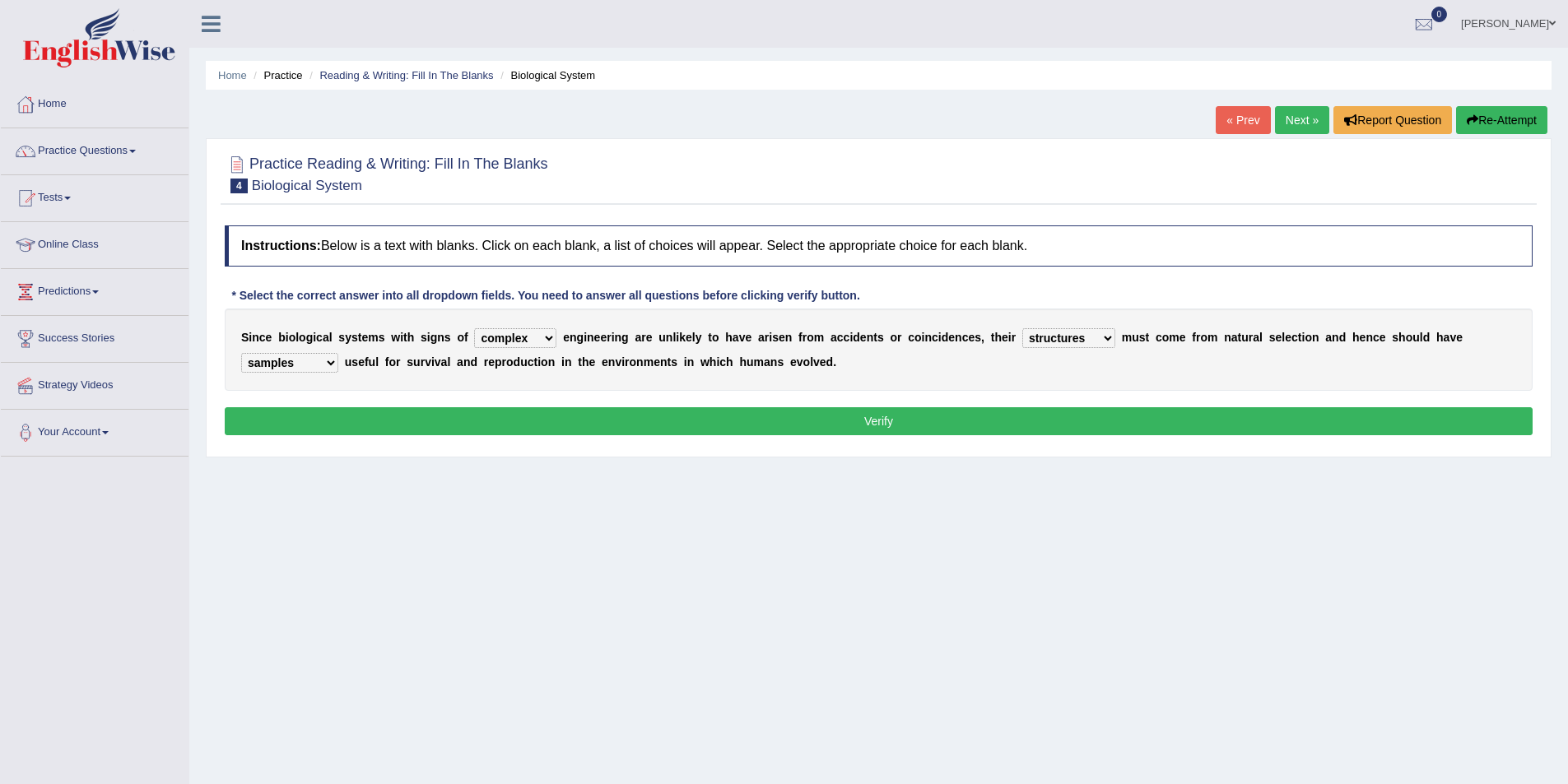
click at [1105, 335] on select "presence organisation registration structures" at bounding box center [1069, 338] width 93 height 20
click at [329, 360] on select "functions cultures samples introductions" at bounding box center [289, 363] width 98 height 20
select select "functions"
click at [241, 353] on select "functions cultures samples introductions" at bounding box center [289, 363] width 98 height 20
click at [942, 423] on button "Verify" at bounding box center [878, 421] width 1308 height 28
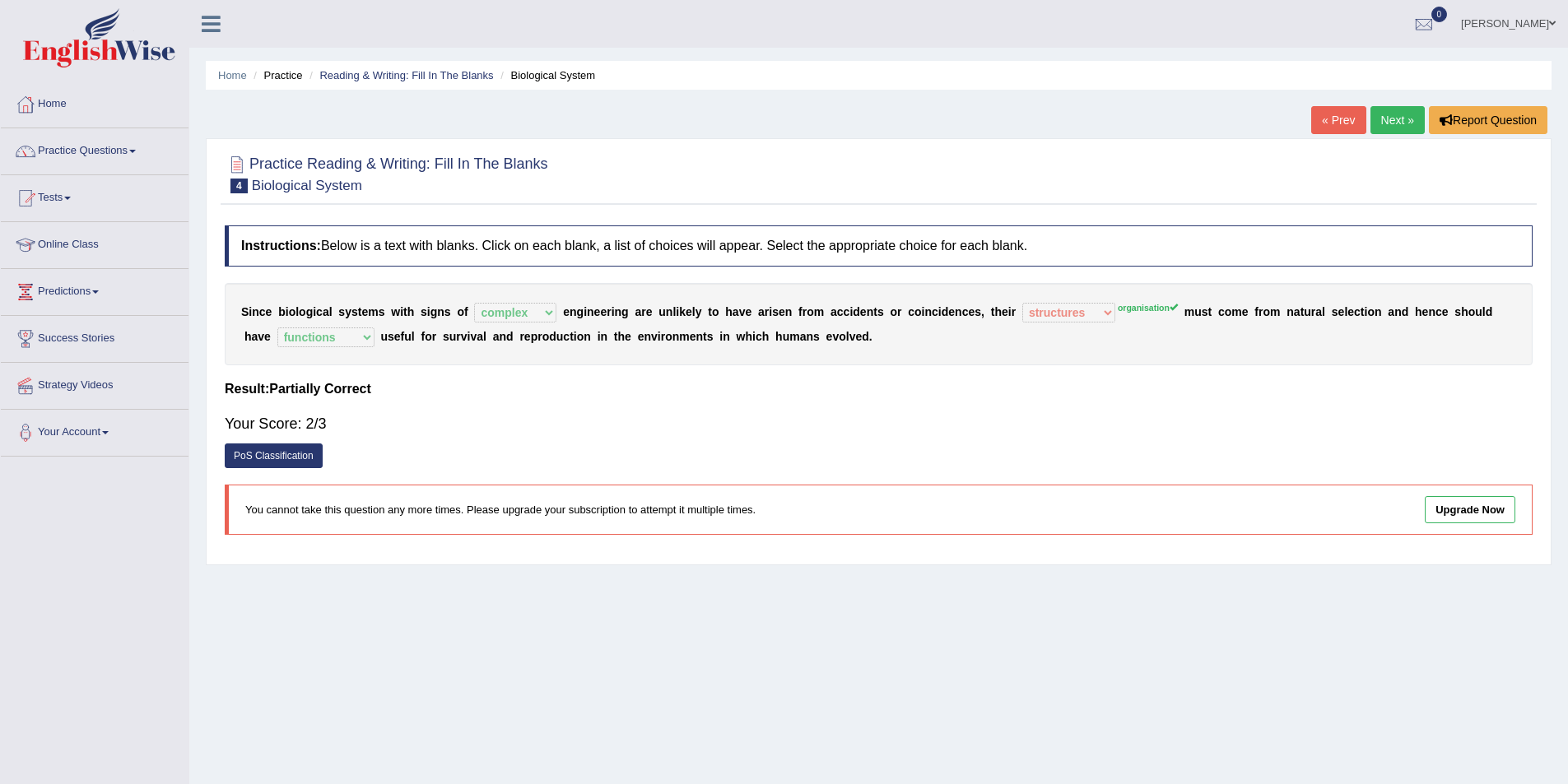
click at [1394, 114] on link "Next »" at bounding box center [1398, 119] width 55 height 28
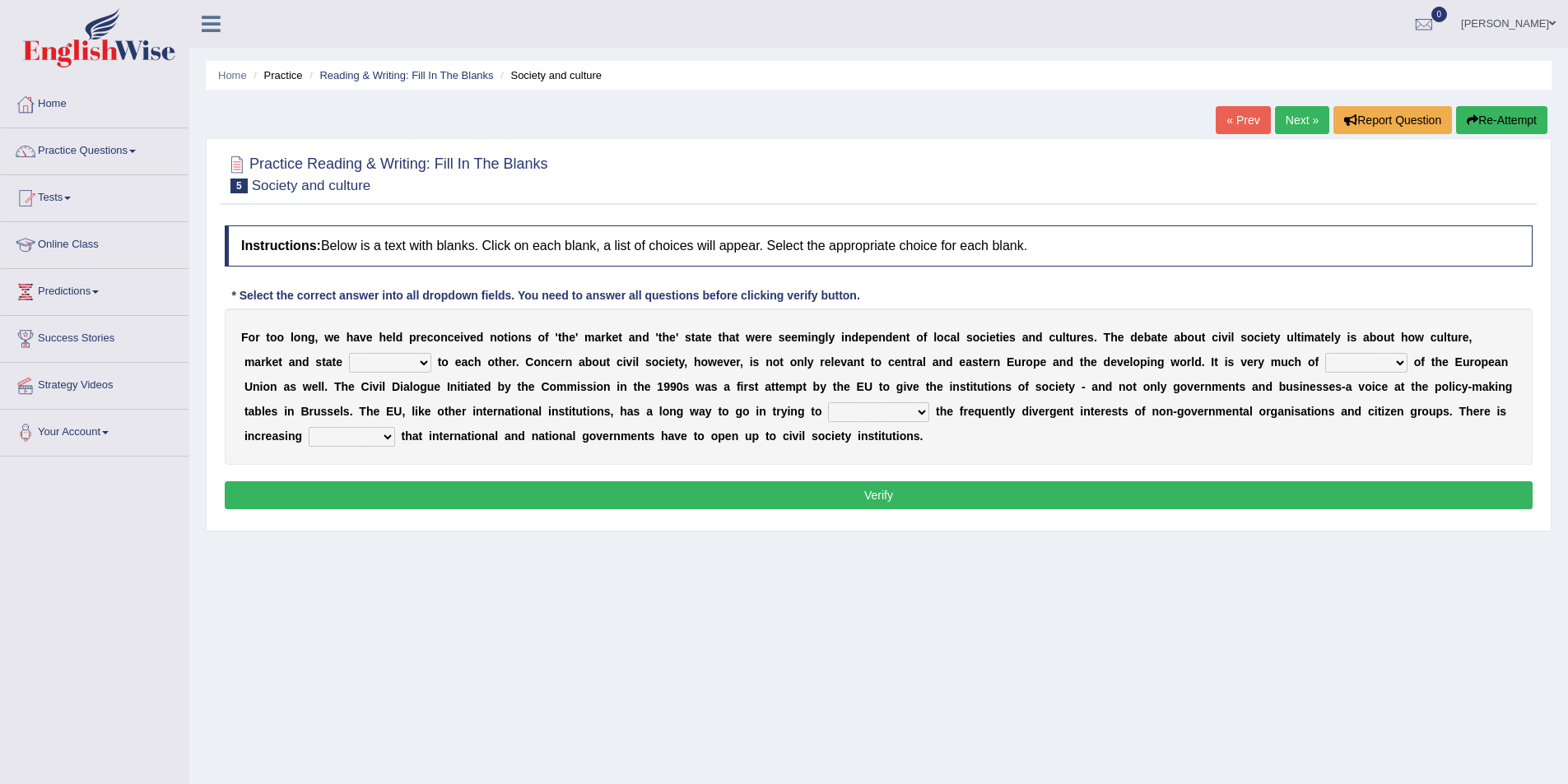
click at [1308, 117] on link "Next »" at bounding box center [1303, 119] width 55 height 28
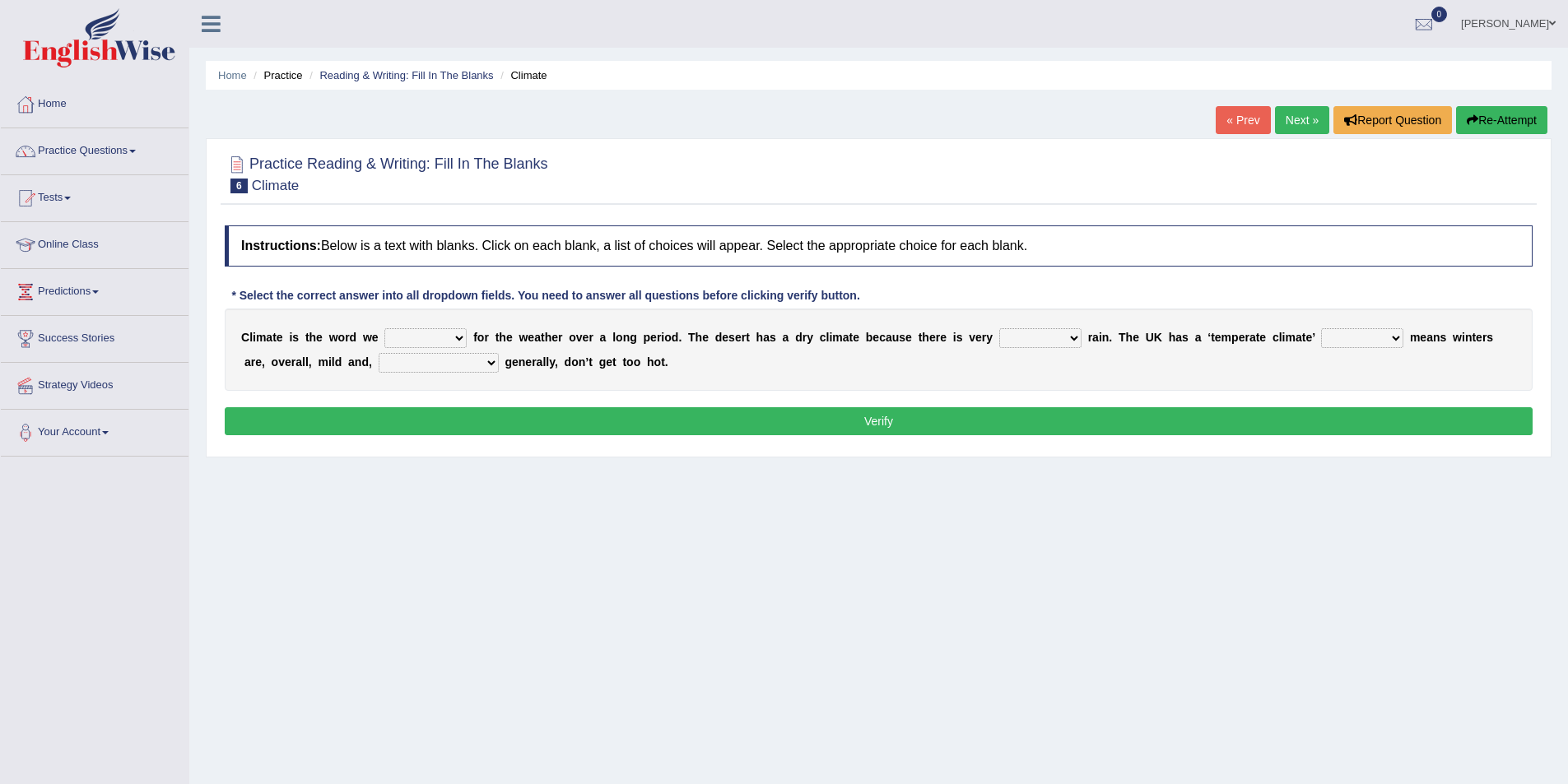
click at [462, 335] on select "give take use throw" at bounding box center [426, 338] width 82 height 20
select select "use"
click at [385, 328] on select "give take use throw" at bounding box center [426, 338] width 82 height 20
click at [1068, 338] on select "much little least less" at bounding box center [1041, 338] width 82 height 20
select select "less"
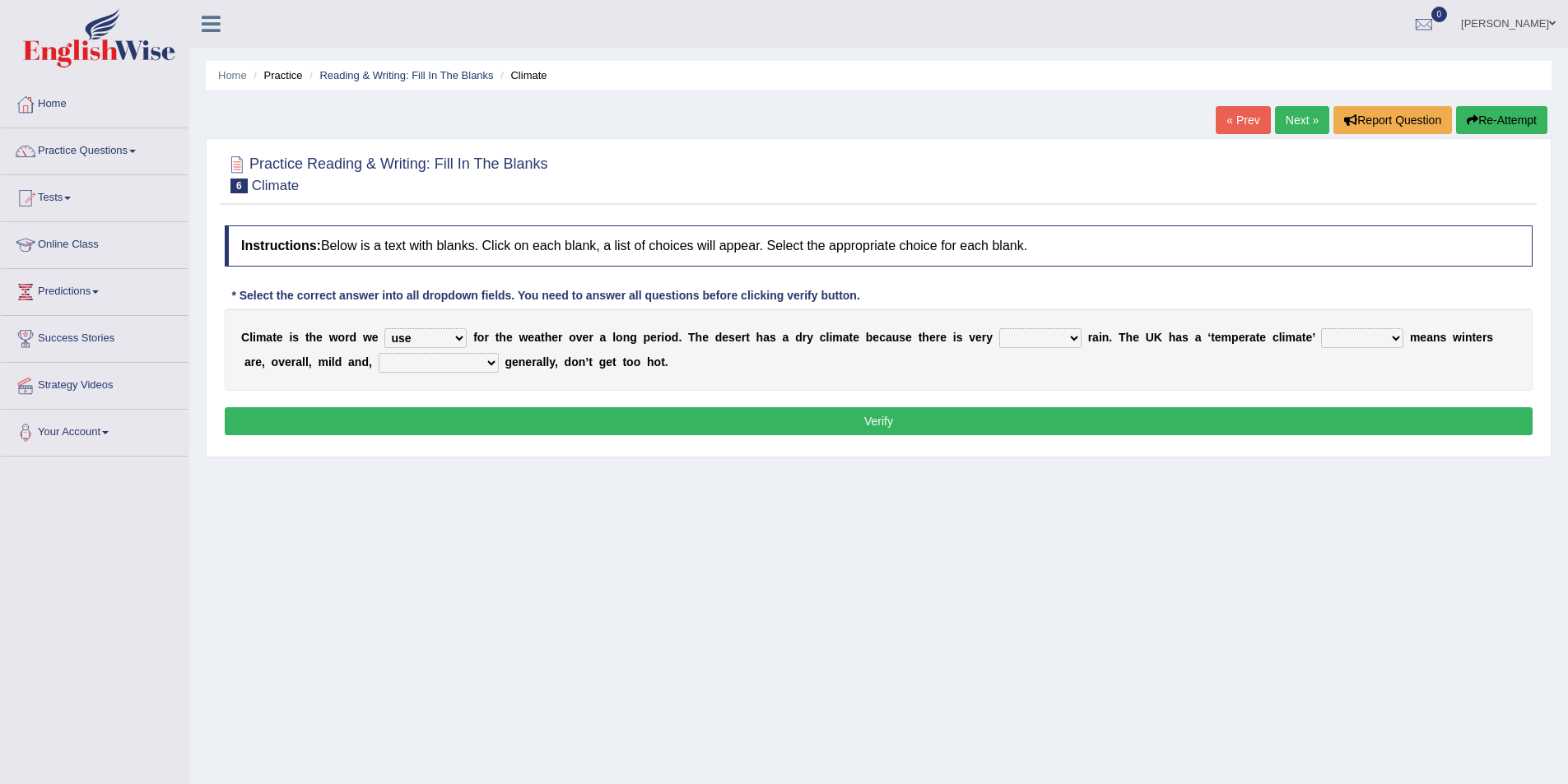
click at [1000, 328] on select "much little least less" at bounding box center [1041, 338] width 82 height 20
click at [1075, 342] on select "much little least less" at bounding box center [1041, 338] width 82 height 20
click at [1398, 337] on select "when where which where" at bounding box center [1363, 338] width 82 height 20
select select "which"
click at [1322, 328] on select "when where which where" at bounding box center [1363, 338] width 82 height 20
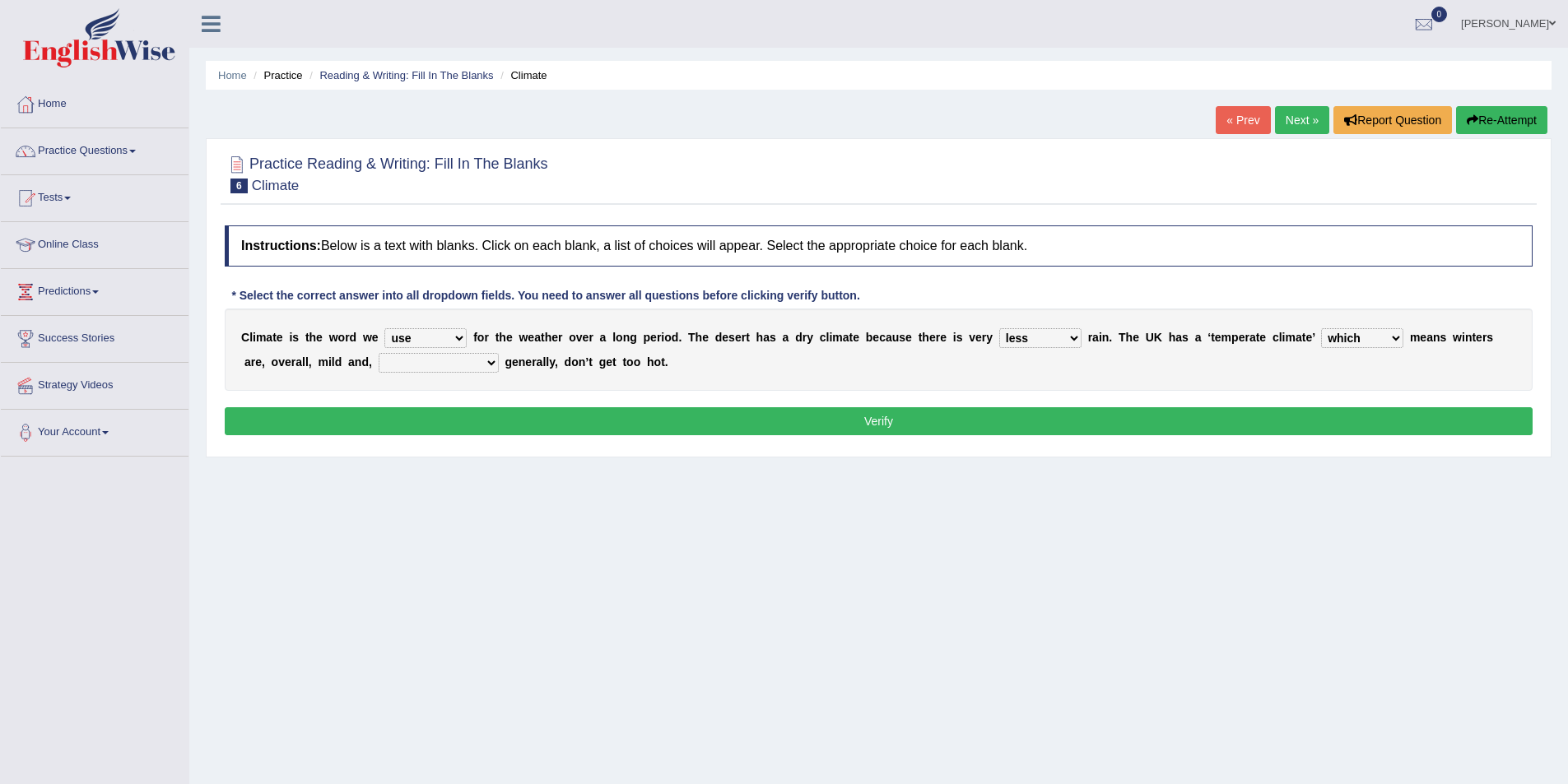
click at [444, 365] on select "weather winters summers warmer" at bounding box center [439, 363] width 120 height 20
select select "summers"
click at [379, 353] on select "weather winters summers warmer" at bounding box center [439, 363] width 120 height 20
click at [774, 427] on button "Verify" at bounding box center [878, 421] width 1308 height 28
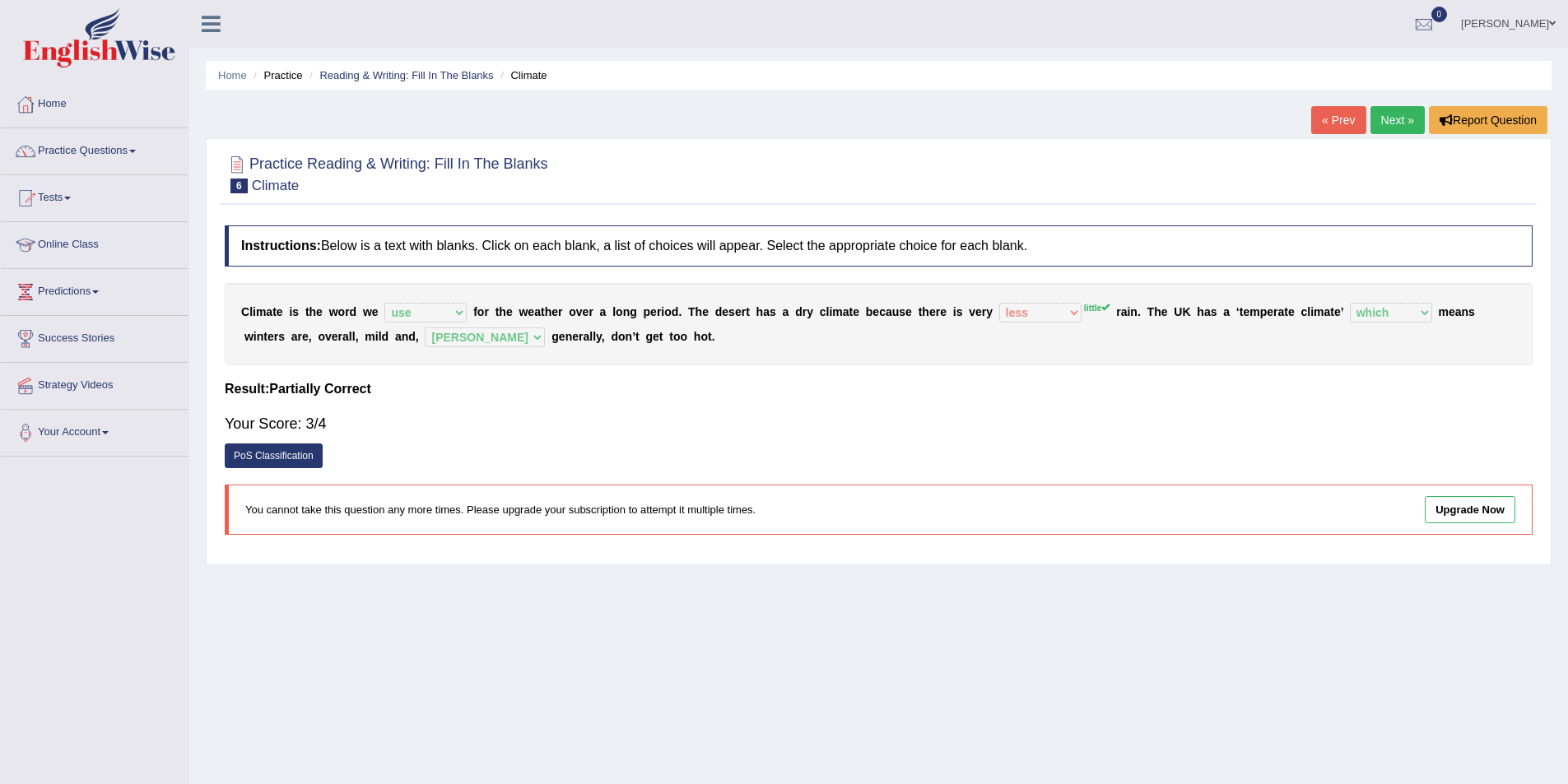
click at [1378, 125] on link "Next »" at bounding box center [1398, 119] width 55 height 28
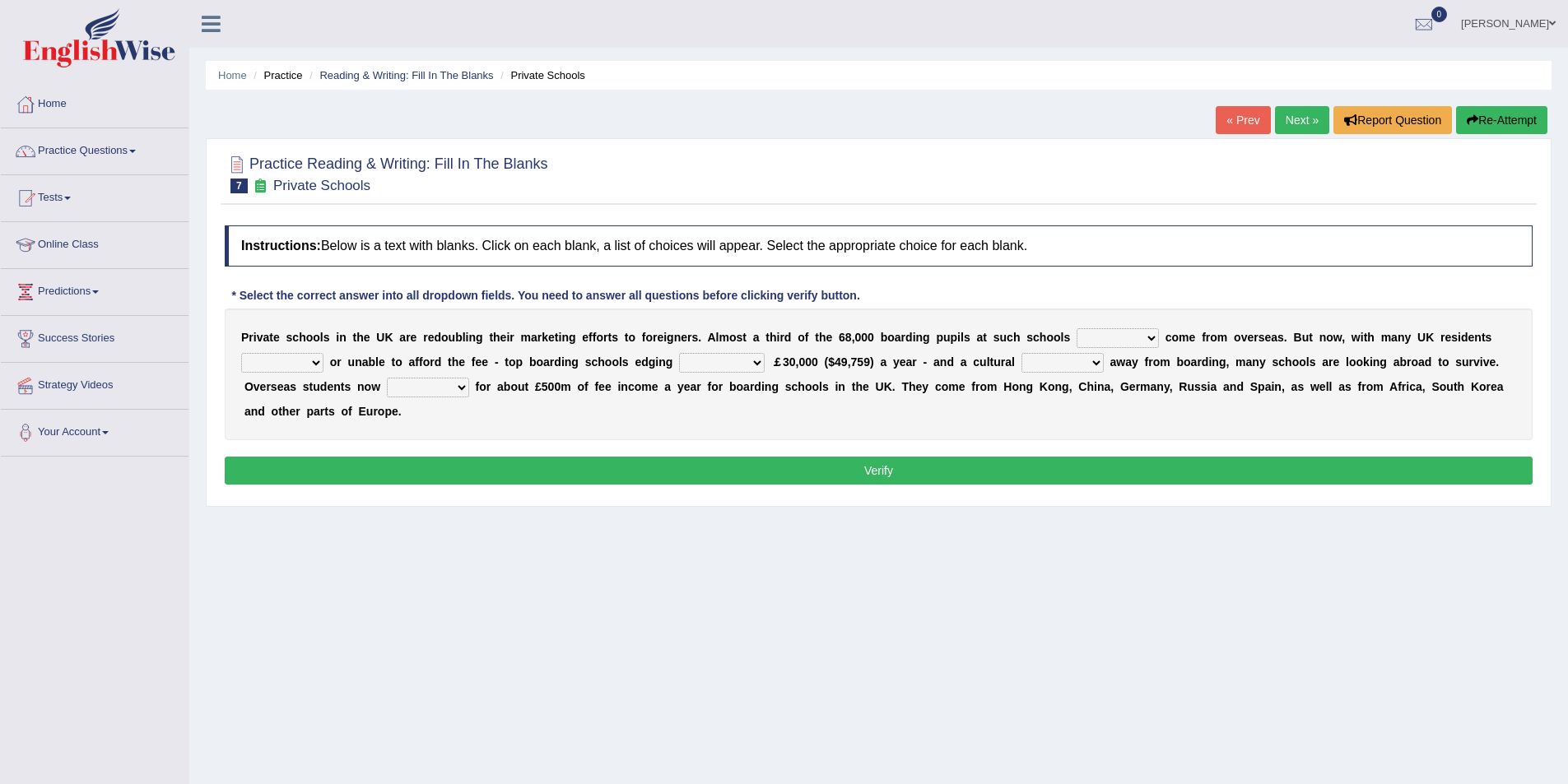
click at [1556, 24] on link "[PERSON_NAME]" at bounding box center [1509, 21] width 119 height 43
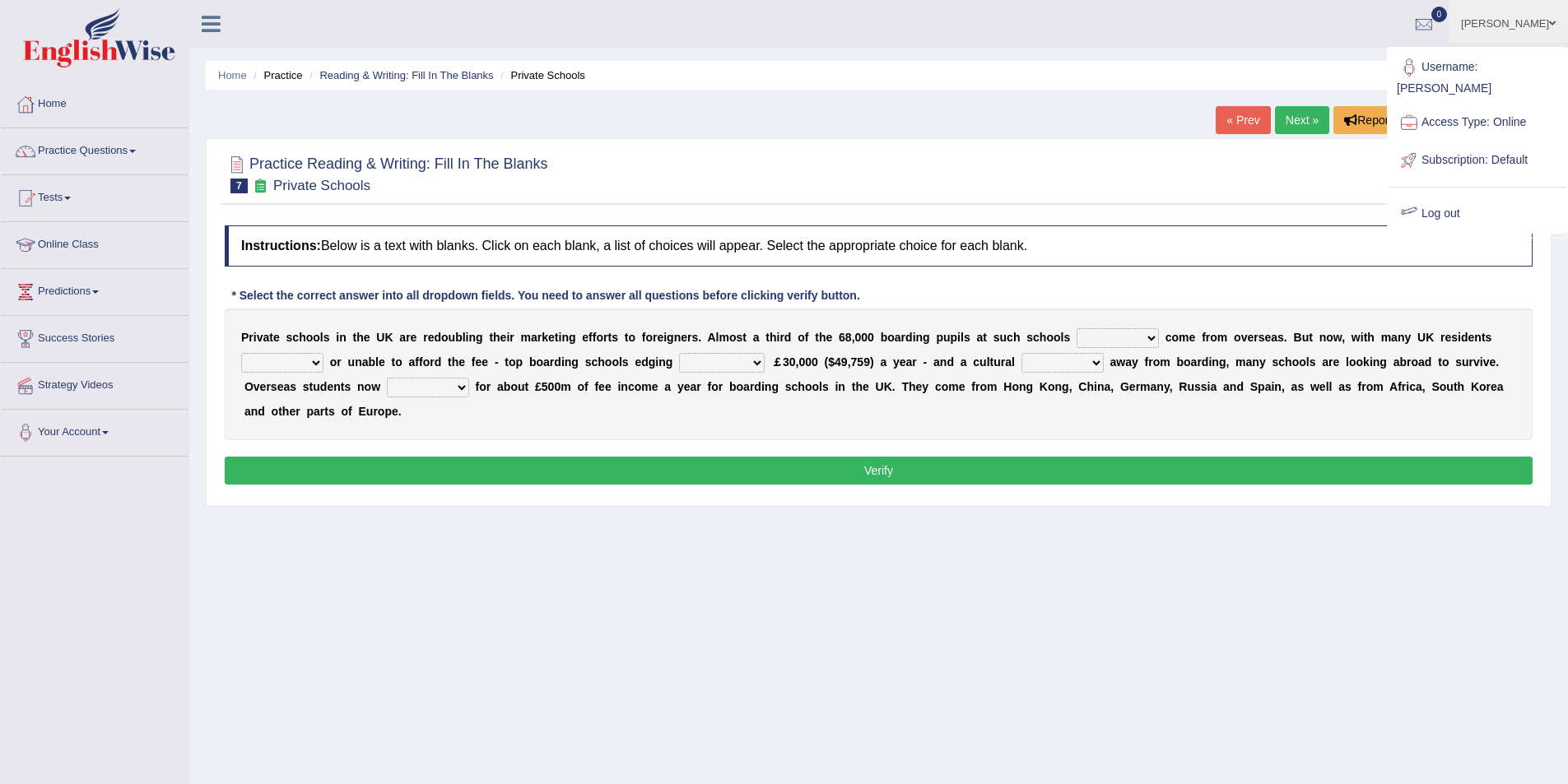
click at [1314, 512] on div "Home Practice Reading & Writing: Fill In The Blanks Private Schools « Prev Next…" at bounding box center [879, 411] width 1379 height 823
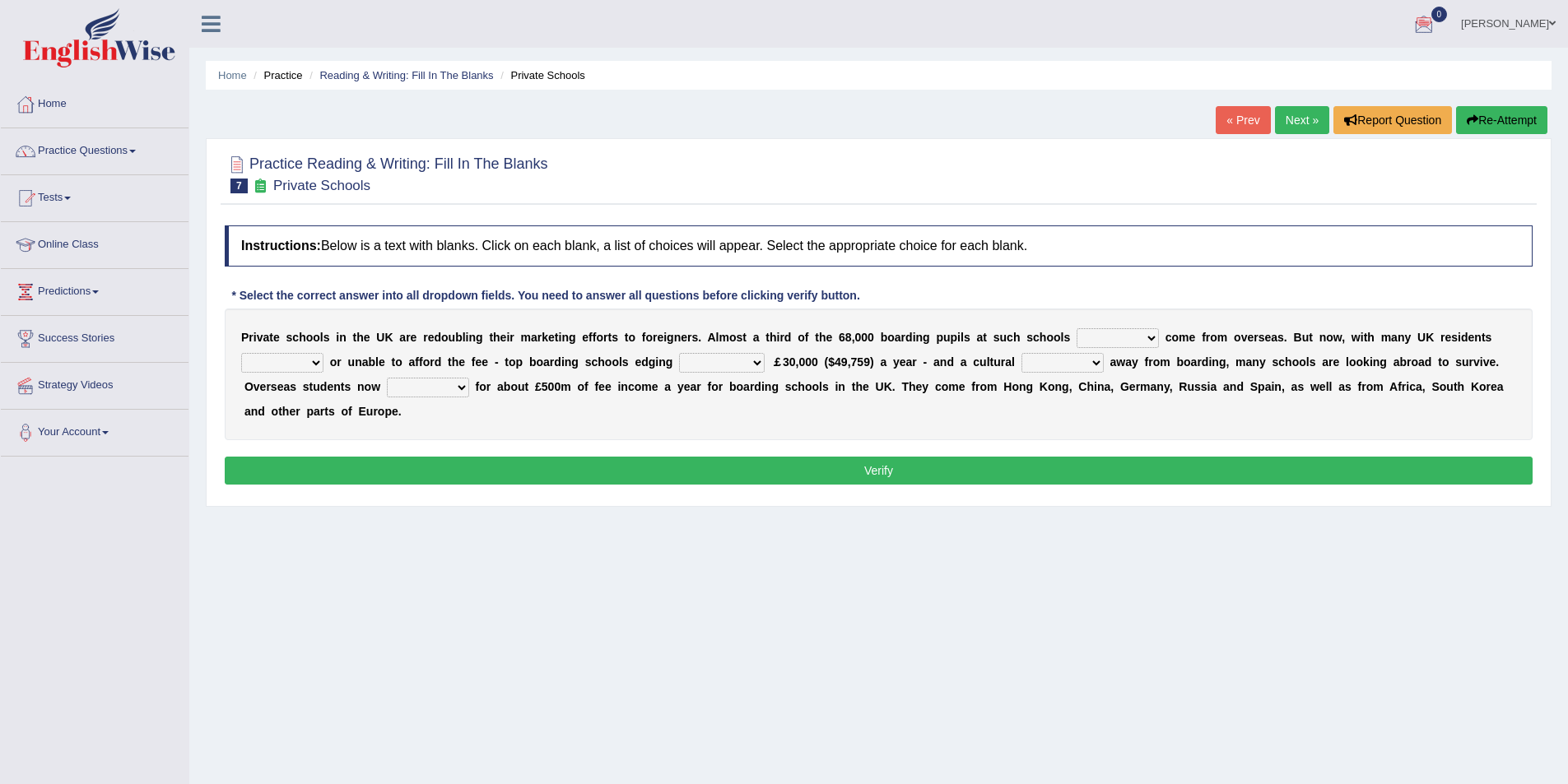
click at [1517, 18] on link "sujita" at bounding box center [1509, 21] width 119 height 43
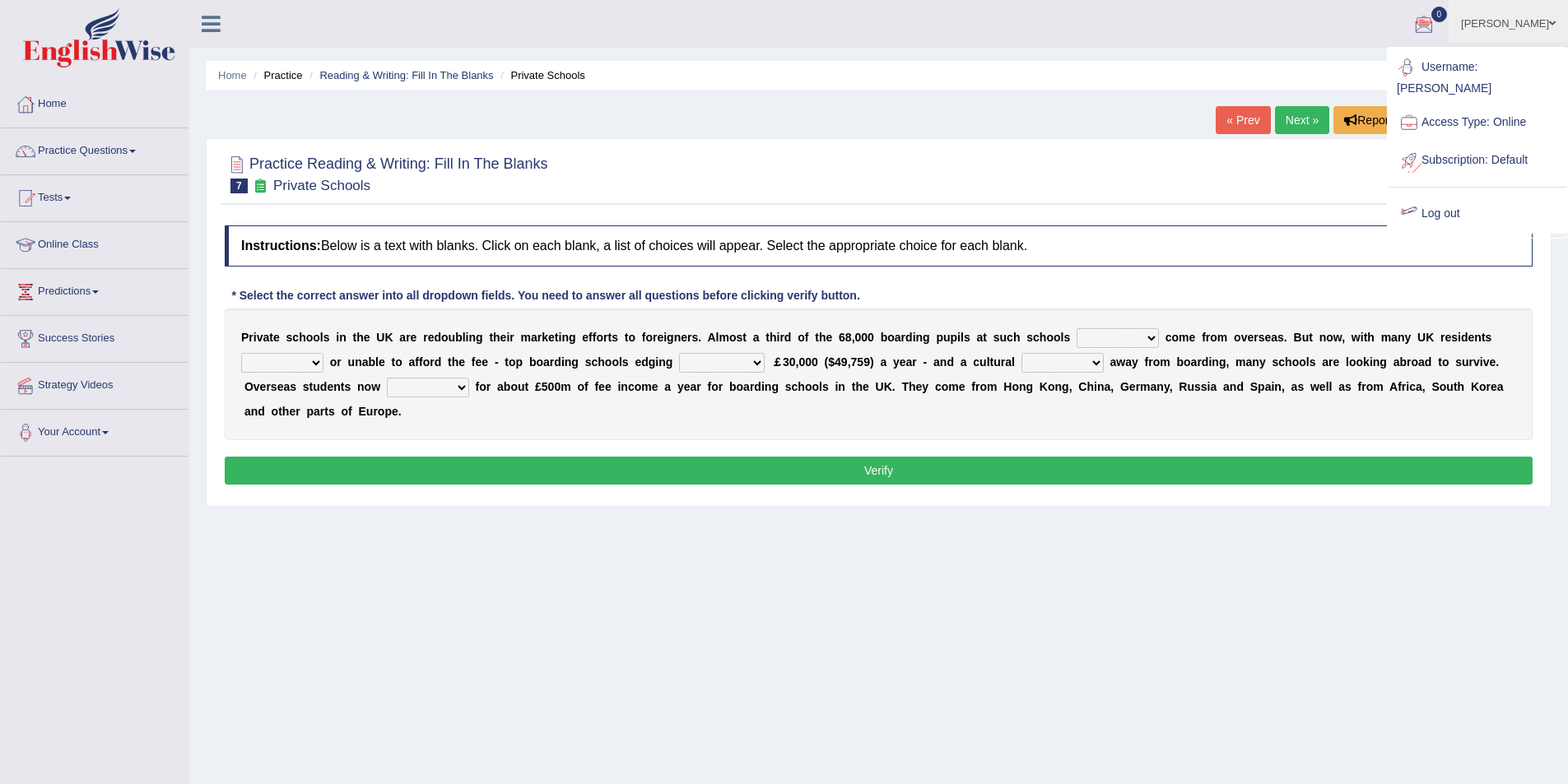
click at [1454, 197] on link "Log out" at bounding box center [1478, 214] width 178 height 38
